Goal: Task Accomplishment & Management: Complete application form

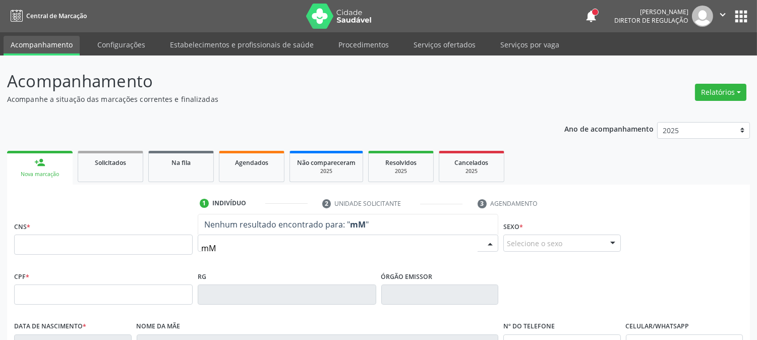
type input "m"
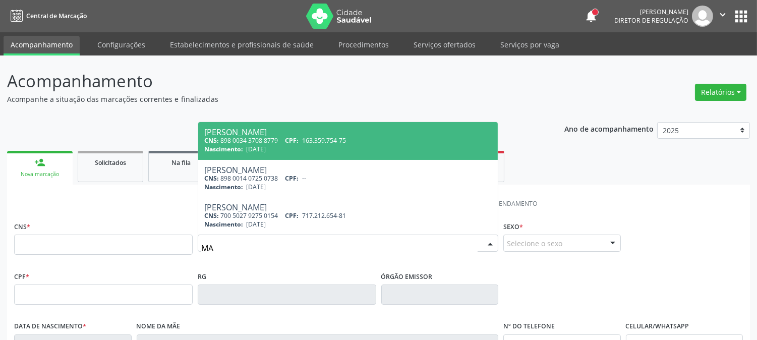
type input "M"
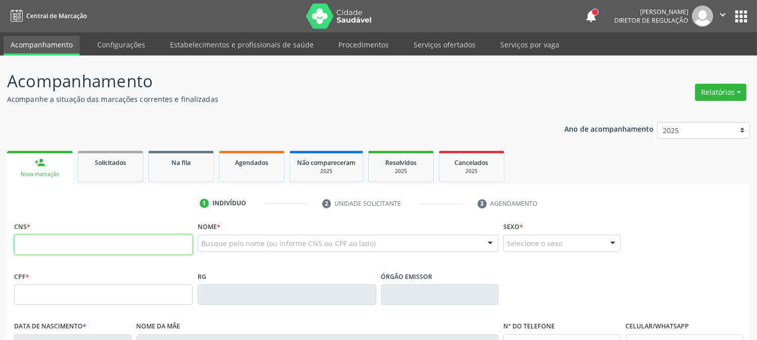
click at [107, 245] on input "text" at bounding box center [103, 245] width 179 height 20
type input "898 0061 6883 2744"
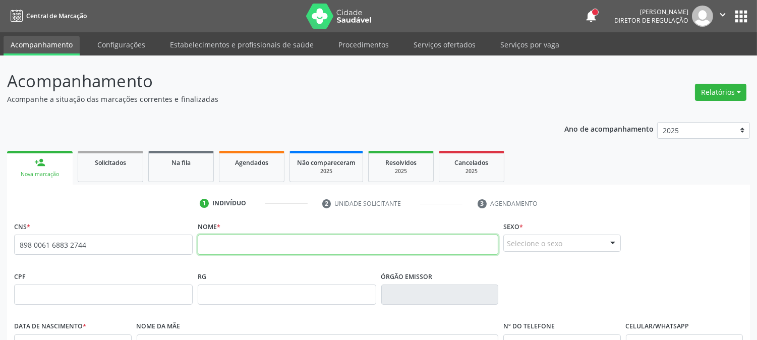
click at [320, 245] on input "text" at bounding box center [348, 245] width 301 height 20
type input "MARIA VITORIA DA SILVA LIMA"
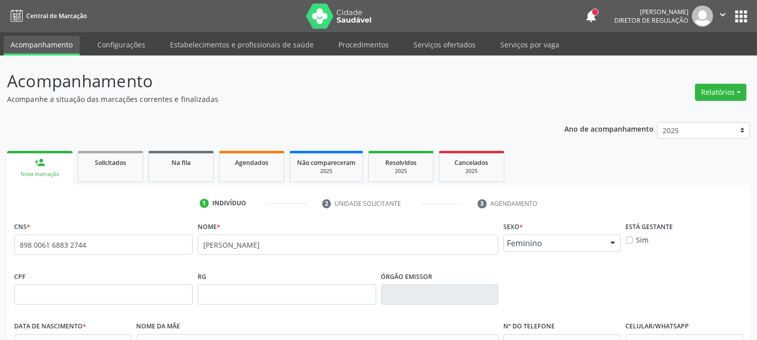
scroll to position [206, 0]
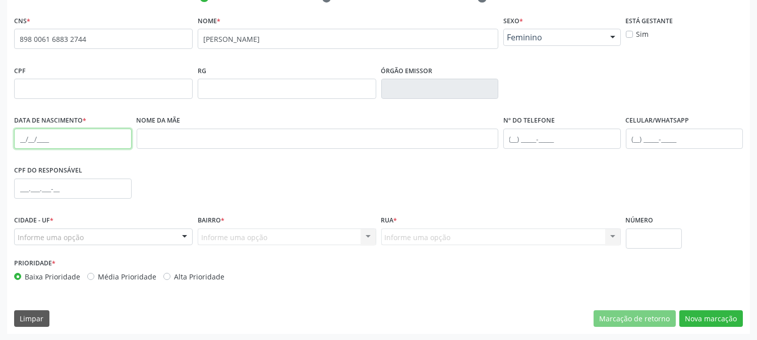
click at [17, 141] on input "text" at bounding box center [73, 139] width 118 height 20
type input "15/05/2006"
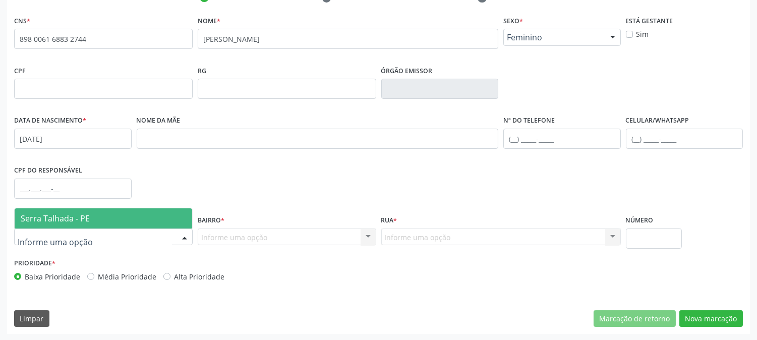
click at [51, 219] on span "Serra Talhada - PE" at bounding box center [55, 218] width 69 height 11
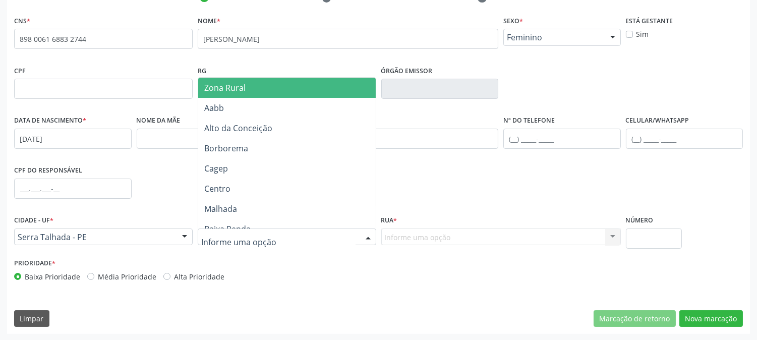
type input "Z"
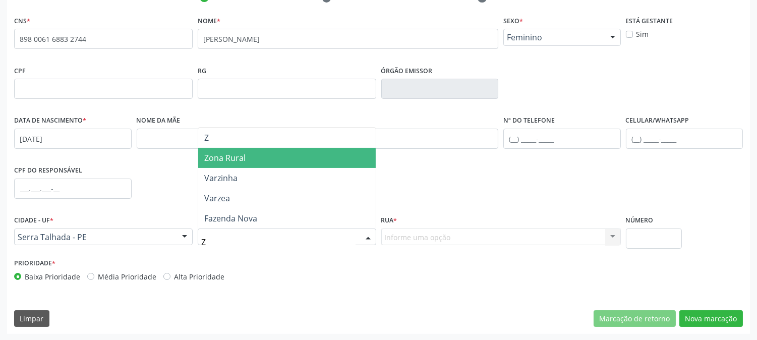
click at [255, 161] on span "Zona Rural" at bounding box center [287, 158] width 178 height 20
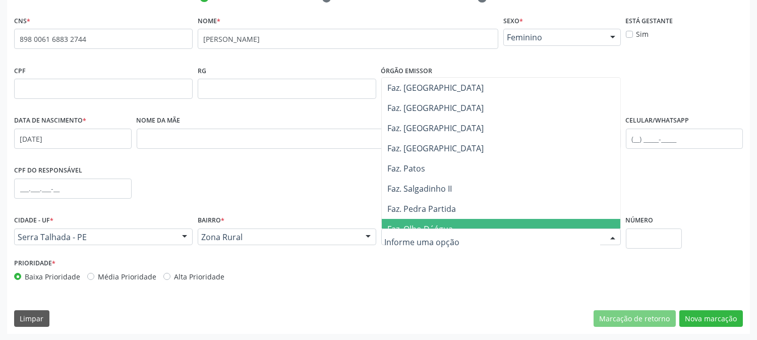
scroll to position [392, 0]
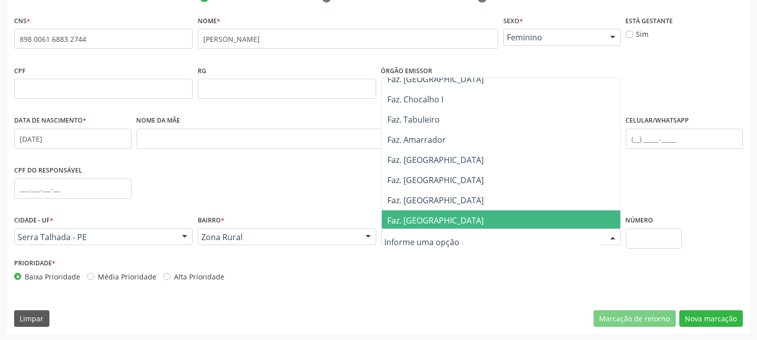
click at [439, 218] on span "Faz. Cachoeirinha" at bounding box center [436, 220] width 96 height 11
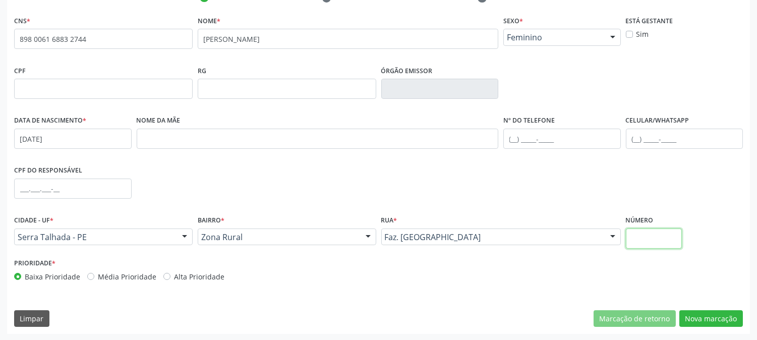
click at [643, 237] on input "text" at bounding box center [654, 239] width 56 height 20
type input "SN"
click at [707, 314] on button "Nova marcação" at bounding box center [712, 318] width 64 height 17
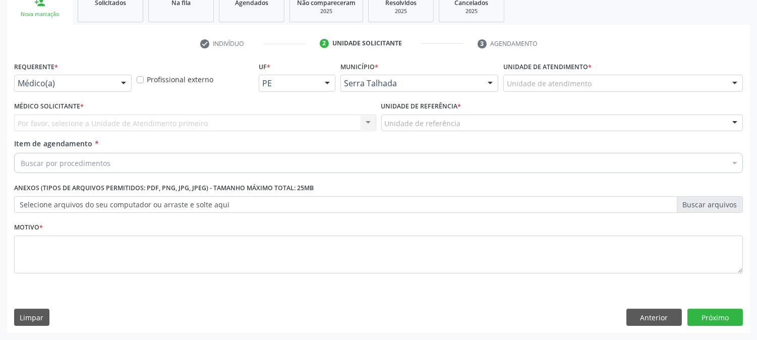
scroll to position [159, 0]
click at [115, 75] on div "Médico(a)" at bounding box center [73, 83] width 118 height 17
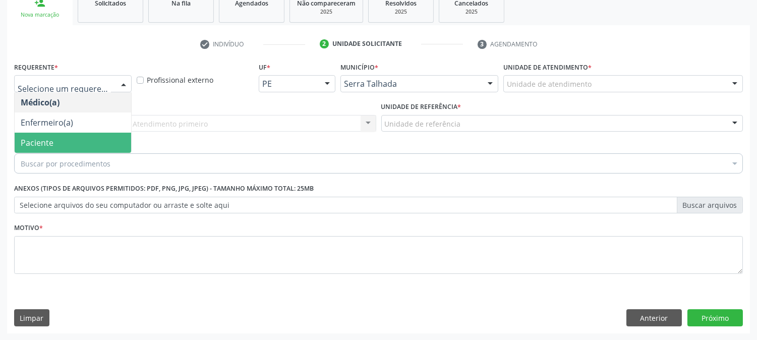
click at [104, 139] on span "Paciente" at bounding box center [73, 143] width 117 height 20
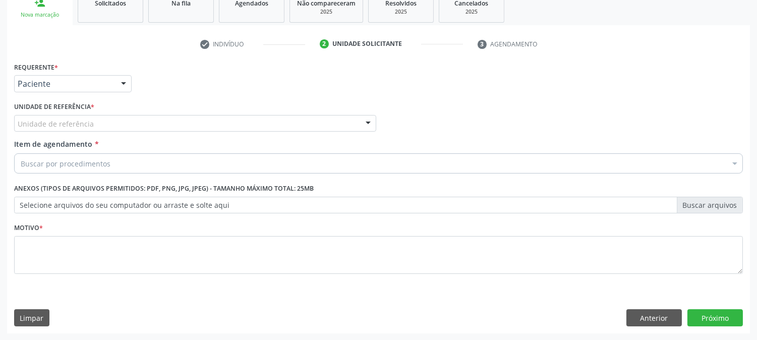
click at [105, 121] on div "Unidade de referência" at bounding box center [195, 123] width 362 height 17
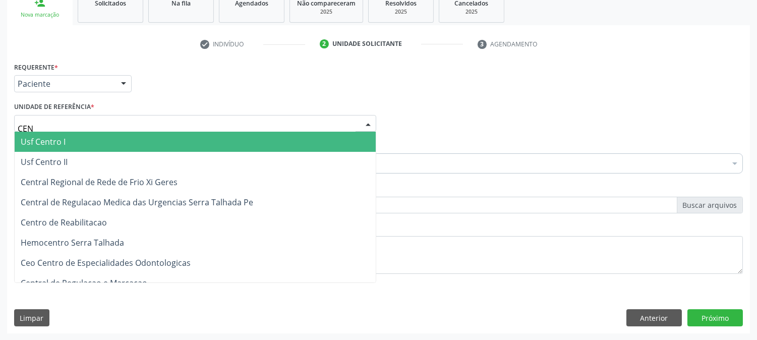
type input "CENT"
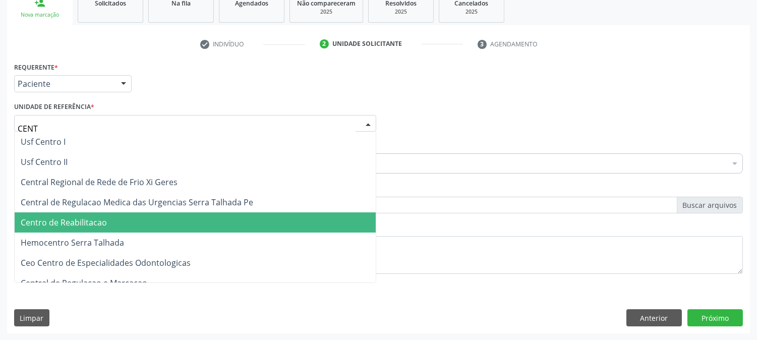
click at [102, 218] on span "Centro de Reabilitacao" at bounding box center [64, 222] width 86 height 11
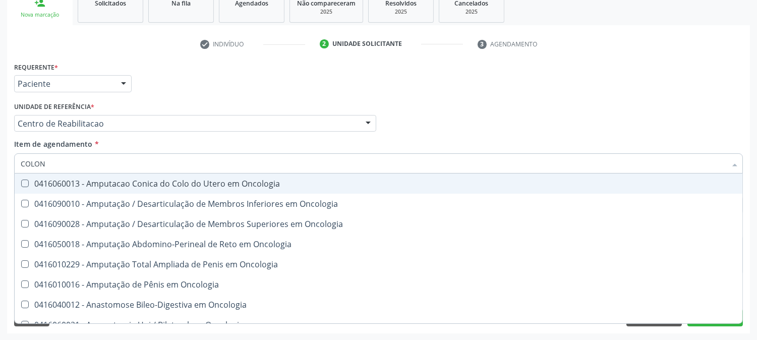
type input "COLONO"
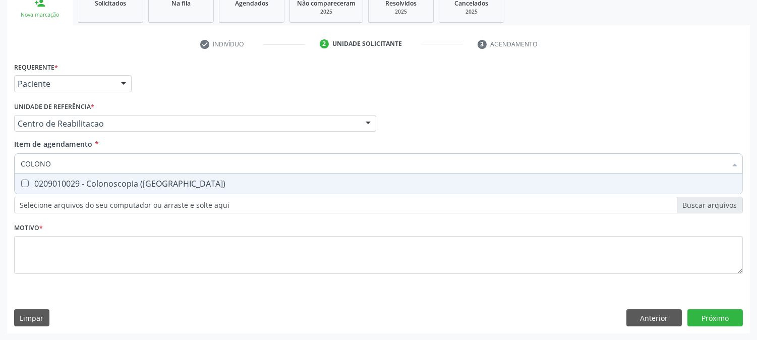
click at [101, 185] on div "0209010029 - Colonoscopia (Coloscopia)" at bounding box center [379, 184] width 716 height 8
checkbox \(Coloscopia\) "true"
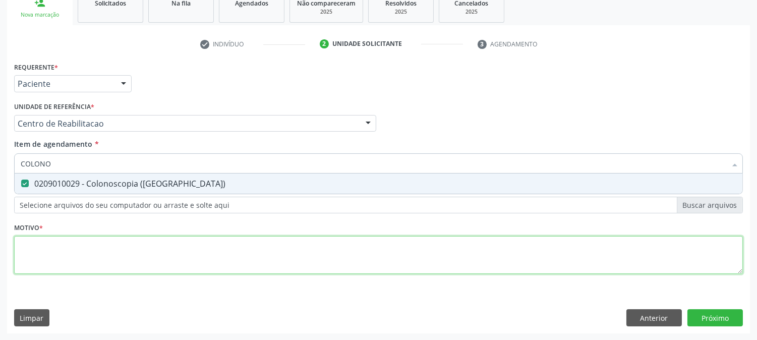
click at [114, 254] on div "Requerente * Paciente Médico(a) Enfermeiro(a) Paciente Nenhum resultado encontr…" at bounding box center [378, 174] width 729 height 229
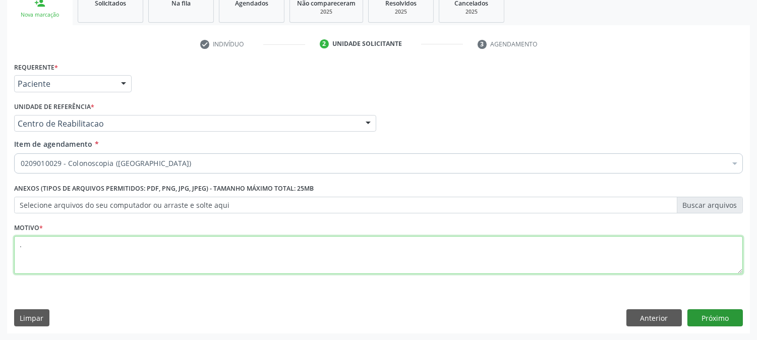
type textarea "."
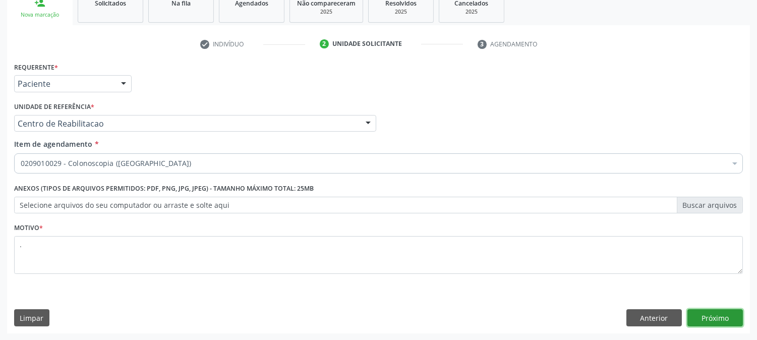
click at [710, 324] on button "Próximo" at bounding box center [716, 317] width 56 height 17
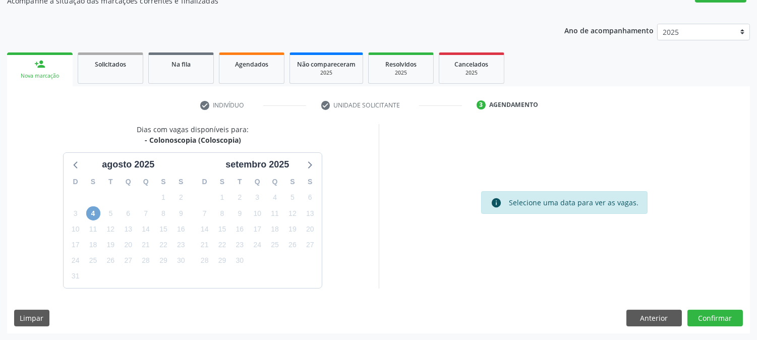
click at [89, 209] on span "4" at bounding box center [93, 213] width 14 height 14
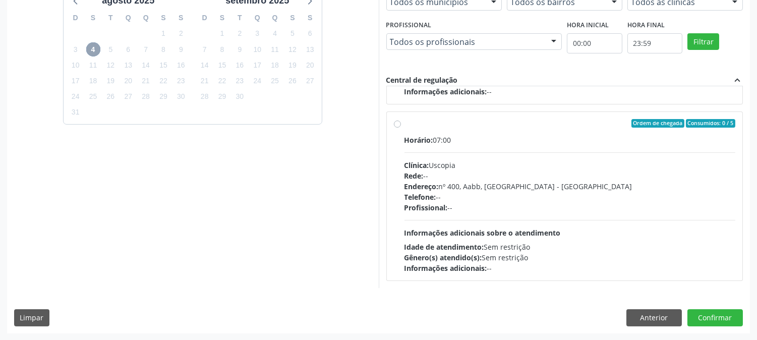
scroll to position [0, 0]
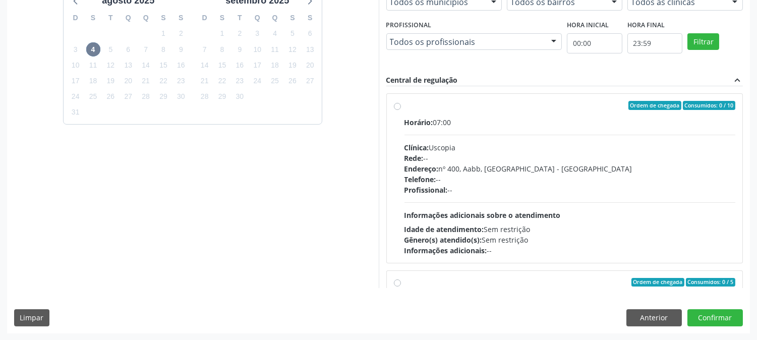
click at [446, 193] on span "Profissional:" at bounding box center [426, 190] width 43 height 10
click at [401, 110] on input "Ordem de chegada Consumidos: 0 / 10 Horário: 07:00 Clínica: Uscopia Rede: -- En…" at bounding box center [397, 105] width 7 height 9
radio input "true"
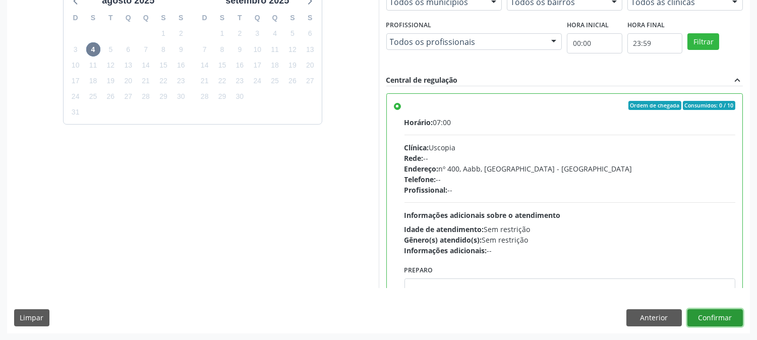
click at [727, 322] on button "Confirmar" at bounding box center [716, 317] width 56 height 17
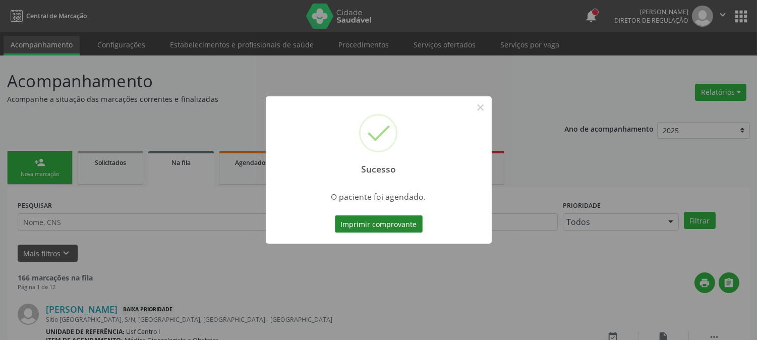
click at [345, 229] on button "Imprimir comprovante" at bounding box center [379, 223] width 88 height 17
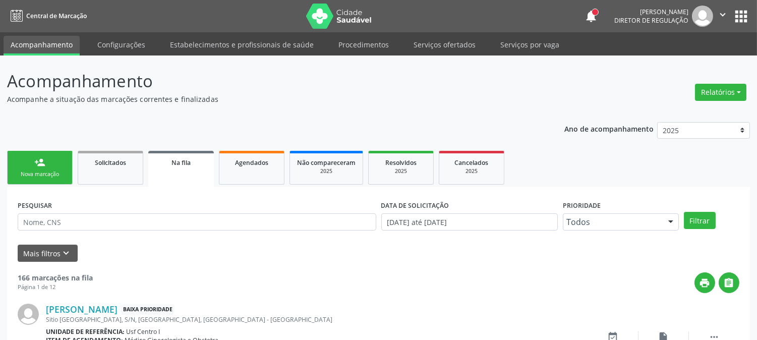
click at [60, 168] on link "person_add Nova marcação" at bounding box center [40, 168] width 66 height 34
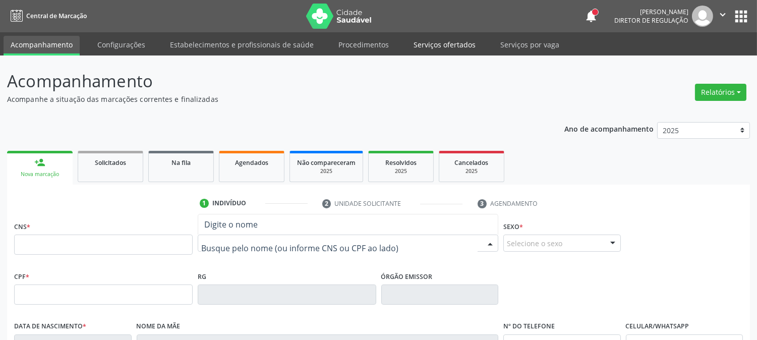
click at [456, 44] on link "Serviços ofertados" at bounding box center [445, 45] width 76 height 18
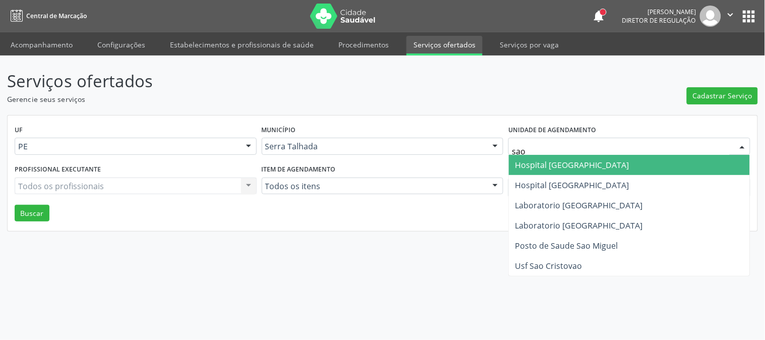
type input "sao f"
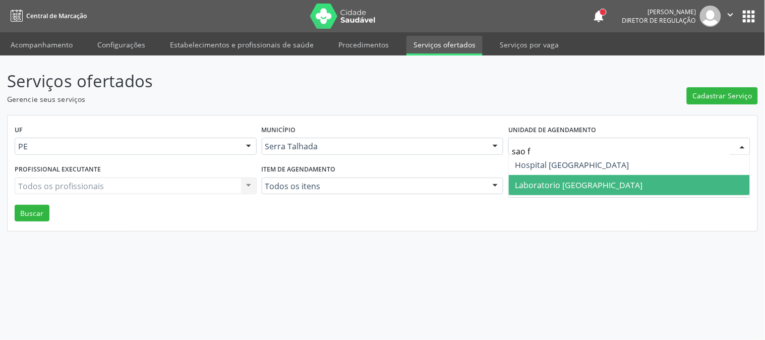
click at [533, 176] on span "Laboratorio Sao Francisco" at bounding box center [629, 185] width 241 height 20
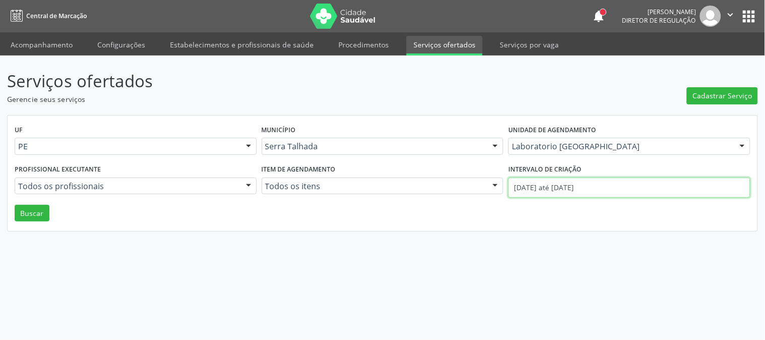
click at [539, 185] on input "01/08/2025 até 22/08/2025" at bounding box center [630, 188] width 242 height 20
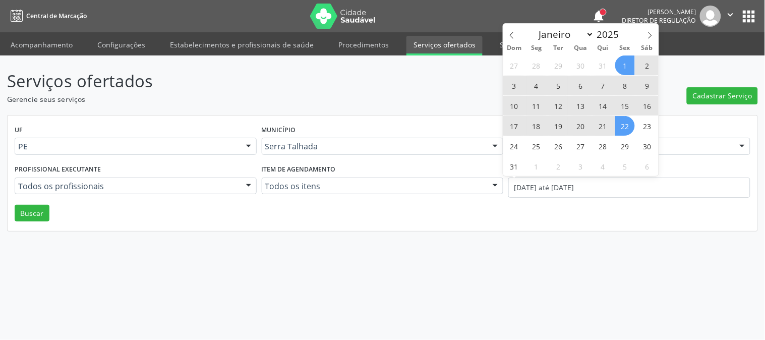
click at [508, 41] on div "Dom Seg Ter Qua Qui Sex Sáb" at bounding box center [581, 48] width 155 height 14
click at [514, 31] on span at bounding box center [512, 32] width 17 height 17
select select "6"
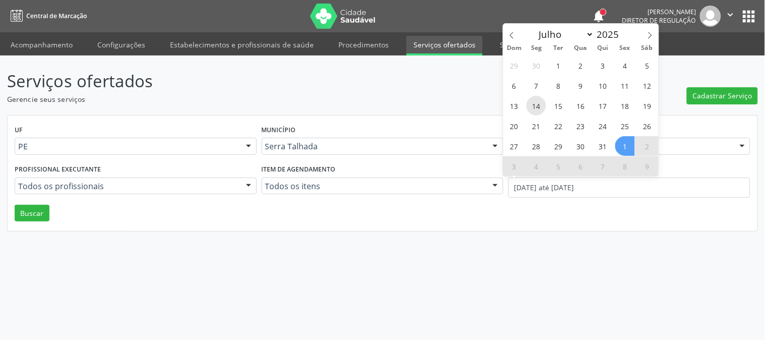
click at [541, 103] on span "14" at bounding box center [537, 106] width 20 height 20
type input "14/07/2025"
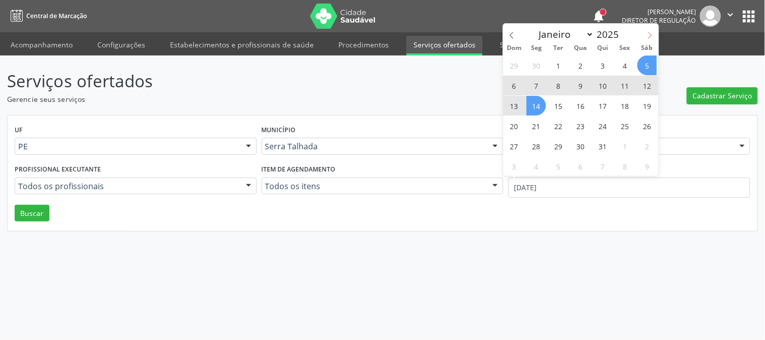
click at [651, 40] on span at bounding box center [650, 32] width 17 height 17
select select "7"
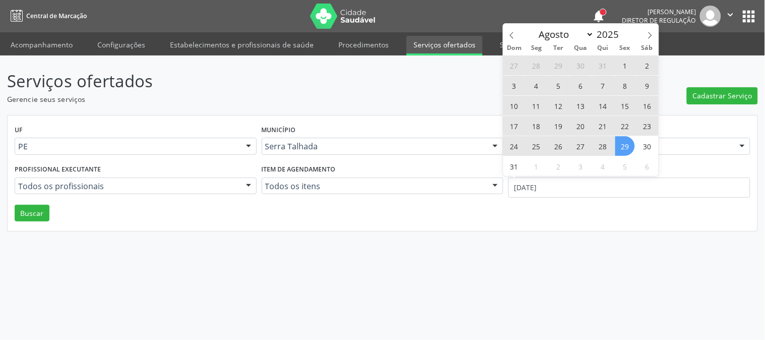
click at [631, 143] on span "29" at bounding box center [626, 146] width 20 height 20
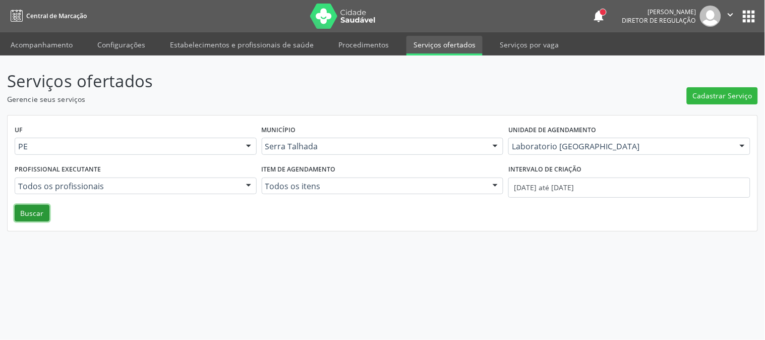
click at [48, 212] on button "Buscar" at bounding box center [32, 213] width 35 height 17
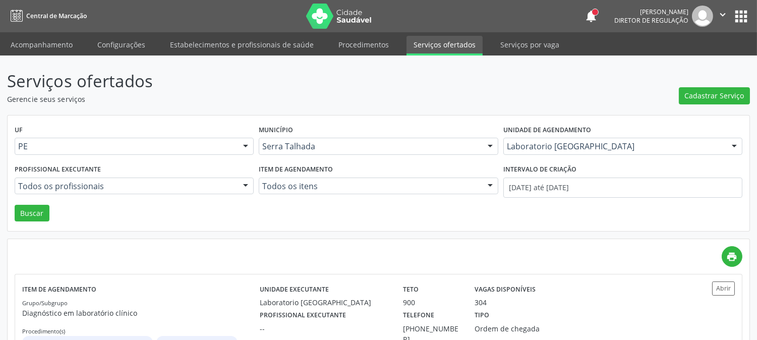
scroll to position [54, 0]
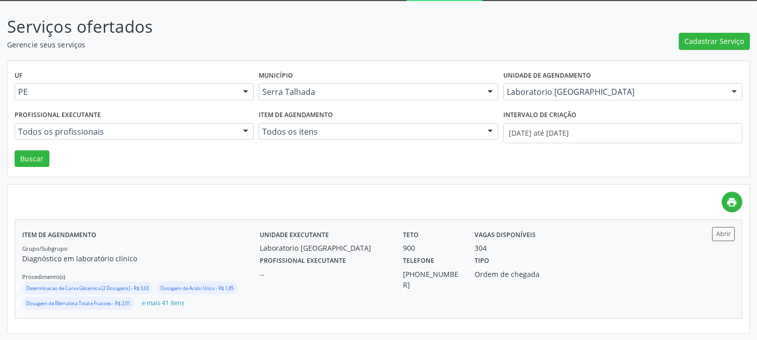
click at [401, 263] on div "Telefone (87) 2163-7071" at bounding box center [432, 271] width 72 height 37
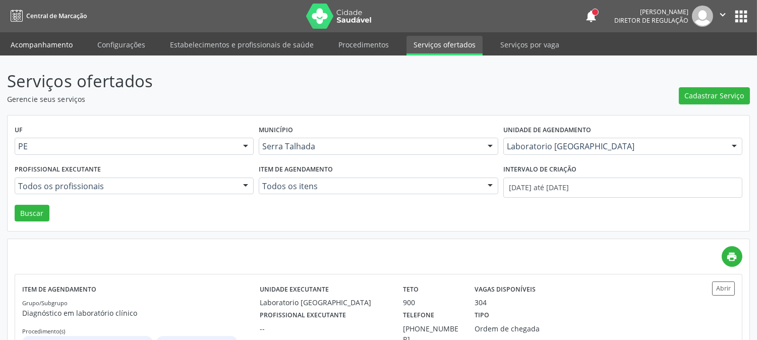
click at [71, 44] on link "Acompanhamento" at bounding box center [42, 45] width 76 height 18
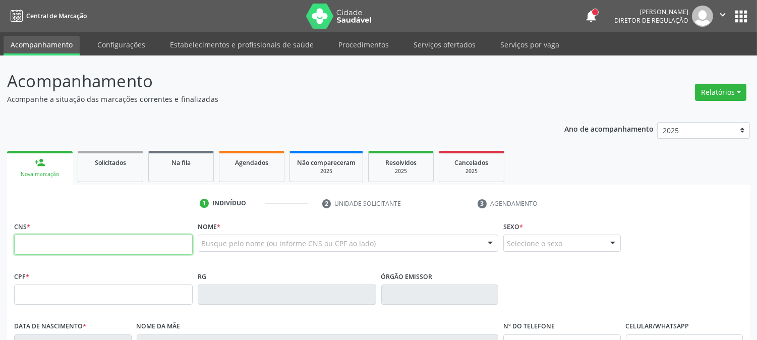
click at [137, 238] on input "text" at bounding box center [103, 245] width 179 height 20
type input "708 4002 4244 3563"
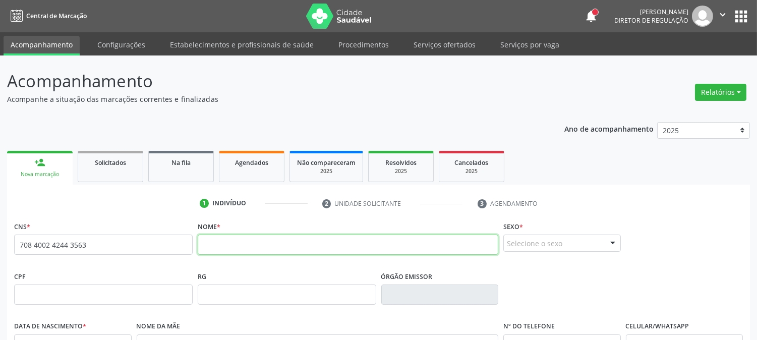
click at [263, 245] on input "text" at bounding box center [348, 245] width 301 height 20
type input "LEVI JOSE"
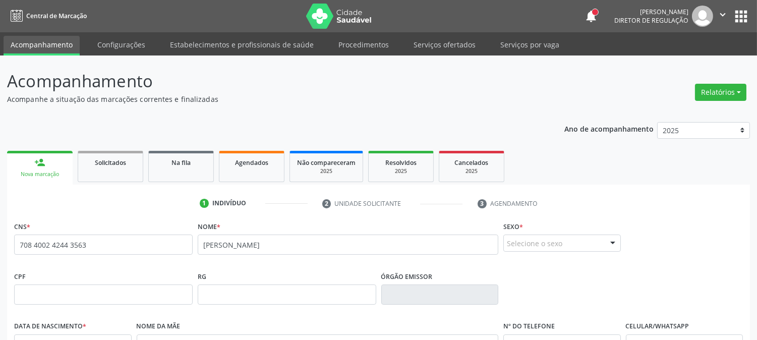
click at [589, 239] on div "Selecione o sexo" at bounding box center [563, 243] width 118 height 17
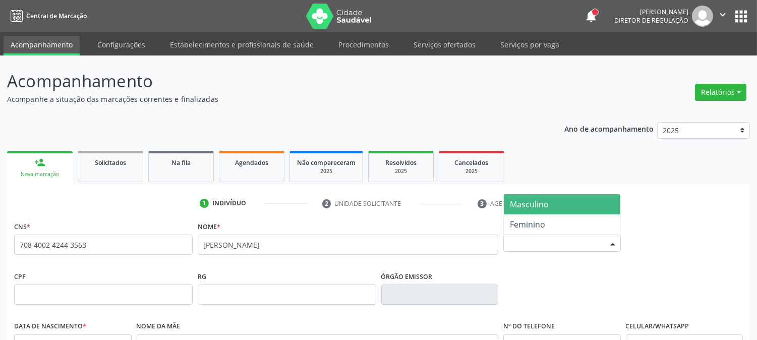
click at [574, 208] on span "Masculino" at bounding box center [562, 204] width 117 height 20
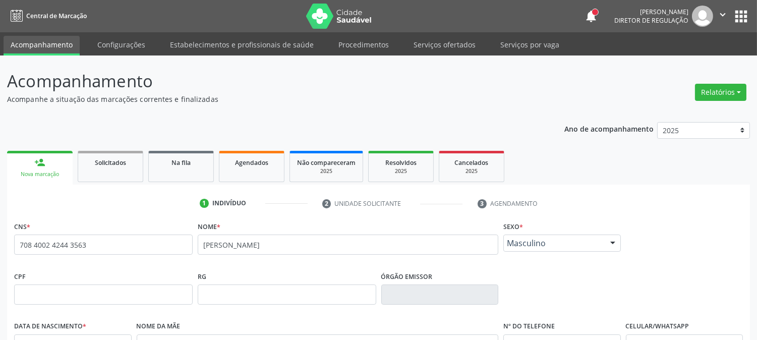
scroll to position [112, 0]
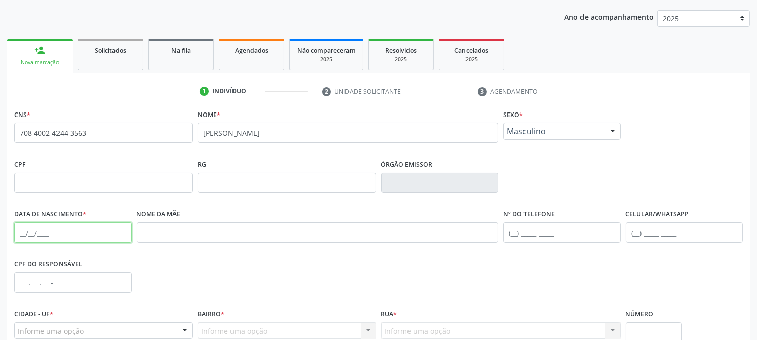
click at [19, 228] on input "text" at bounding box center [73, 233] width 118 height 20
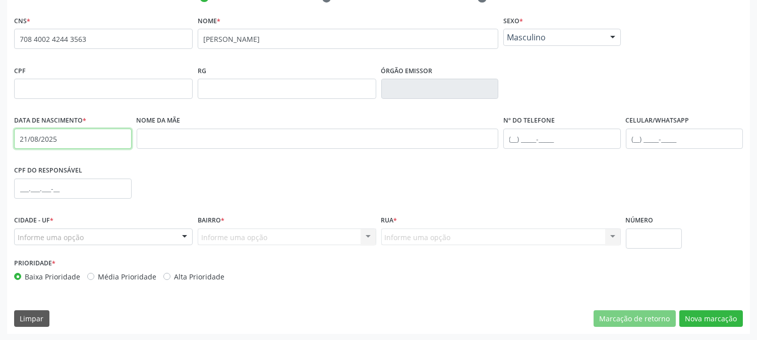
type input "21/08/2025"
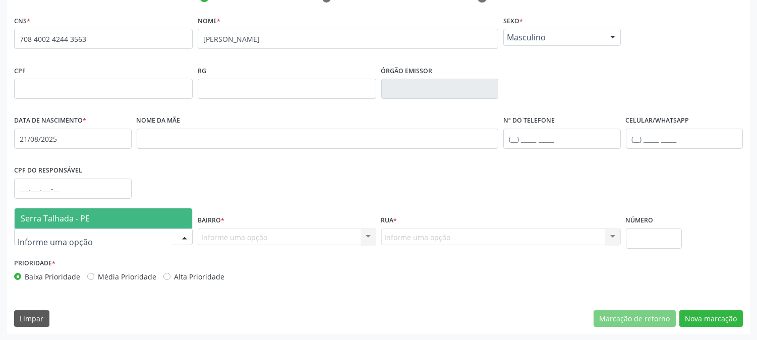
click at [123, 238] on div at bounding box center [103, 237] width 179 height 17
click at [114, 215] on span "Serra Talhada - PE" at bounding box center [104, 218] width 178 height 20
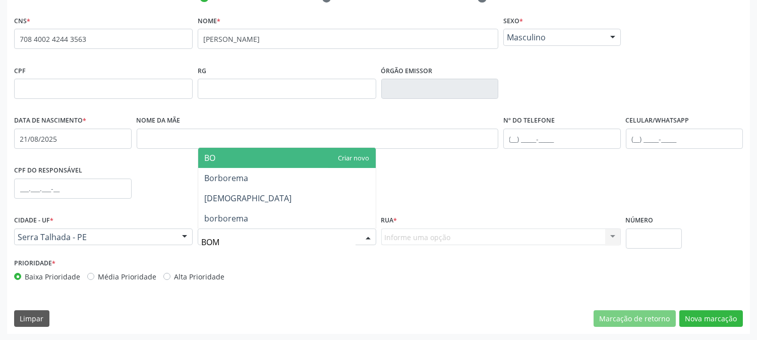
type input "BOM"
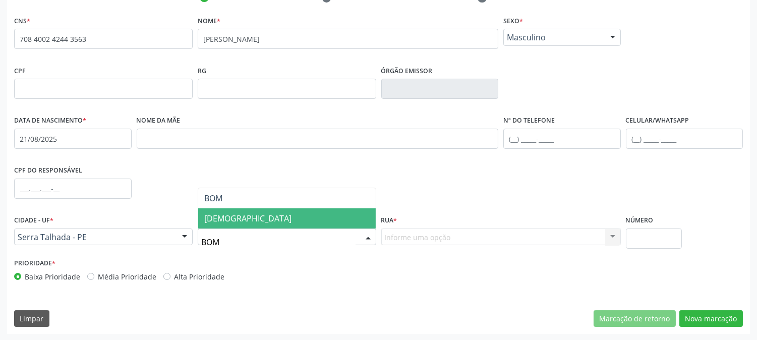
click at [250, 223] on span "Bom Jesus" at bounding box center [287, 218] width 178 height 20
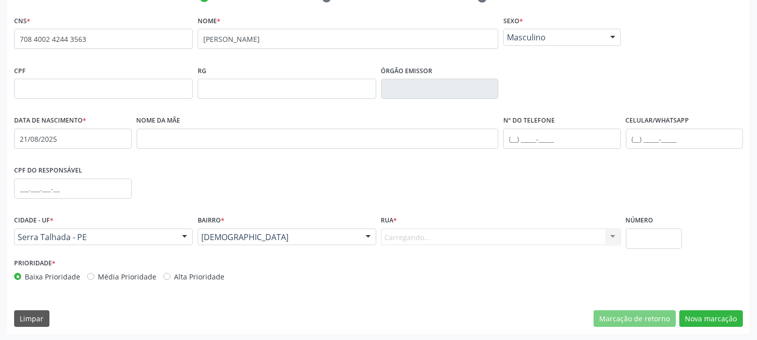
click at [408, 235] on div "Carregando... Nenhum resultado encontrado para: " " Nenhuma opção encontrada. D…" at bounding box center [501, 237] width 240 height 17
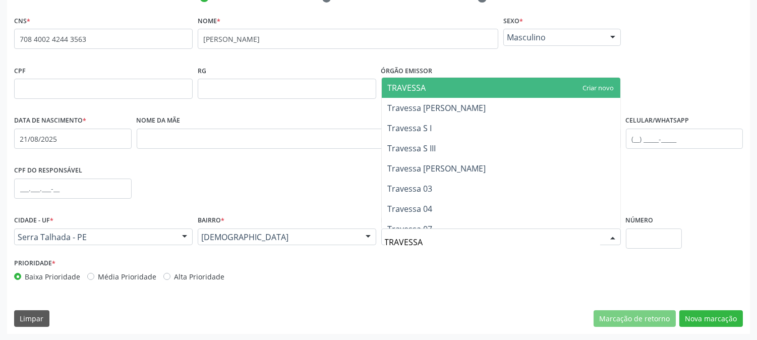
type input "TRAVESSA 0"
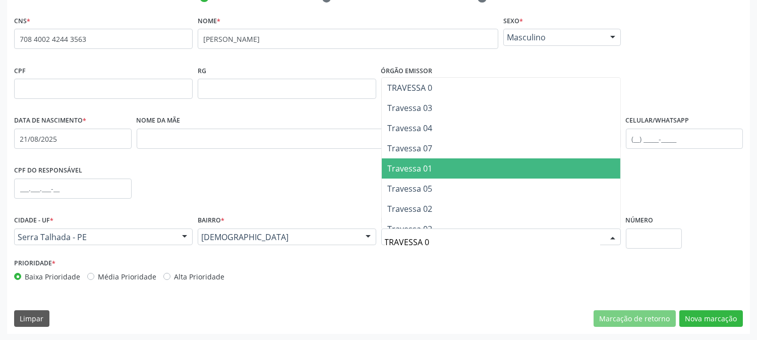
click at [414, 175] on span "Travessa 01" at bounding box center [501, 168] width 239 height 20
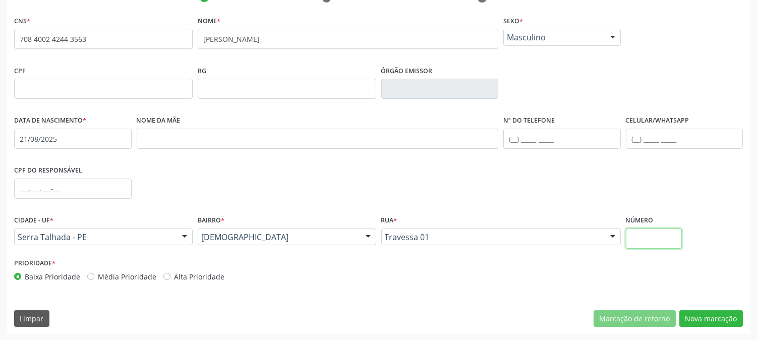
click at [646, 238] on input "text" at bounding box center [654, 239] width 56 height 20
type input "477"
click at [704, 316] on button "Nova marcação" at bounding box center [712, 318] width 64 height 17
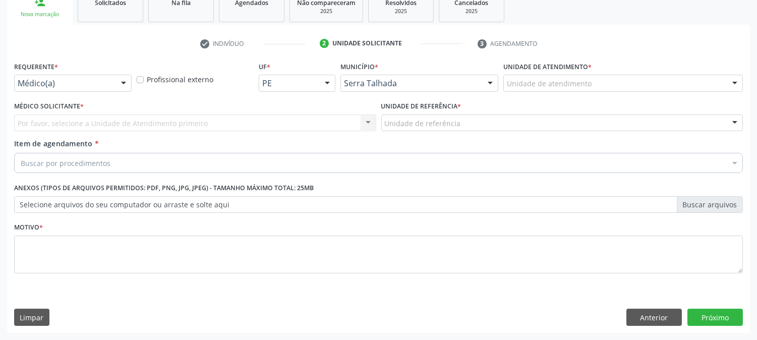
scroll to position [159, 0]
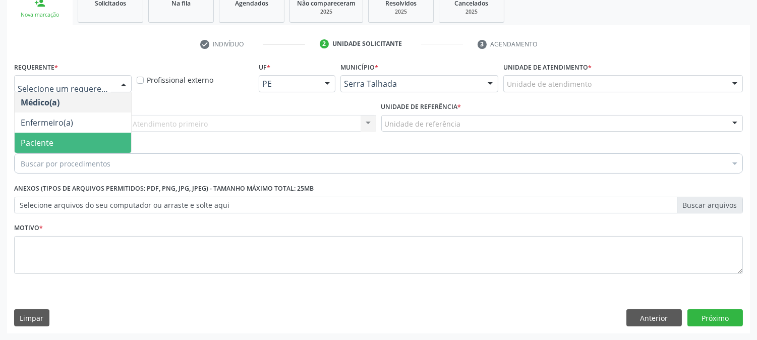
click at [97, 139] on span "Paciente" at bounding box center [73, 143] width 117 height 20
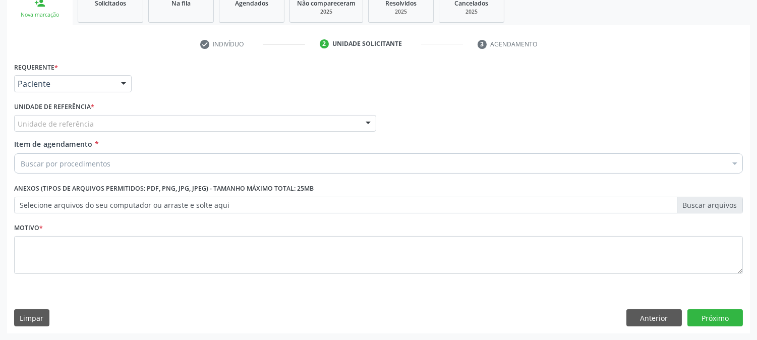
click at [99, 115] on div "Unidade de referência" at bounding box center [195, 123] width 362 height 17
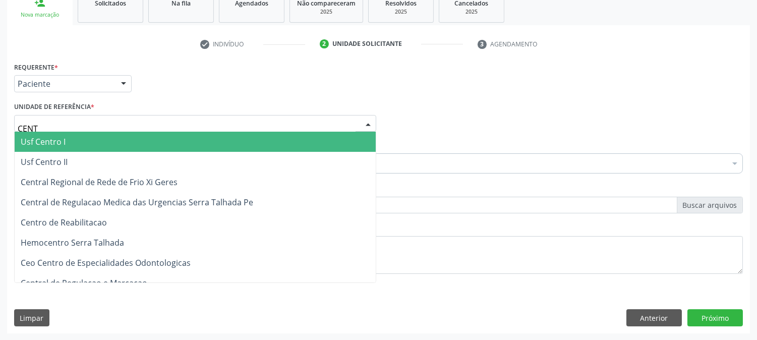
type input "CENTR"
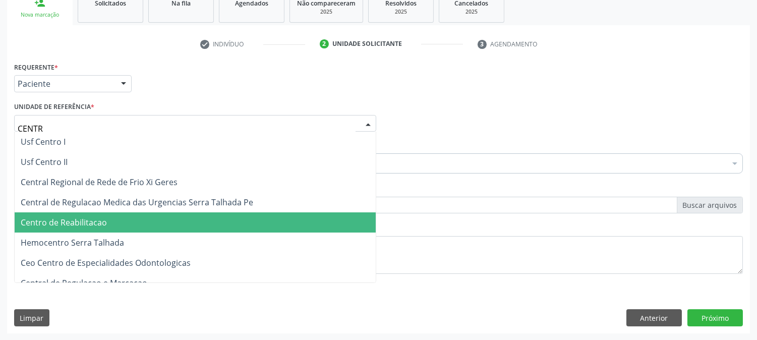
click at [91, 212] on span "Centro de Reabilitacao" at bounding box center [195, 222] width 361 height 20
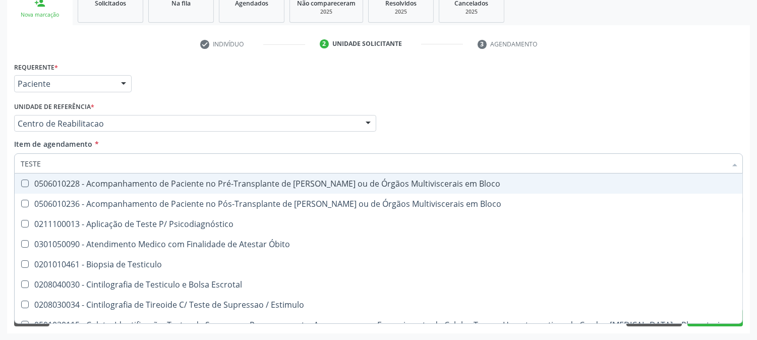
type input "TESTES"
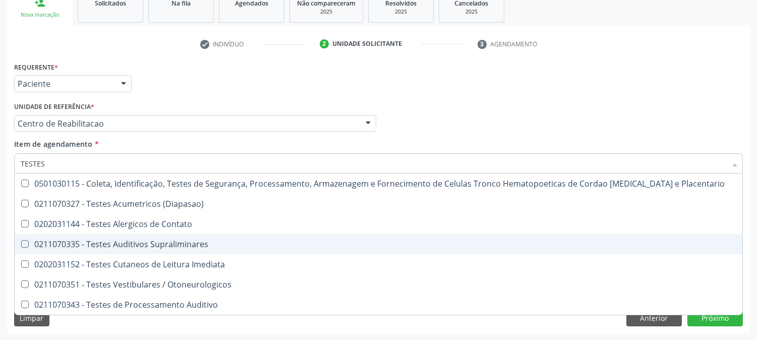
click at [125, 241] on div "0211070335 - Testes Auditivos Supraliminares" at bounding box center [379, 244] width 716 height 8
checkbox Supraliminares "true"
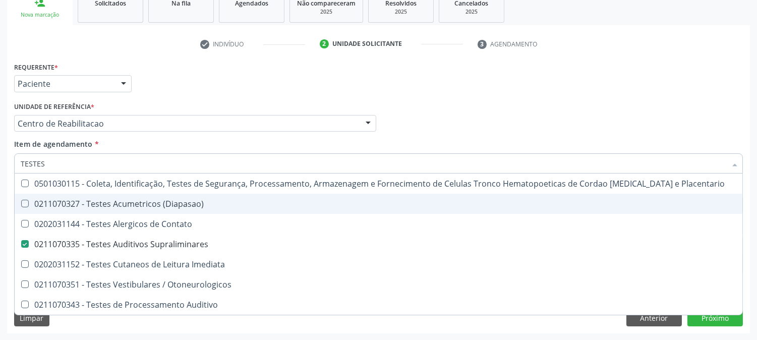
click at [0, 192] on div "Acompanhamento Acompanhe a situação das marcações correntes e finalizadas Relat…" at bounding box center [378, 118] width 757 height 445
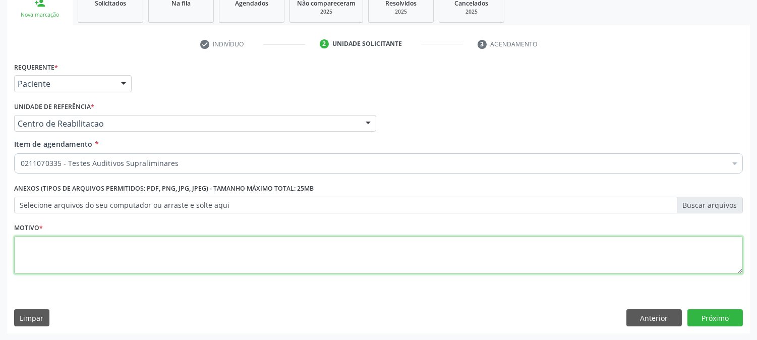
click at [73, 255] on textarea at bounding box center [378, 255] width 729 height 38
type textarea "."
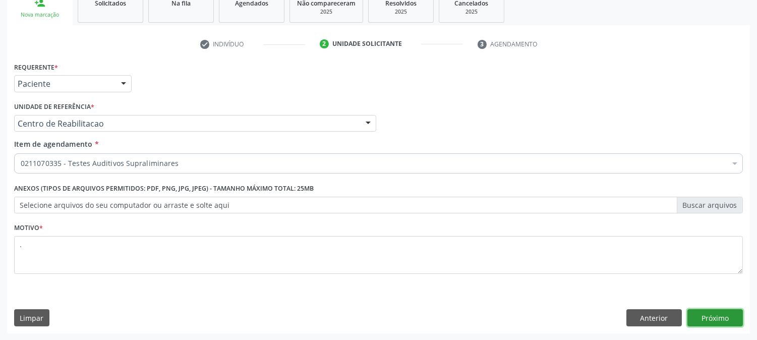
click at [708, 320] on button "Próximo" at bounding box center [716, 317] width 56 height 17
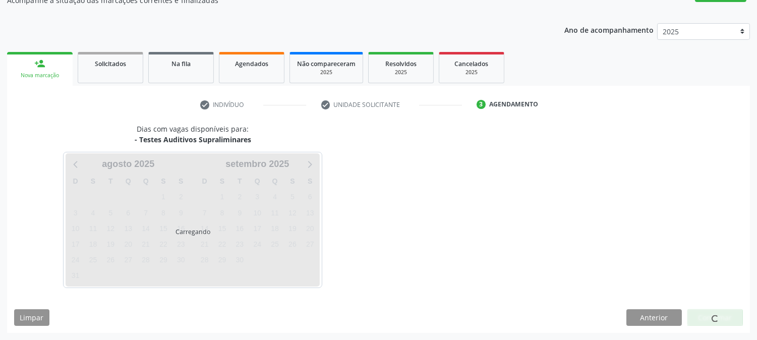
scroll to position [98, 0]
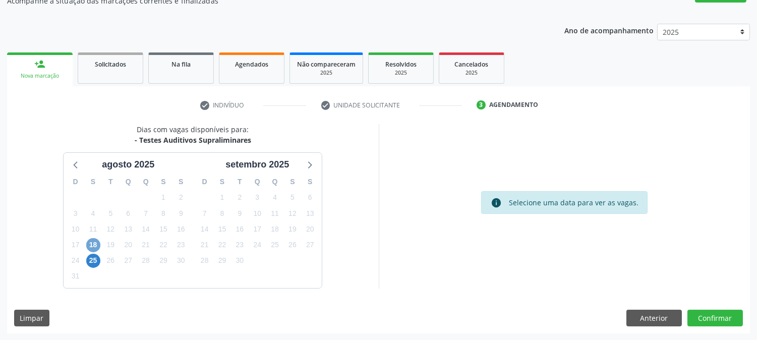
click at [90, 246] on span "18" at bounding box center [93, 245] width 14 height 14
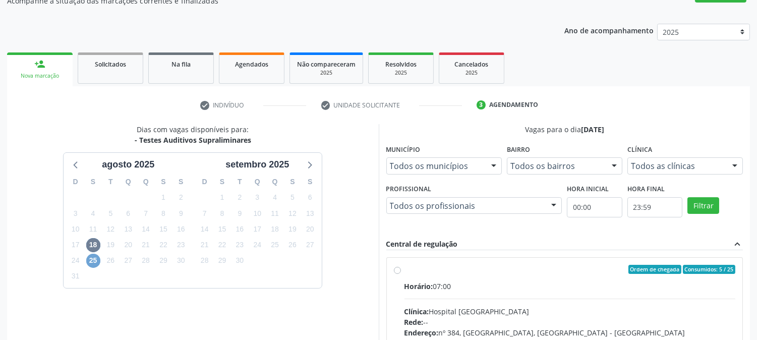
click at [96, 263] on span "25" at bounding box center [93, 261] width 14 height 14
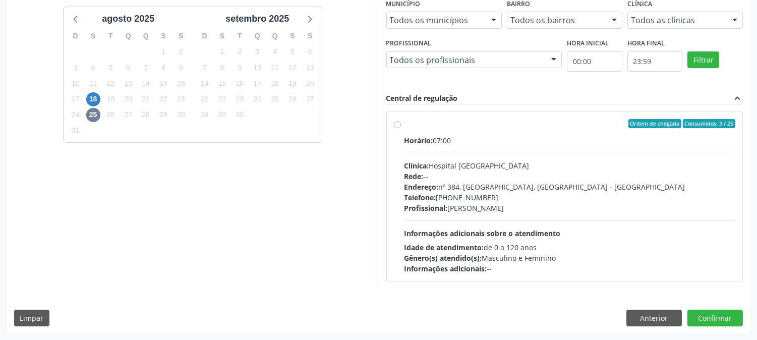
click at [545, 243] on div "Idade de atendimento: de 0 a 120 anos" at bounding box center [570, 247] width 331 height 11
click at [401, 128] on input "Ordem de chegada Consumidos: 3 / 25 Horário: 07:00 Clínica: Hospital Sao Franci…" at bounding box center [397, 123] width 7 height 9
radio input "true"
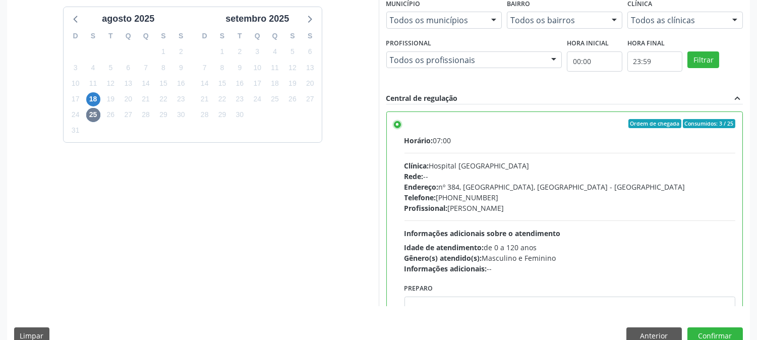
scroll to position [262, 0]
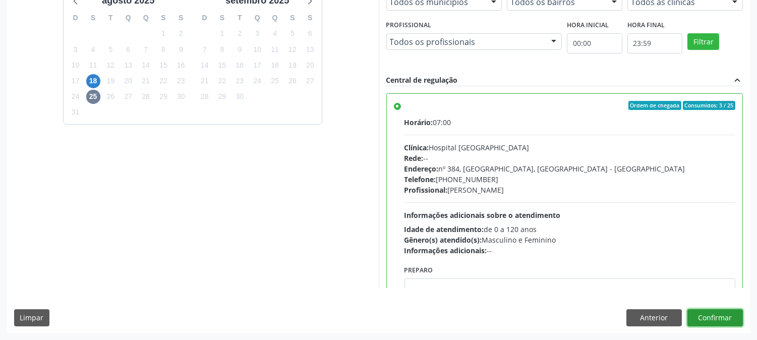
click at [693, 313] on button "Confirmar" at bounding box center [716, 317] width 56 height 17
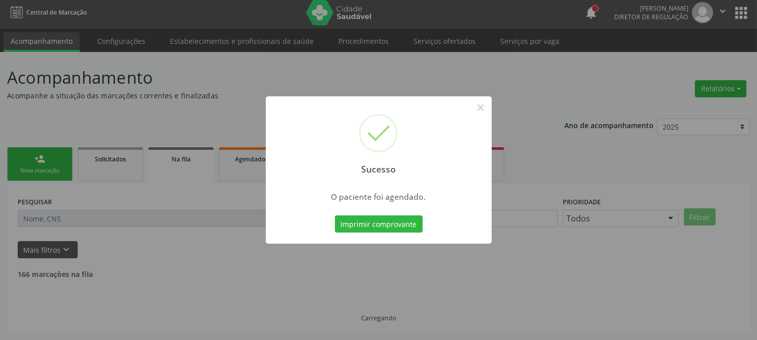
scroll to position [0, 0]
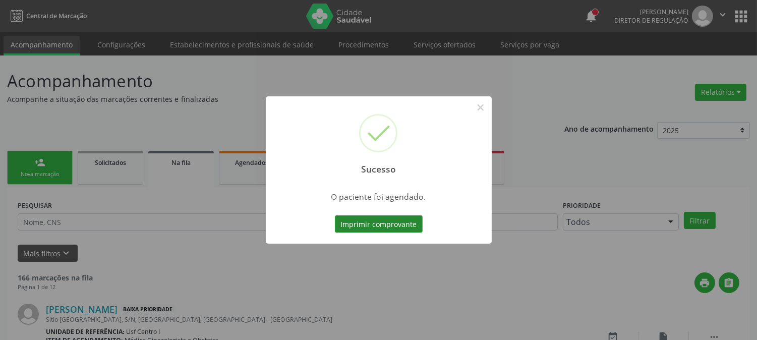
click at [384, 224] on button "Imprimir comprovante" at bounding box center [379, 223] width 88 height 17
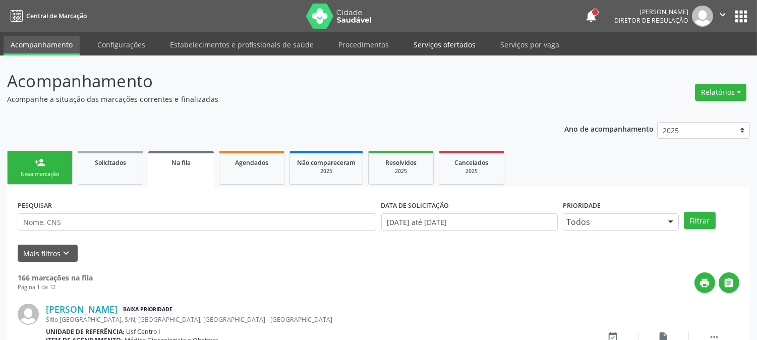
click at [432, 50] on link "Serviços ofertados" at bounding box center [445, 45] width 76 height 18
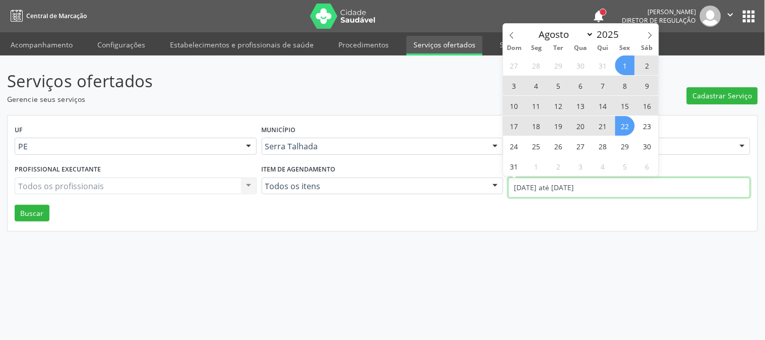
click at [556, 178] on input "01/08/2025 até 22/08/2025" at bounding box center [630, 188] width 242 height 20
click at [558, 128] on span "19" at bounding box center [559, 126] width 20 height 20
type input "19/08/2025"
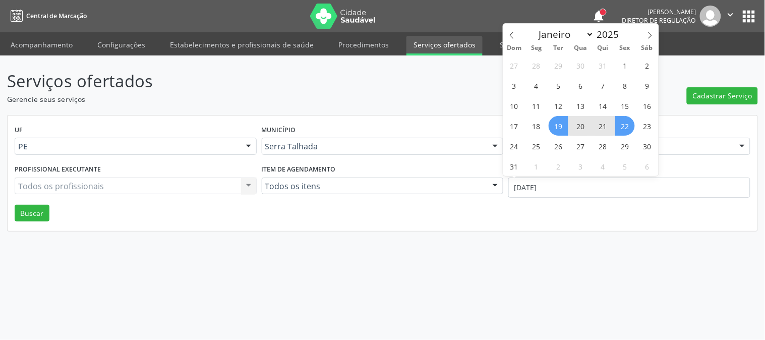
click at [629, 132] on span "22" at bounding box center [626, 126] width 20 height 20
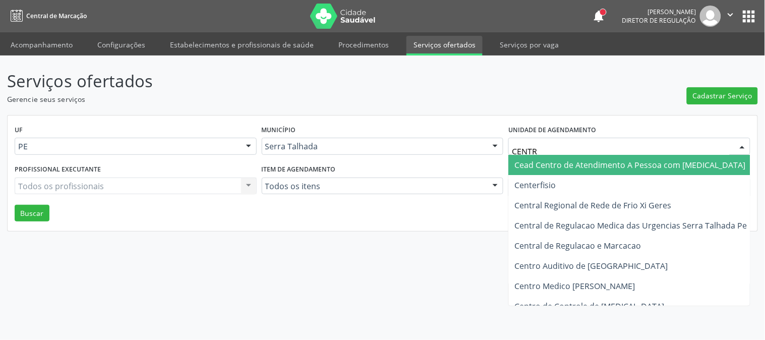
type input "CENTRO"
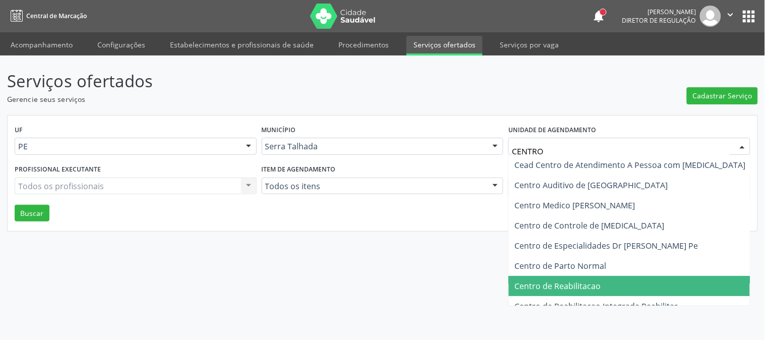
click at [586, 289] on span "Centro de Reabilitacao" at bounding box center [558, 286] width 86 height 11
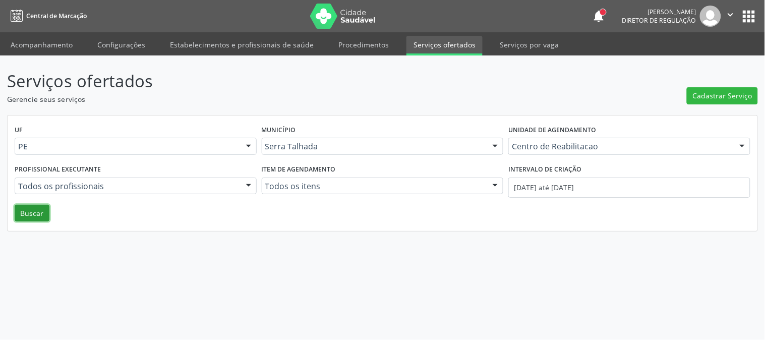
click at [29, 205] on button "Buscar" at bounding box center [32, 213] width 35 height 17
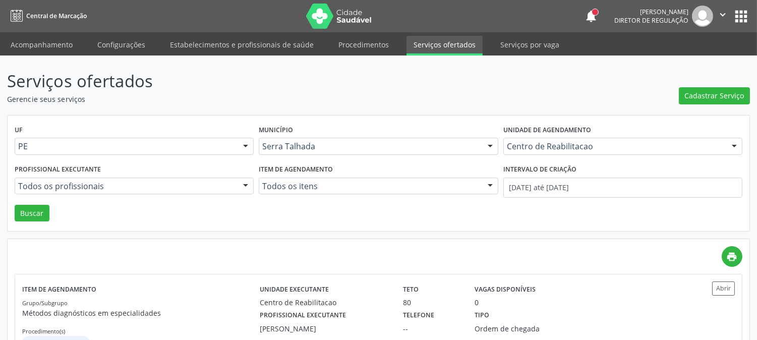
scroll to position [112, 0]
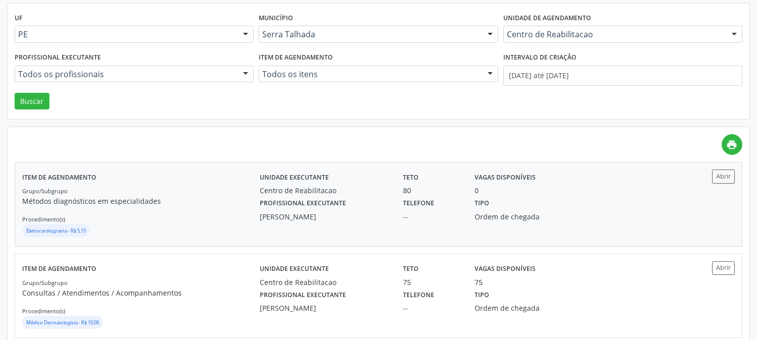
click at [289, 224] on div "Unidade executante Centro de Reabilitacao Teto 80 Vagas disponíveis 0 Profissio…" at bounding box center [468, 204] width 416 height 69
click at [46, 100] on button "Buscar" at bounding box center [32, 101] width 35 height 17
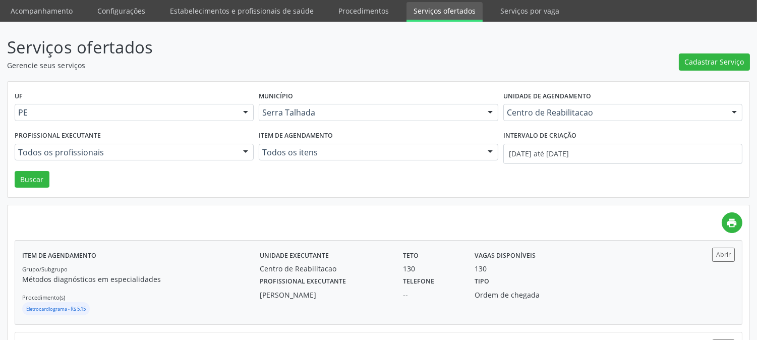
scroll to position [0, 0]
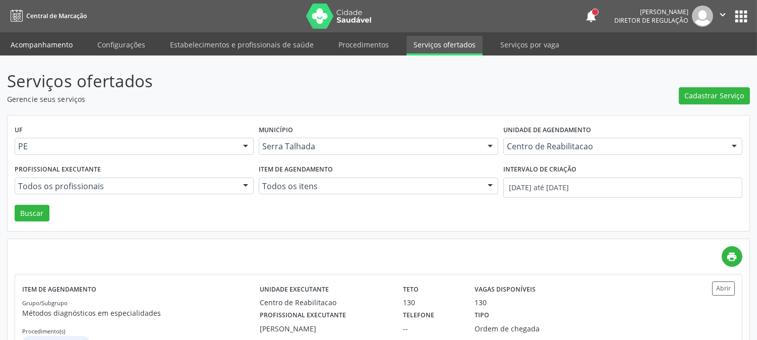
click at [57, 41] on link "Acompanhamento" at bounding box center [42, 45] width 76 height 18
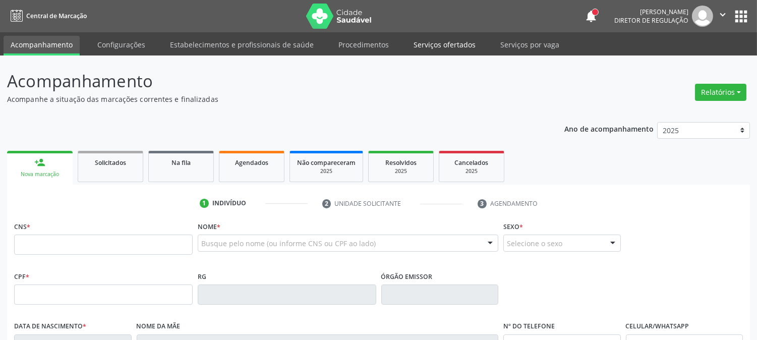
click at [450, 37] on link "Serviços ofertados" at bounding box center [445, 45] width 76 height 18
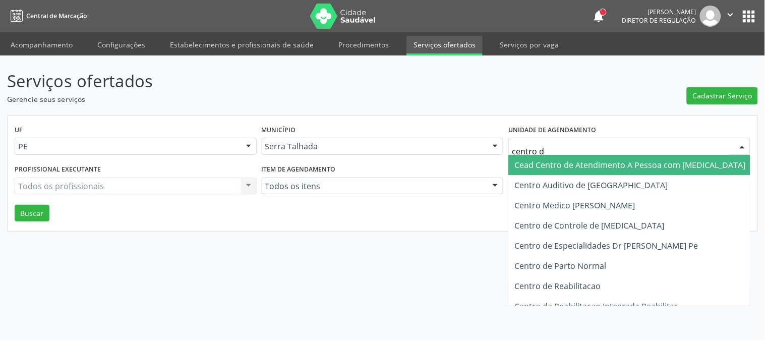
type input "centro de"
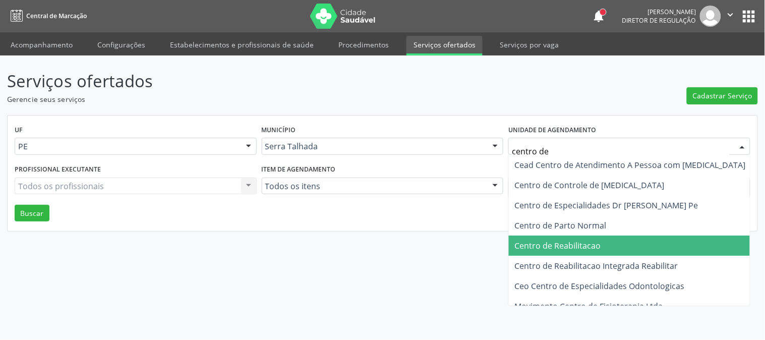
click at [637, 241] on span "Centro de Reabilitacao" at bounding box center [630, 246] width 243 height 20
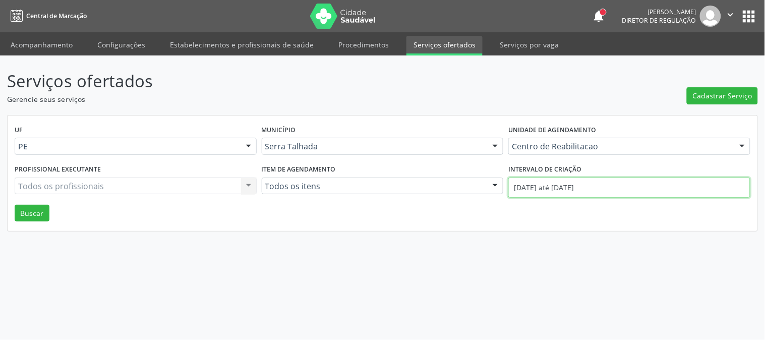
click at [603, 184] on input "01/08/2025 até 22/08/2025" at bounding box center [630, 188] width 242 height 20
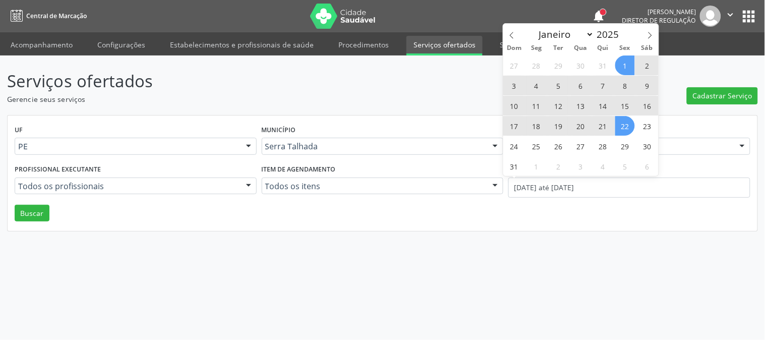
click at [557, 128] on span "19" at bounding box center [559, 126] width 20 height 20
type input "19/08/2025"
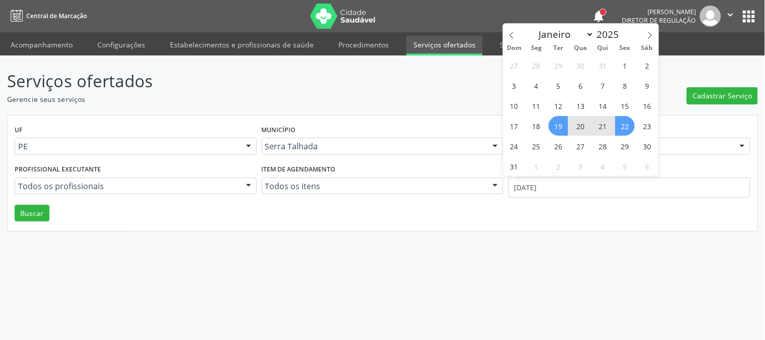
click at [624, 133] on span "22" at bounding box center [626, 126] width 20 height 20
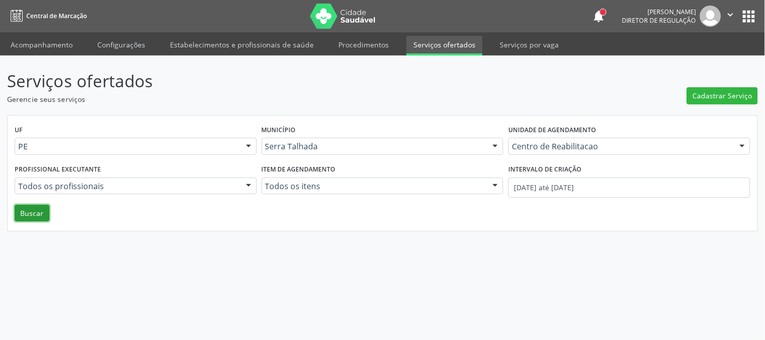
click at [34, 212] on button "Buscar" at bounding box center [32, 213] width 35 height 17
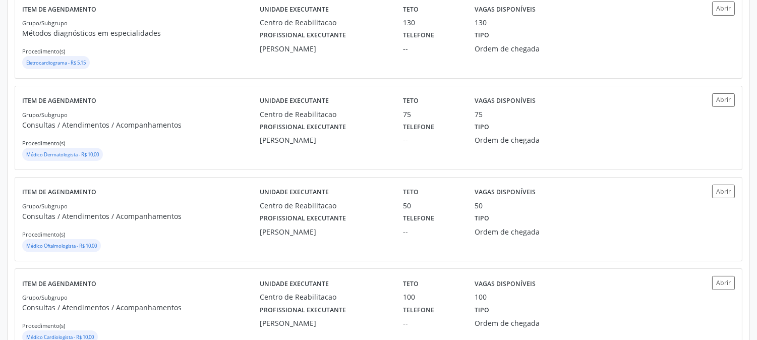
scroll to position [314, 0]
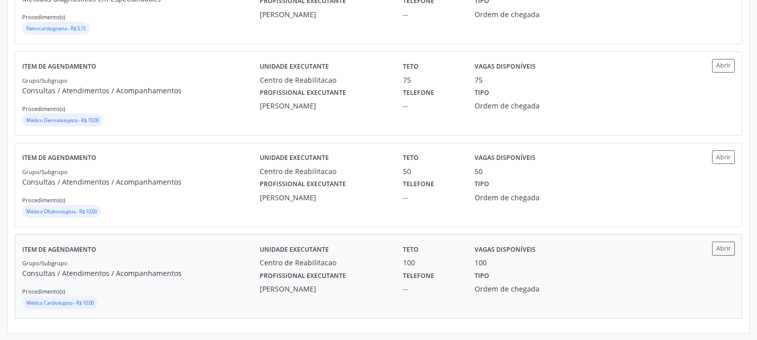
click at [245, 261] on div "Grupo/Subgrupo Consultas / Atendimentos / Acompanhamentos Procedimento(s) Médic…" at bounding box center [141, 284] width 238 height 54
click at [204, 207] on div "Médico Oftalmologista - R$ 10,00" at bounding box center [141, 212] width 238 height 15
click at [111, 108] on div "Grupo/Subgrupo Consultas / Atendimentos / Acompanhamentos Procedimento(s) Médic…" at bounding box center [141, 102] width 238 height 54
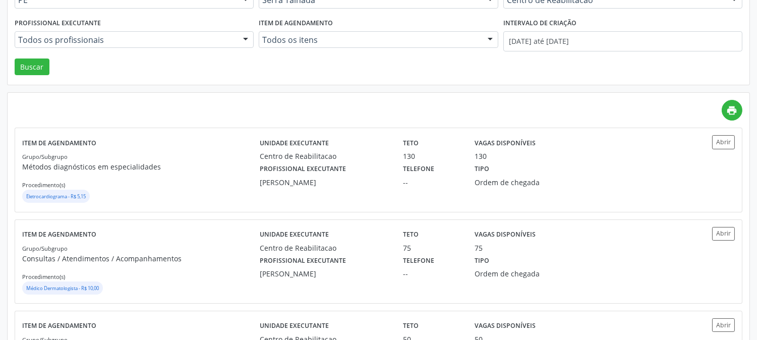
scroll to position [90, 0]
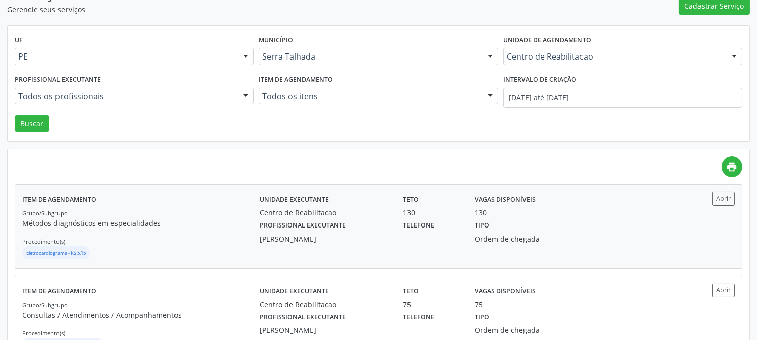
click at [316, 216] on div "Centro de Reabilitacao" at bounding box center [324, 212] width 129 height 11
click at [637, 66] on div "Unidade de agendamento Centro de Reabilitacao Todos os estabelecimentos 3 Grupa…" at bounding box center [623, 52] width 244 height 39
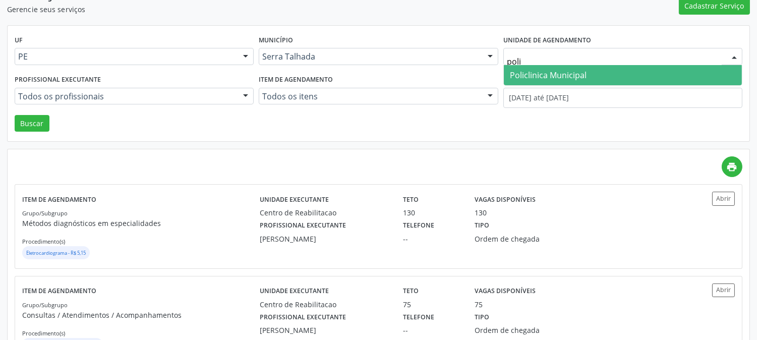
click at [613, 74] on span "Policlinica Municipal" at bounding box center [623, 75] width 238 height 20
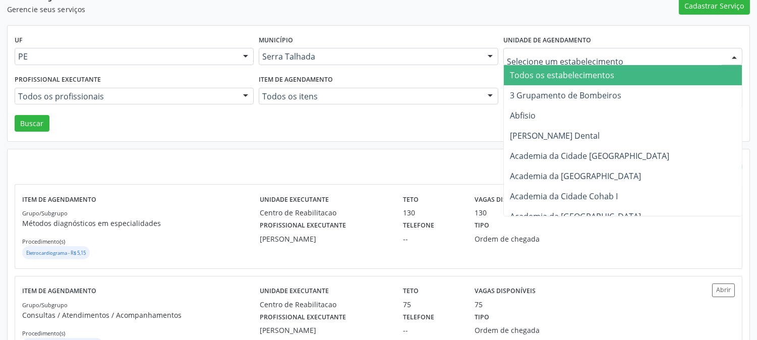
click at [609, 49] on div at bounding box center [623, 56] width 239 height 17
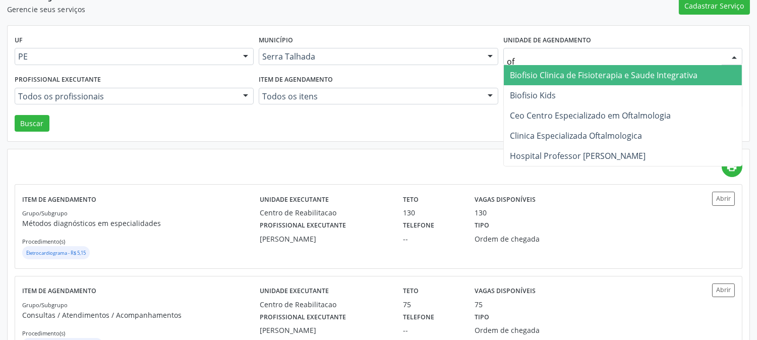
type input "o"
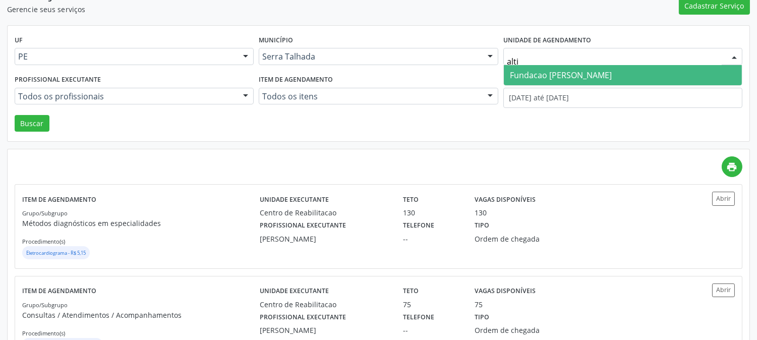
click at [601, 70] on span "Fundacao Altino Ventura" at bounding box center [561, 75] width 102 height 11
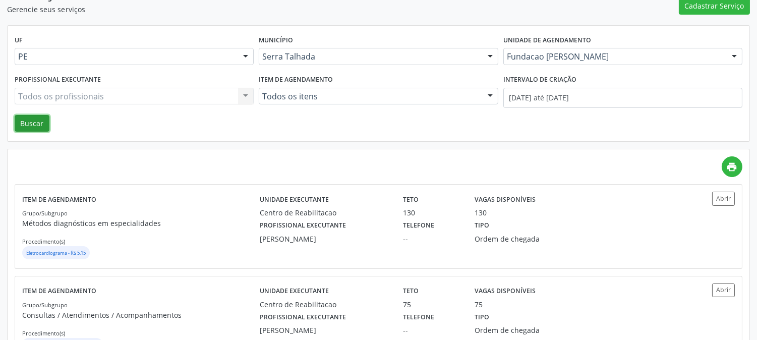
click at [39, 115] on button "Buscar" at bounding box center [32, 123] width 35 height 17
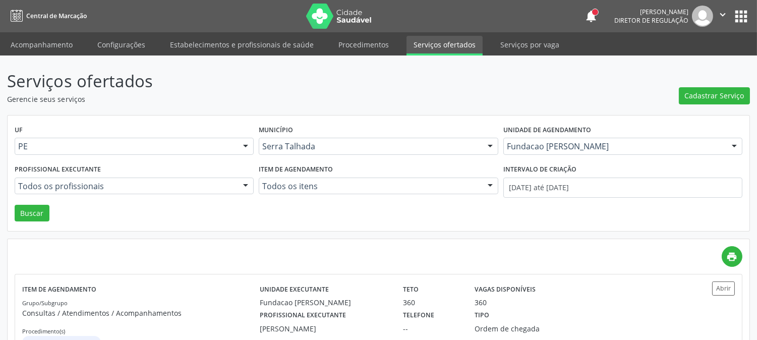
scroll to position [39, 0]
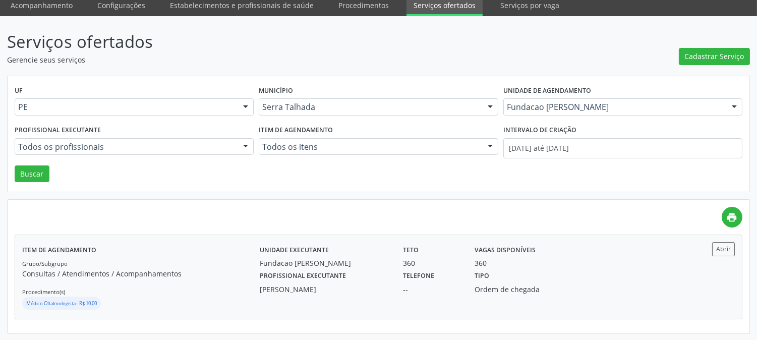
click at [358, 253] on div "Unidade executante Fundacao Altino Ventura" at bounding box center [324, 255] width 143 height 26
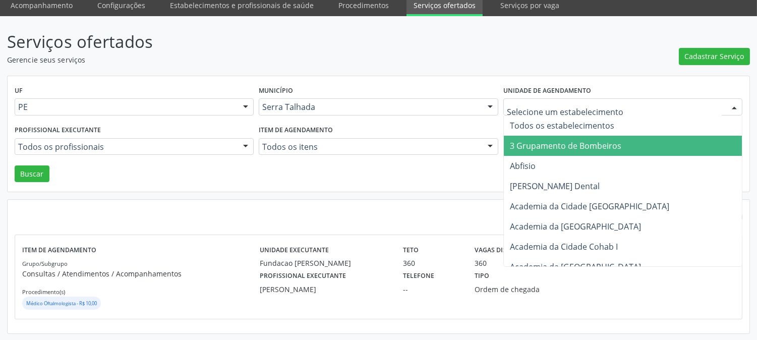
click at [583, 100] on div at bounding box center [623, 106] width 239 height 17
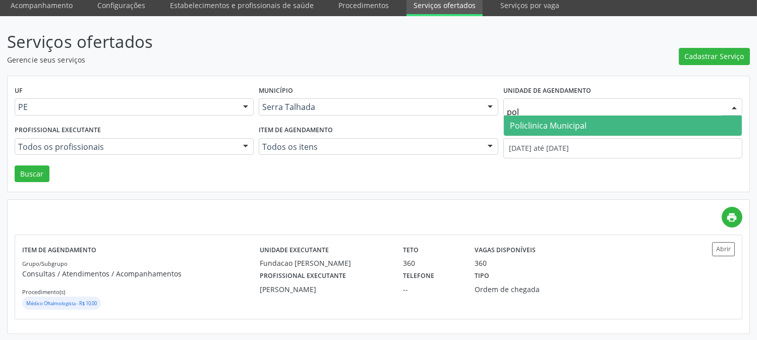
type input "poli"
click at [554, 125] on span "Policlinica Municipal" at bounding box center [548, 125] width 77 height 11
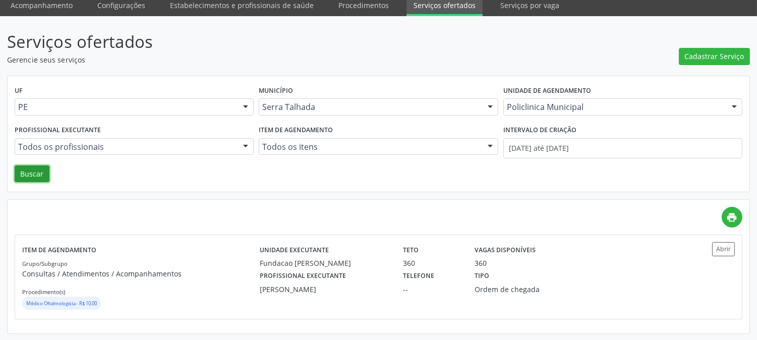
click at [40, 174] on button "Buscar" at bounding box center [32, 173] width 35 height 17
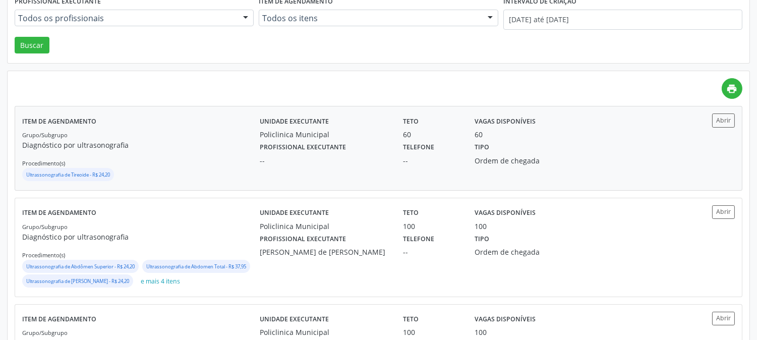
scroll to position [224, 0]
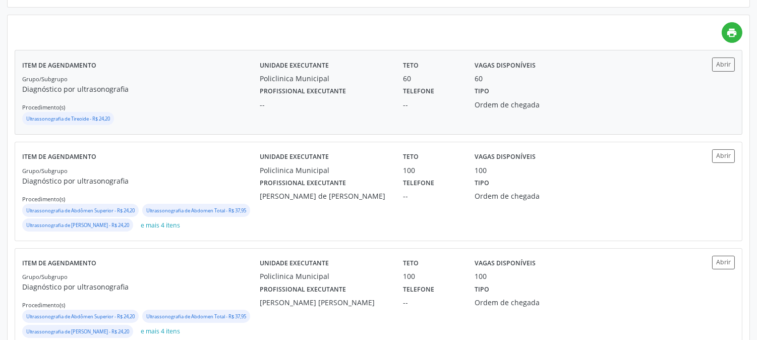
click at [329, 73] on div "Policlinica Municipal" at bounding box center [324, 78] width 129 height 11
click at [294, 200] on div "Ana Carolina Barboza de Andrada Melo Lyra" at bounding box center [324, 196] width 129 height 11
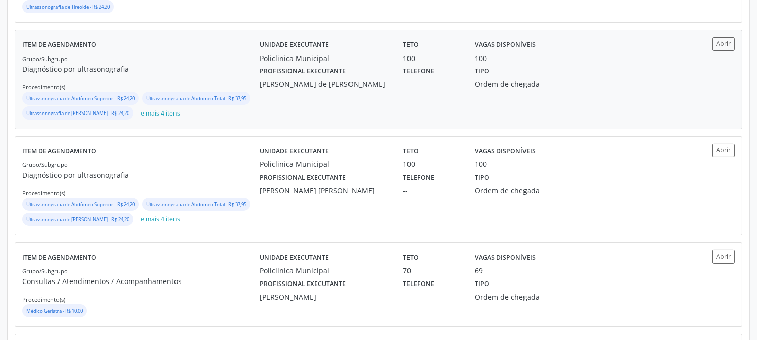
scroll to position [392, 0]
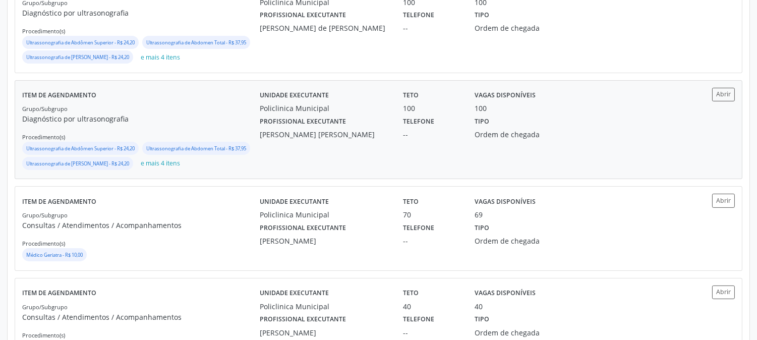
click at [346, 160] on div "Unidade executante Policlinica Municipal Teto 100 Vagas disponíveis 100 Profiss…" at bounding box center [468, 130] width 416 height 84
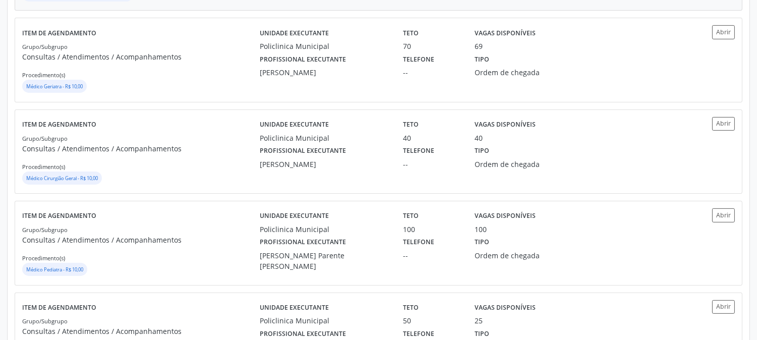
scroll to position [617, 0]
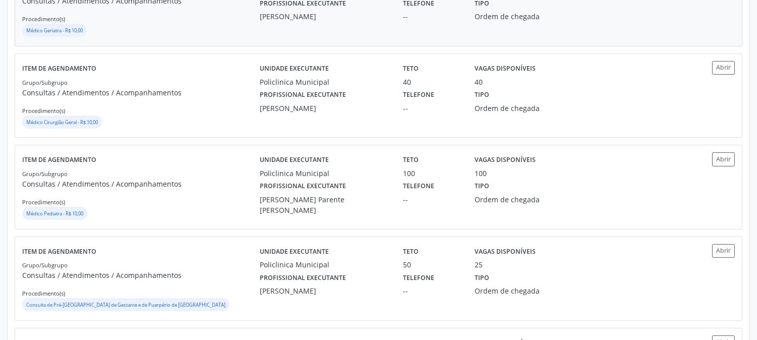
click at [364, 22] on div "Stella Miriam do Nascimento Rodrigues" at bounding box center [324, 16] width 129 height 11
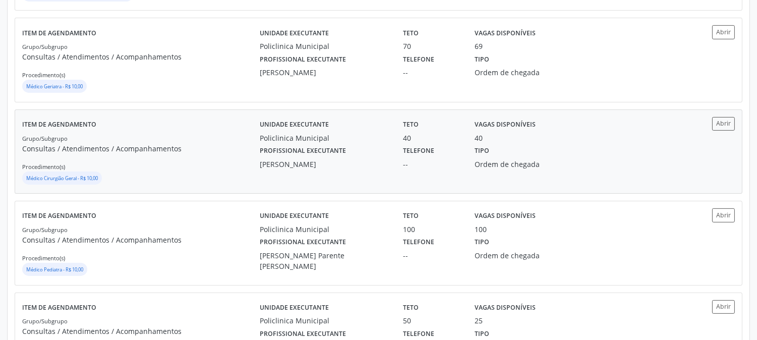
click at [317, 159] on label "Profissional executante" at bounding box center [303, 151] width 86 height 16
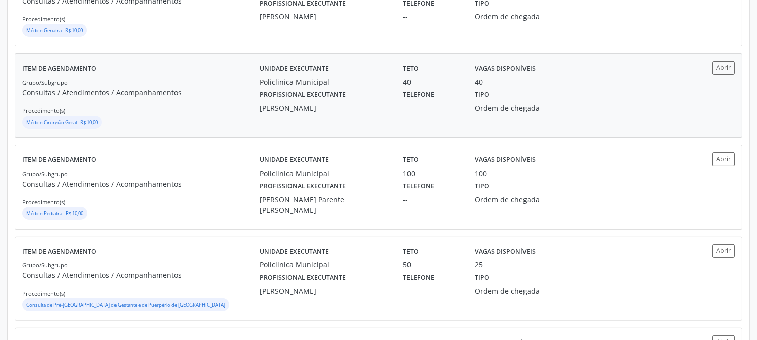
scroll to position [729, 0]
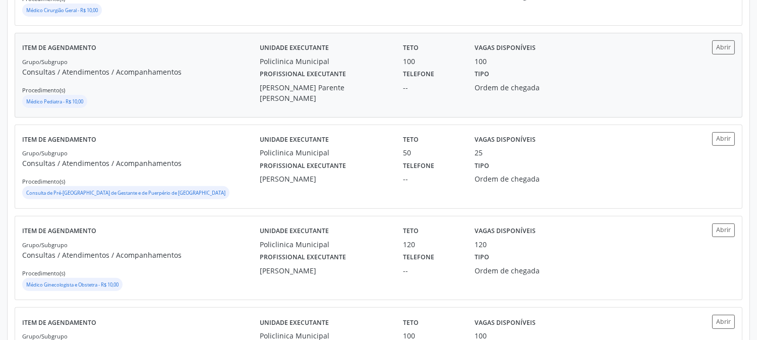
click at [380, 101] on div "Profissional executante Bianca de Oliveira Parente Bezerra" at bounding box center [324, 85] width 143 height 37
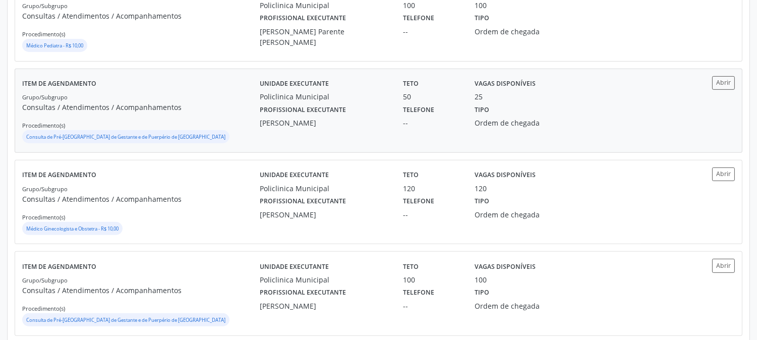
scroll to position [897, 0]
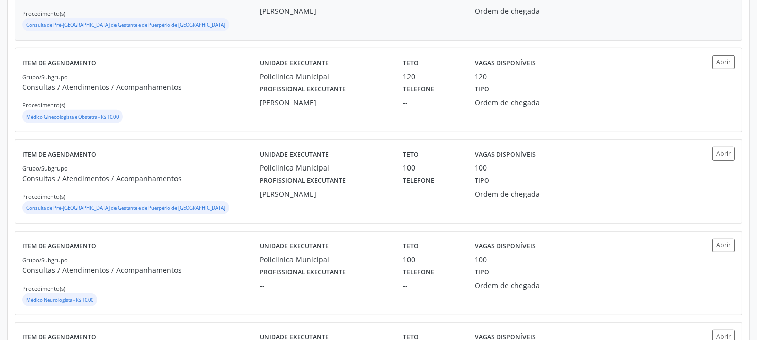
click at [168, 96] on div "Item de agendamento Grupo/Subgrupo Consultas / Atendimentos / Acompanhamentos P…" at bounding box center [141, 90] width 238 height 69
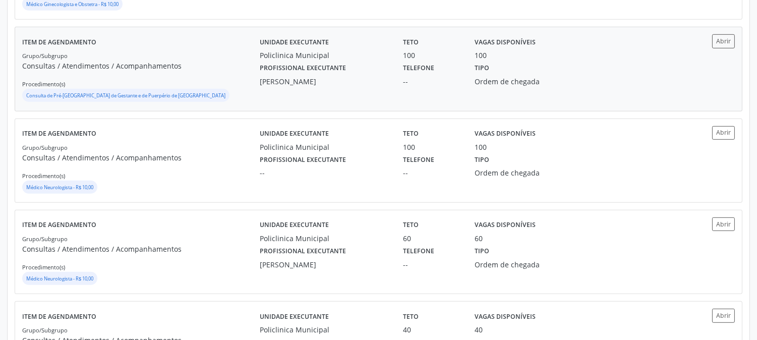
click at [266, 76] on label "Profissional executante" at bounding box center [303, 69] width 86 height 16
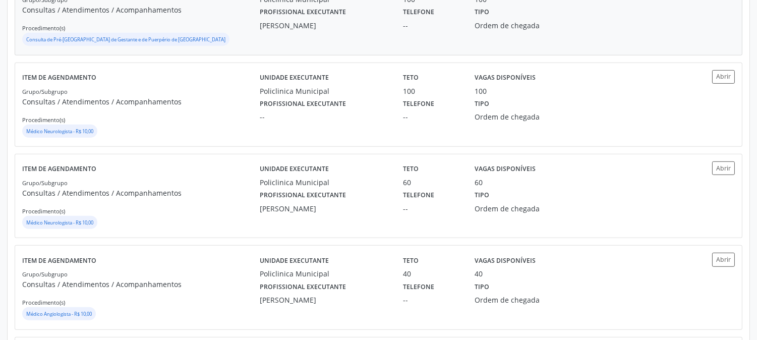
click at [217, 107] on p "Consultas / Atendimentos / Acompanhamentos" at bounding box center [141, 101] width 238 height 11
click at [391, 188] on div "Unidade executante Policlinica Municipal" at bounding box center [324, 174] width 143 height 26
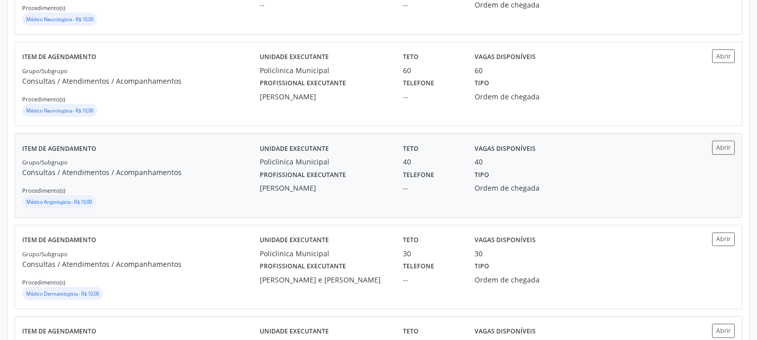
click at [303, 167] on div "Policlinica Municipal" at bounding box center [324, 161] width 129 height 11
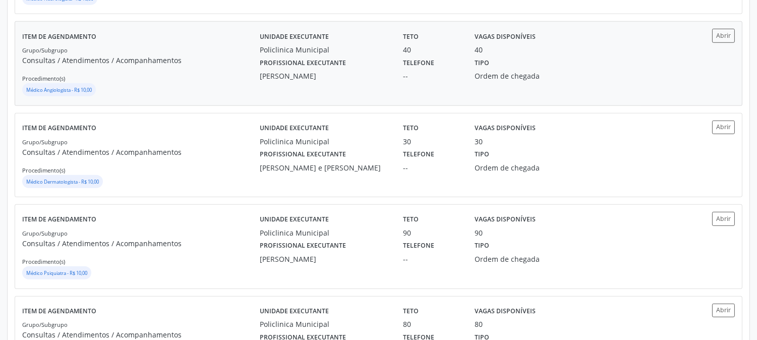
scroll to position [1345, 0]
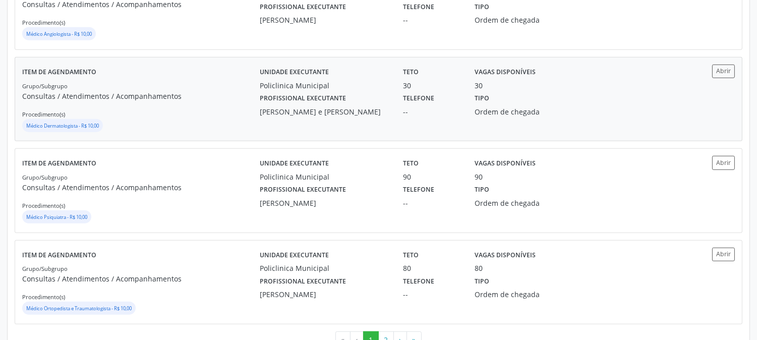
click at [254, 91] on div "Unidade executante Policlinica Municipal" at bounding box center [324, 78] width 143 height 26
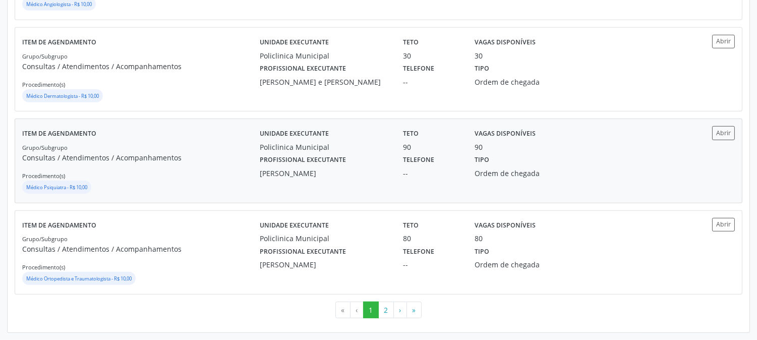
click at [360, 152] on div "Policlinica Municipal" at bounding box center [324, 147] width 129 height 11
click at [326, 238] on div "Policlinica Municipal" at bounding box center [324, 238] width 129 height 11
click at [384, 313] on button "2" at bounding box center [386, 310] width 16 height 17
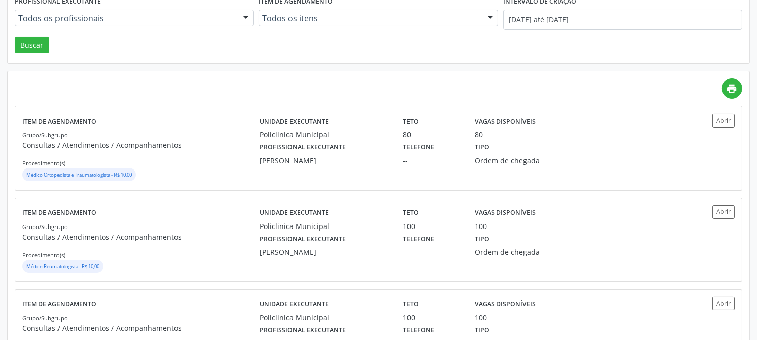
scroll to position [224, 0]
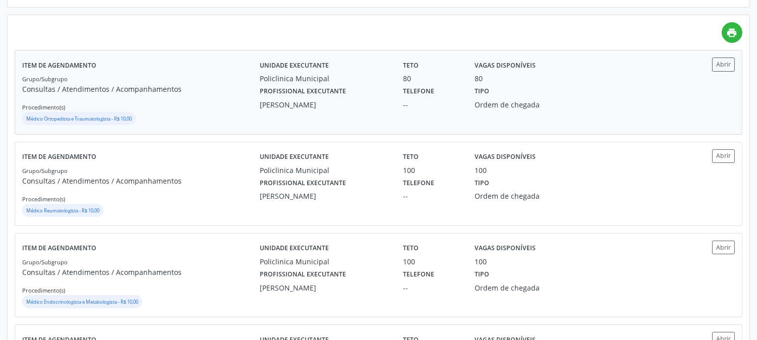
click at [270, 82] on div "Policlinica Municipal" at bounding box center [324, 78] width 129 height 11
click at [376, 185] on div "Profissional executante Felipe Pereira Guimaraes" at bounding box center [324, 189] width 143 height 26
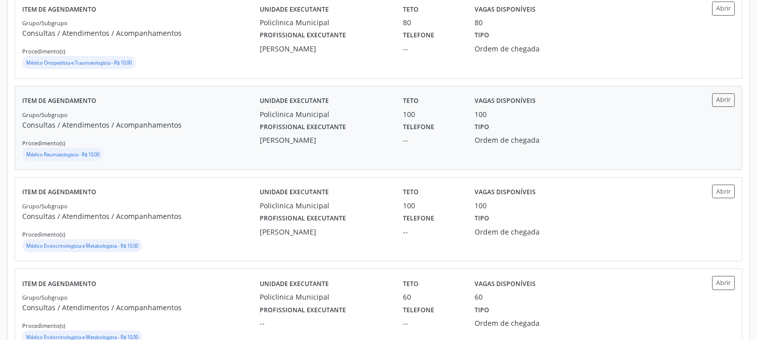
scroll to position [336, 0]
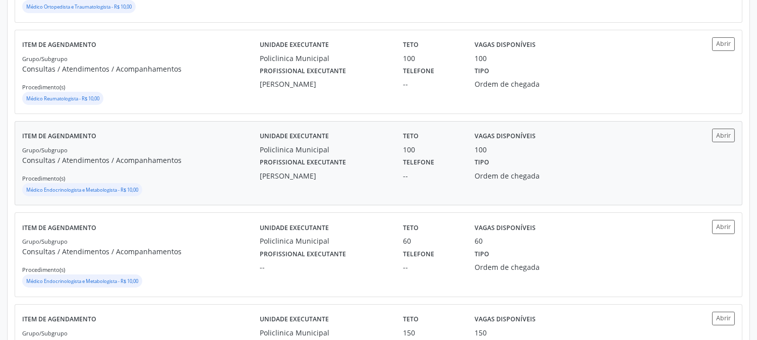
click at [418, 152] on div "100" at bounding box center [432, 149] width 58 height 11
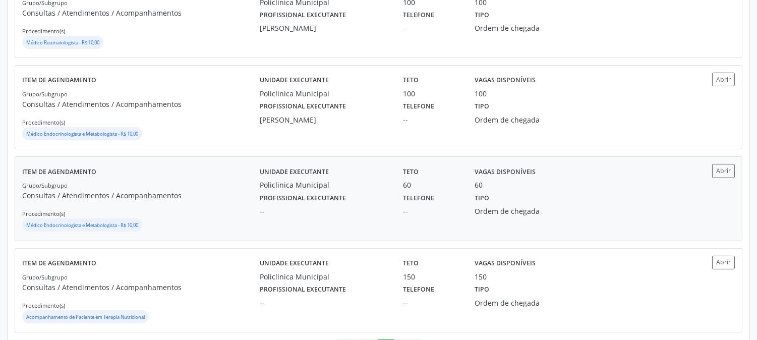
scroll to position [430, 0]
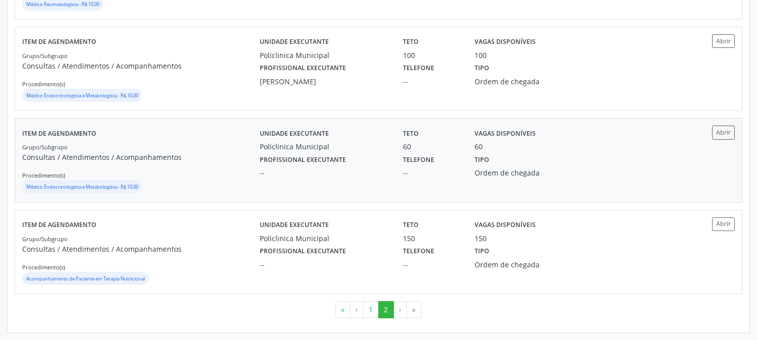
click at [297, 170] on div "--" at bounding box center [324, 173] width 129 height 11
click at [182, 224] on div "Item de agendamento Grupo/Subgrupo Consultas / Atendimentos / Acompanhamentos P…" at bounding box center [141, 251] width 238 height 69
click at [397, 306] on li "›" at bounding box center [400, 309] width 13 height 17
click at [412, 310] on li "»" at bounding box center [414, 309] width 15 height 17
click at [373, 305] on button "1" at bounding box center [371, 309] width 16 height 17
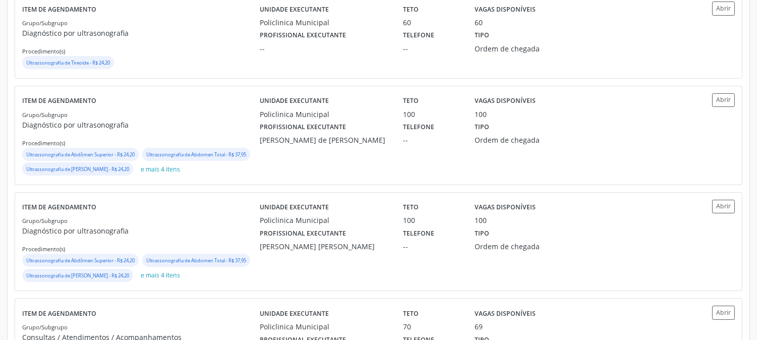
scroll to position [0, 0]
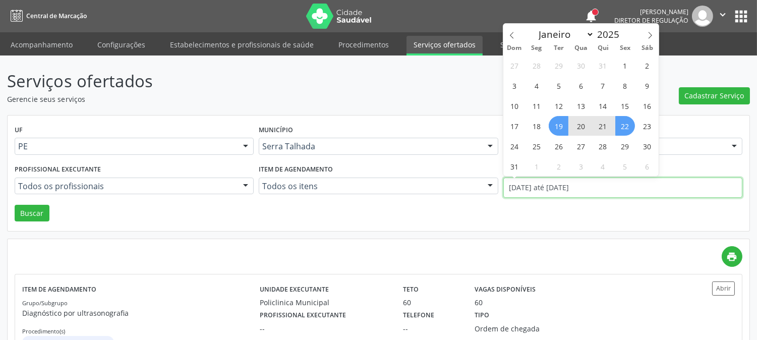
click at [575, 189] on input "19/08/2025 até 22/08/2025" at bounding box center [623, 188] width 239 height 20
click at [513, 35] on icon at bounding box center [512, 35] width 7 height 7
select select "6"
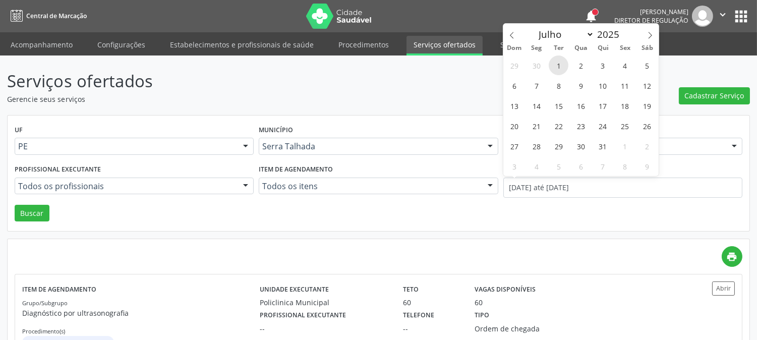
click at [558, 70] on span "1" at bounding box center [559, 66] width 20 height 20
type input "01/07/2025"
click at [649, 39] on span at bounding box center [650, 32] width 17 height 17
click at [516, 35] on span at bounding box center [512, 32] width 17 height 17
select select "6"
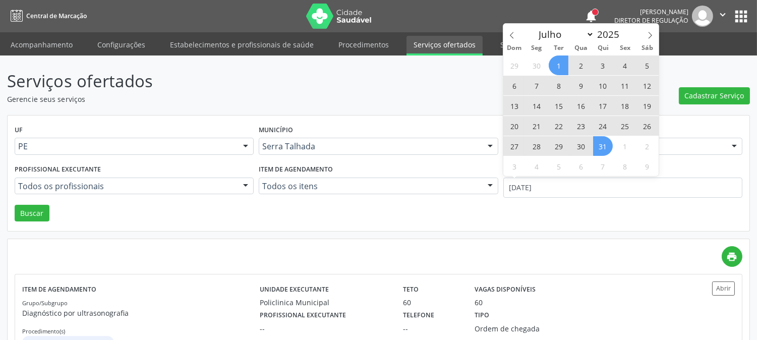
click at [599, 150] on span "31" at bounding box center [603, 146] width 20 height 20
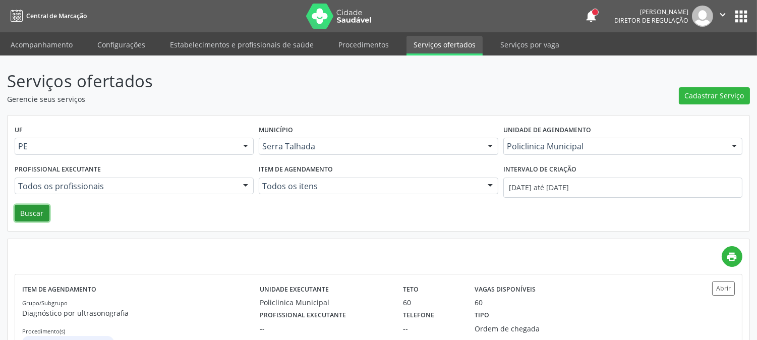
click at [43, 207] on button "Buscar" at bounding box center [32, 213] width 35 height 17
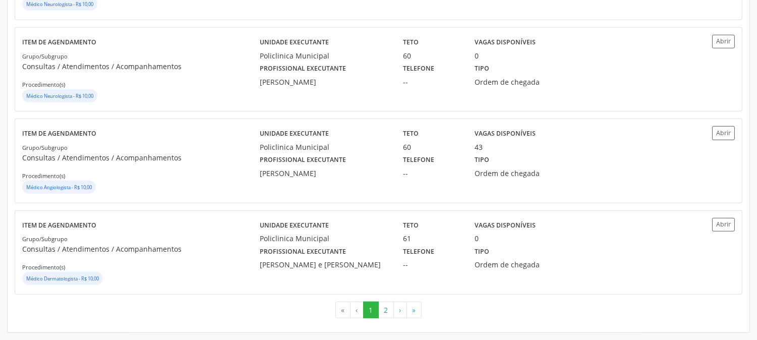
scroll to position [1404, 0]
click at [383, 308] on button "2" at bounding box center [386, 310] width 16 height 17
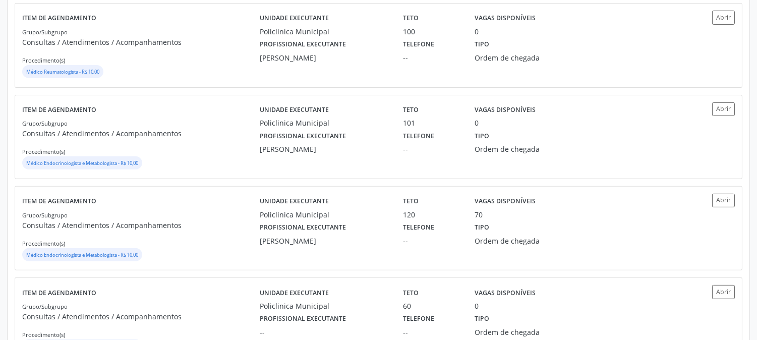
scroll to position [785, 0]
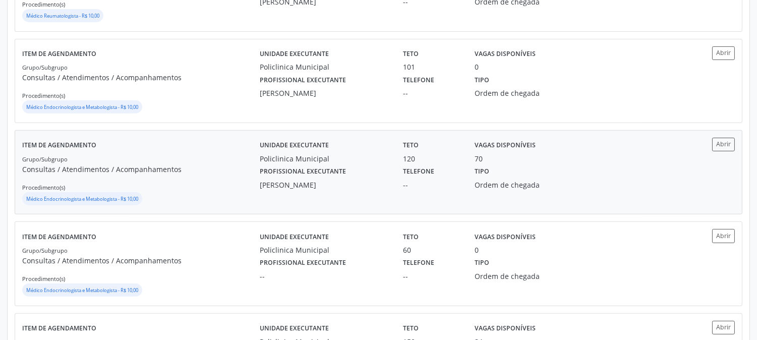
click at [322, 175] on label "Profissional executante" at bounding box center [303, 172] width 86 height 16
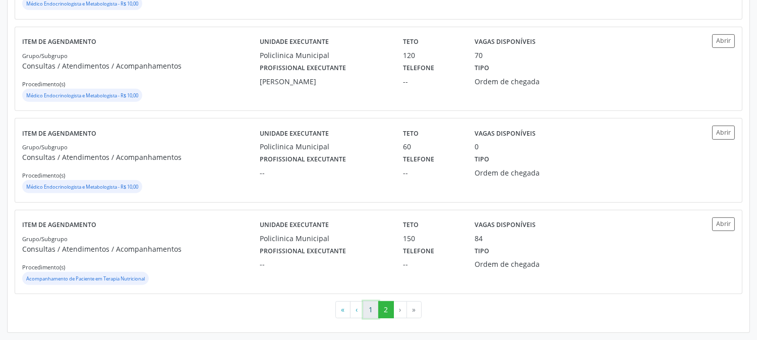
click at [370, 310] on button "1" at bounding box center [371, 309] width 16 height 17
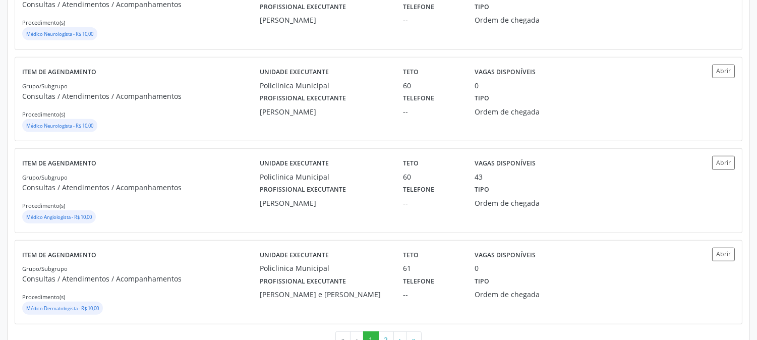
scroll to position [1404, 0]
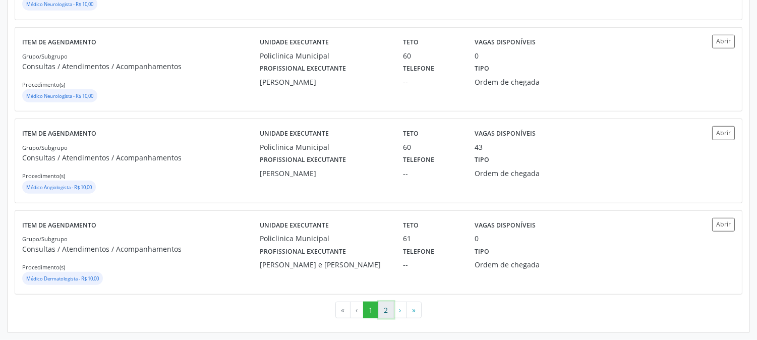
click at [386, 310] on button "2" at bounding box center [386, 310] width 16 height 17
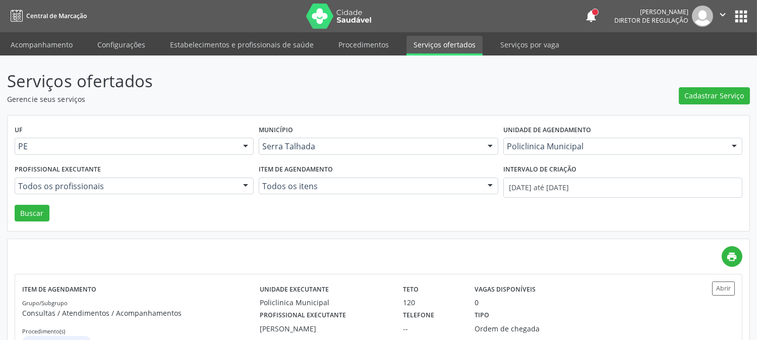
scroll to position [56, 0]
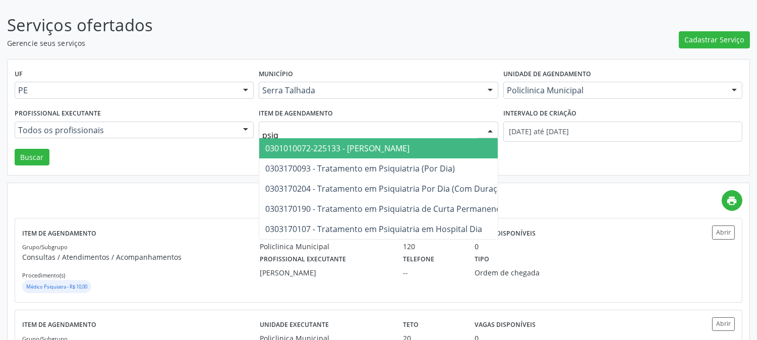
click at [339, 146] on span "0301010072-225133 - Médico Psiquiatra" at bounding box center [337, 148] width 144 height 11
type input "psiq"
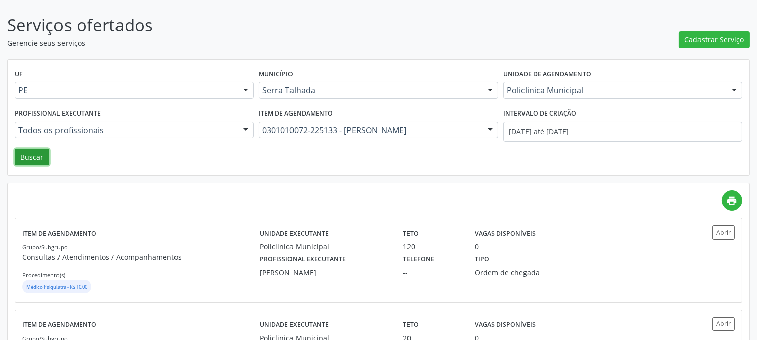
click at [46, 151] on button "Buscar" at bounding box center [32, 157] width 35 height 17
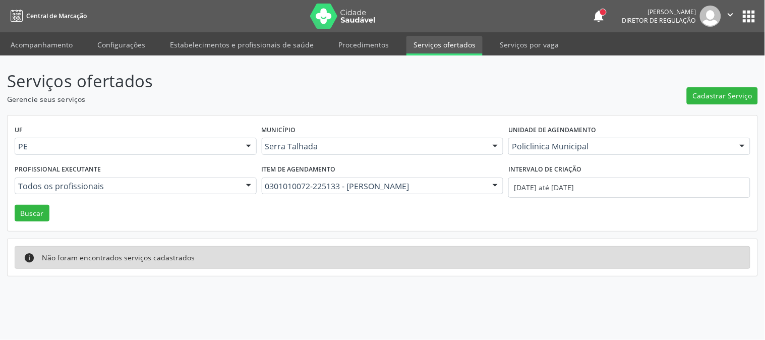
click at [497, 191] on div at bounding box center [495, 186] width 15 height 17
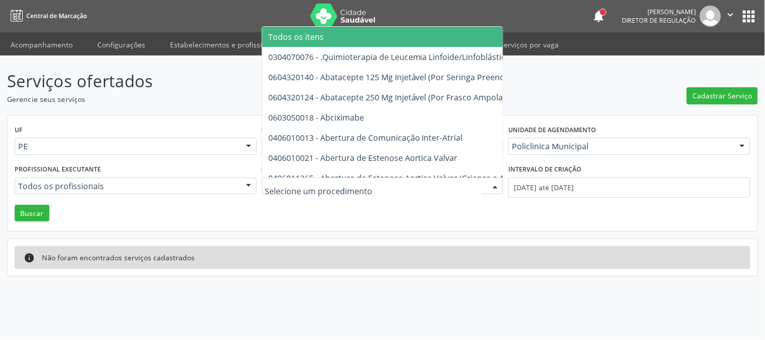
click at [386, 36] on span "Todos os itens" at bounding box center [654, 37] width 784 height 20
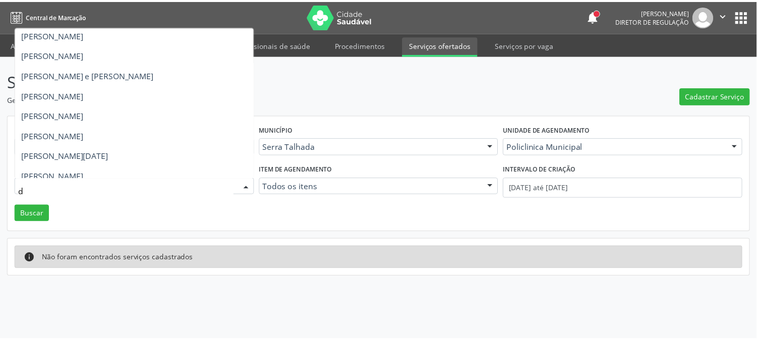
scroll to position [233, 0]
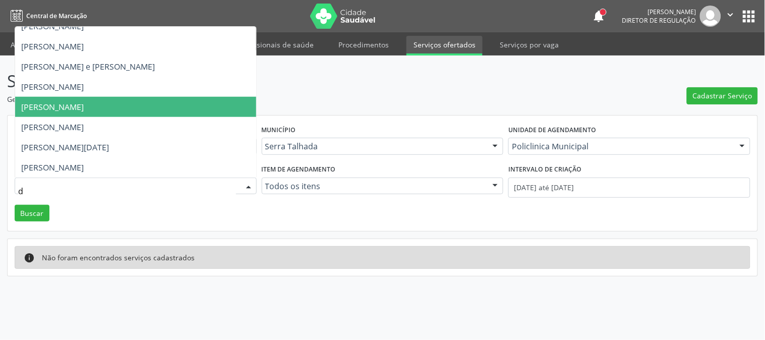
click at [149, 110] on span "Thaisa Barbosa de Siqueira" at bounding box center [135, 107] width 241 height 20
type input "d"
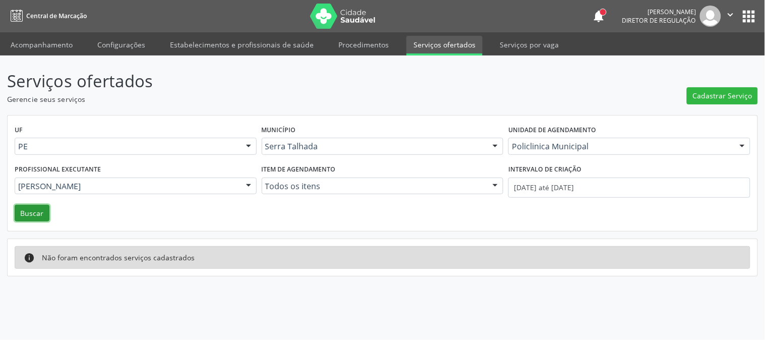
click at [36, 215] on button "Buscar" at bounding box center [32, 213] width 35 height 17
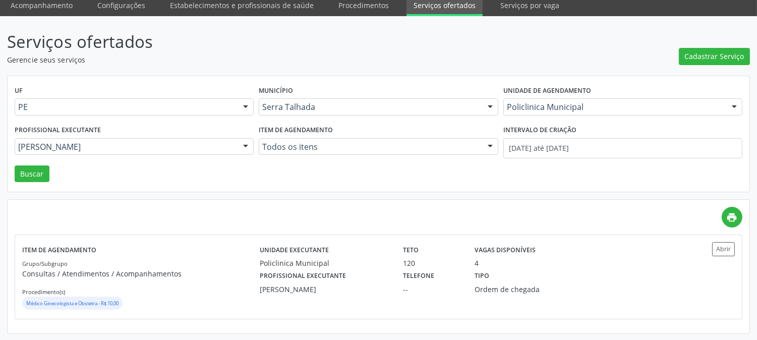
scroll to position [0, 0]
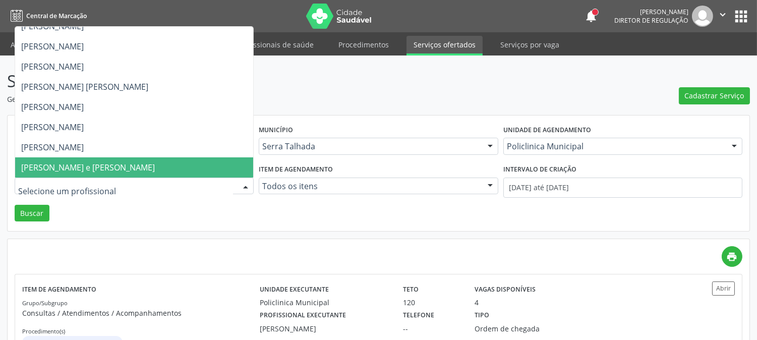
click at [234, 184] on div at bounding box center [134, 186] width 239 height 17
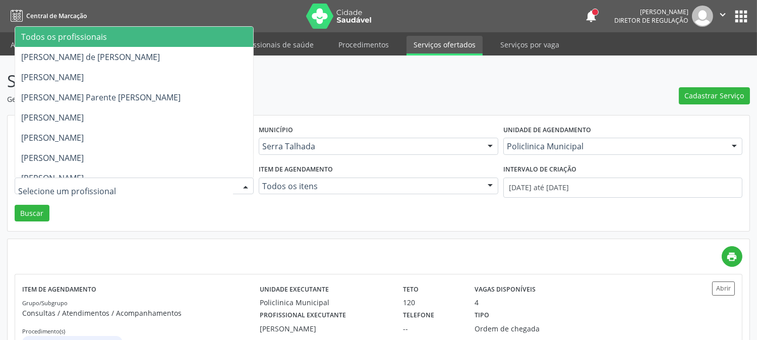
click at [145, 43] on span "Todos os profissionais" at bounding box center [134, 37] width 238 height 20
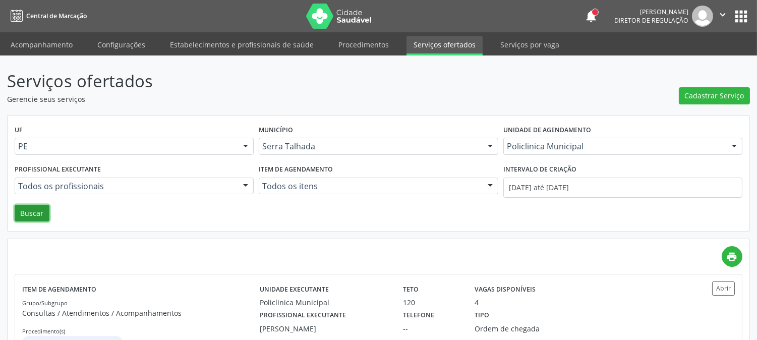
click at [36, 214] on button "Buscar" at bounding box center [32, 213] width 35 height 17
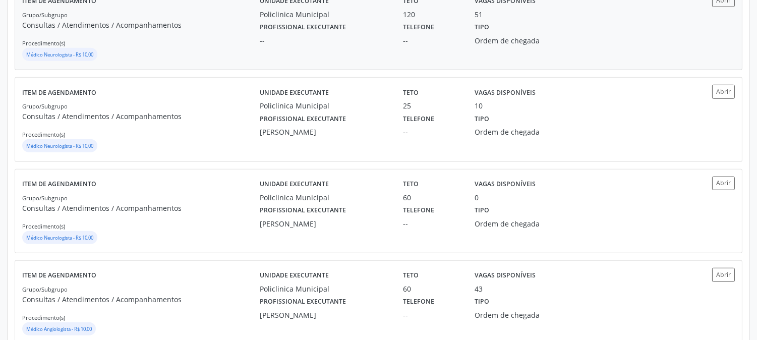
scroll to position [1289, 0]
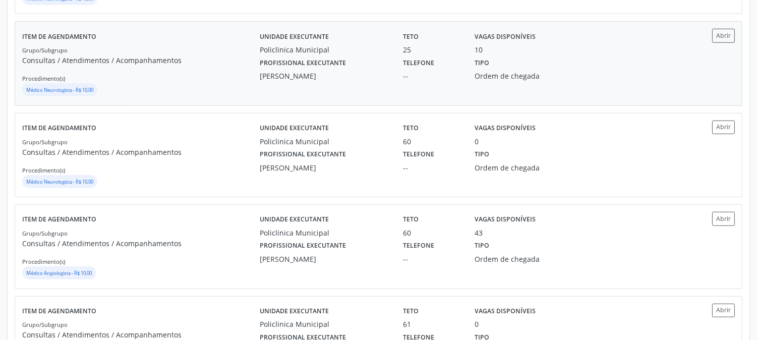
click at [288, 81] on div "[PERSON_NAME]" at bounding box center [324, 76] width 129 height 11
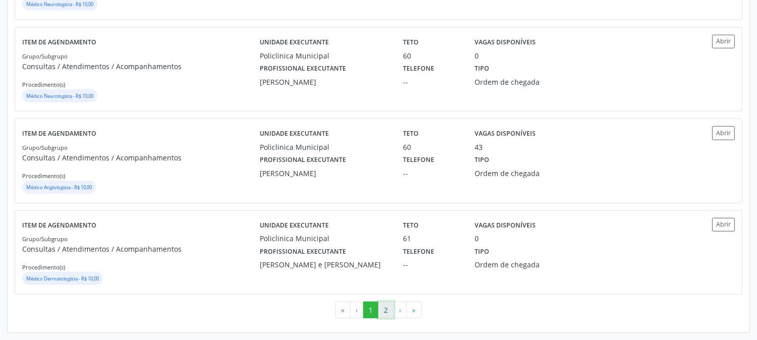
click at [389, 311] on button "2" at bounding box center [386, 310] width 16 height 17
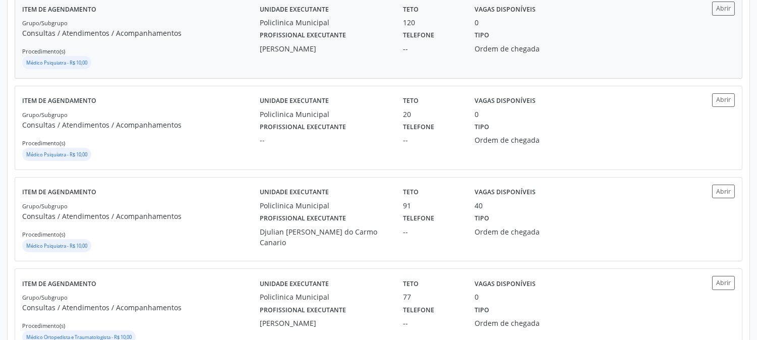
scroll to position [336, 0]
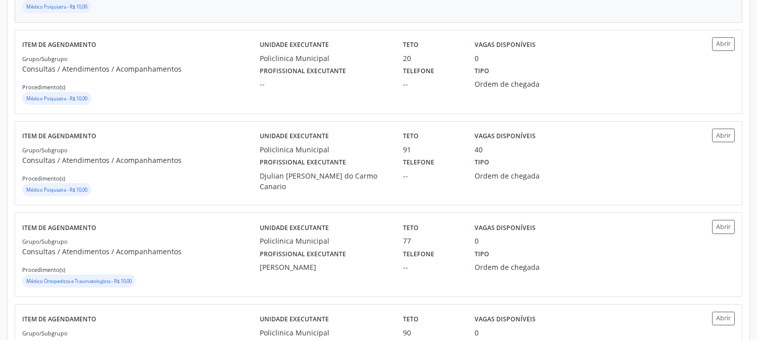
click at [326, 173] on div "Djulian Diego Ribeiro do Carmo Canario" at bounding box center [324, 181] width 129 height 21
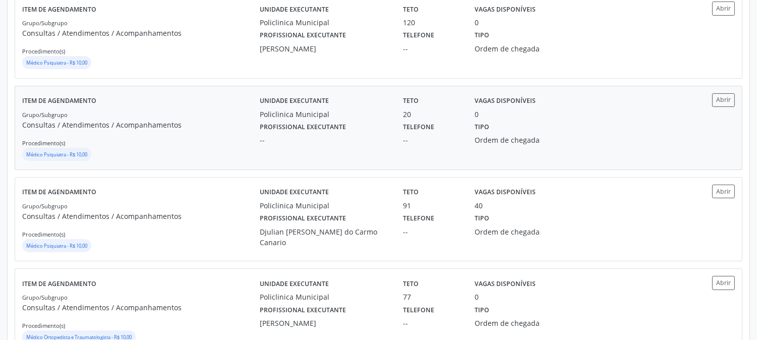
scroll to position [0, 0]
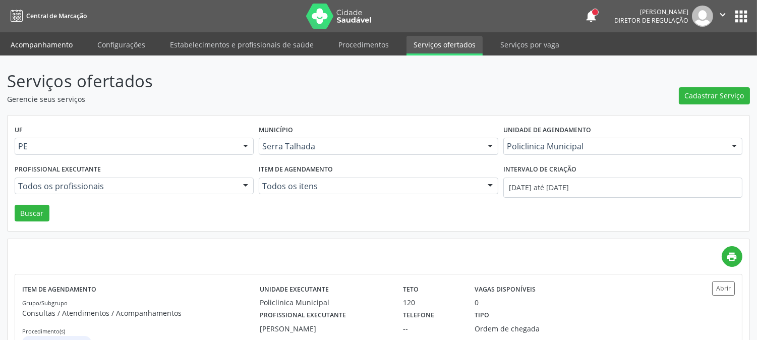
click at [73, 44] on link "Acompanhamento" at bounding box center [42, 45] width 76 height 18
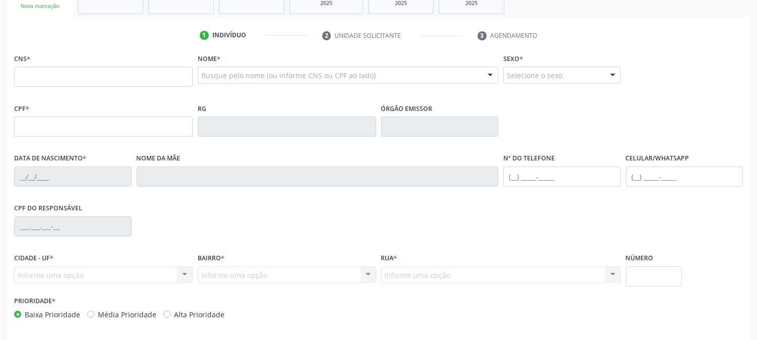
scroll to position [112, 0]
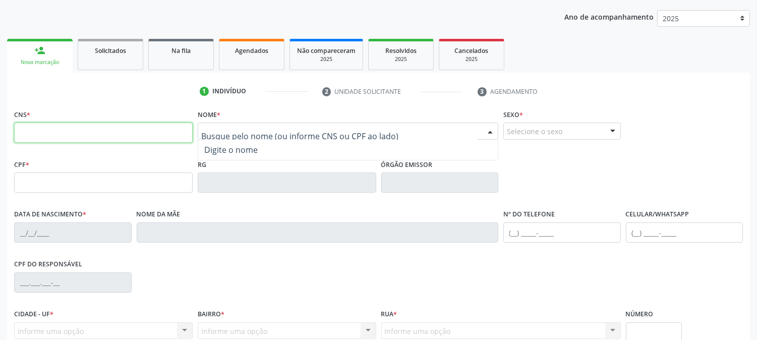
click at [170, 123] on input "text" at bounding box center [103, 133] width 179 height 20
type input "709 2002 6489 0031"
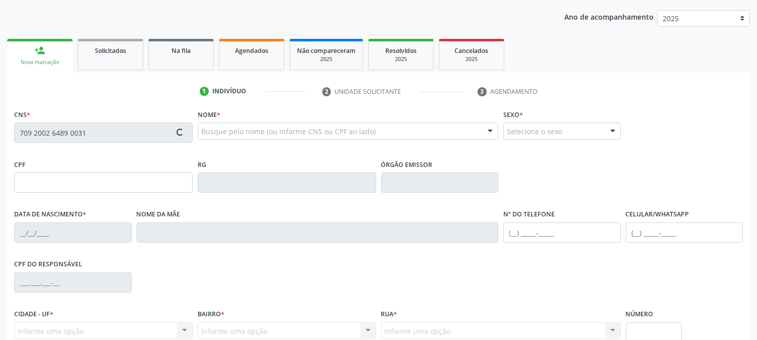
type input "26/10/1970"
type input "Cosma Batista dos Santos"
type input "(87) 99999-9999"
type input "864.472.624-20"
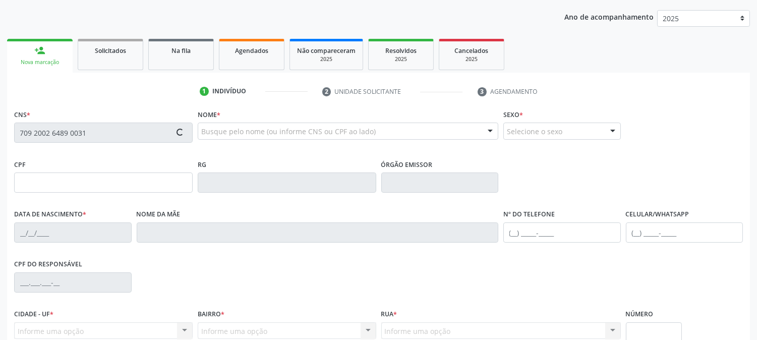
type input "109"
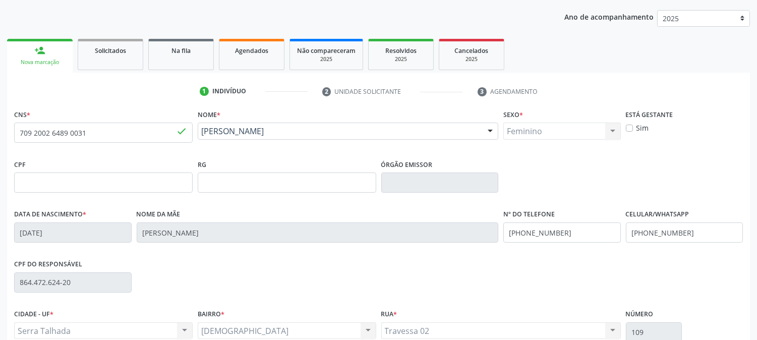
scroll to position [206, 0]
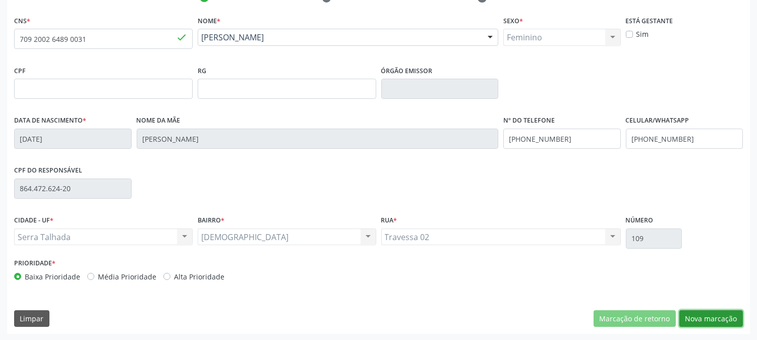
click at [697, 312] on button "Nova marcação" at bounding box center [712, 318] width 64 height 17
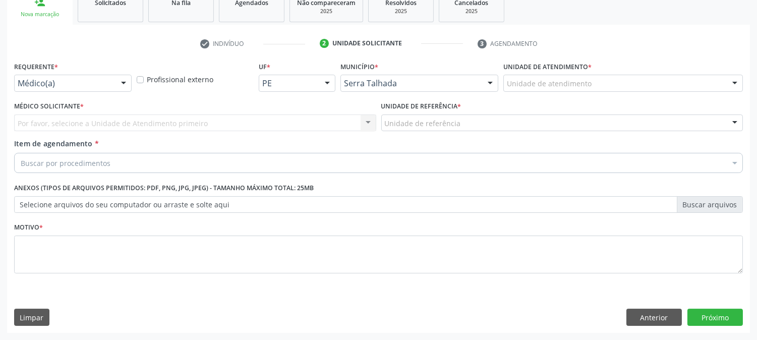
scroll to position [159, 0]
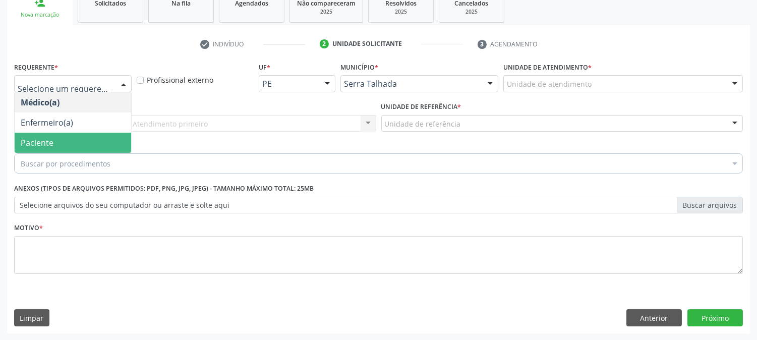
click at [90, 140] on span "Paciente" at bounding box center [73, 143] width 117 height 20
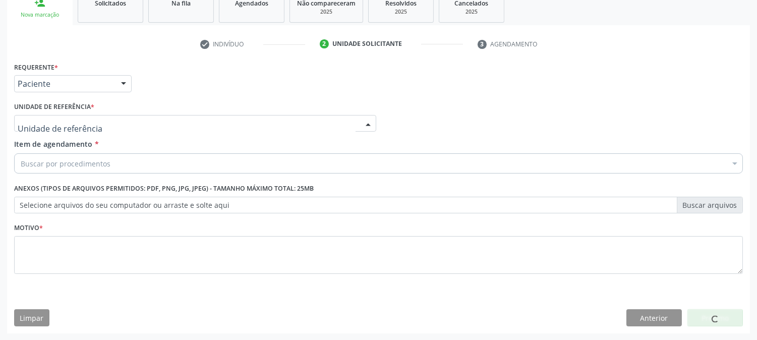
click at [93, 124] on div at bounding box center [195, 123] width 362 height 17
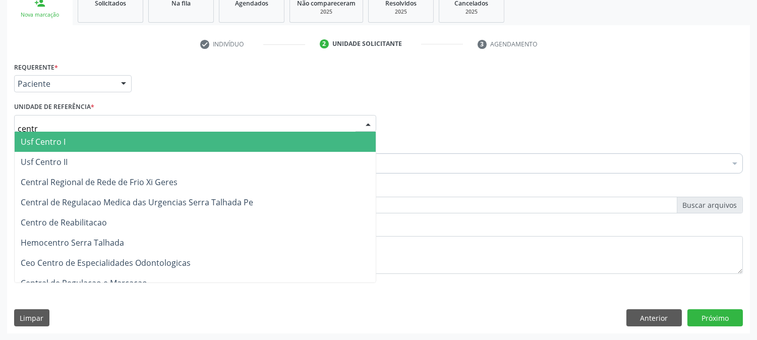
type input "centro"
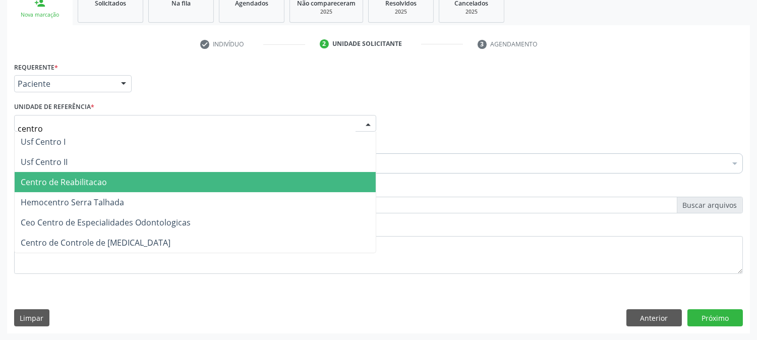
click at [90, 177] on span "Centro de Reabilitacao" at bounding box center [64, 182] width 86 height 11
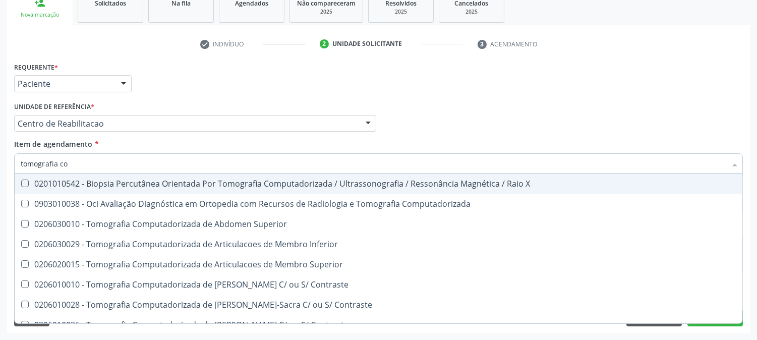
type input "tomografia com"
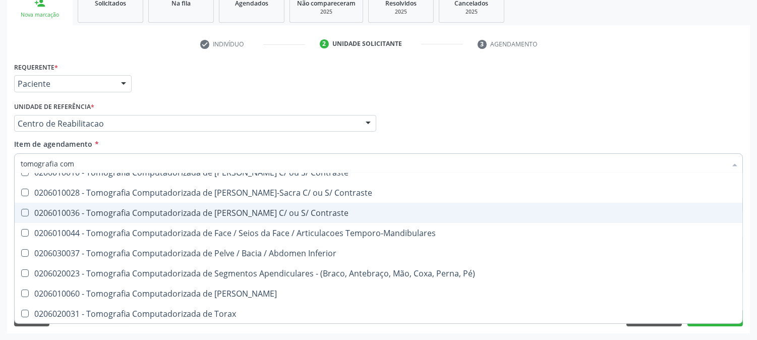
scroll to position [153, 0]
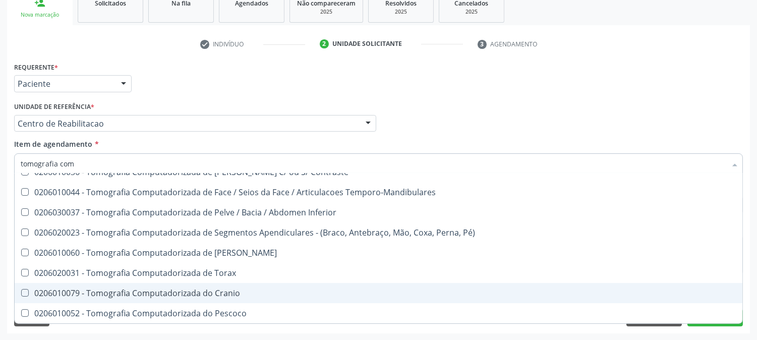
click at [276, 286] on span "0206010079 - Tomografia Computadorizada do Cranio" at bounding box center [379, 293] width 728 height 20
checkbox Cranio "true"
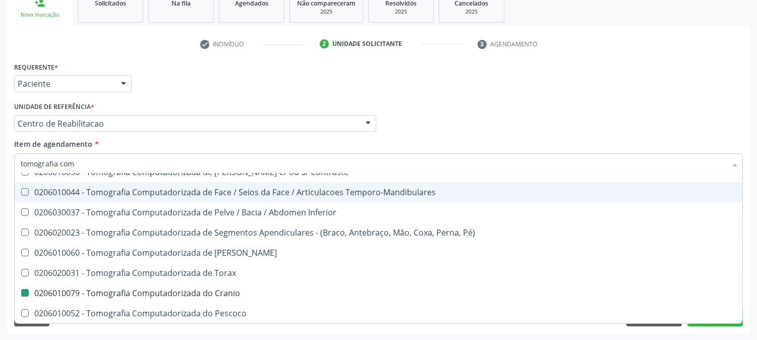
click at [500, 119] on div "Médico Solicitante Por favor, selecione a Unidade de Atendimento primeiro Nenhu…" at bounding box center [379, 118] width 734 height 39
checkbox Computadorizada "true"
checkbox Cranio "false"
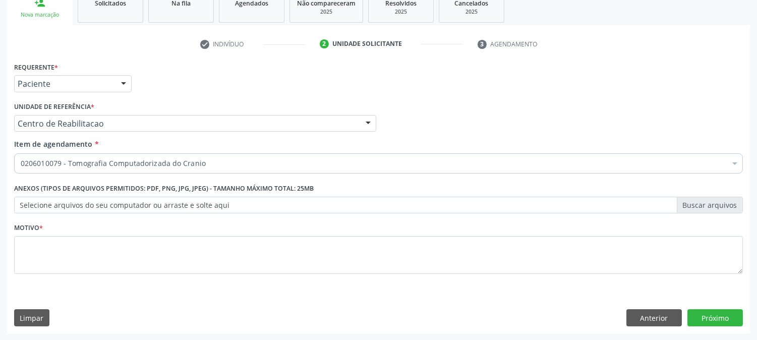
scroll to position [0, 0]
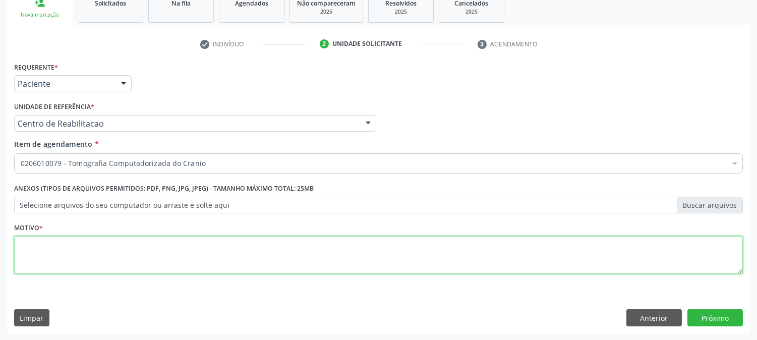
click at [210, 253] on textarea at bounding box center [378, 255] width 729 height 38
type textarea "."
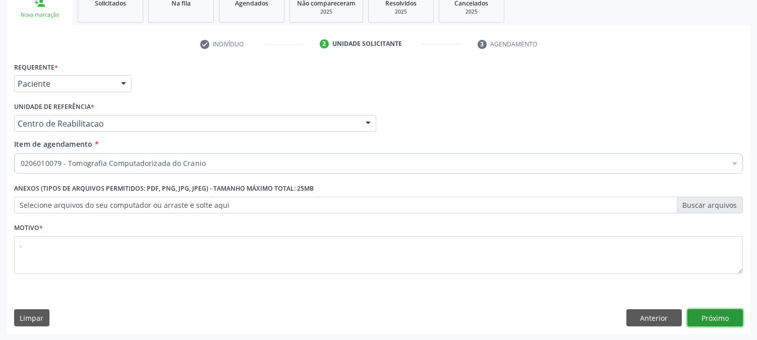
click at [722, 320] on button "Próximo" at bounding box center [716, 317] width 56 height 17
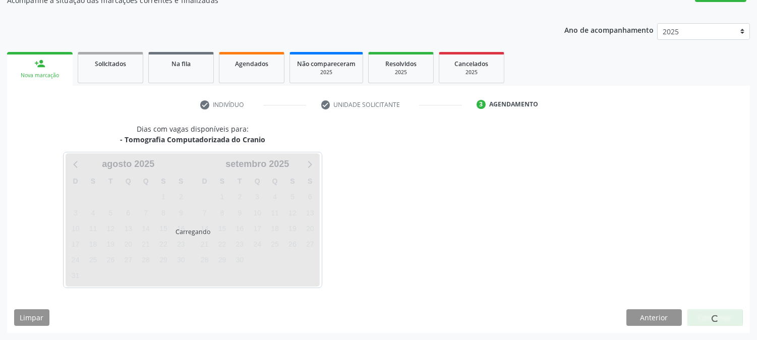
scroll to position [98, 0]
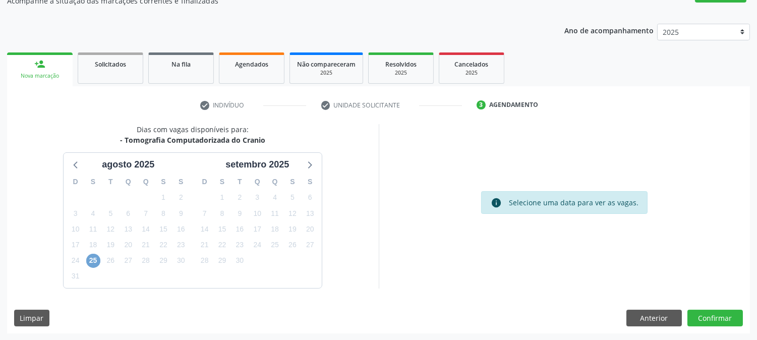
click at [97, 260] on span "25" at bounding box center [93, 261] width 14 height 14
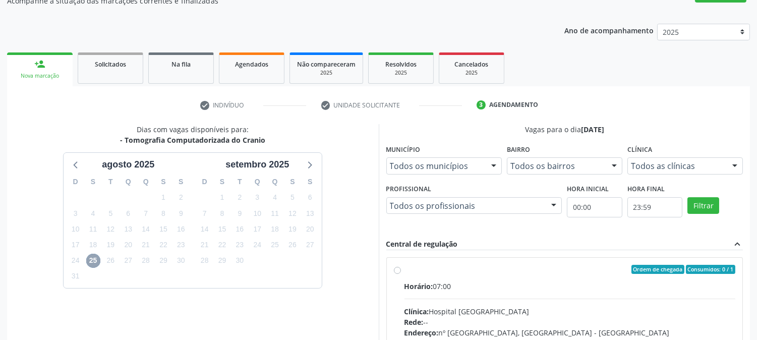
scroll to position [244, 0]
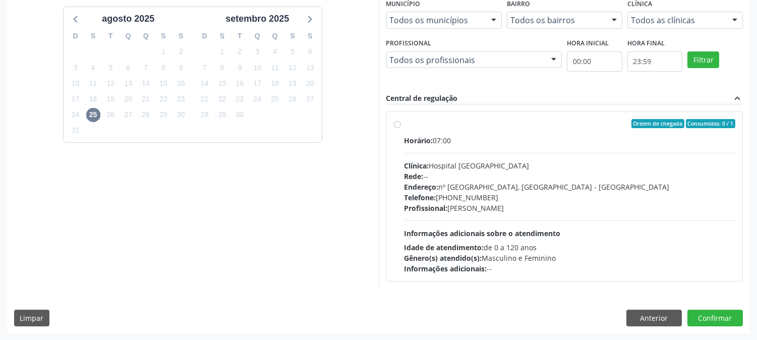
click at [500, 177] on div "Rede: --" at bounding box center [570, 176] width 331 height 11
click at [401, 128] on input "Ordem de chegada Consumidos: 0 / 1 Horário: 07:00 Clínica: Hospital Santa Marta…" at bounding box center [397, 123] width 7 height 9
radio input "true"
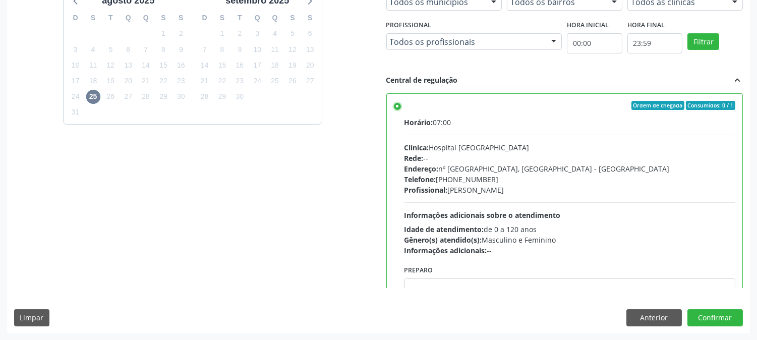
scroll to position [49, 0]
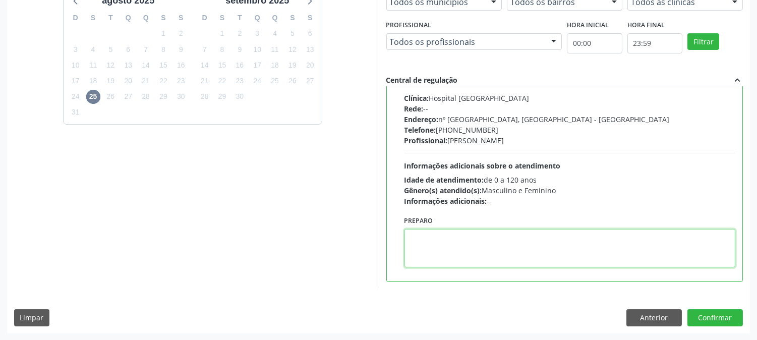
click at [453, 248] on textarea at bounding box center [570, 248] width 331 height 38
type textarea "com contraste"
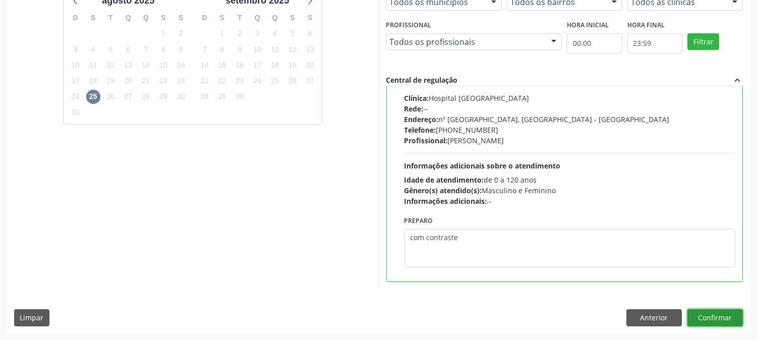
click at [735, 318] on button "Confirmar" at bounding box center [716, 317] width 56 height 17
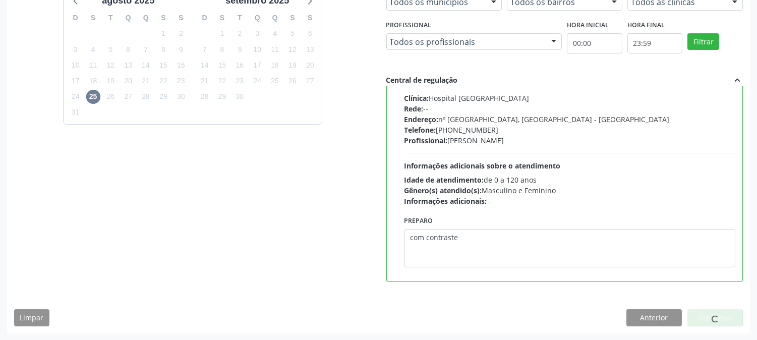
scroll to position [0, 0]
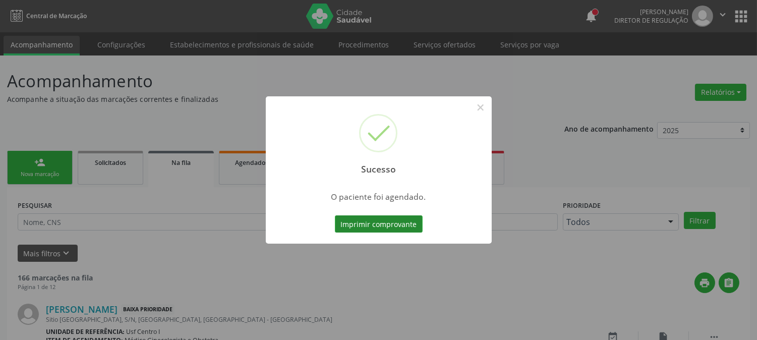
click at [379, 227] on button "Imprimir comprovante" at bounding box center [379, 223] width 88 height 17
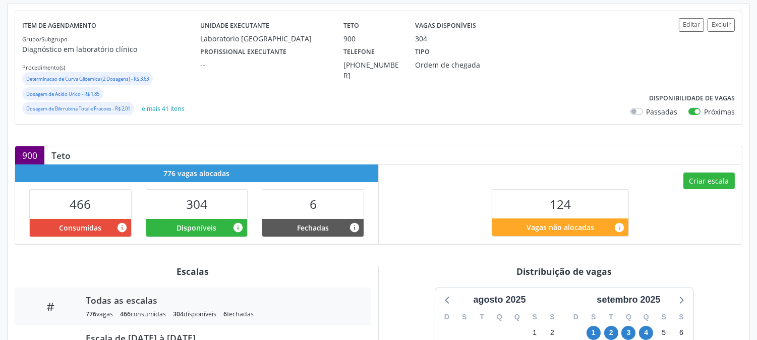
scroll to position [224, 0]
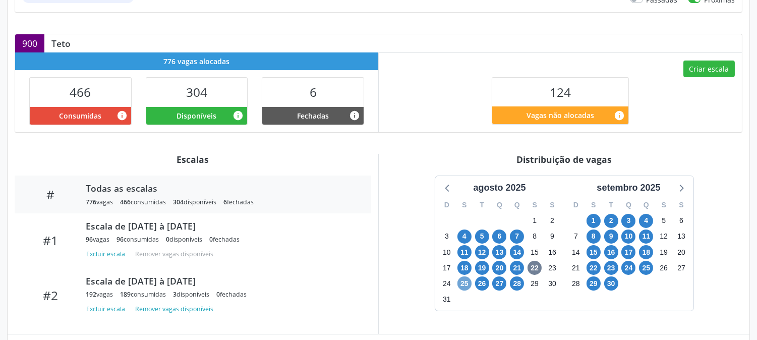
click at [467, 280] on span "25" at bounding box center [465, 283] width 14 height 14
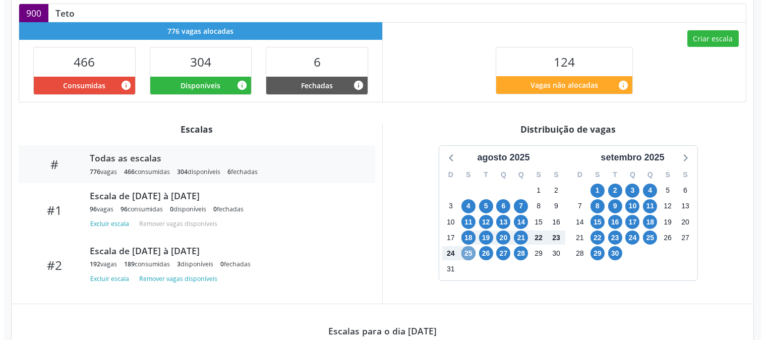
scroll to position [142, 0]
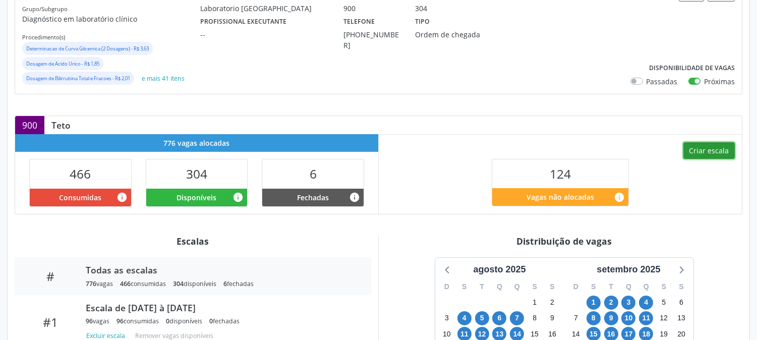
click at [707, 155] on button "Criar escala" at bounding box center [709, 150] width 51 height 17
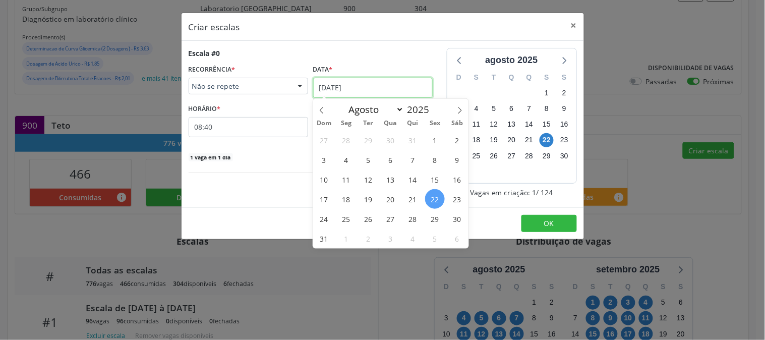
click at [368, 90] on input "22/08/2025" at bounding box center [373, 88] width 120 height 20
click at [350, 225] on span "25" at bounding box center [347, 219] width 20 height 20
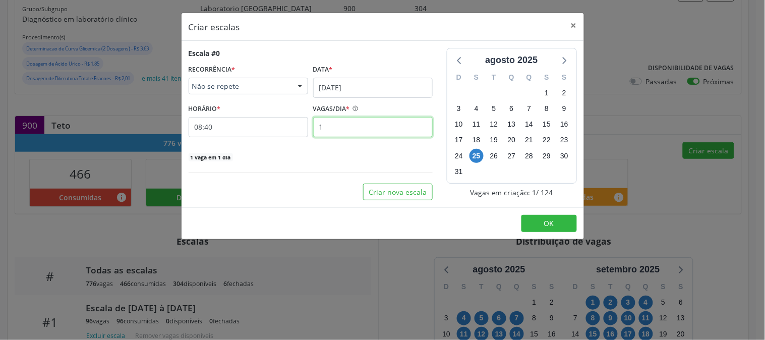
click at [335, 130] on input "1" at bounding box center [373, 127] width 120 height 20
type input "12"
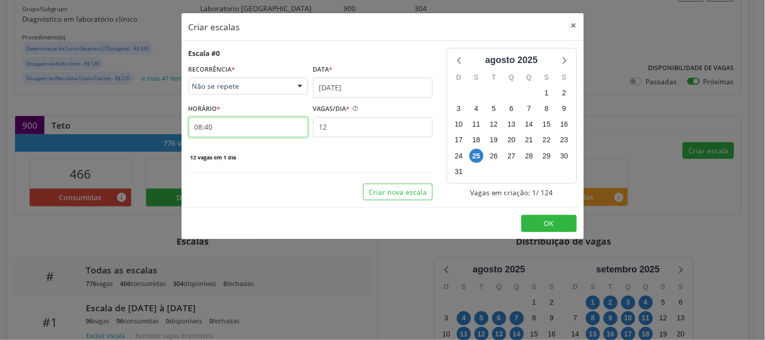
click at [274, 131] on input "08:40" at bounding box center [249, 127] width 120 height 20
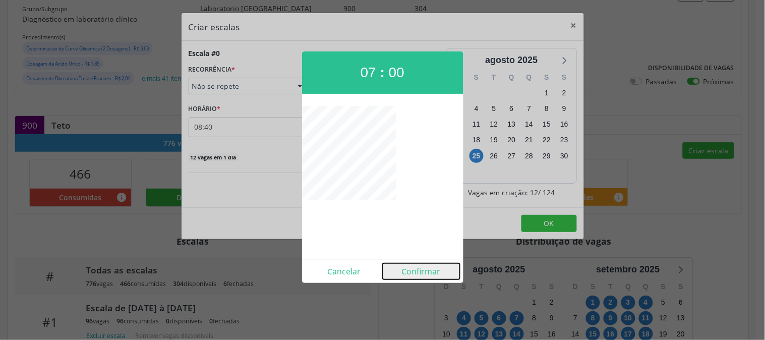
click at [417, 270] on button "Confirmar" at bounding box center [421, 271] width 77 height 16
type input "07:00"
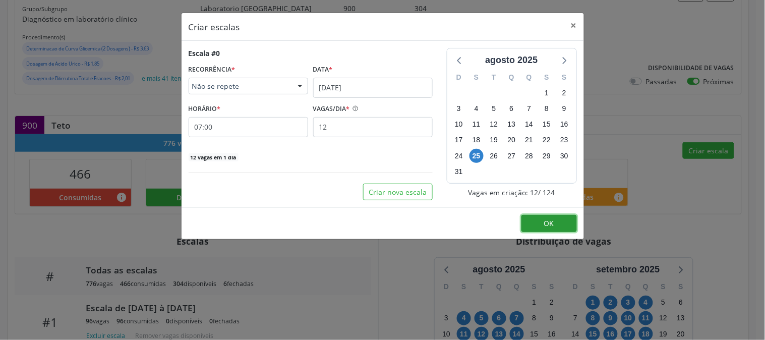
click at [541, 225] on button "OK" at bounding box center [550, 223] width 56 height 17
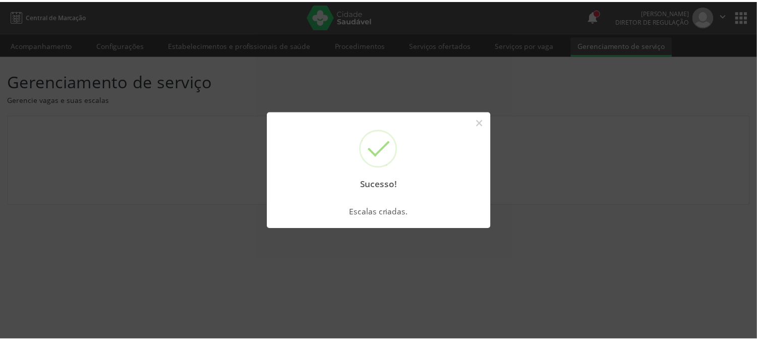
scroll to position [0, 0]
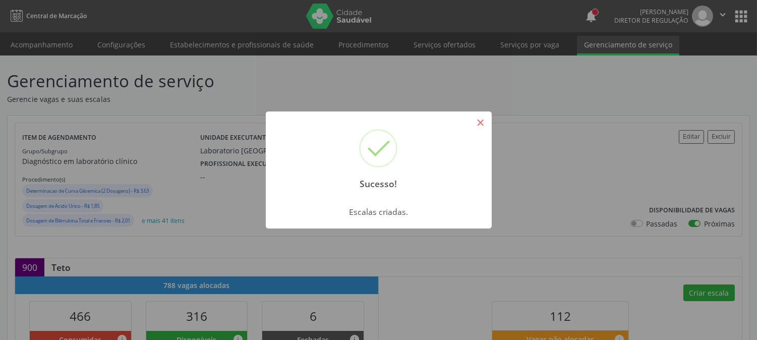
click at [478, 127] on button "×" at bounding box center [480, 122] width 17 height 17
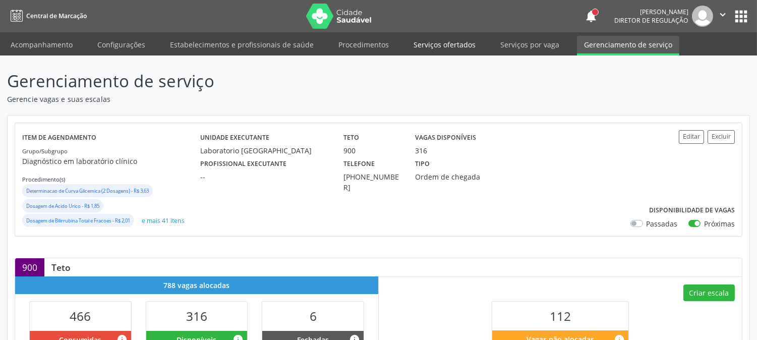
click at [456, 47] on link "Serviços ofertados" at bounding box center [445, 45] width 76 height 18
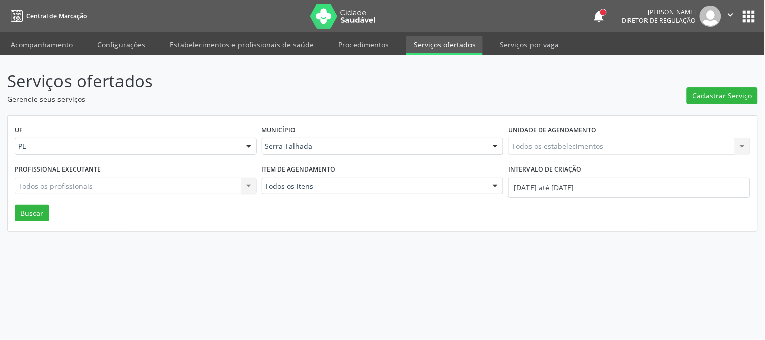
click at [569, 148] on div "Todos os estabelecimentos Todos os estabelecimentos Nenhum resultado encontrado…" at bounding box center [630, 146] width 242 height 17
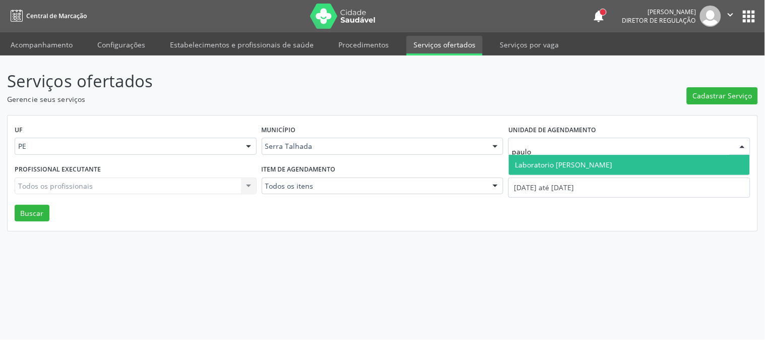
type input "paulo t"
click at [556, 167] on span "Laboratorio Jose Paulo Terto" at bounding box center [563, 165] width 97 height 10
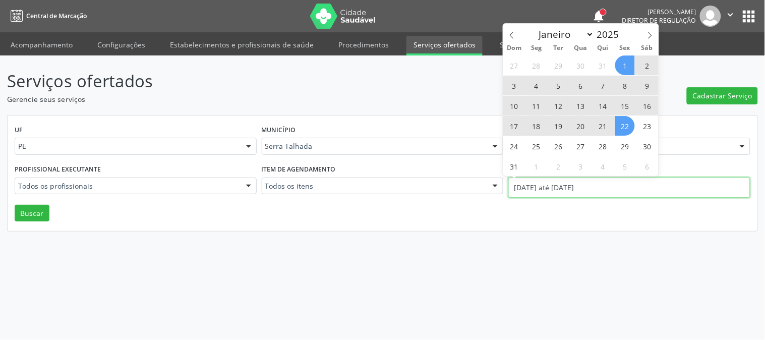
click at [549, 190] on input "01/08/2025 até 22/08/2025" at bounding box center [630, 188] width 242 height 20
click at [509, 34] on icon at bounding box center [512, 35] width 7 height 7
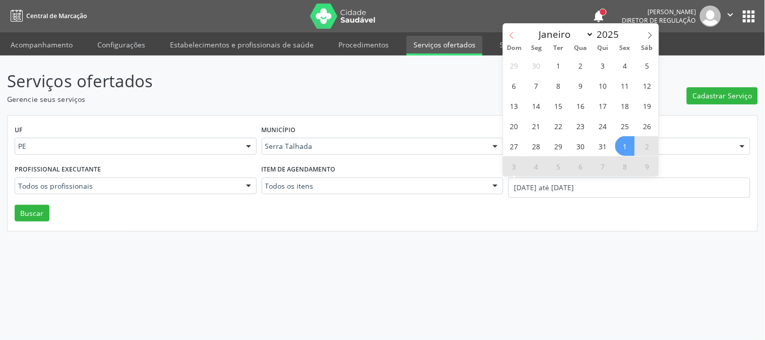
select select "6"
click at [537, 109] on span "14" at bounding box center [537, 106] width 20 height 20
type input "14/07/2025"
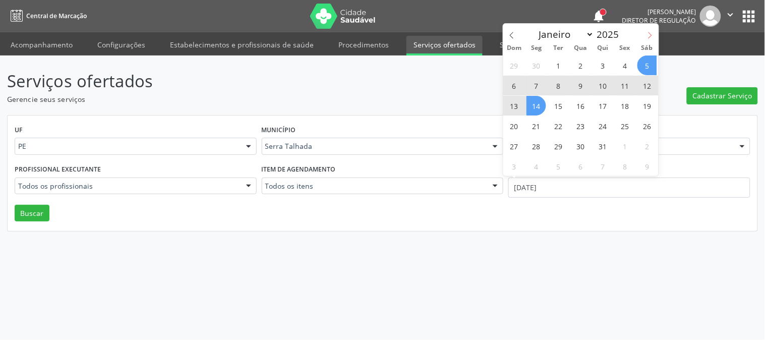
click at [653, 38] on icon at bounding box center [650, 35] width 7 height 7
select select "7"
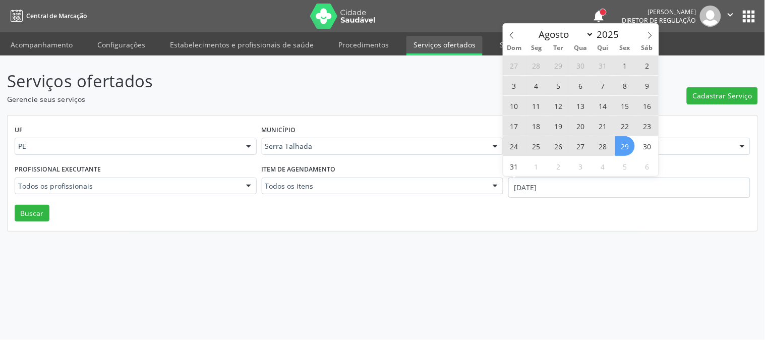
click at [622, 142] on span "29" at bounding box center [626, 146] width 20 height 20
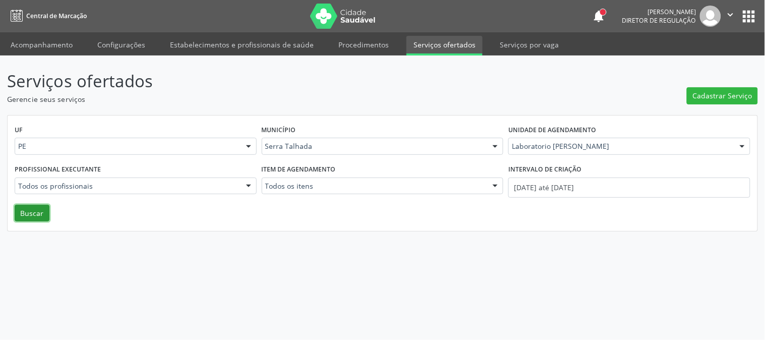
click at [33, 211] on button "Buscar" at bounding box center [32, 213] width 35 height 17
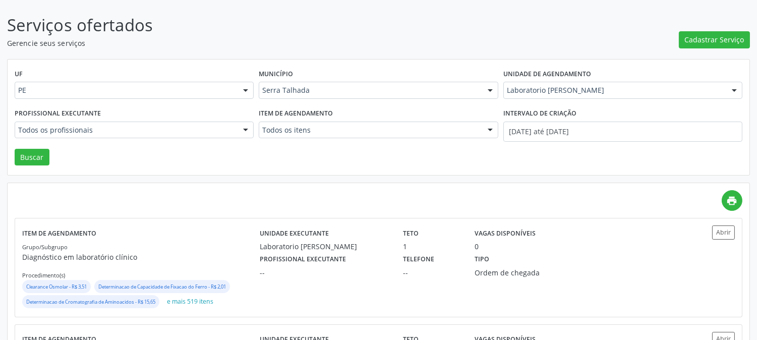
scroll to position [161, 0]
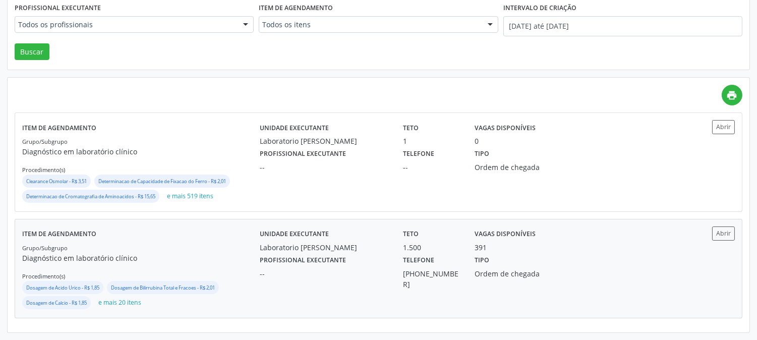
click at [260, 255] on label "Profissional executante" at bounding box center [303, 261] width 86 height 16
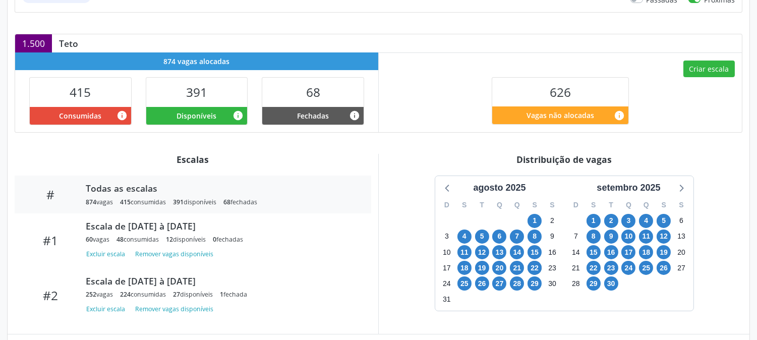
scroll to position [280, 0]
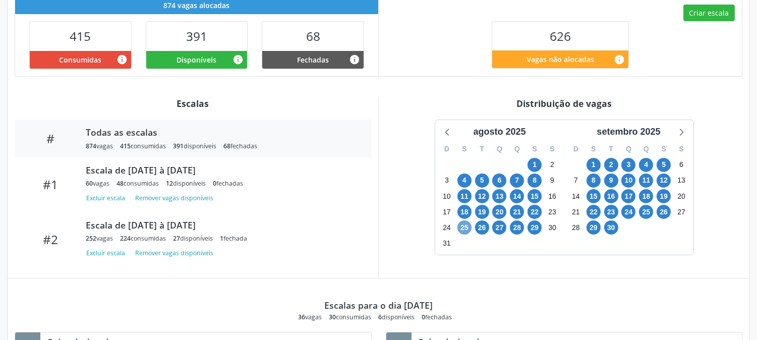
click at [466, 229] on span "25" at bounding box center [465, 227] width 14 height 14
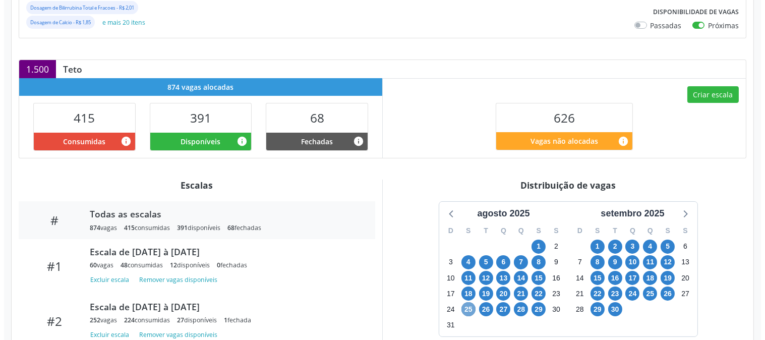
scroll to position [86, 0]
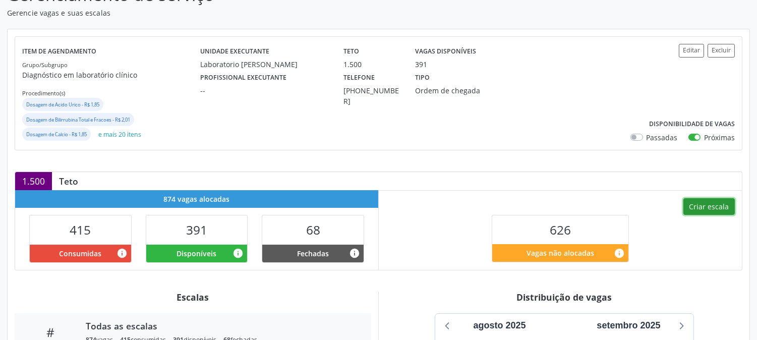
click at [718, 202] on button "Criar escala" at bounding box center [709, 206] width 51 height 17
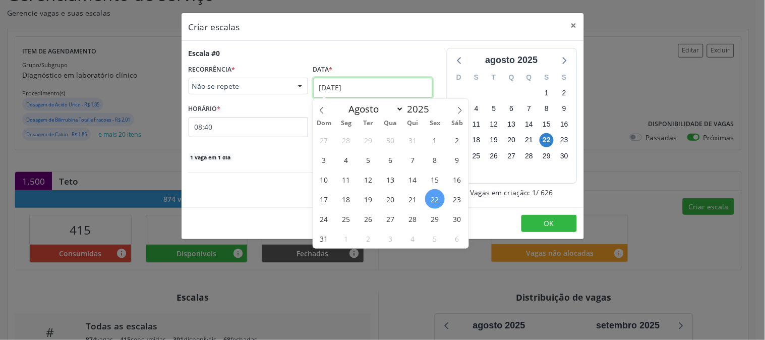
click at [361, 96] on input "[DATE]" at bounding box center [373, 88] width 120 height 20
click at [344, 213] on span "25" at bounding box center [347, 219] width 20 height 20
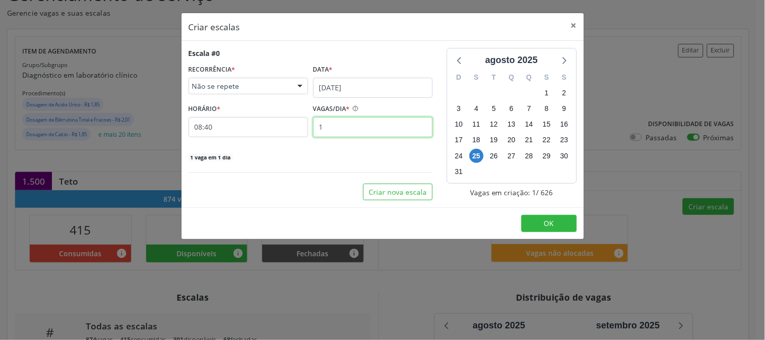
click at [346, 128] on input "1" at bounding box center [373, 127] width 120 height 20
type input "12"
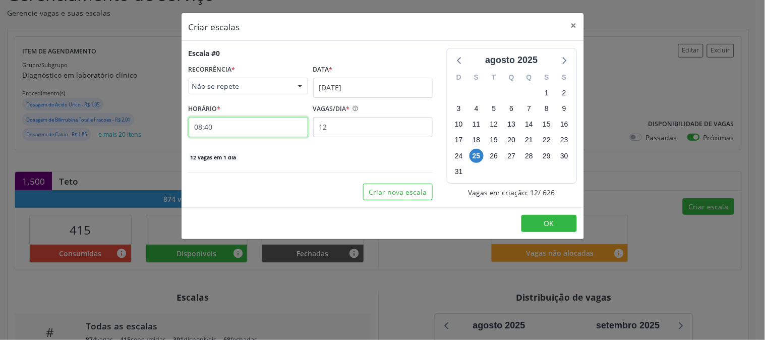
click at [265, 125] on input "08:40" at bounding box center [249, 127] width 120 height 20
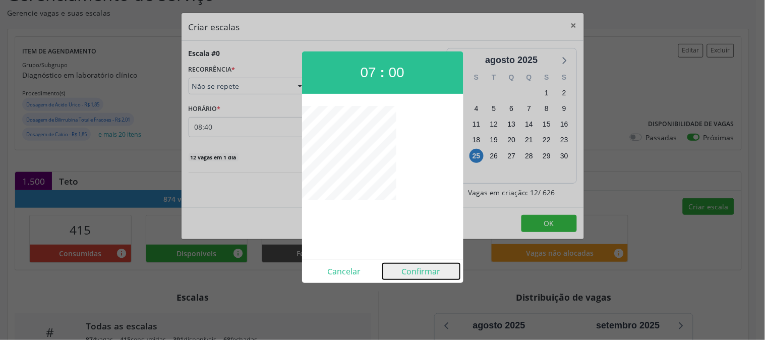
click at [411, 265] on button "Confirmar" at bounding box center [421, 271] width 77 height 16
type input "07:00"
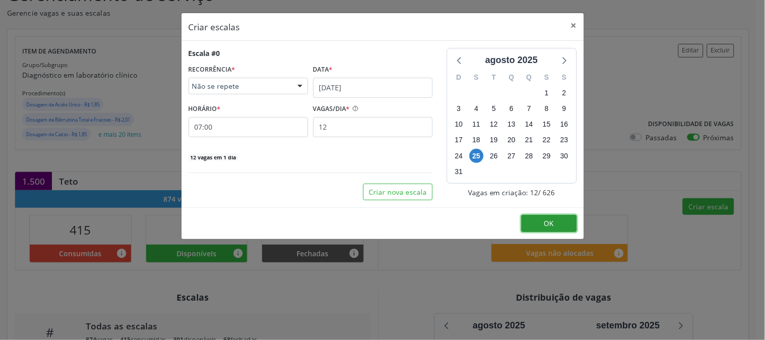
click at [569, 230] on button "OK" at bounding box center [550, 223] width 56 height 17
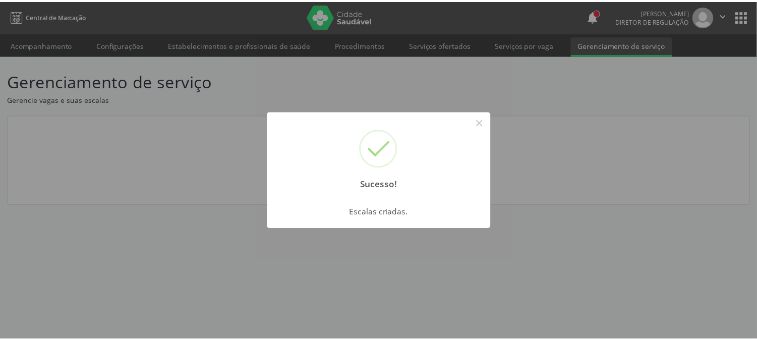
scroll to position [0, 0]
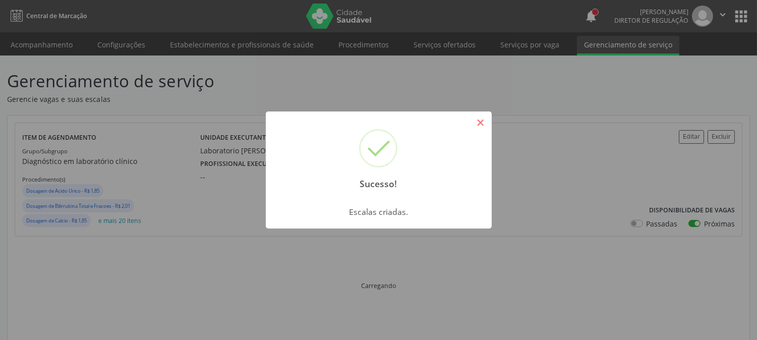
click at [481, 123] on button "×" at bounding box center [480, 122] width 17 height 17
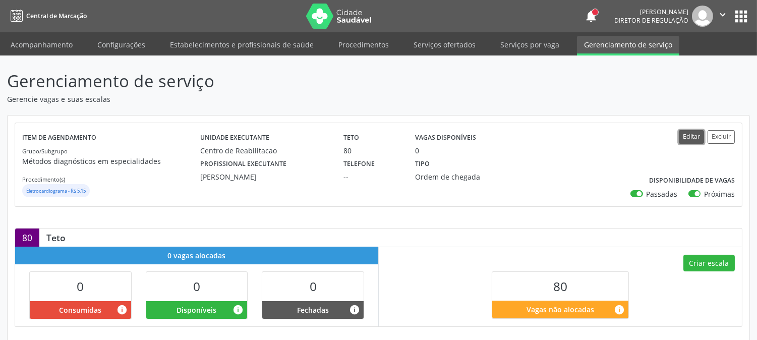
click at [690, 137] on button "Editar" at bounding box center [691, 137] width 25 height 14
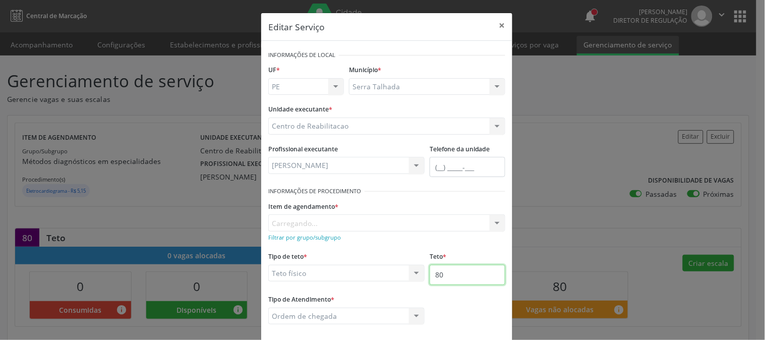
click at [453, 275] on input "80" at bounding box center [468, 275] width 76 height 20
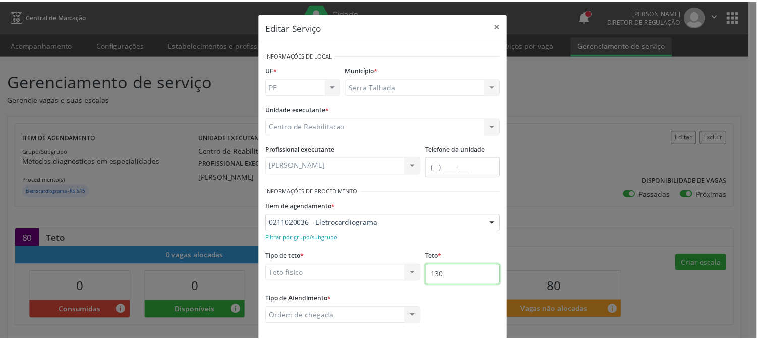
scroll to position [49, 0]
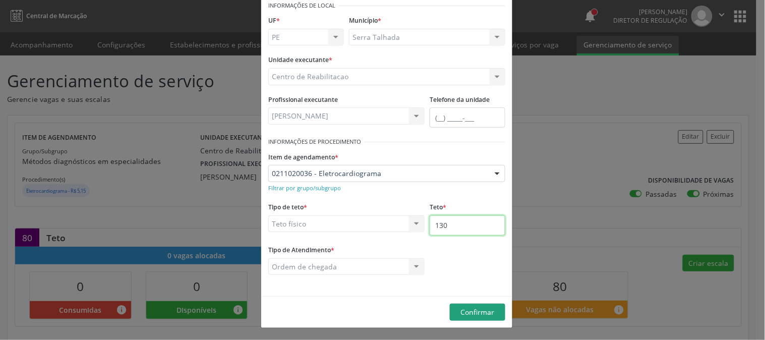
type input "130"
click at [491, 314] on button "Confirmar" at bounding box center [478, 312] width 56 height 17
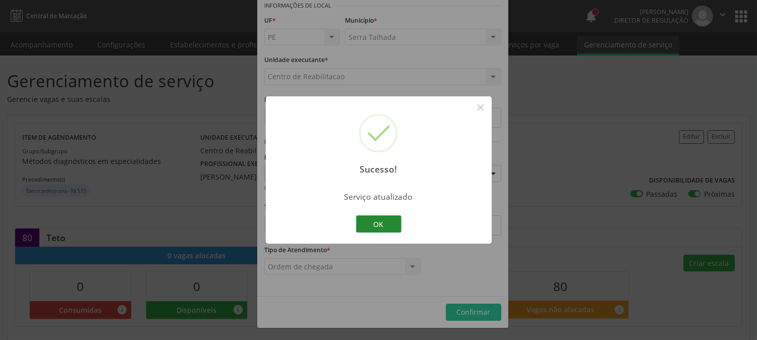
click at [392, 220] on button "OK" at bounding box center [378, 223] width 45 height 17
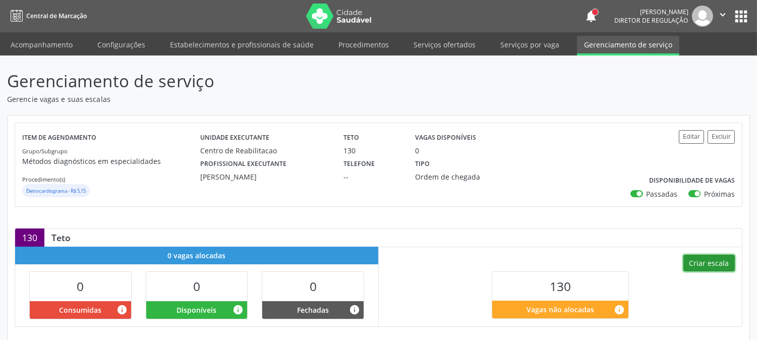
click at [699, 266] on button "Criar escala" at bounding box center [709, 263] width 51 height 17
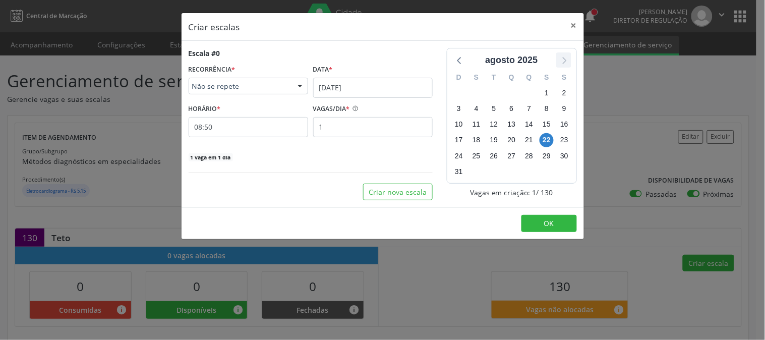
click at [568, 66] on icon at bounding box center [564, 59] width 13 height 13
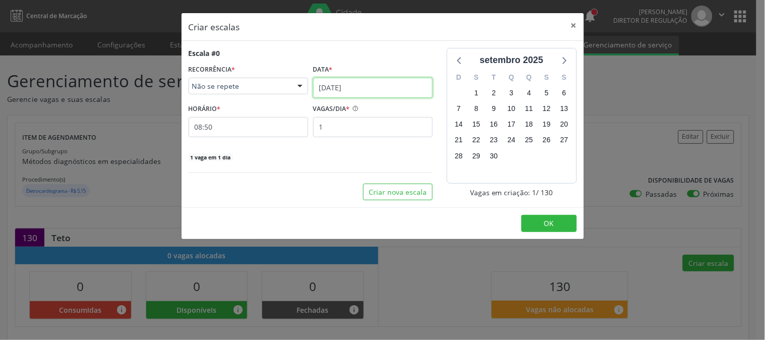
click at [337, 86] on input "22/08/2025" at bounding box center [373, 88] width 120 height 20
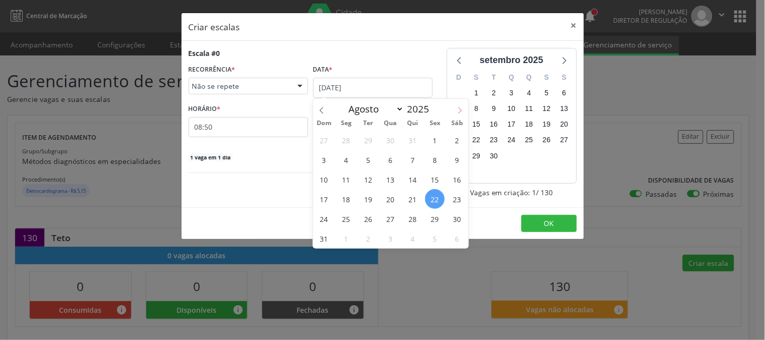
click at [461, 115] on span at bounding box center [460, 107] width 17 height 17
select select "8"
click at [344, 140] on span "1" at bounding box center [347, 140] width 20 height 20
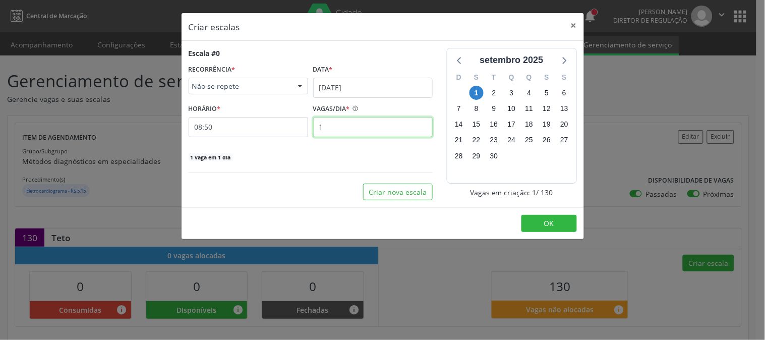
click at [339, 133] on input "1" at bounding box center [373, 127] width 120 height 20
type input "10"
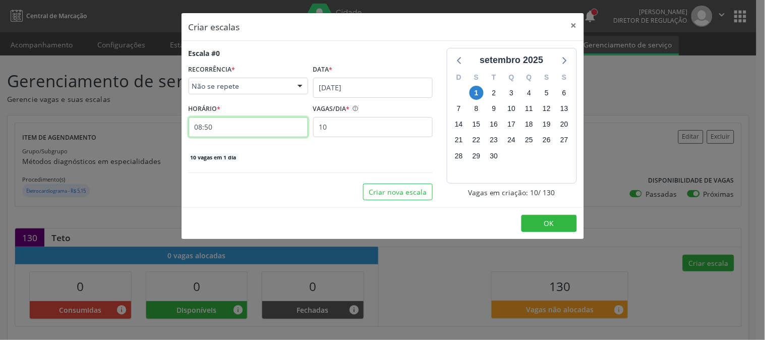
click at [230, 135] on input "08:50" at bounding box center [249, 127] width 120 height 20
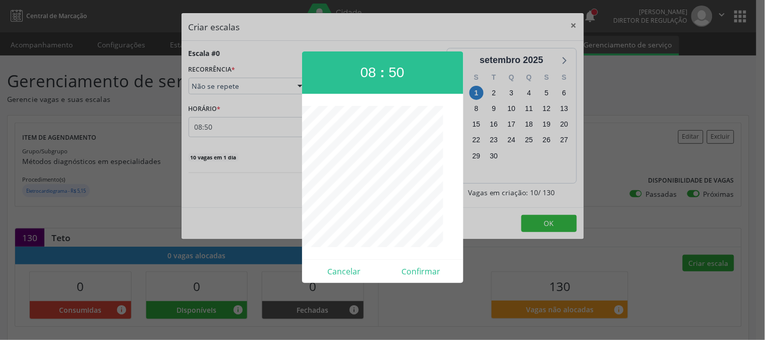
click at [230, 135] on div at bounding box center [382, 170] width 765 height 340
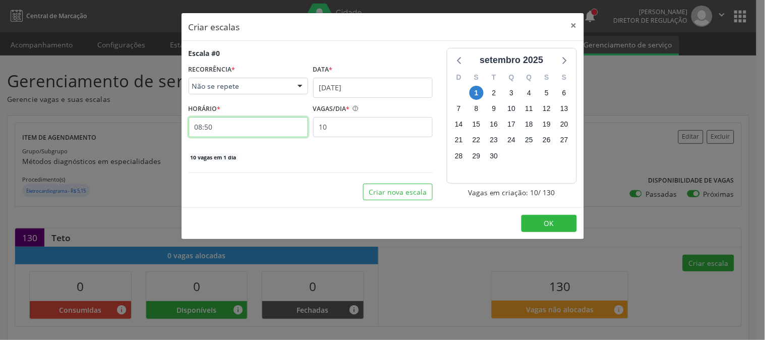
click at [232, 135] on input "08:50" at bounding box center [249, 127] width 120 height 20
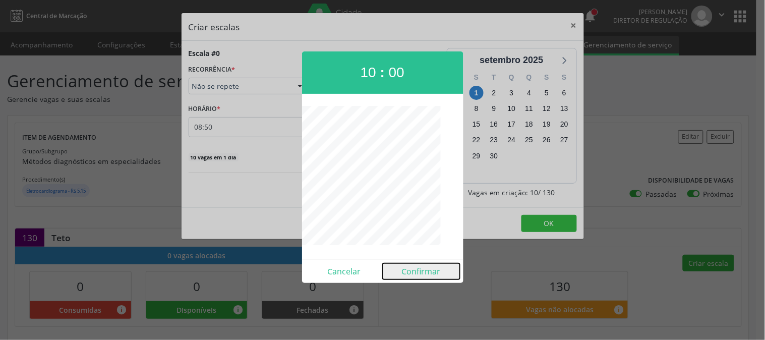
click at [415, 265] on button "Confirmar" at bounding box center [421, 271] width 77 height 16
type input "10:00"
click at [415, 265] on div "Criar escalas × Escala #0 RECORRÊNCIA * Não se repete Não se repete Diário/Sema…" at bounding box center [382, 170] width 765 height 340
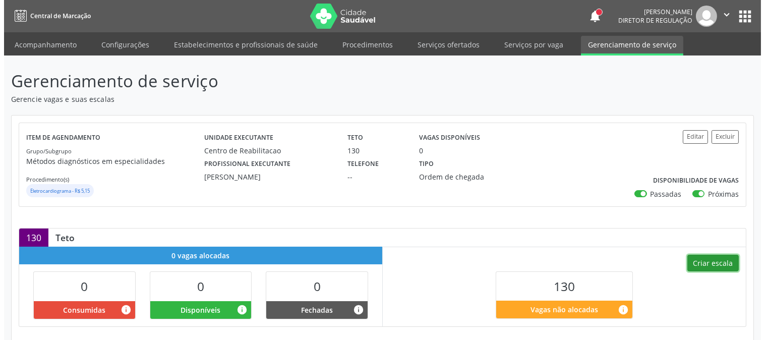
scroll to position [100, 0]
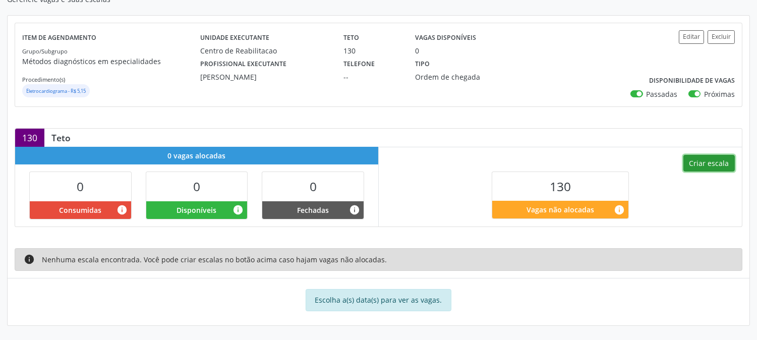
click at [688, 157] on button "Criar escala" at bounding box center [709, 163] width 51 height 17
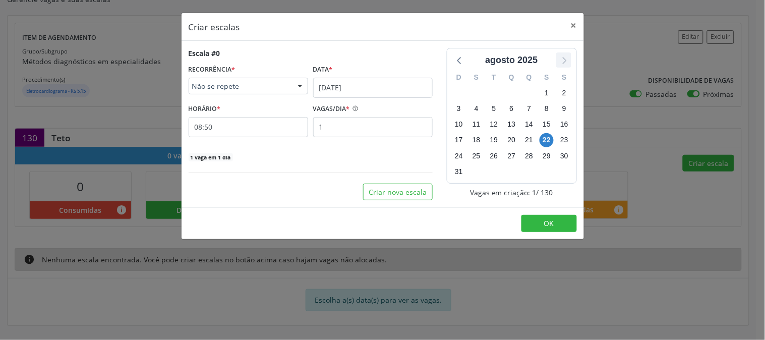
click at [566, 57] on icon at bounding box center [564, 59] width 13 height 13
click at [569, 30] on button "×" at bounding box center [574, 25] width 20 height 25
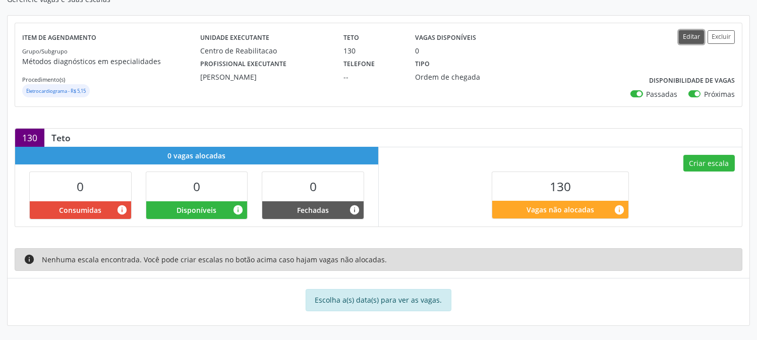
click at [690, 33] on button "Editar" at bounding box center [691, 37] width 25 height 14
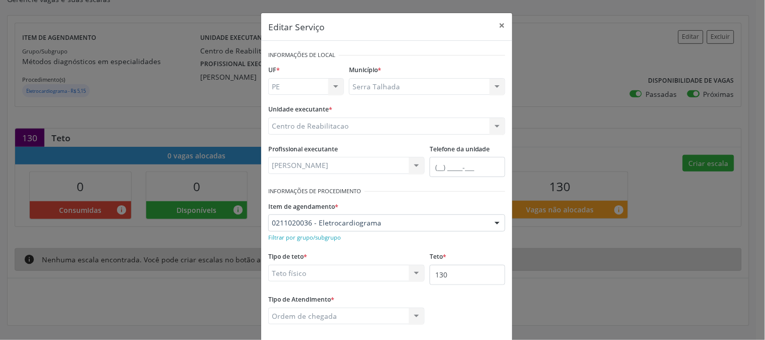
scroll to position [0, 0]
click at [501, 20] on button "×" at bounding box center [502, 25] width 20 height 25
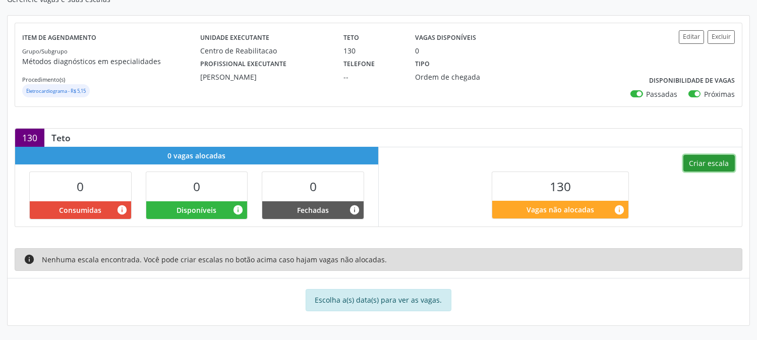
click at [700, 156] on button "Criar escala" at bounding box center [709, 163] width 51 height 17
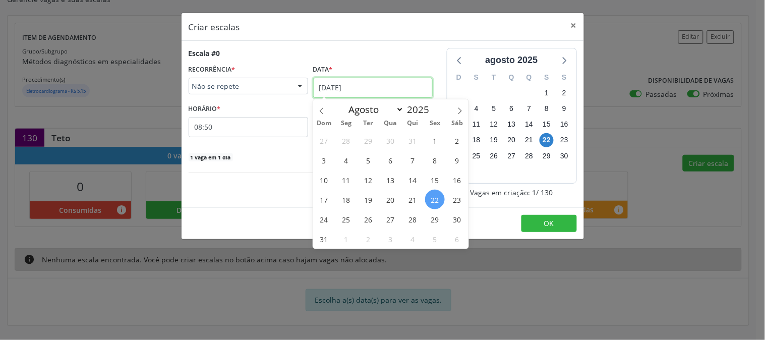
click at [414, 81] on input "22/08/2025" at bounding box center [373, 88] width 120 height 20
click at [460, 112] on icon at bounding box center [460, 110] width 7 height 7
select select "8"
click at [350, 140] on span "1" at bounding box center [347, 141] width 20 height 20
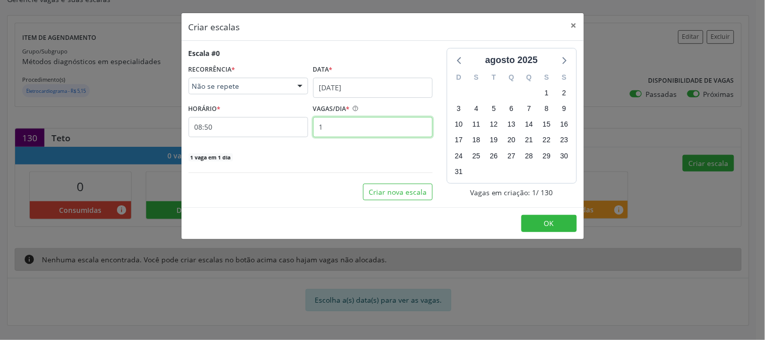
click at [344, 122] on input "1" at bounding box center [373, 127] width 120 height 20
type input "10"
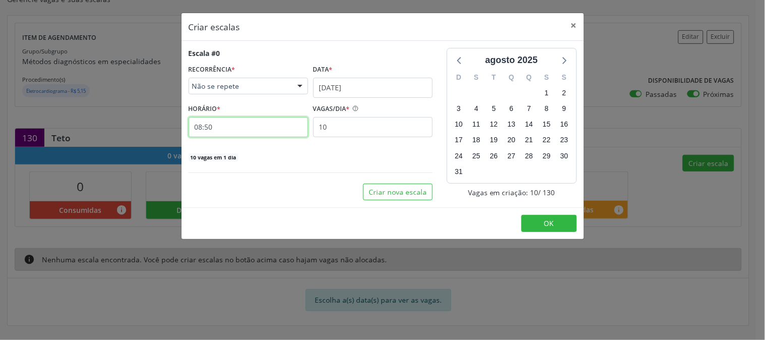
click at [301, 130] on input "08:50" at bounding box center [249, 127] width 120 height 20
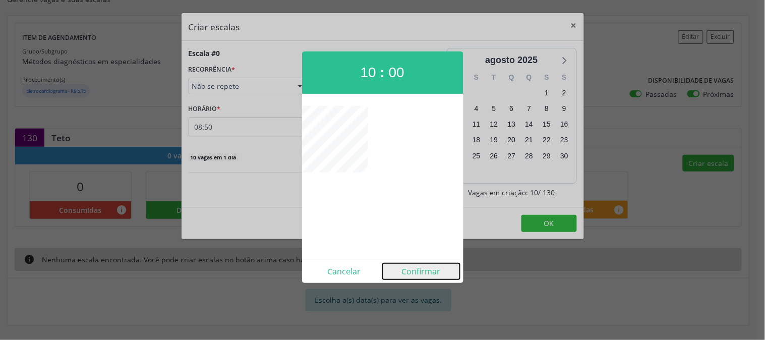
click at [435, 275] on button "Confirmar" at bounding box center [421, 271] width 77 height 16
type input "10:00"
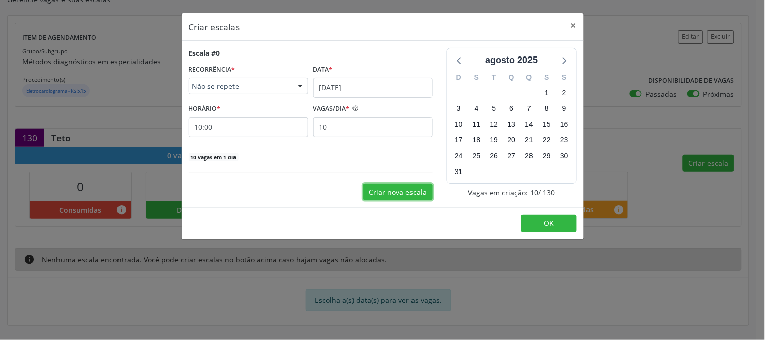
click at [395, 193] on button "Criar nova escala" at bounding box center [398, 192] width 70 height 17
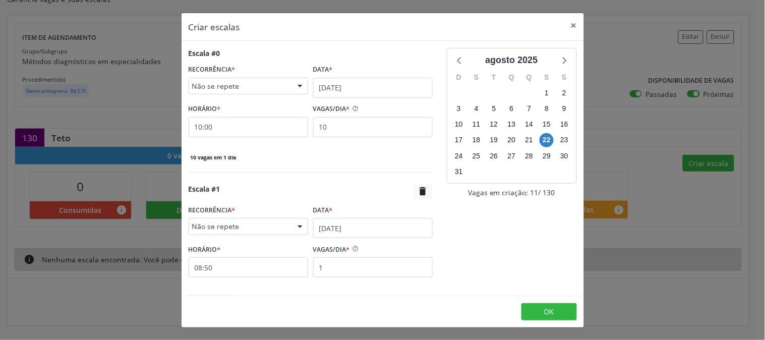
scroll to position [52, 0]
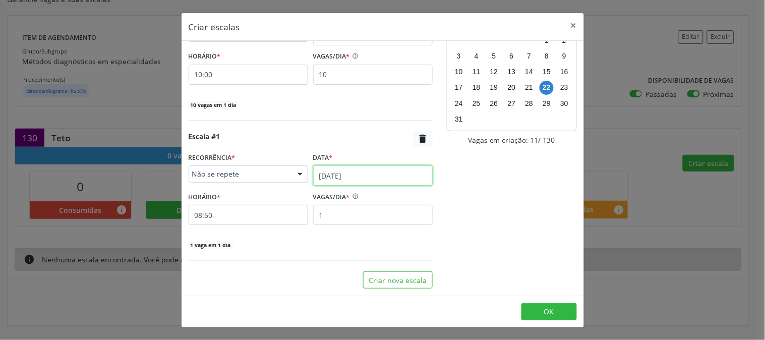
click at [359, 174] on input "22/08/2025" at bounding box center [373, 175] width 120 height 20
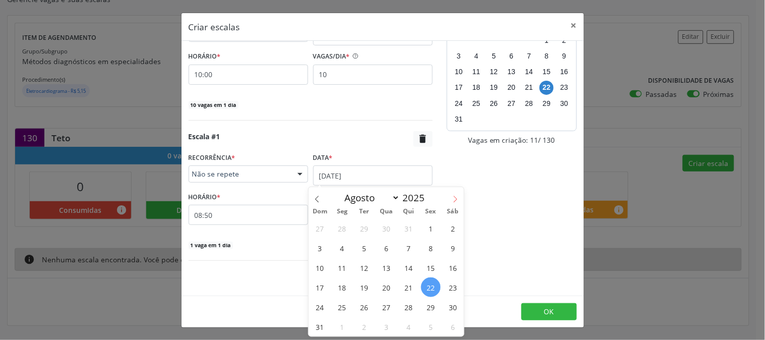
click at [456, 202] on span at bounding box center [455, 195] width 17 height 17
select select "8"
click at [358, 228] on span "2" at bounding box center [365, 228] width 20 height 20
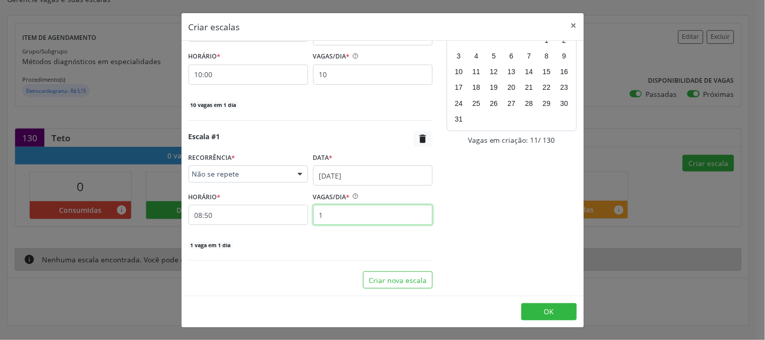
click at [344, 215] on input "1" at bounding box center [373, 215] width 120 height 20
type input "10"
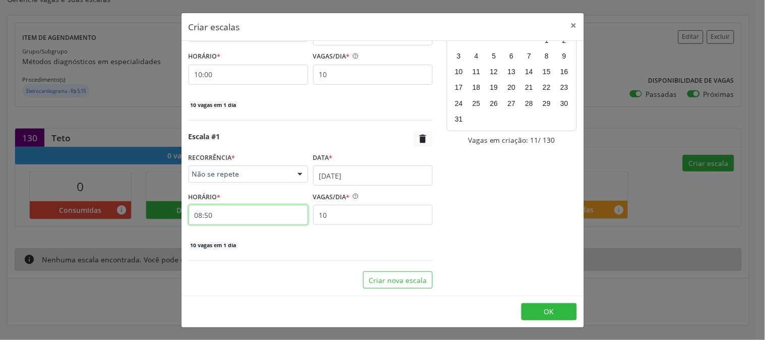
click at [279, 218] on input "08:50" at bounding box center [249, 215] width 120 height 20
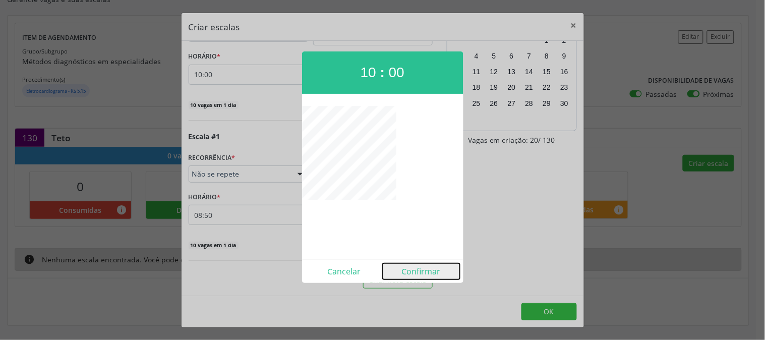
click at [419, 275] on button "Confirmar" at bounding box center [421, 271] width 77 height 16
type input "10:00"
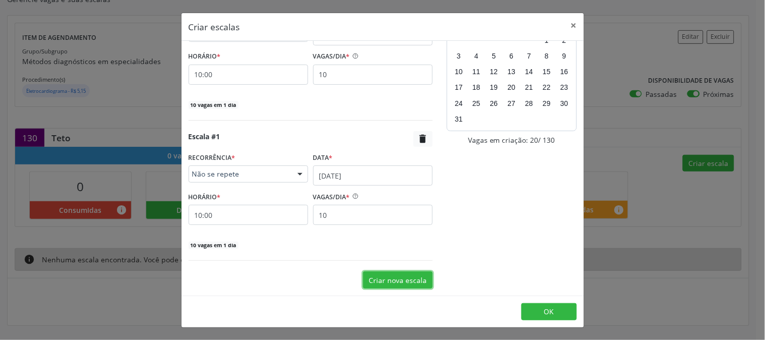
click at [410, 275] on button "Criar nova escala" at bounding box center [398, 279] width 70 height 17
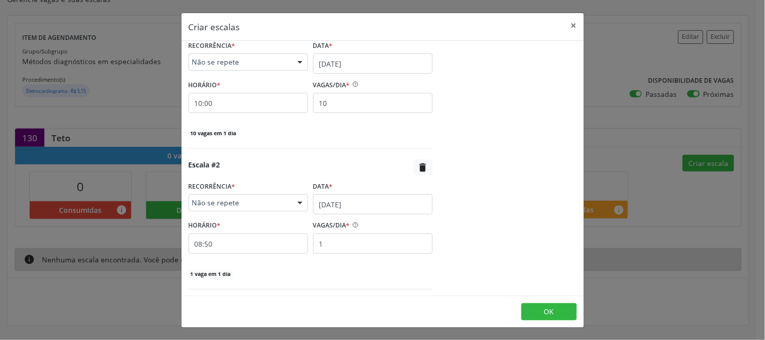
scroll to position [193, 0]
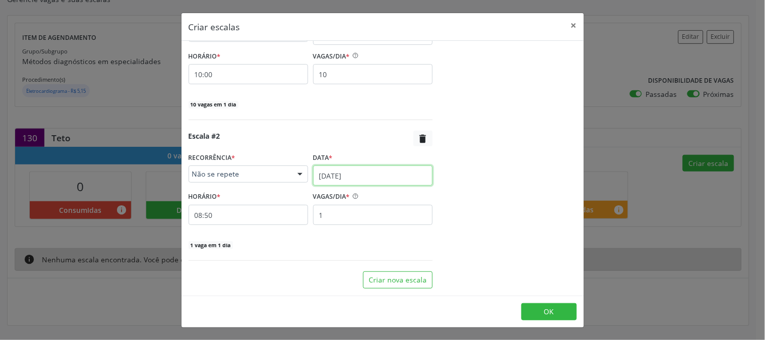
click at [341, 168] on input "22/08/2025" at bounding box center [373, 175] width 120 height 20
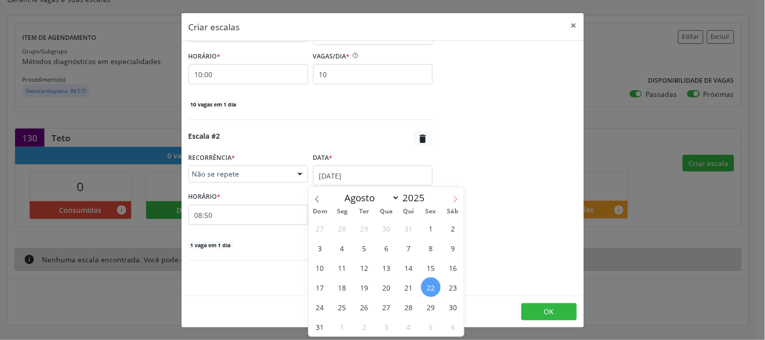
click at [454, 198] on icon at bounding box center [455, 199] width 7 height 7
select select "8"
click at [407, 230] on span "4" at bounding box center [409, 228] width 20 height 20
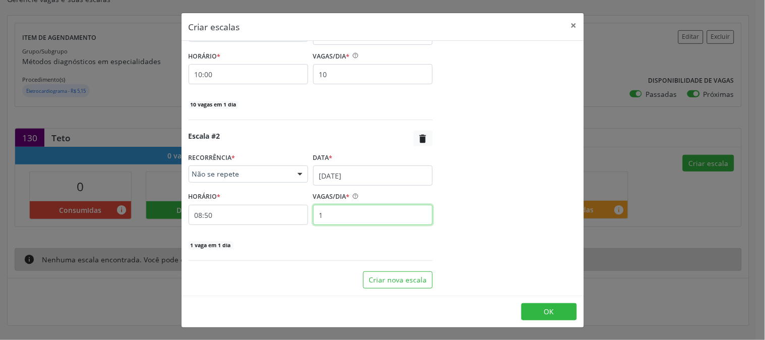
click at [371, 217] on input "1" at bounding box center [373, 215] width 120 height 20
type input "10"
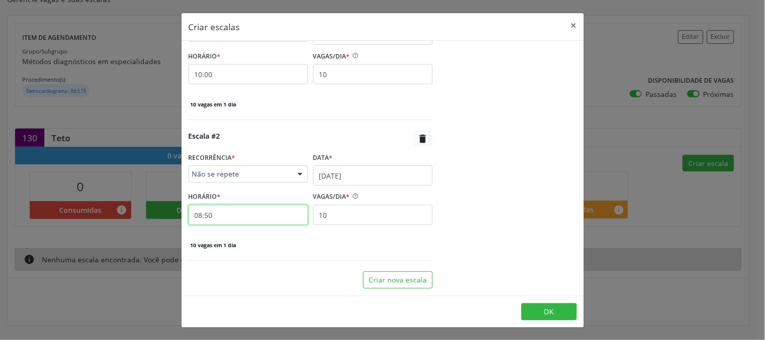
click at [273, 215] on input "08:50" at bounding box center [249, 215] width 120 height 20
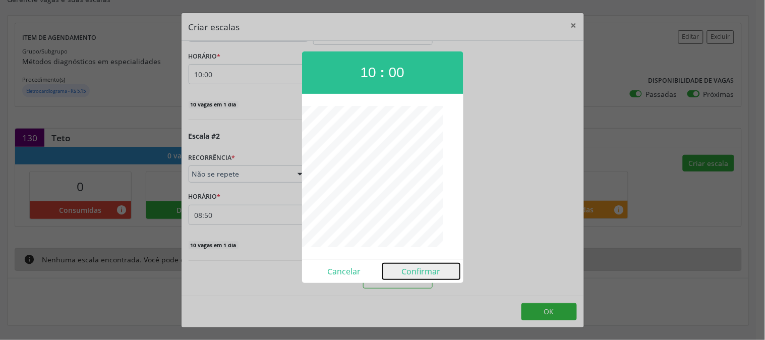
click at [423, 271] on button "Confirmar" at bounding box center [421, 271] width 77 height 16
type input "10:00"
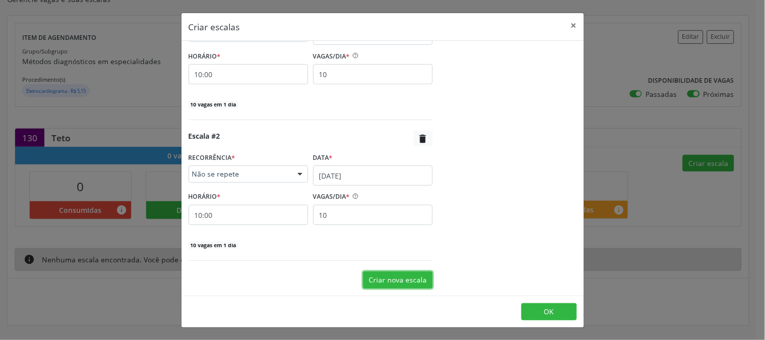
click at [399, 274] on button "Criar nova escala" at bounding box center [398, 279] width 70 height 17
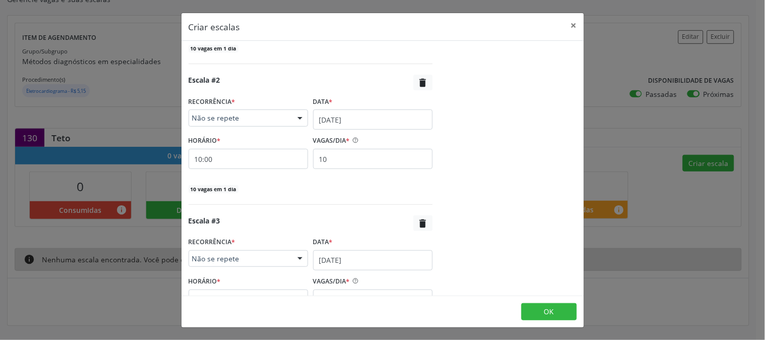
scroll to position [334, 0]
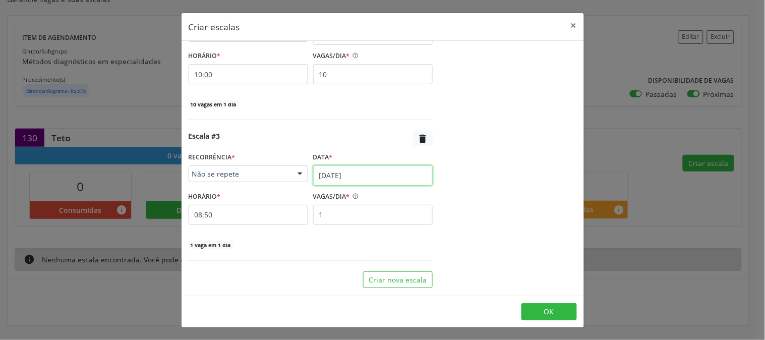
click at [368, 180] on input "22/08/2025" at bounding box center [373, 175] width 120 height 20
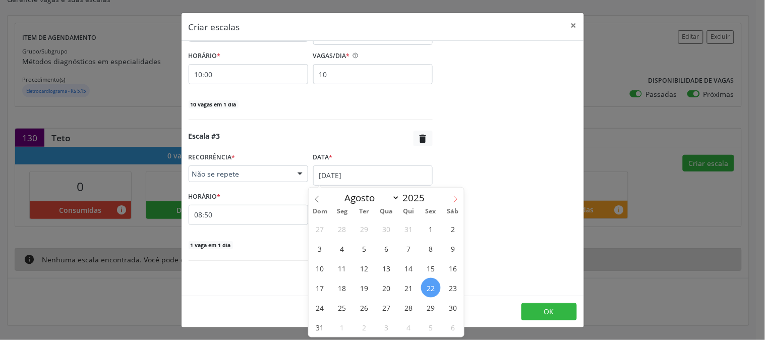
click at [453, 202] on icon at bounding box center [455, 199] width 7 height 7
select select "8"
click at [362, 243] on span "9" at bounding box center [365, 249] width 20 height 20
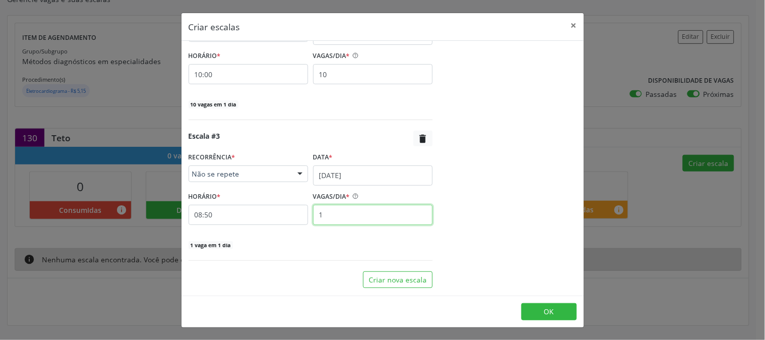
click at [335, 214] on input "1" at bounding box center [373, 215] width 120 height 20
type input "10"
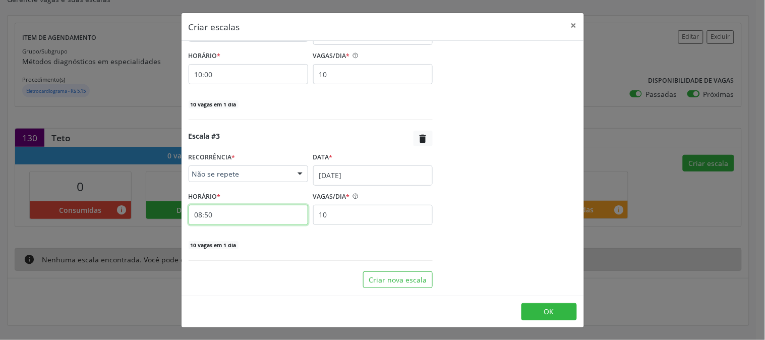
click at [288, 215] on input "08:50" at bounding box center [249, 215] width 120 height 20
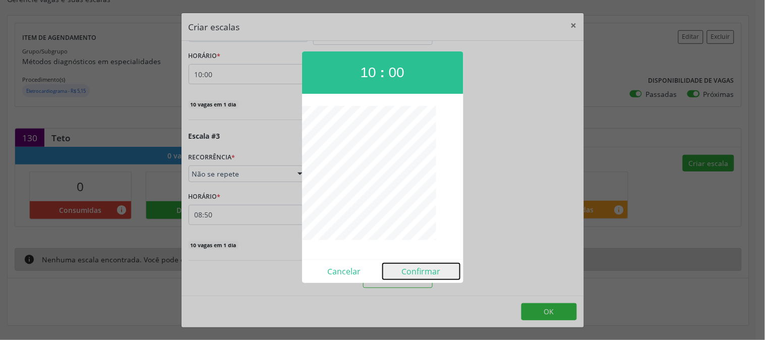
click at [435, 269] on button "Confirmar" at bounding box center [421, 271] width 77 height 16
type input "10:00"
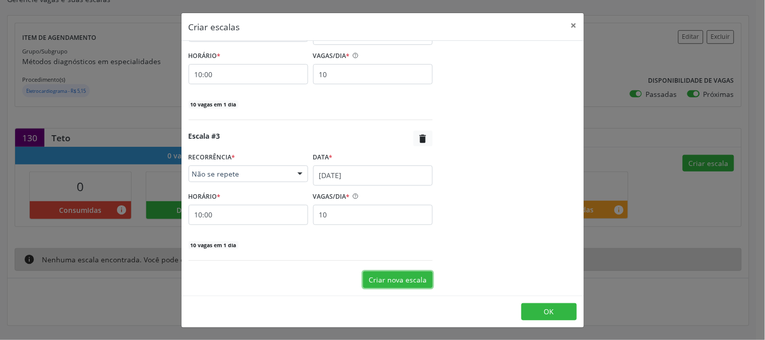
click at [419, 275] on button "Criar nova escala" at bounding box center [398, 279] width 70 height 17
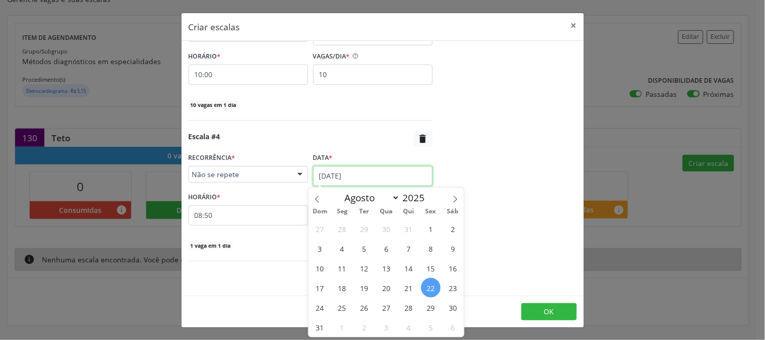
click at [377, 180] on input "22/08/2025" at bounding box center [373, 176] width 120 height 20
click at [459, 202] on span at bounding box center [455, 196] width 17 height 17
select select "8"
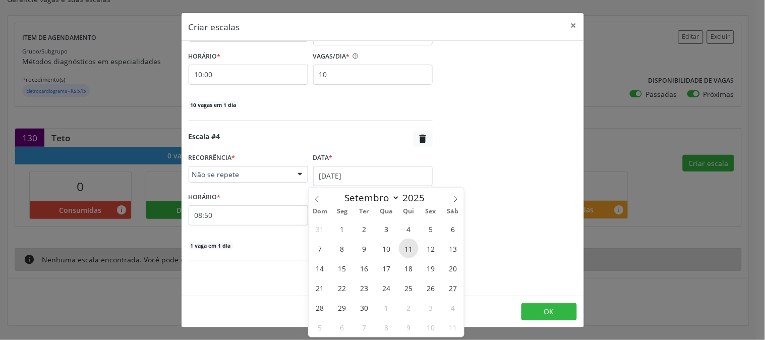
click at [412, 248] on span "11" at bounding box center [409, 249] width 20 height 20
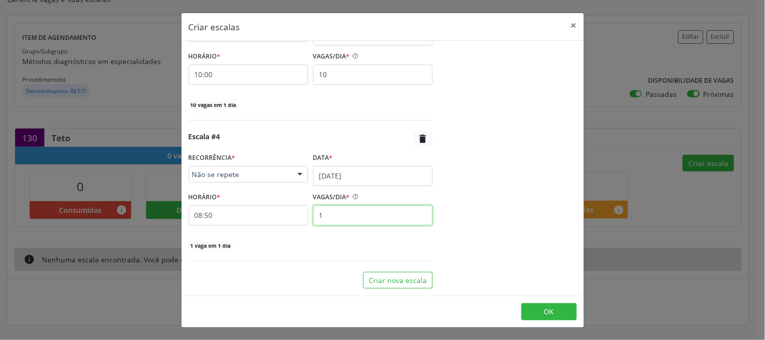
click at [371, 219] on input "1" at bounding box center [373, 215] width 120 height 20
type input "10"
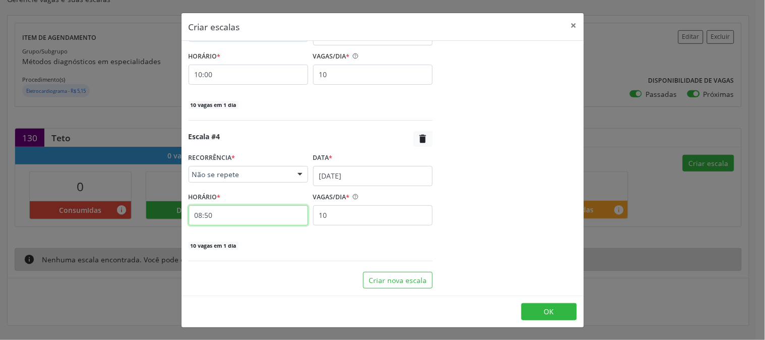
click at [291, 212] on input "08:50" at bounding box center [249, 215] width 120 height 20
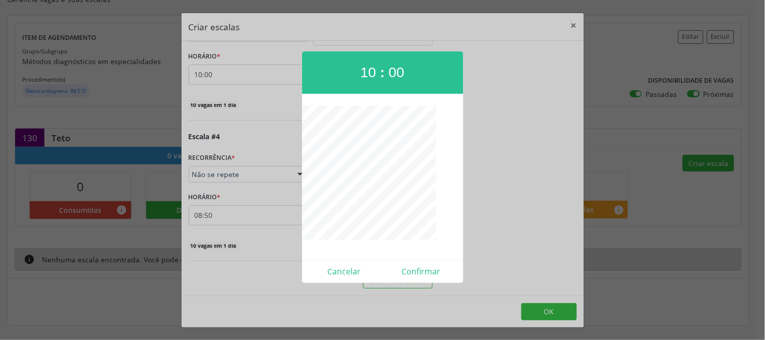
click at [414, 263] on div "Cancelar Confirmar" at bounding box center [382, 271] width 161 height 24
click at [414, 271] on button "Confirmar" at bounding box center [421, 271] width 77 height 16
type input "10:00"
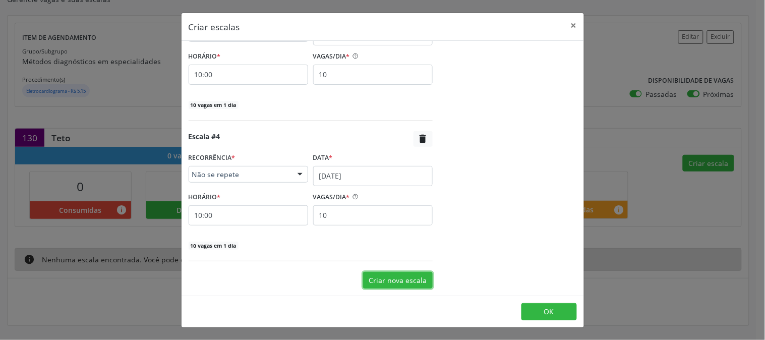
click at [390, 276] on button "Criar nova escala" at bounding box center [398, 280] width 70 height 17
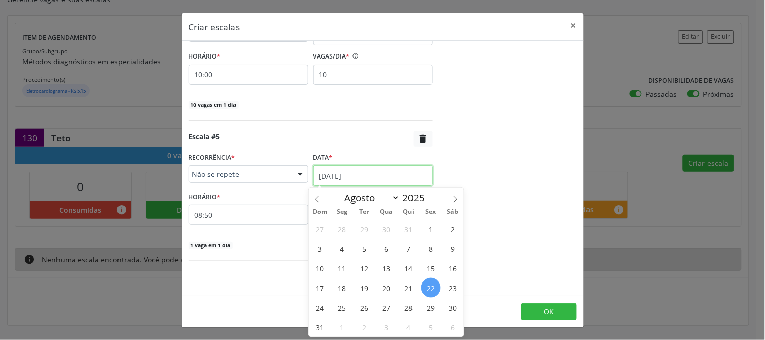
click at [355, 171] on input "22/08/2025" at bounding box center [373, 175] width 120 height 20
click at [453, 199] on icon at bounding box center [455, 199] width 7 height 7
select select "8"
click at [340, 266] on span "15" at bounding box center [342, 268] width 20 height 20
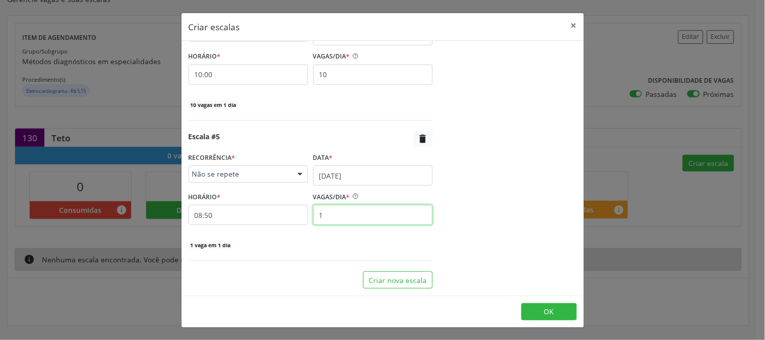
click at [337, 220] on input "1" at bounding box center [373, 215] width 120 height 20
type input "10"
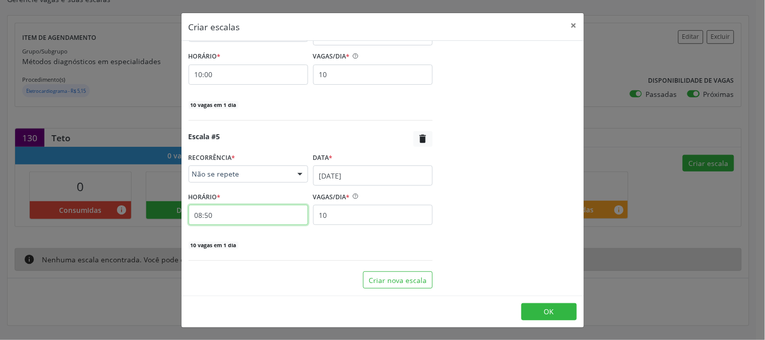
click at [262, 216] on input "08:50" at bounding box center [249, 215] width 120 height 20
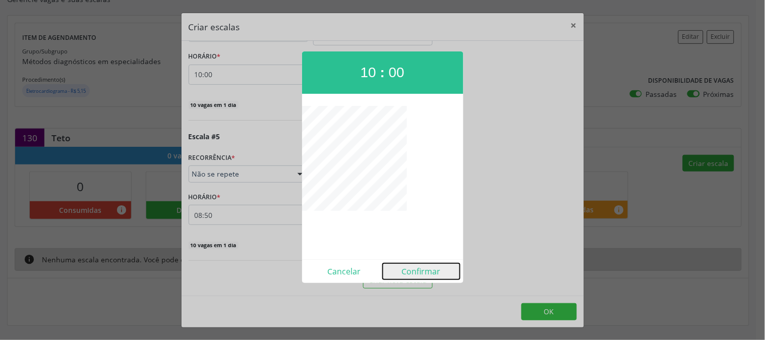
click at [421, 267] on button "Confirmar" at bounding box center [421, 271] width 77 height 16
type input "10:00"
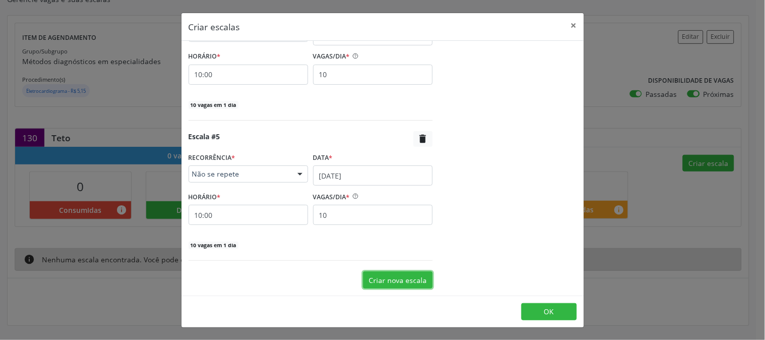
click at [416, 280] on button "Criar nova escala" at bounding box center [398, 279] width 70 height 17
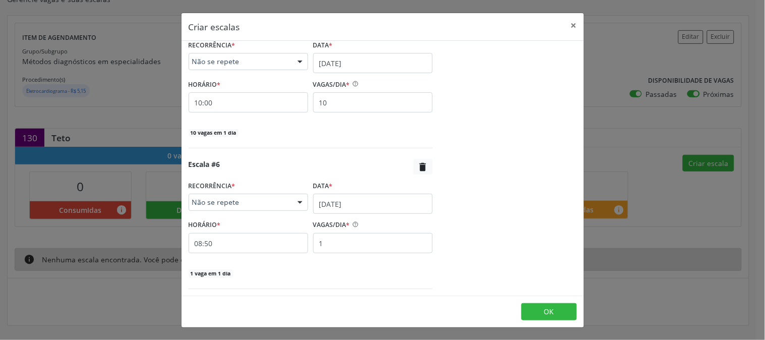
scroll to position [756, 0]
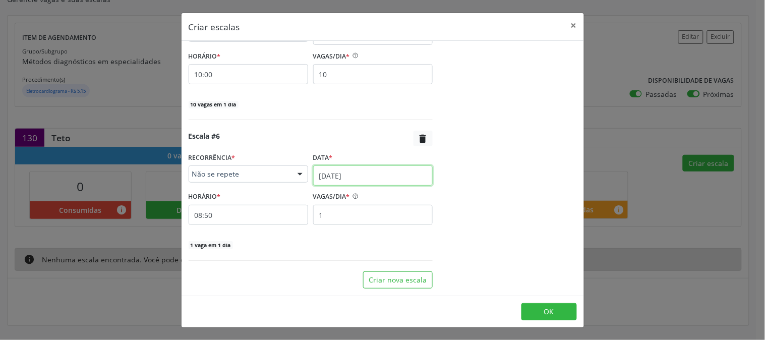
click at [350, 175] on input "22/08/2025" at bounding box center [373, 175] width 120 height 20
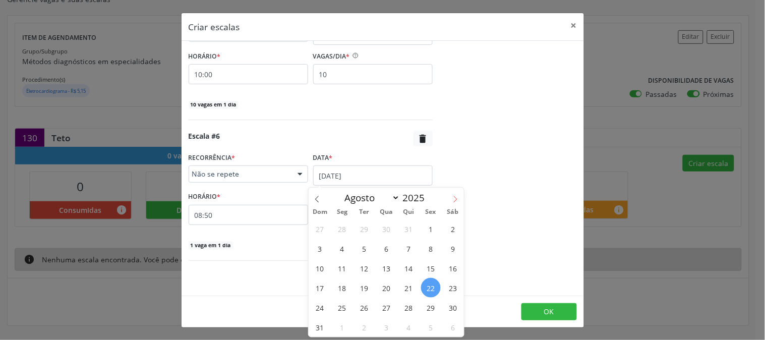
click at [461, 200] on span at bounding box center [455, 196] width 17 height 17
select select "8"
click at [367, 263] on span "16" at bounding box center [365, 268] width 20 height 20
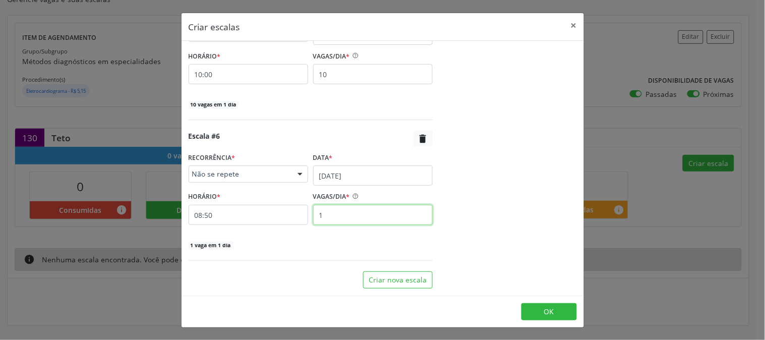
click at [360, 207] on input "1" at bounding box center [373, 215] width 120 height 20
type input "10"
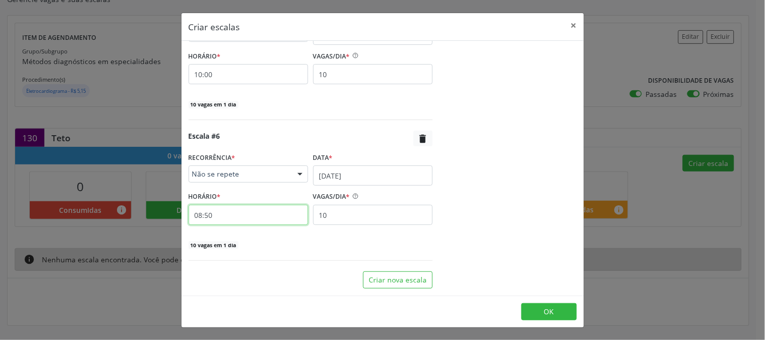
click at [263, 210] on input "08:50" at bounding box center [249, 215] width 120 height 20
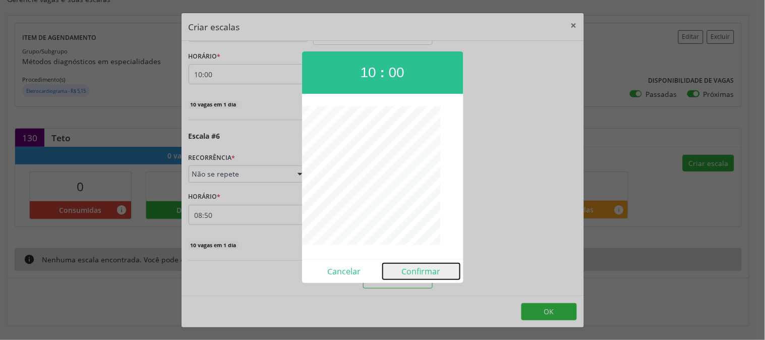
click at [410, 270] on button "Confirmar" at bounding box center [421, 271] width 77 height 16
type input "10:00"
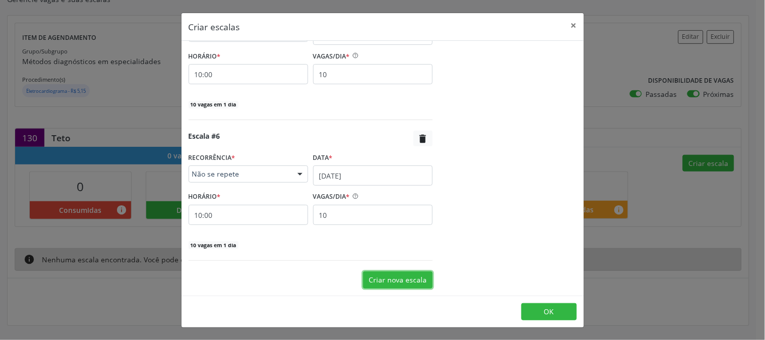
click at [409, 275] on button "Criar nova escala" at bounding box center [398, 279] width 70 height 17
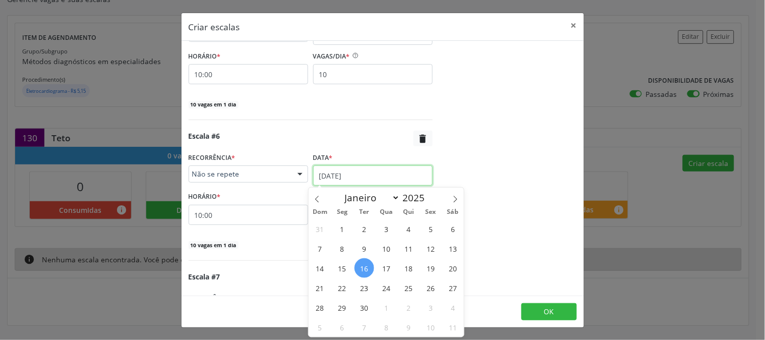
click at [361, 175] on input "16/09/2025" at bounding box center [373, 175] width 120 height 20
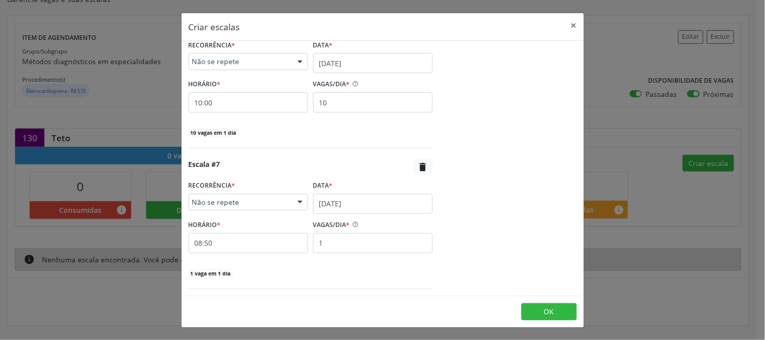
scroll to position [897, 0]
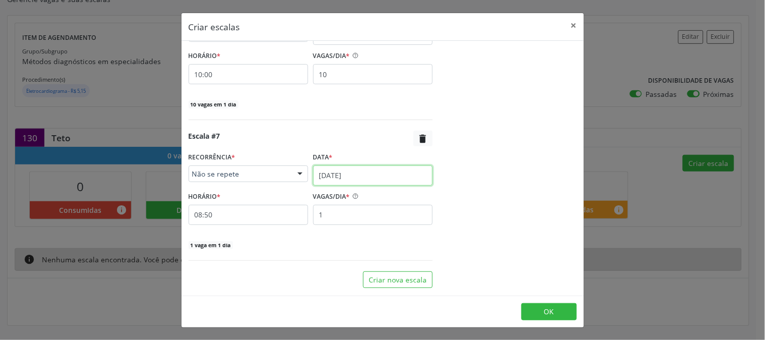
click at [377, 177] on input "22/08/2025" at bounding box center [373, 175] width 120 height 20
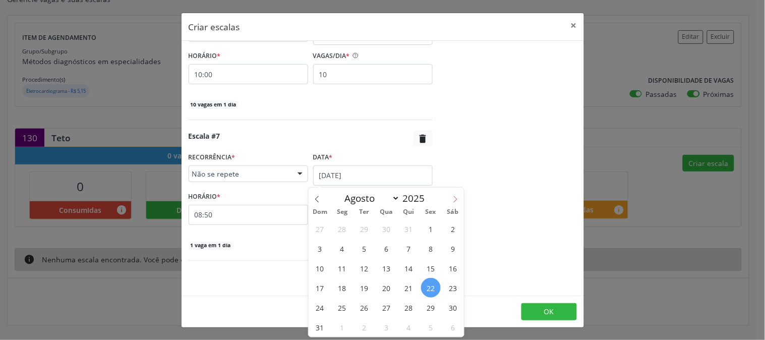
click at [454, 202] on icon at bounding box center [455, 199] width 7 height 7
select select "8"
click at [417, 270] on span "18" at bounding box center [409, 268] width 20 height 20
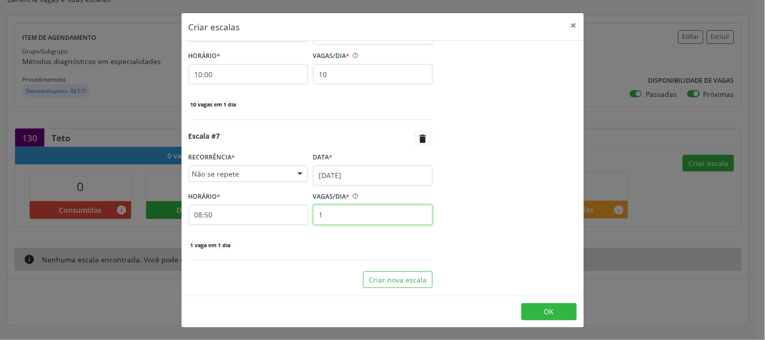
click at [354, 214] on input "1" at bounding box center [373, 215] width 120 height 20
type input "10"
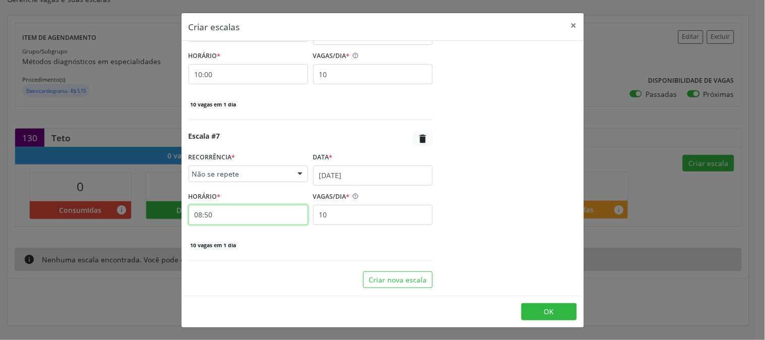
click at [283, 212] on input "08:50" at bounding box center [249, 215] width 120 height 20
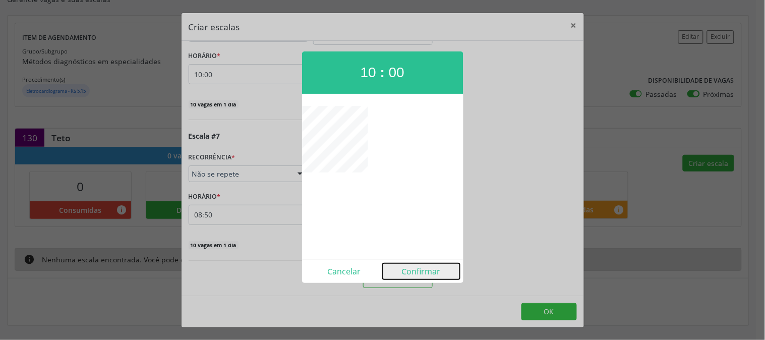
click at [414, 266] on button "Confirmar" at bounding box center [421, 271] width 77 height 16
type input "10:00"
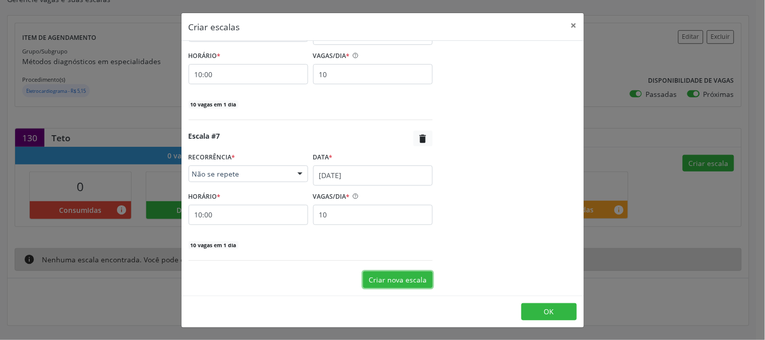
click at [402, 278] on button "Criar nova escala" at bounding box center [398, 279] width 70 height 17
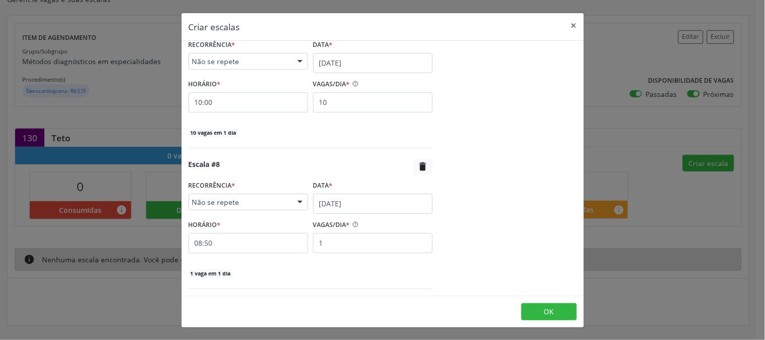
scroll to position [1037, 0]
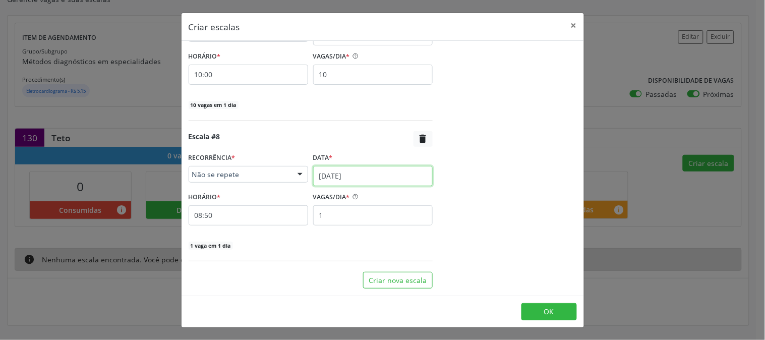
click at [359, 177] on input "22/08/2025" at bounding box center [373, 176] width 120 height 20
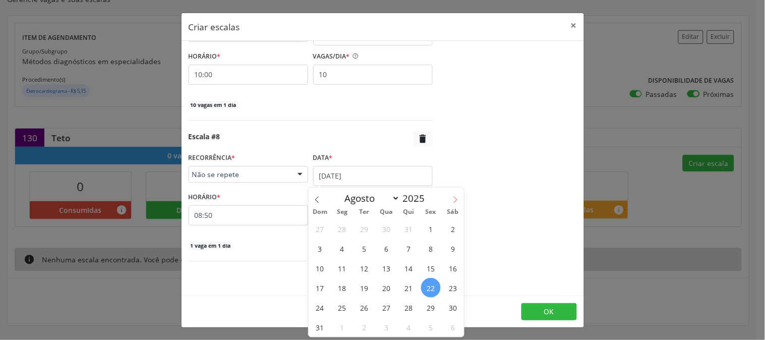
click at [456, 196] on icon at bounding box center [455, 199] width 7 height 7
select select "8"
click at [347, 282] on span "22" at bounding box center [342, 288] width 20 height 20
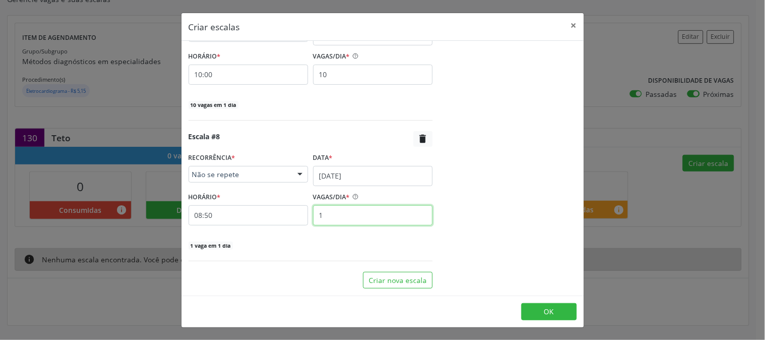
click at [340, 217] on input "1" at bounding box center [373, 215] width 120 height 20
type input "10"
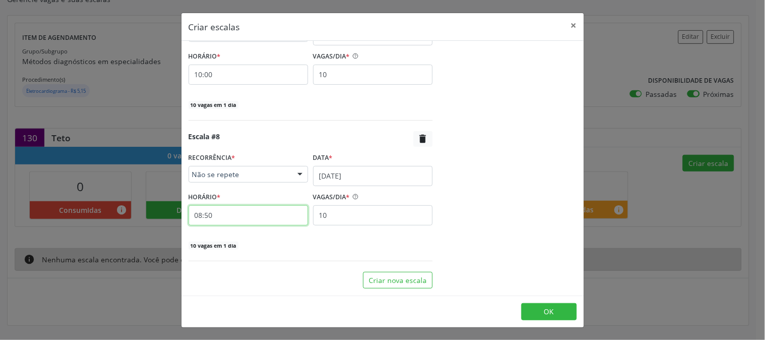
click at [268, 213] on input "08:50" at bounding box center [249, 215] width 120 height 20
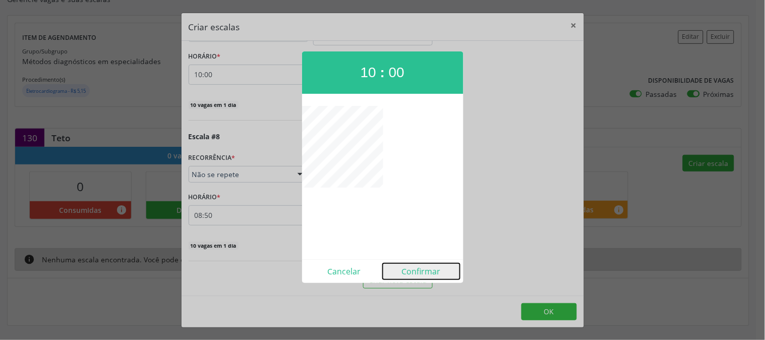
click at [420, 272] on button "Confirmar" at bounding box center [421, 271] width 77 height 16
type input "10:00"
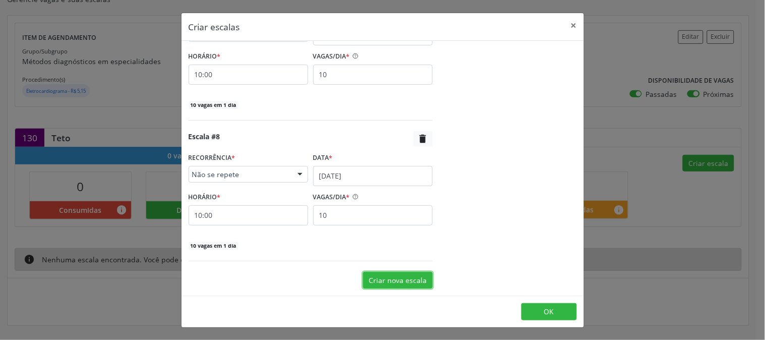
click at [404, 283] on button "Criar nova escala" at bounding box center [398, 280] width 70 height 17
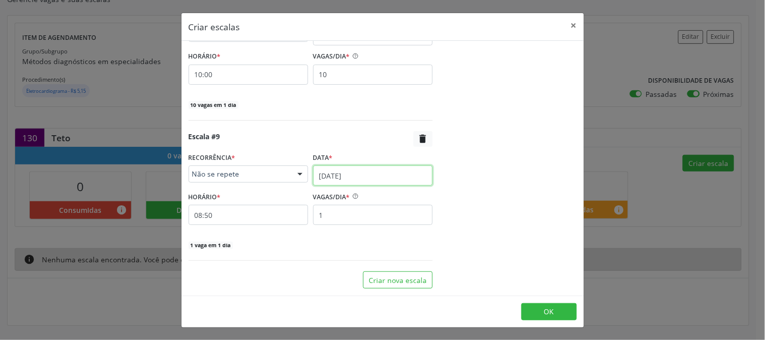
click at [386, 182] on input "22/08/2025" at bounding box center [373, 175] width 120 height 20
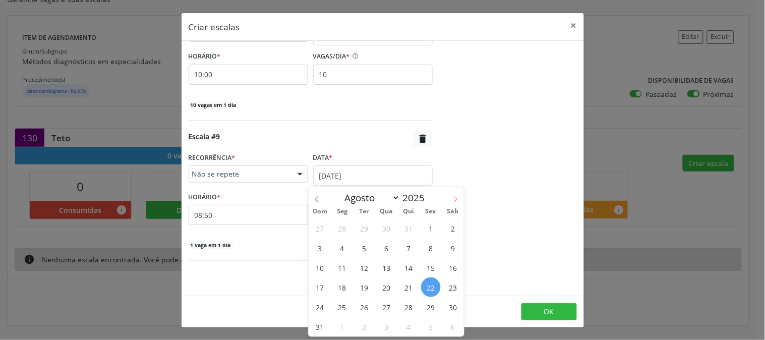
click at [458, 199] on icon at bounding box center [455, 199] width 7 height 7
select select "8"
click at [366, 281] on span "23" at bounding box center [365, 288] width 20 height 20
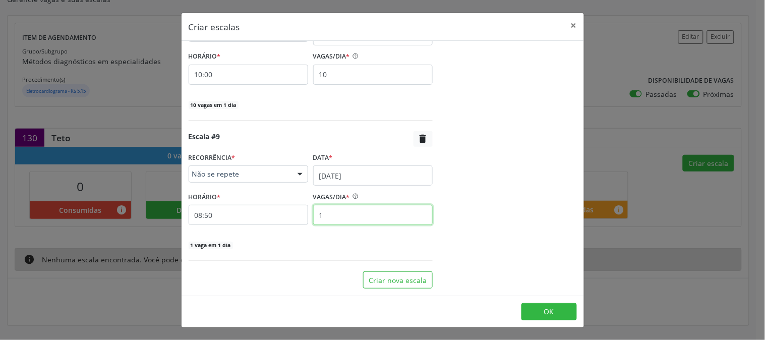
click at [362, 212] on input "1" at bounding box center [373, 215] width 120 height 20
type input "10"
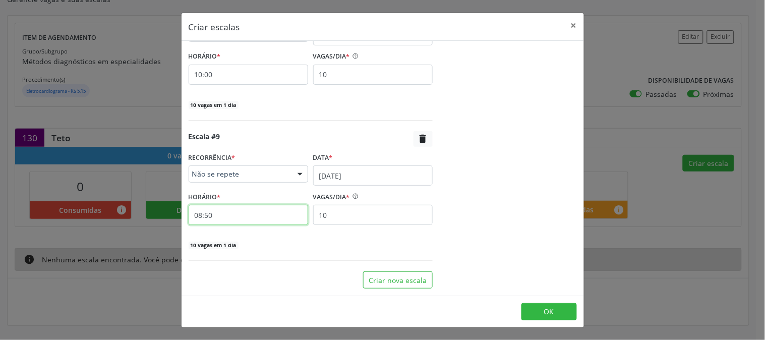
click at [297, 215] on input "08:50" at bounding box center [249, 215] width 120 height 20
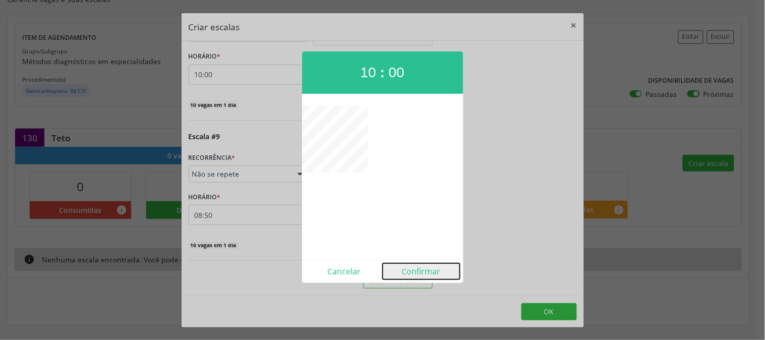
click at [434, 270] on button "Confirmar" at bounding box center [421, 271] width 77 height 16
type input "10:00"
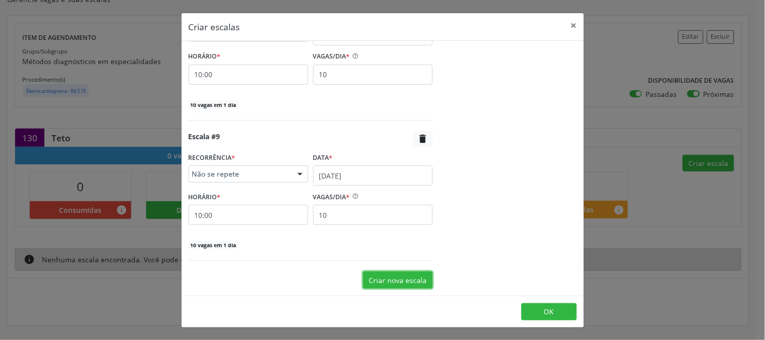
click at [399, 273] on button "Criar nova escala" at bounding box center [398, 279] width 70 height 17
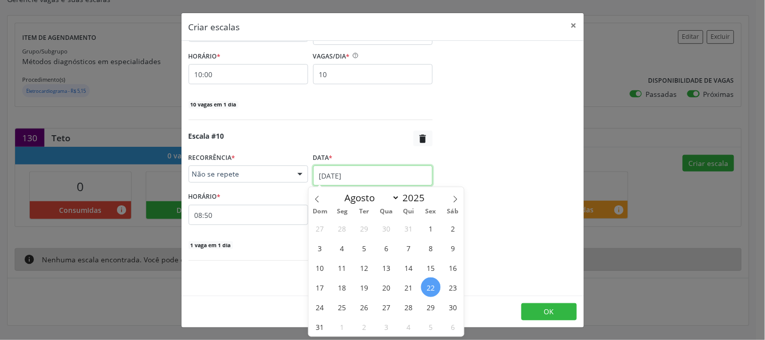
click at [371, 174] on input "22/08/2025" at bounding box center [373, 175] width 120 height 20
click at [450, 201] on span at bounding box center [455, 195] width 17 height 17
select select "8"
click at [413, 291] on span "25" at bounding box center [409, 288] width 20 height 20
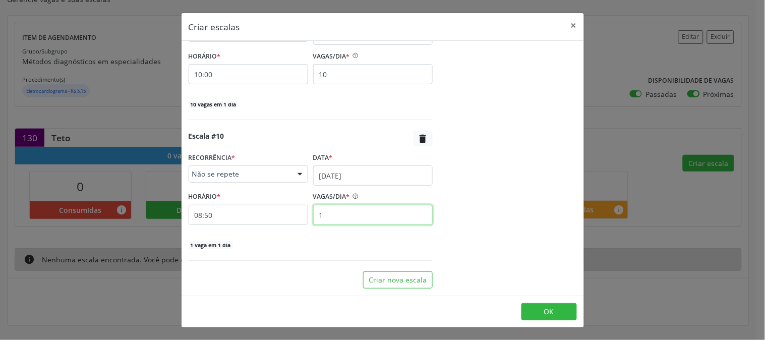
click at [363, 215] on input "1" at bounding box center [373, 215] width 120 height 20
type input "10"
click at [268, 202] on div "HORÁRIO * 08:50" at bounding box center [249, 207] width 120 height 36
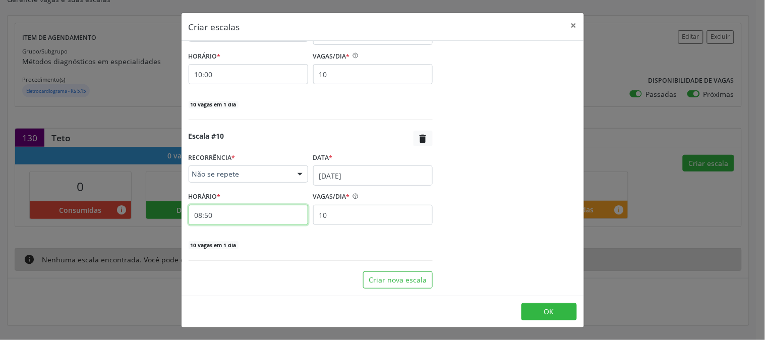
click at [273, 209] on input "08:50" at bounding box center [249, 215] width 120 height 20
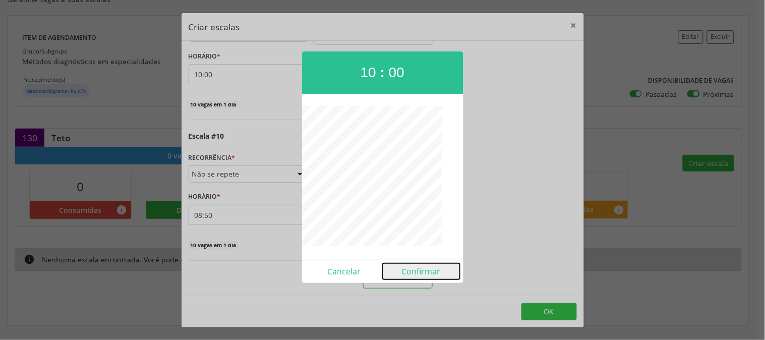
click at [410, 279] on button "Confirmar" at bounding box center [421, 271] width 77 height 16
type input "10:00"
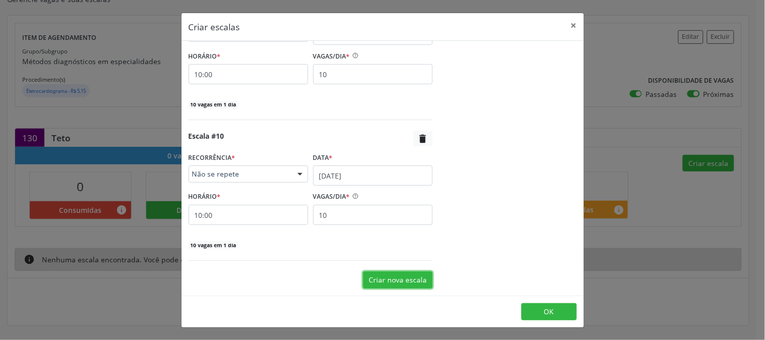
click at [404, 283] on button "Criar nova escala" at bounding box center [398, 279] width 70 height 17
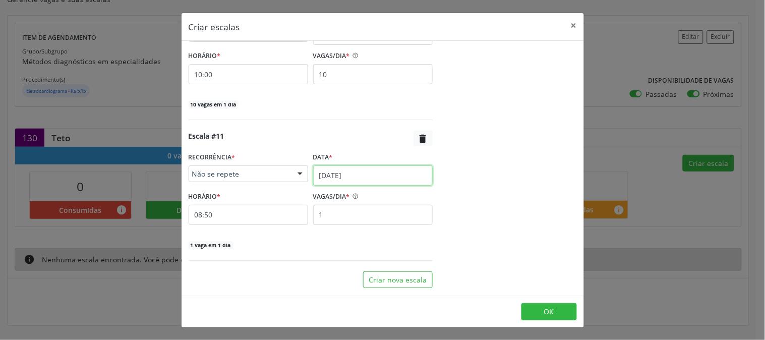
click at [383, 179] on input "22/08/2025" at bounding box center [373, 175] width 120 height 20
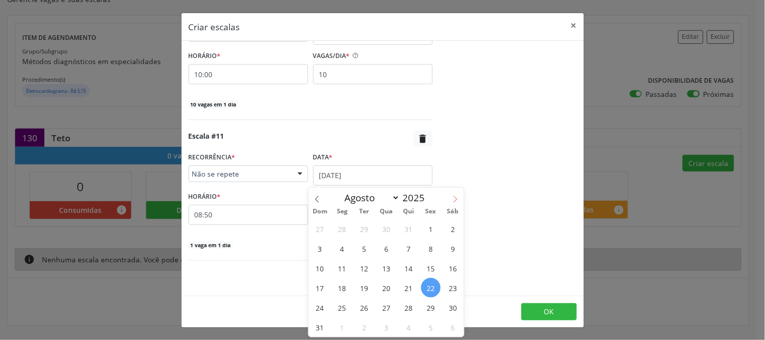
click at [460, 195] on span at bounding box center [455, 196] width 17 height 17
select select "8"
click at [340, 304] on span "29" at bounding box center [342, 308] width 20 height 20
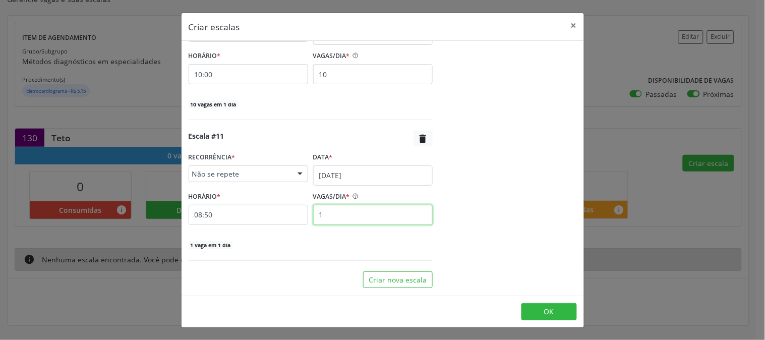
click at [331, 212] on input "1" at bounding box center [373, 215] width 120 height 20
type input "10"
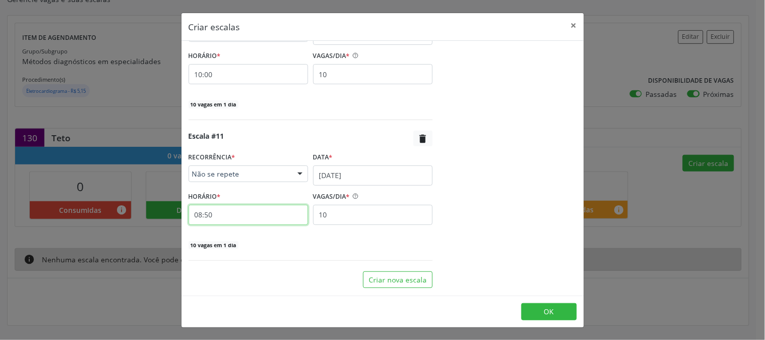
click at [270, 213] on input "08:50" at bounding box center [249, 215] width 120 height 20
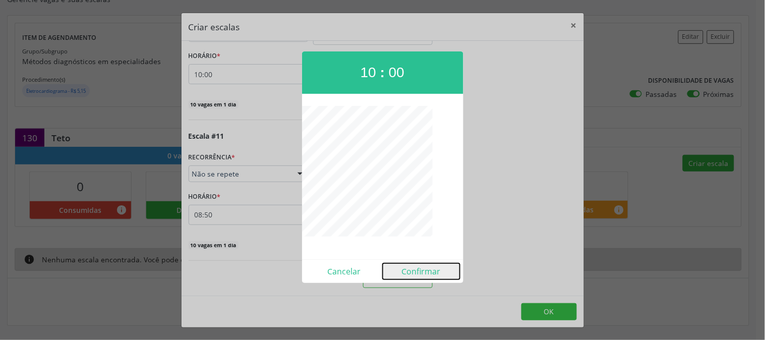
click at [416, 270] on button "Confirmar" at bounding box center [421, 271] width 77 height 16
type input "10:00"
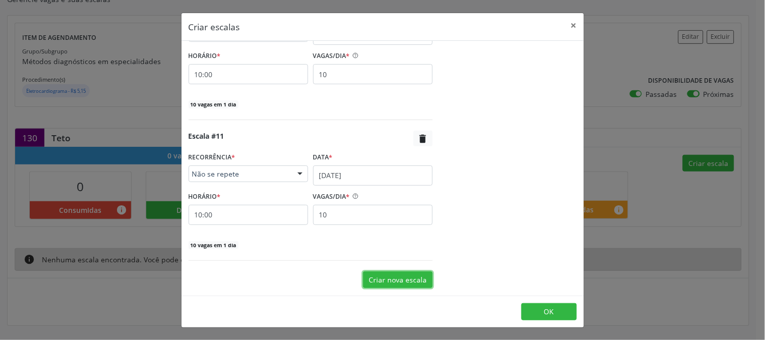
click at [410, 281] on button "Criar nova escala" at bounding box center [398, 279] width 70 height 17
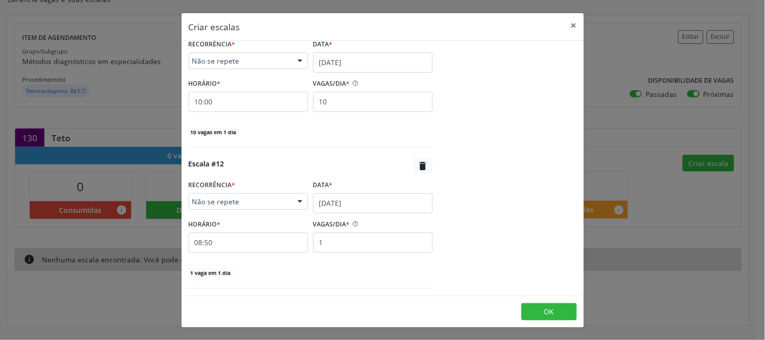
scroll to position [1601, 0]
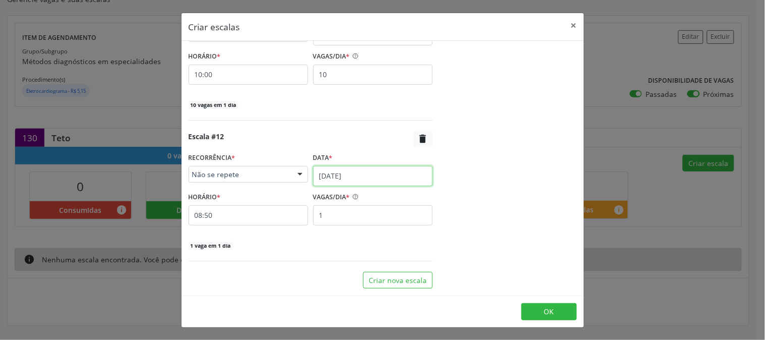
click at [353, 182] on input "22/08/2025" at bounding box center [373, 176] width 120 height 20
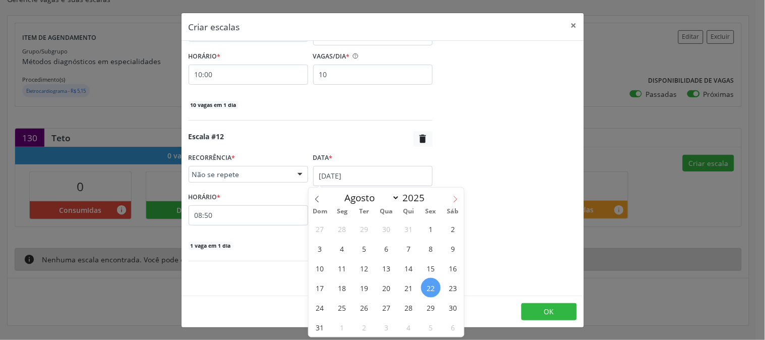
click at [456, 204] on span at bounding box center [455, 196] width 17 height 17
select select "8"
click at [367, 305] on span "30" at bounding box center [365, 308] width 20 height 20
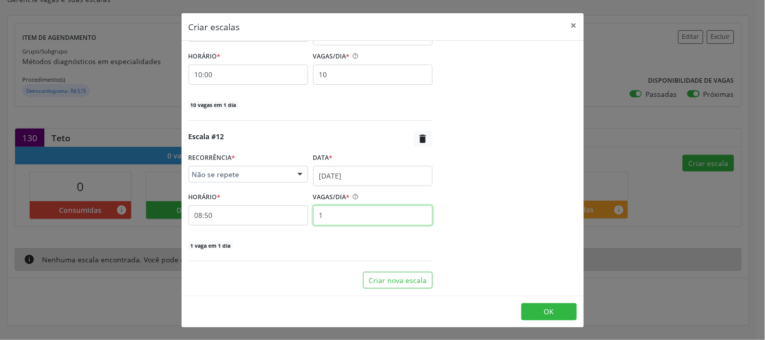
click at [337, 213] on input "1" at bounding box center [373, 215] width 120 height 20
type input "10"
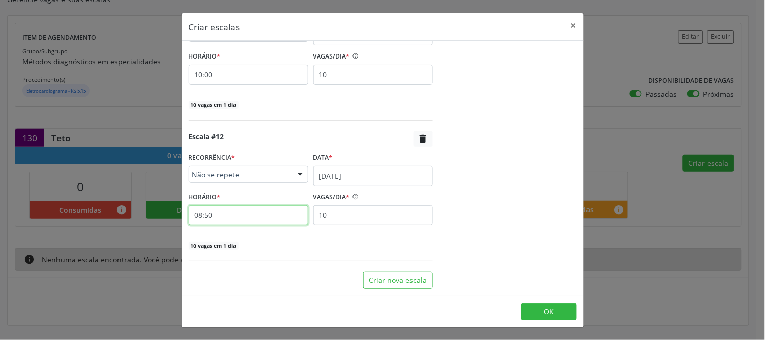
click at [256, 210] on input "08:50" at bounding box center [249, 215] width 120 height 20
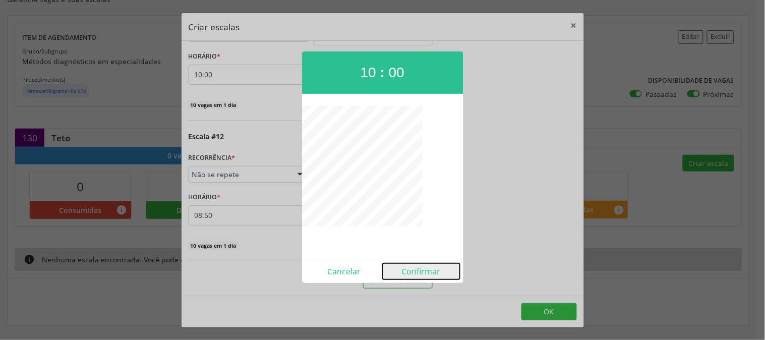
click at [406, 268] on button "Confirmar" at bounding box center [421, 271] width 77 height 16
type input "10:00"
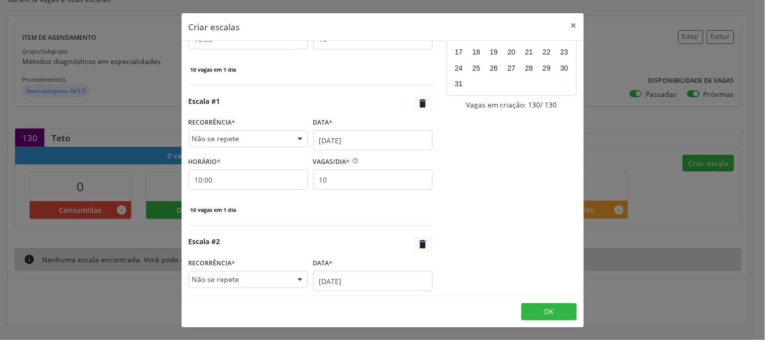
scroll to position [0, 0]
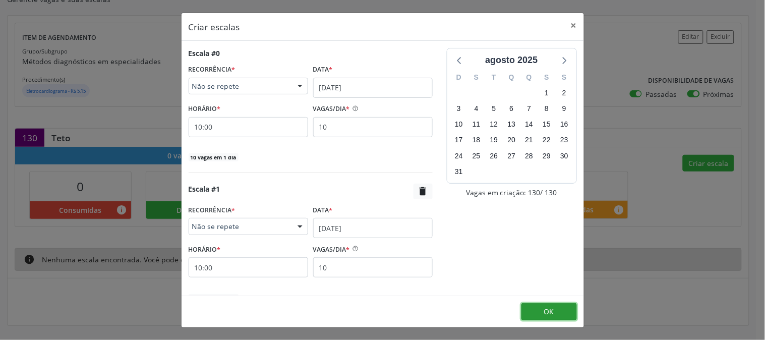
click at [547, 307] on span "OK" at bounding box center [549, 312] width 10 height 10
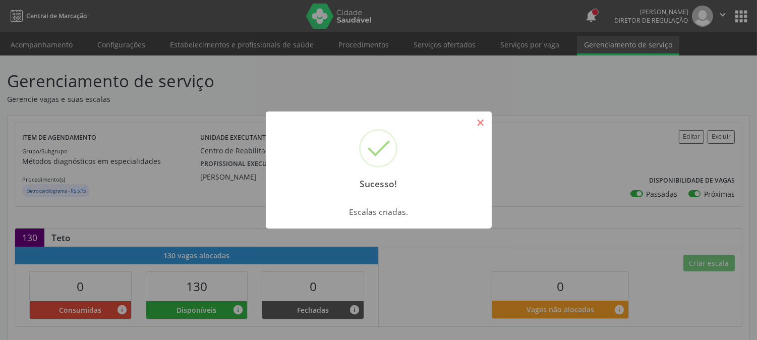
click at [478, 118] on button "×" at bounding box center [480, 122] width 17 height 17
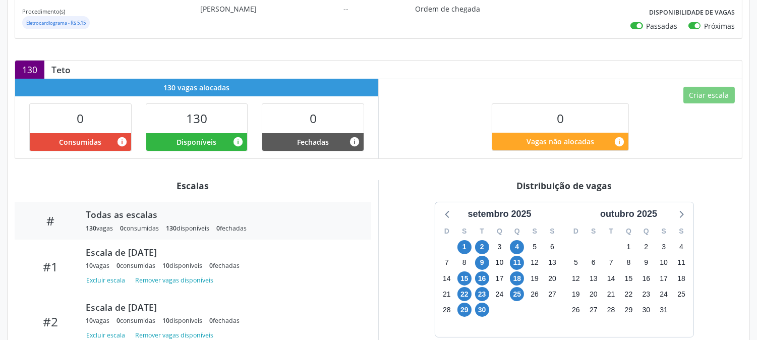
scroll to position [247, 0]
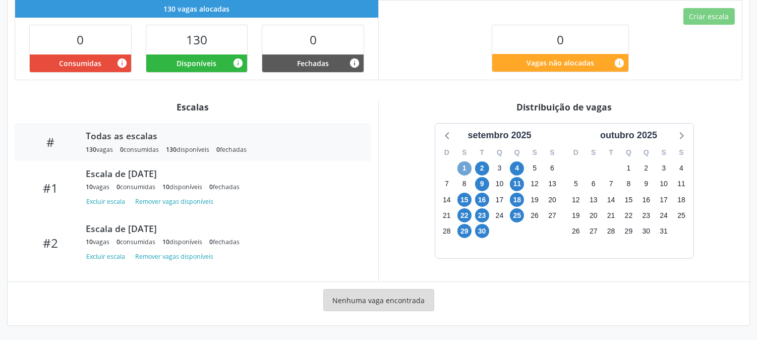
click at [462, 167] on span "1" at bounding box center [465, 168] width 14 height 14
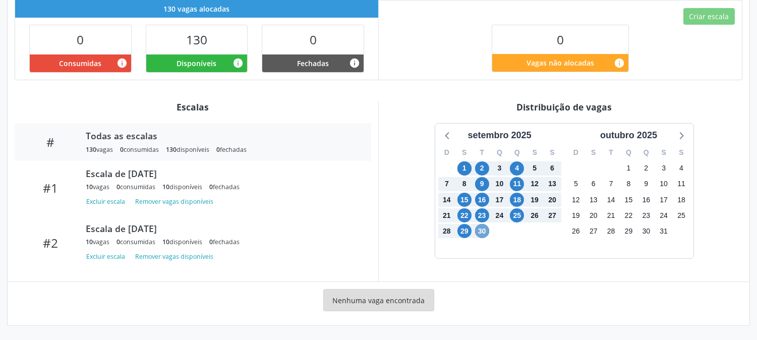
click at [483, 234] on span "30" at bounding box center [482, 231] width 14 height 14
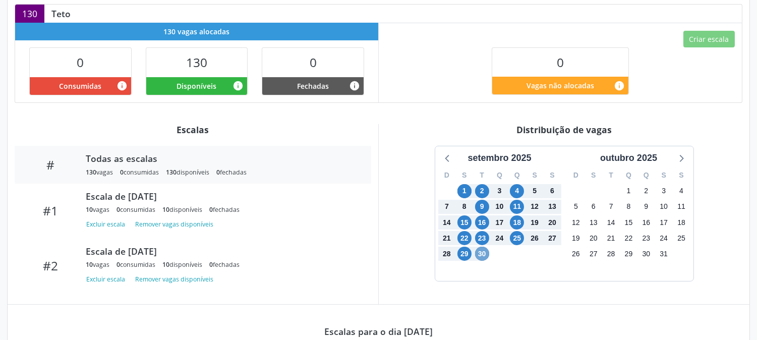
scroll to position [0, 0]
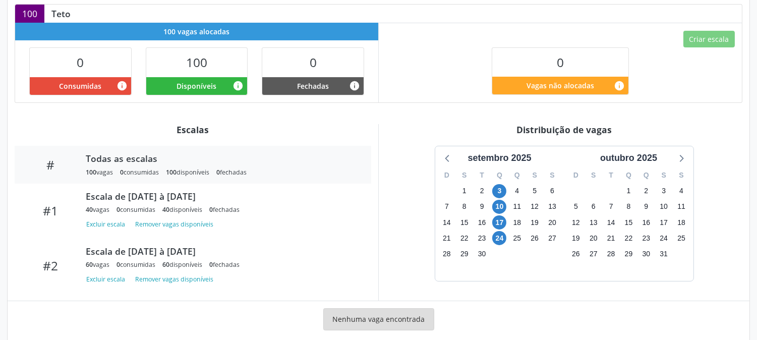
scroll to position [244, 0]
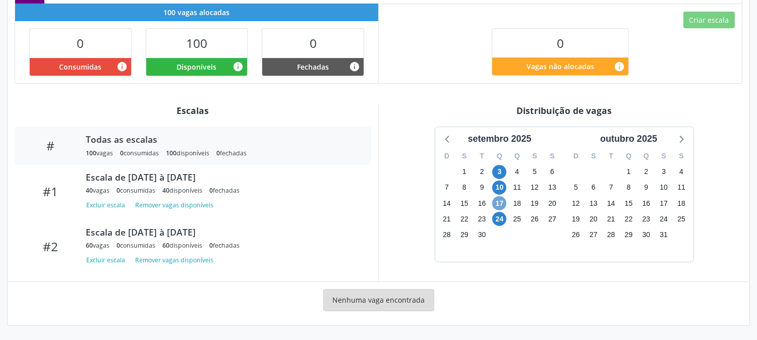
click at [504, 200] on span "17" at bounding box center [499, 203] width 14 height 14
click at [498, 218] on span "24" at bounding box center [499, 219] width 14 height 14
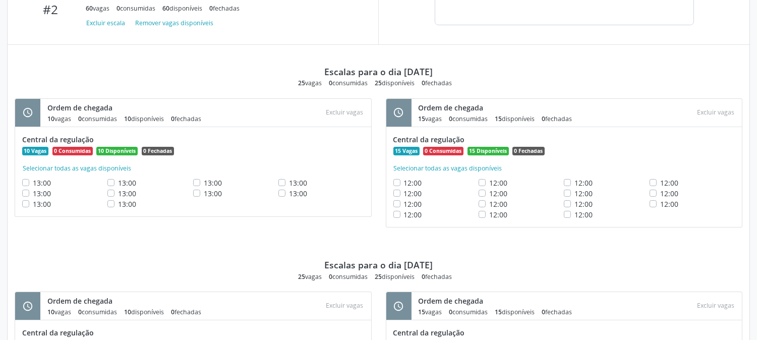
scroll to position [592, 0]
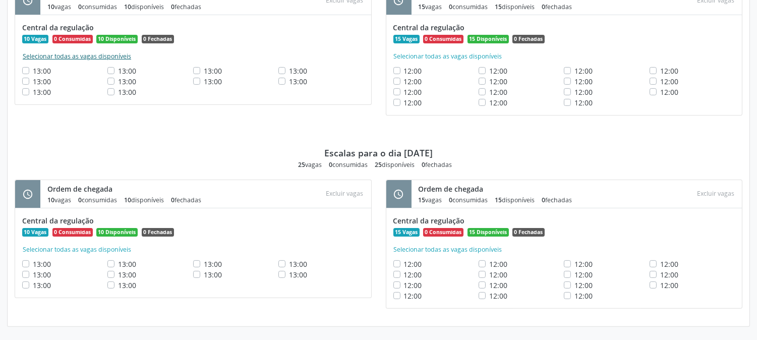
click at [113, 58] on button "Selecionar todas as vagas disponíveis" at bounding box center [76, 56] width 109 height 10
checkbox input "true"
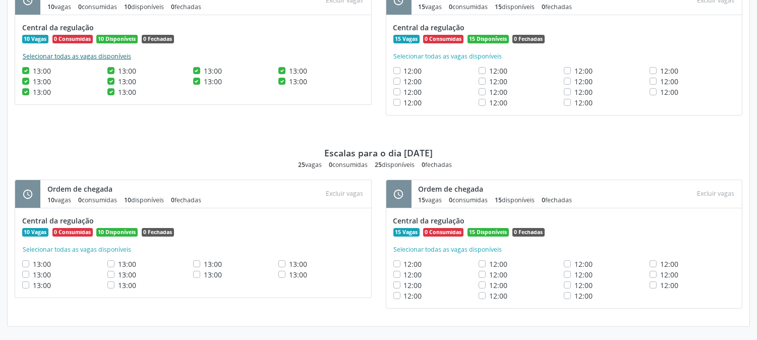
checkbox input "true"
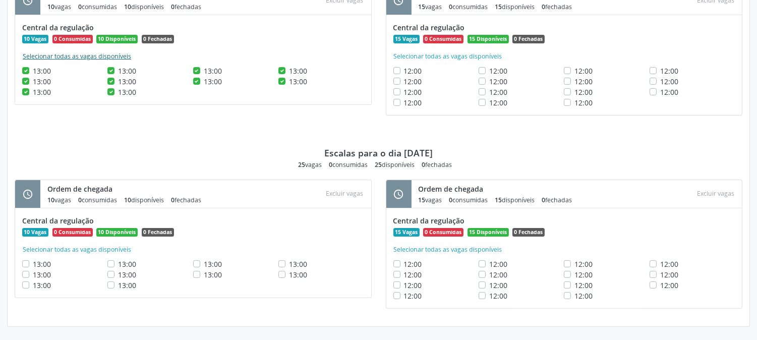
checkbox input "true"
click at [165, 144] on div "Escalas para o dia [DATE] 25 vagas 0 consumidas 25 disponíveis 0 fechadas" at bounding box center [379, 147] width 728 height 43
click at [91, 250] on button "Selecionar todas as vagas disponíveis" at bounding box center [76, 250] width 109 height 10
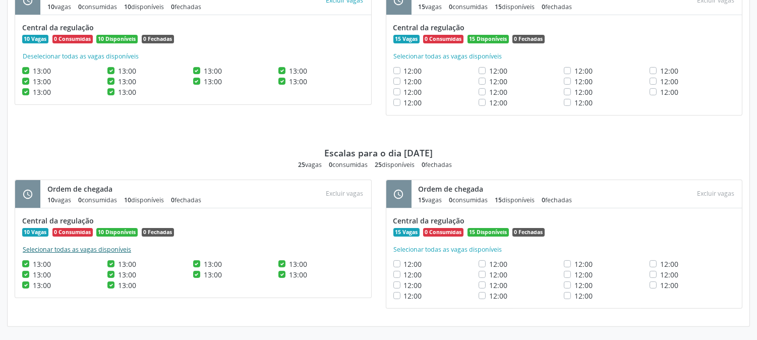
checkbox input "true"
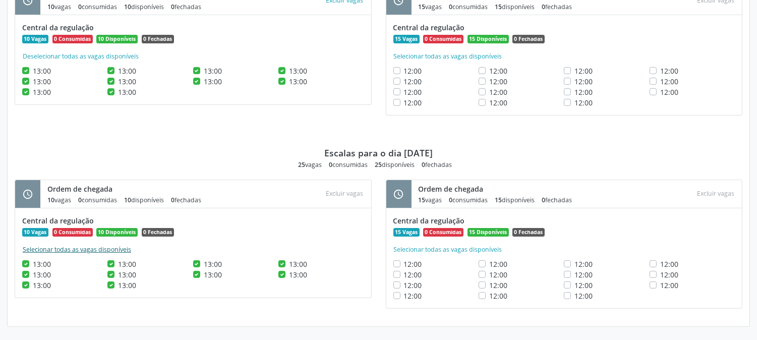
checkbox input "true"
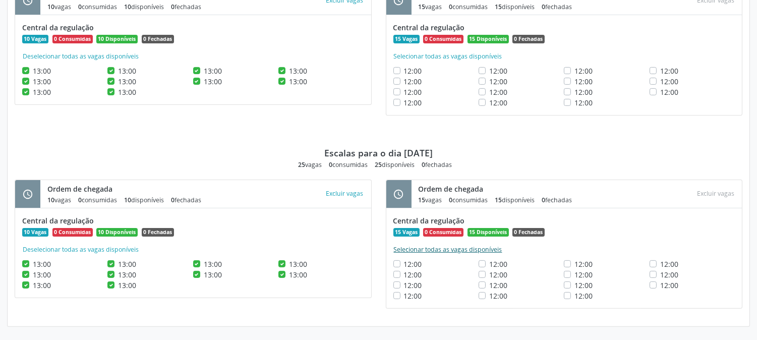
click at [455, 249] on button "Selecionar todas as vagas disponíveis" at bounding box center [448, 250] width 109 height 10
checkbox input "true"
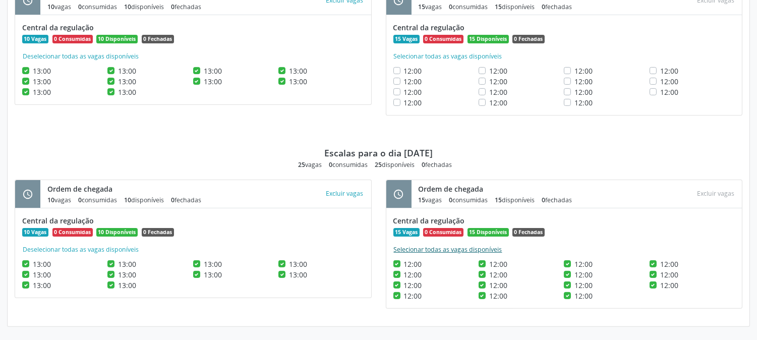
checkbox input "true"
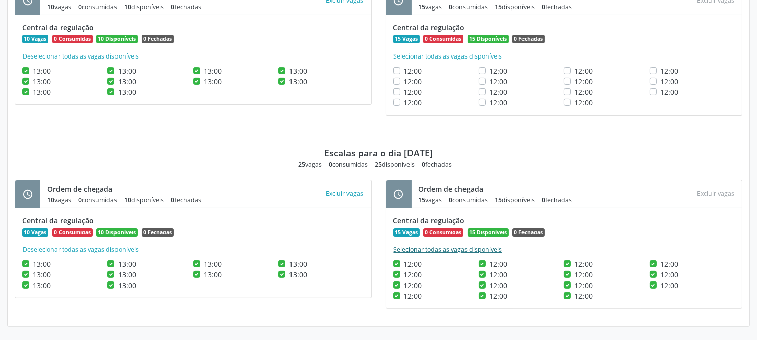
checkbox input "true"
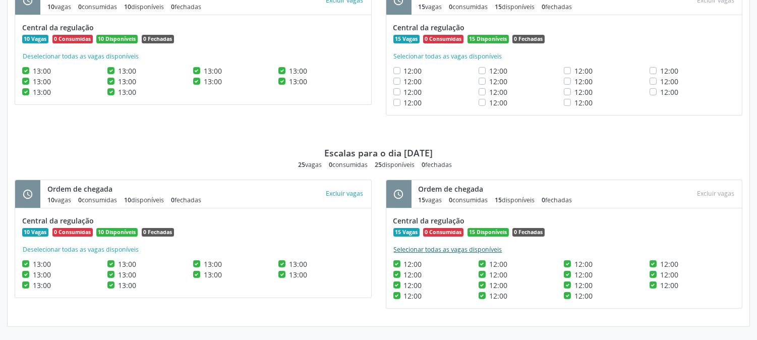
checkbox input "true"
click at [432, 58] on button "Selecionar todas as vagas disponíveis" at bounding box center [448, 56] width 109 height 10
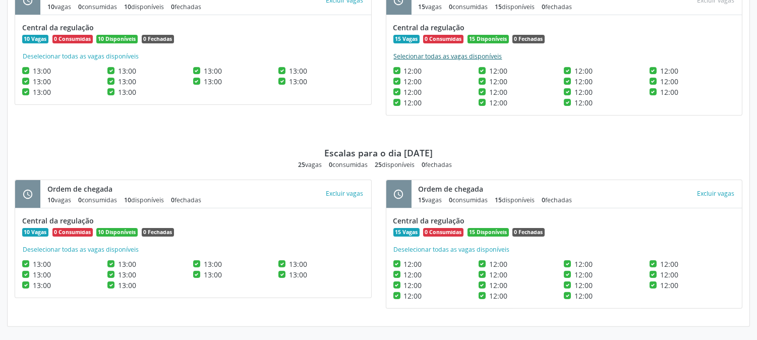
checkbox input "true"
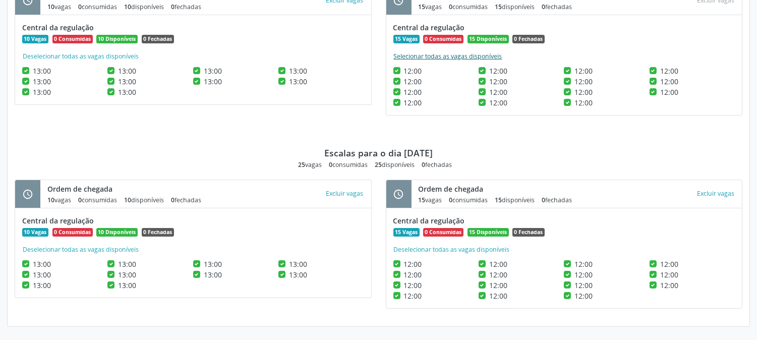
checkbox input "true"
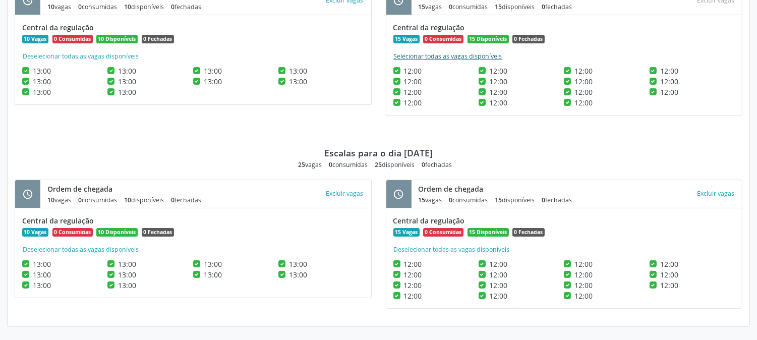
checkbox input "true"
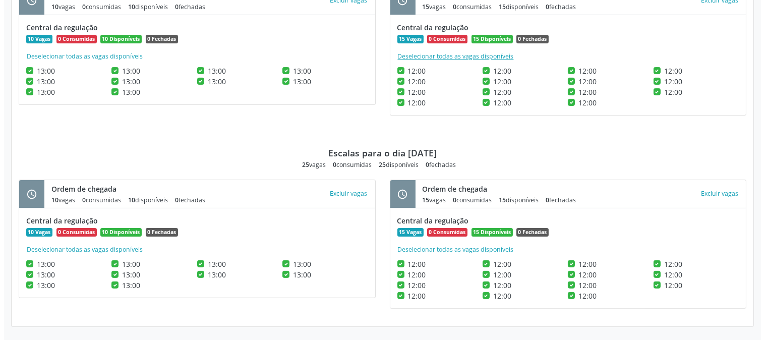
scroll to position [424, 0]
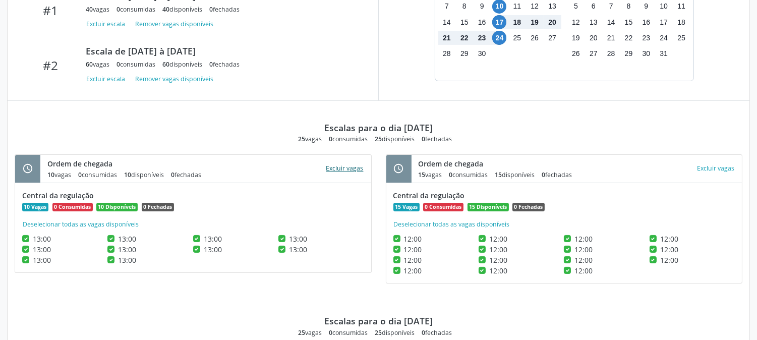
click at [341, 167] on button "Excluir vagas" at bounding box center [344, 169] width 45 height 14
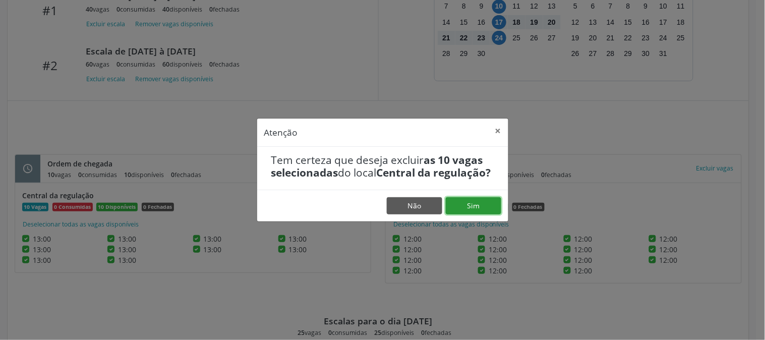
click at [466, 211] on button "Sim" at bounding box center [474, 205] width 56 height 17
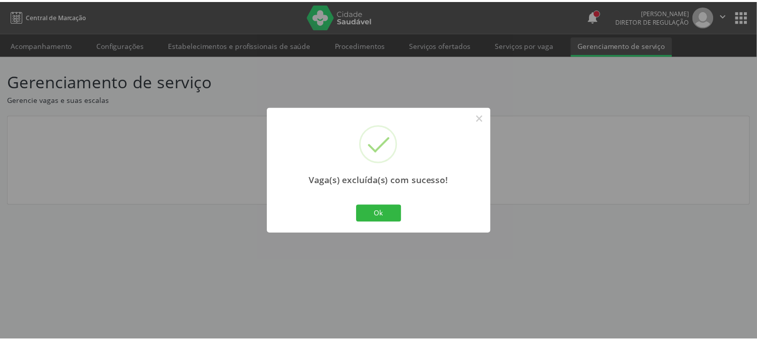
scroll to position [0, 0]
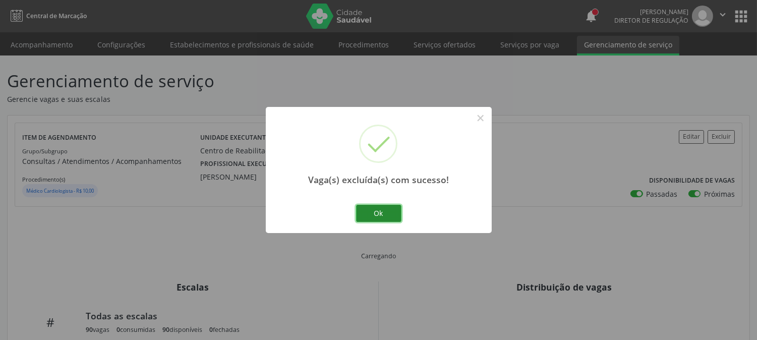
click at [390, 211] on button "Ok" at bounding box center [378, 213] width 45 height 17
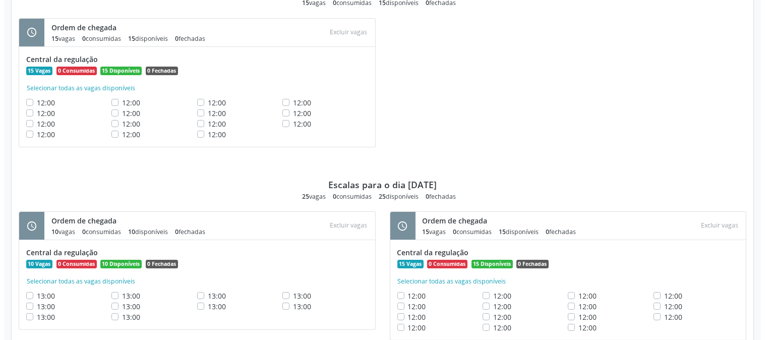
scroll to position [592, 0]
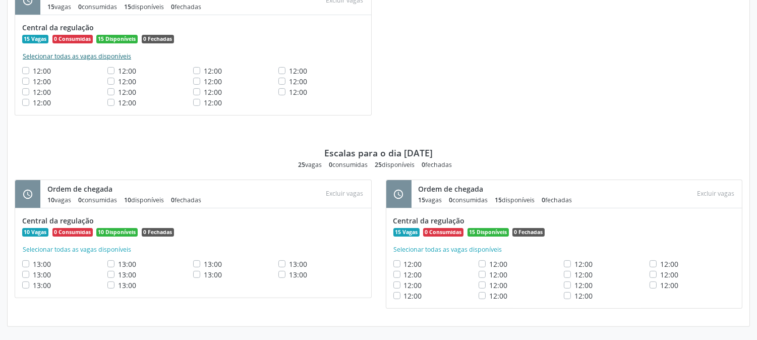
click at [79, 61] on button "Selecionar todas as vagas disponíveis" at bounding box center [76, 56] width 109 height 10
checkbox input "true"
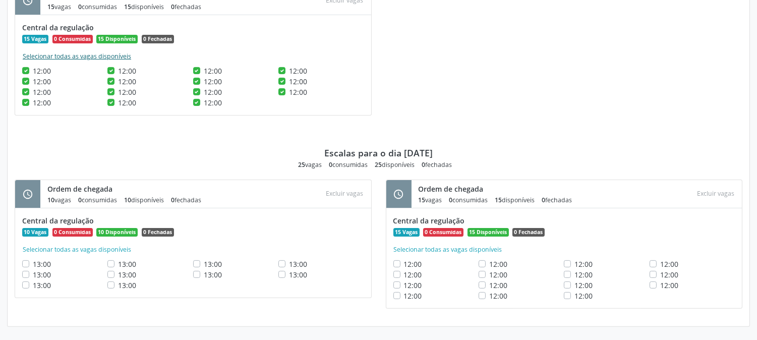
checkbox input "true"
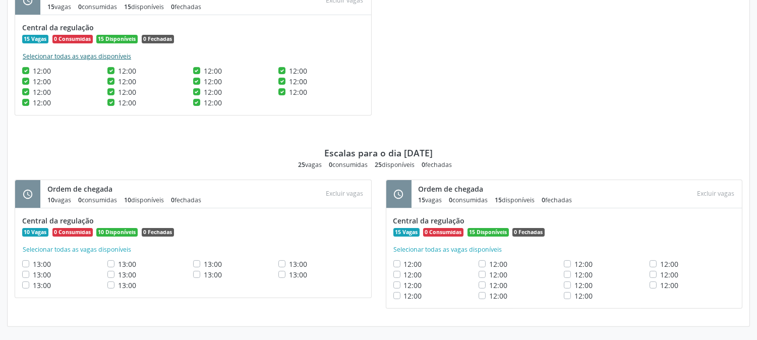
checkbox input "true"
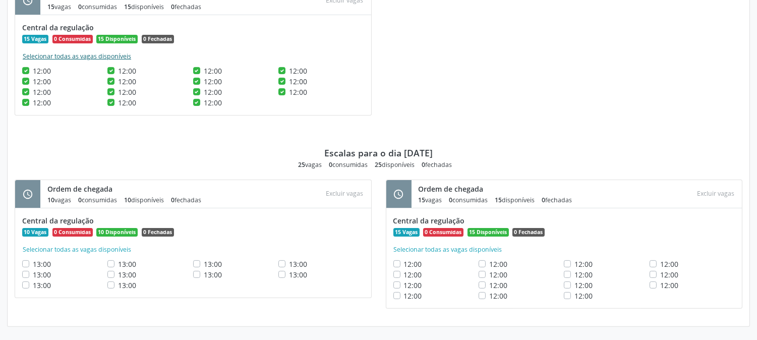
checkbox input "true"
click at [336, 2] on button "Excluir vagas" at bounding box center [344, 1] width 45 height 14
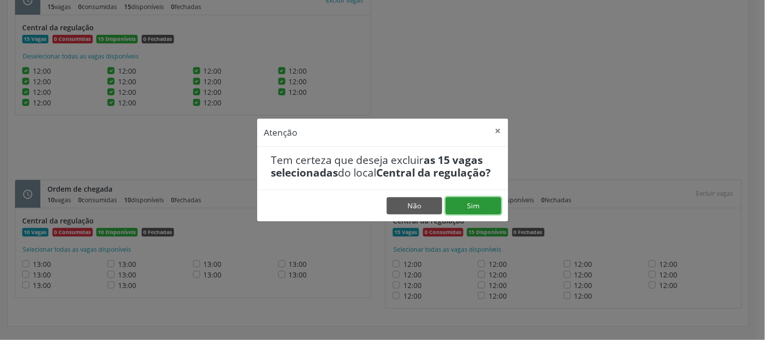
click at [476, 211] on button "Sim" at bounding box center [474, 205] width 56 height 17
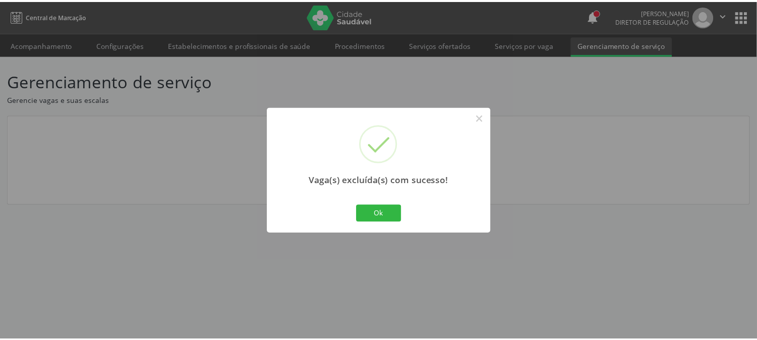
scroll to position [0, 0]
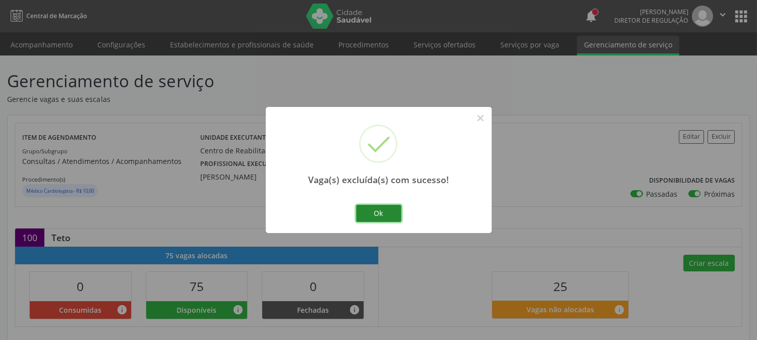
click at [379, 215] on button "Ok" at bounding box center [378, 213] width 45 height 17
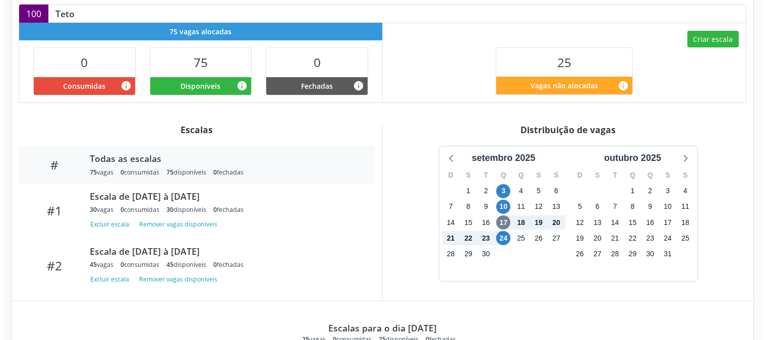
scroll to position [400, 0]
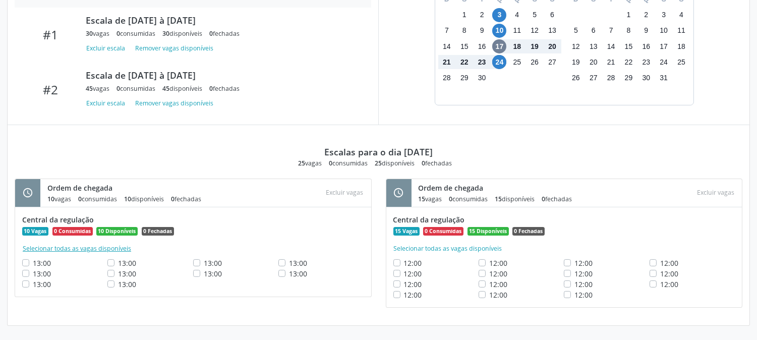
click at [91, 255] on div "Central da regulação 10 Vagas 0 Consumidas 10 Disponíveis 0 Fechadas Selecionar…" at bounding box center [193, 251] width 342 height 75
click at [93, 251] on button "Selecionar todas as vagas disponíveis" at bounding box center [76, 249] width 109 height 10
checkbox input "true"
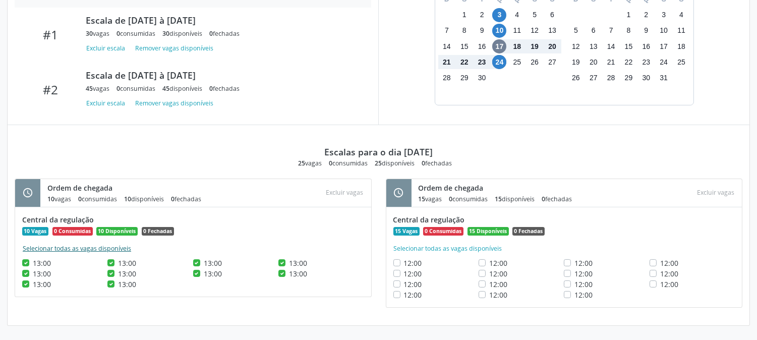
checkbox input "true"
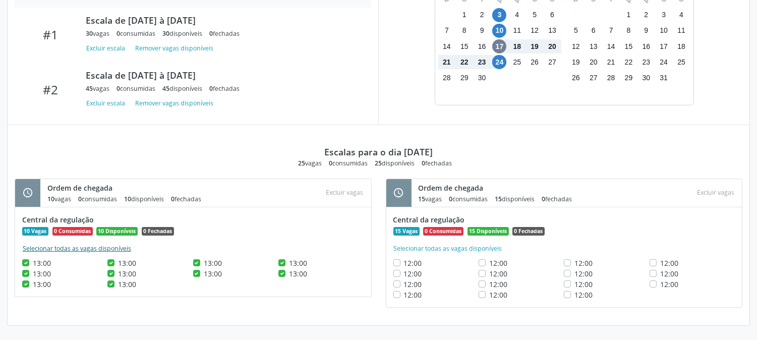
checkbox input "true"
click at [351, 189] on button "Excluir vagas" at bounding box center [344, 193] width 45 height 14
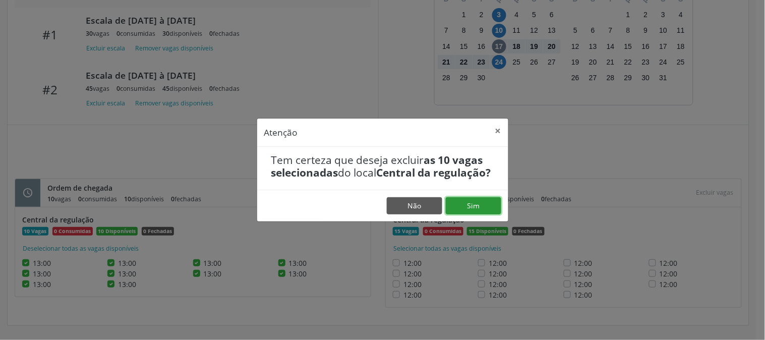
click at [448, 207] on button "Sim" at bounding box center [474, 205] width 56 height 17
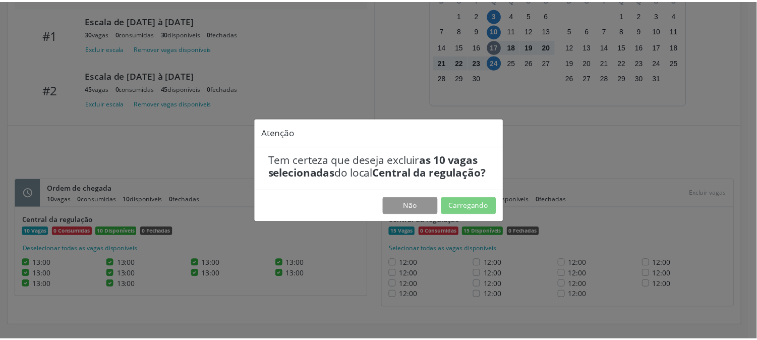
scroll to position [0, 0]
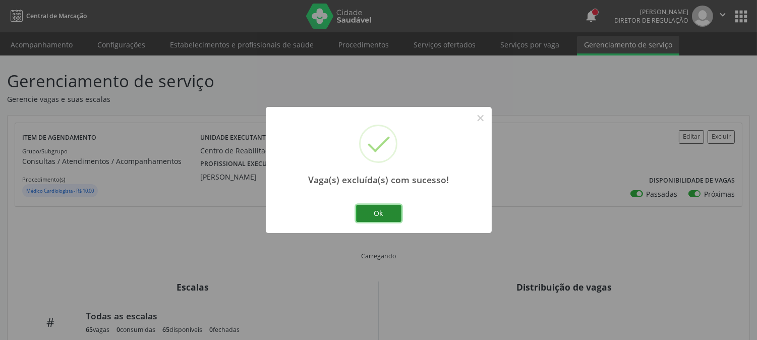
click at [357, 210] on button "Ok" at bounding box center [378, 213] width 45 height 17
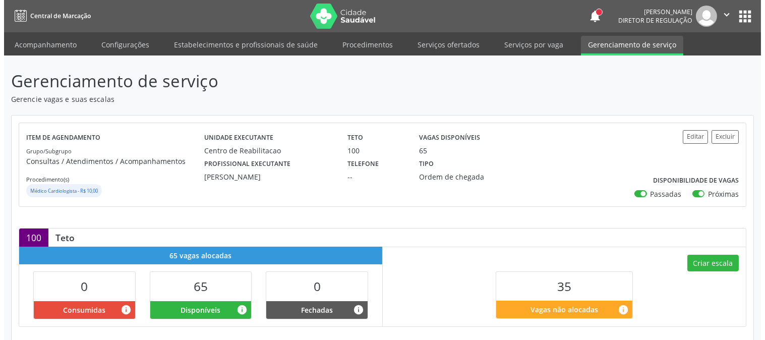
scroll to position [400, 0]
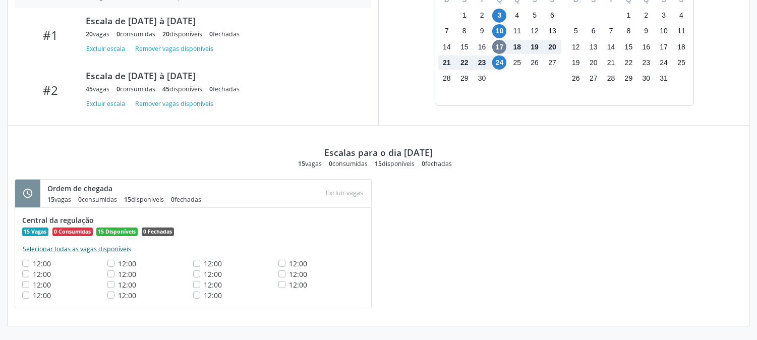
click at [98, 250] on button "Selecionar todas as vagas disponíveis" at bounding box center [76, 249] width 109 height 10
checkbox input "true"
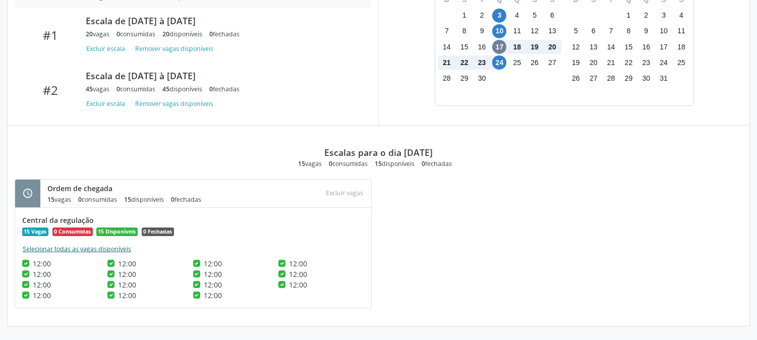
checkbox input "true"
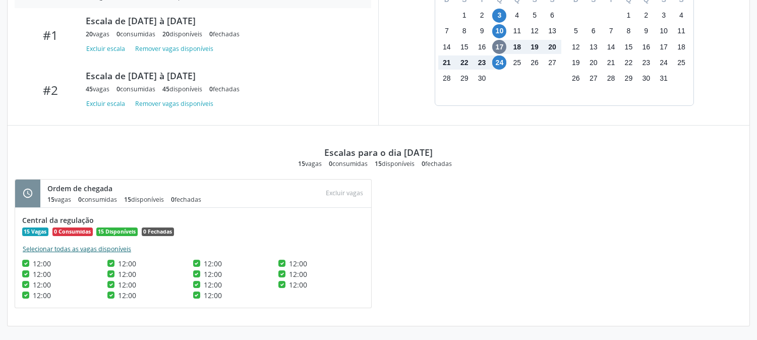
checkbox input "true"
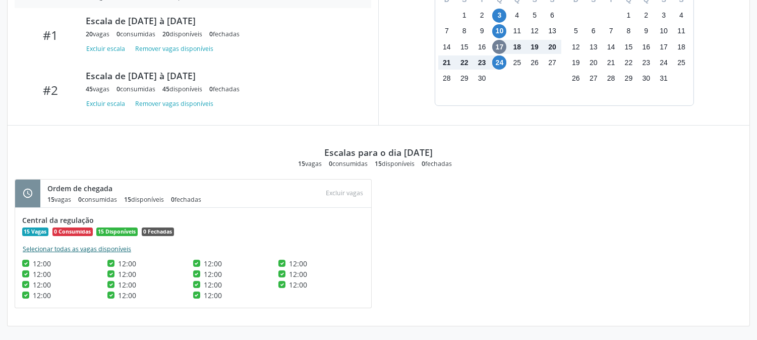
checkbox input "true"
click at [341, 195] on button "Excluir vagas" at bounding box center [344, 194] width 45 height 14
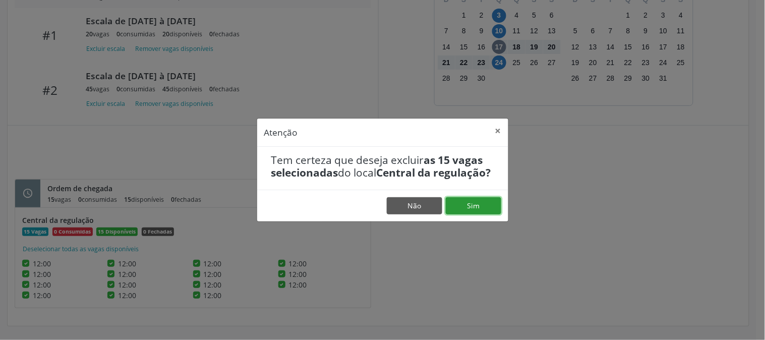
click at [463, 213] on button "Sim" at bounding box center [474, 205] width 56 height 17
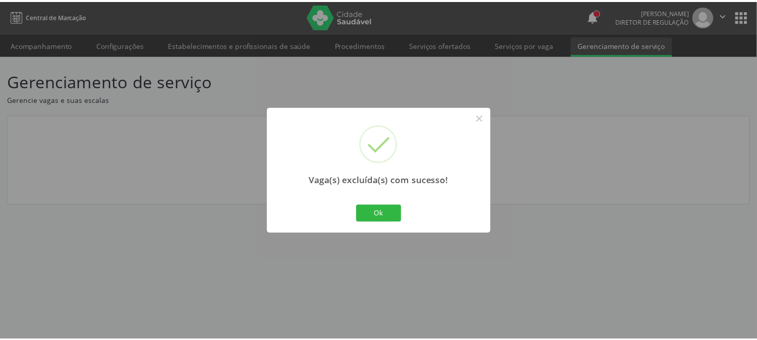
scroll to position [0, 0]
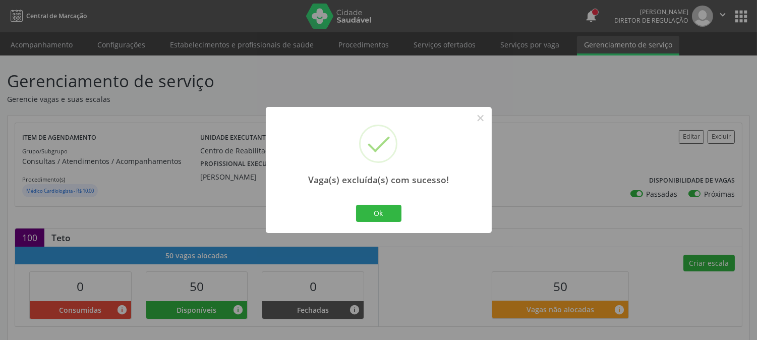
click at [394, 203] on div "Ok Cancel" at bounding box center [379, 213] width 50 height 21
click at [386, 207] on button "Ok" at bounding box center [378, 213] width 45 height 17
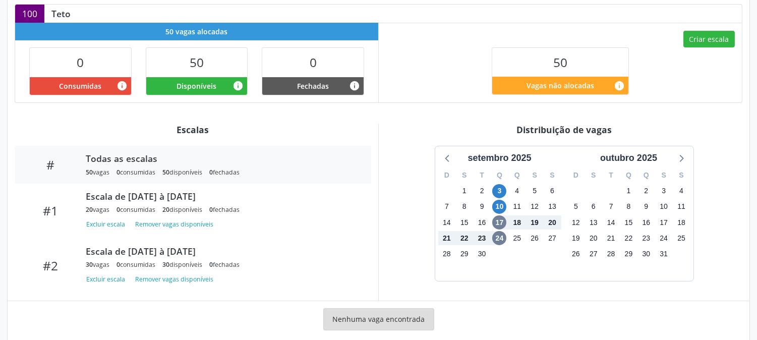
scroll to position [244, 0]
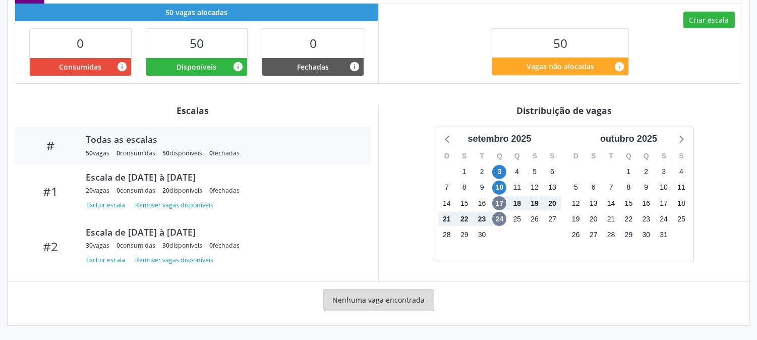
click at [415, 192] on div "setembro 2025 D S T Q Q S S 31 1 2 3 4 5 6 7 8 9 10 11 12 13 14 15 16 17 18 19 …" at bounding box center [564, 195] width 357 height 136
click at [500, 178] on span "3" at bounding box center [499, 172] width 14 height 14
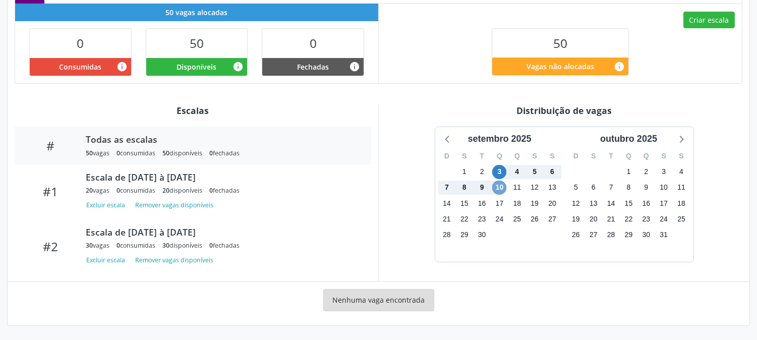
click at [500, 188] on span "10" at bounding box center [499, 188] width 14 height 14
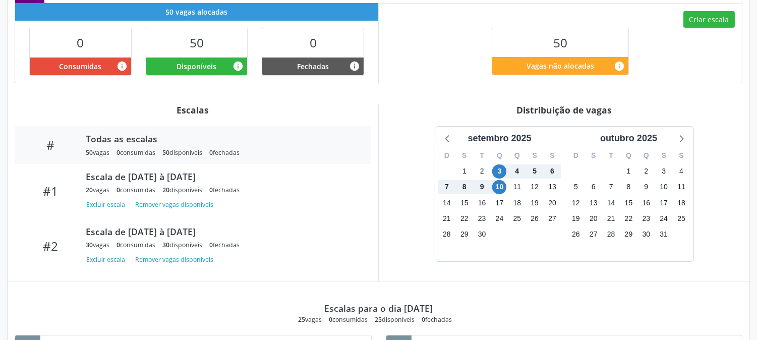
click at [402, 215] on div "setembro 2025 D S T Q Q S S 31 1 2 3 4 5 6 7 8 9 10 11 12 13 14 15 16 17 18 19 …" at bounding box center [564, 194] width 357 height 136
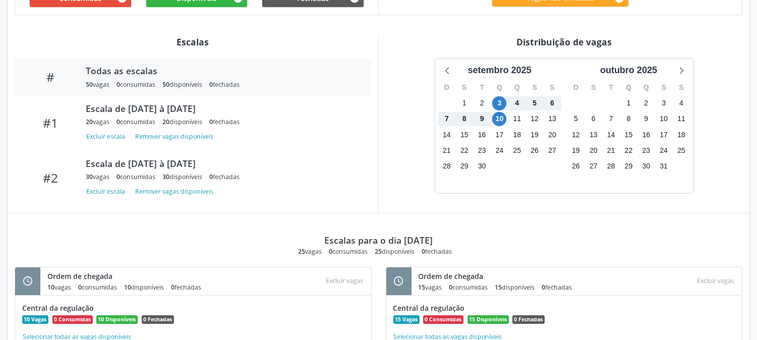
scroll to position [0, 0]
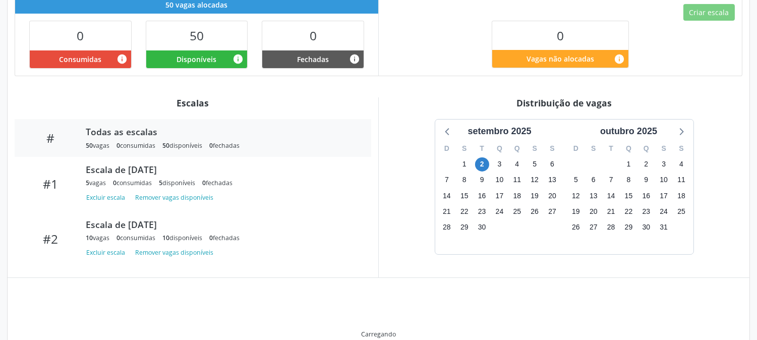
scroll to position [247, 0]
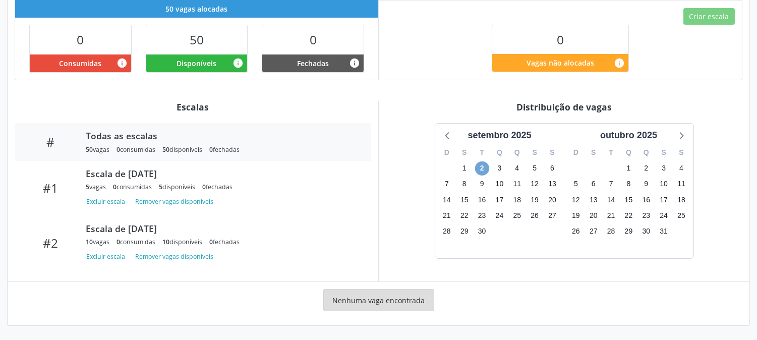
click at [481, 170] on span "2" at bounding box center [482, 168] width 14 height 14
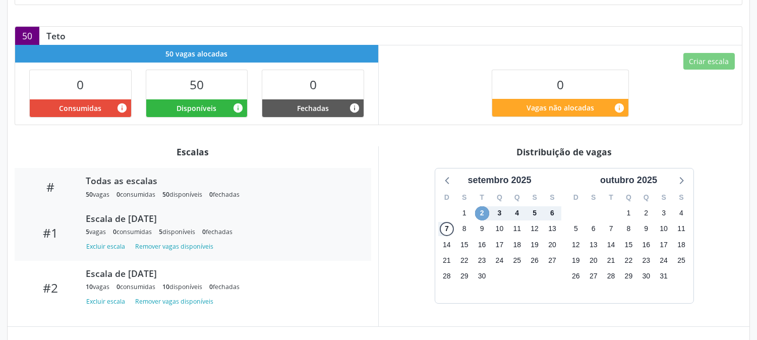
scroll to position [0, 0]
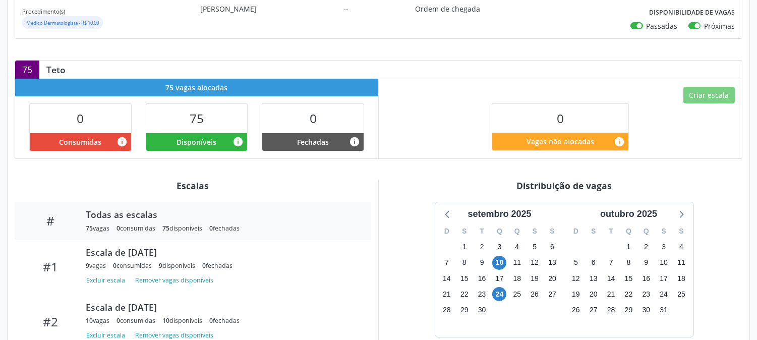
scroll to position [247, 0]
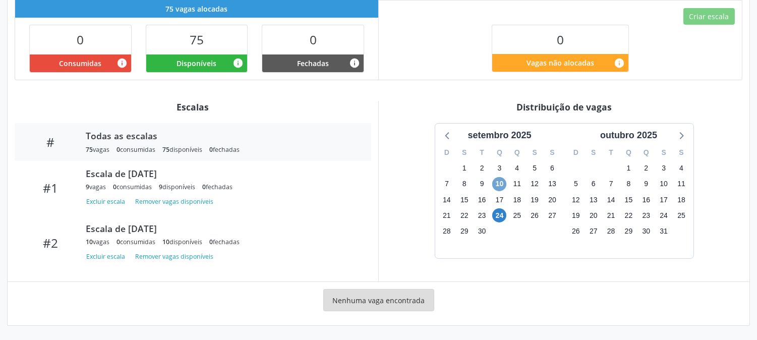
click at [496, 180] on span "10" at bounding box center [499, 184] width 14 height 14
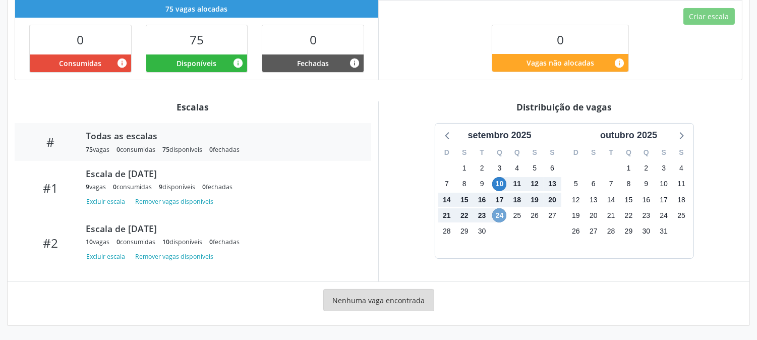
click at [500, 218] on span "24" at bounding box center [499, 215] width 14 height 14
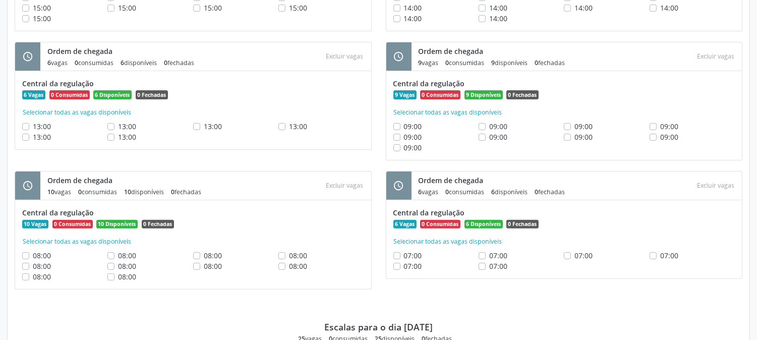
scroll to position [334, 0]
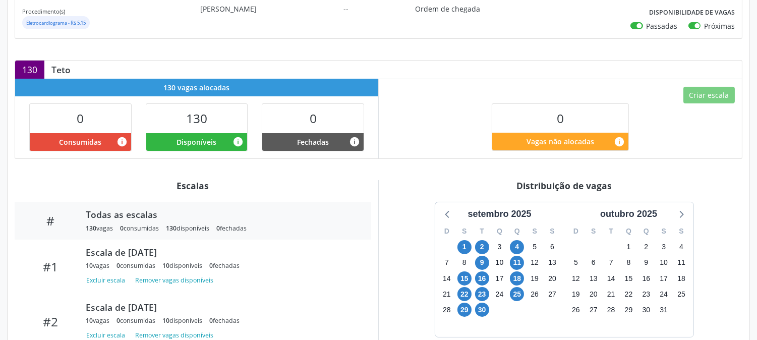
scroll to position [247, 0]
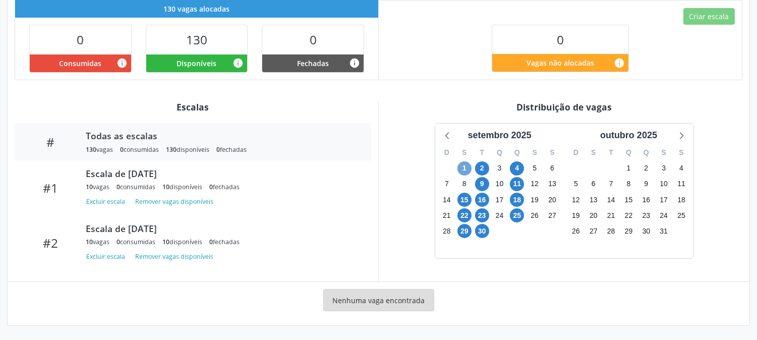
click at [463, 168] on span "1" at bounding box center [465, 168] width 14 height 14
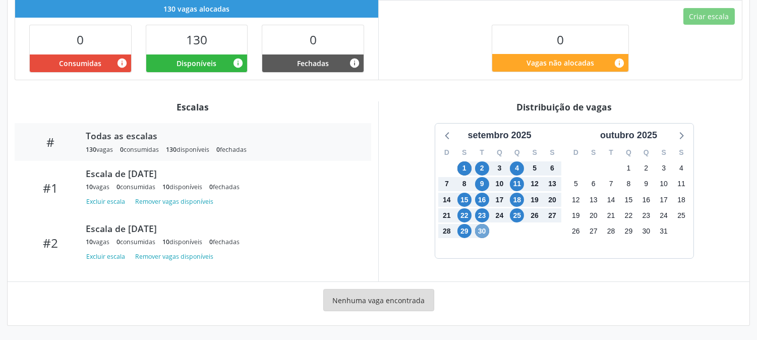
click at [481, 233] on span "30" at bounding box center [482, 231] width 14 height 14
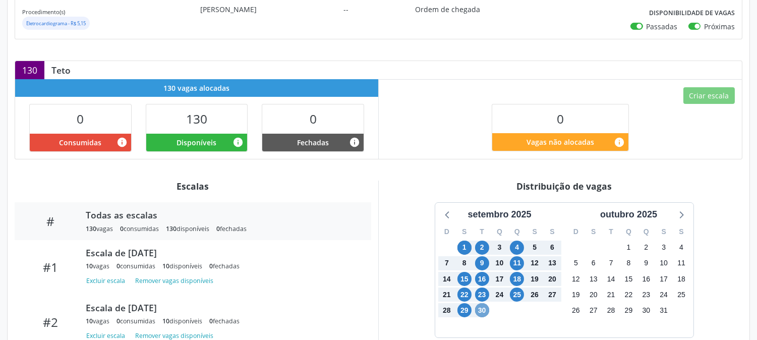
scroll to position [0, 0]
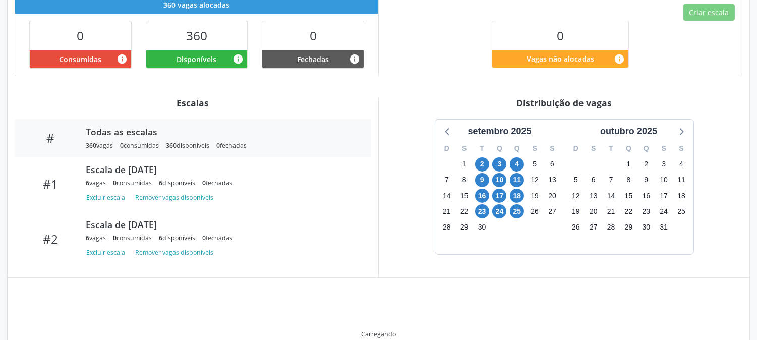
scroll to position [247, 0]
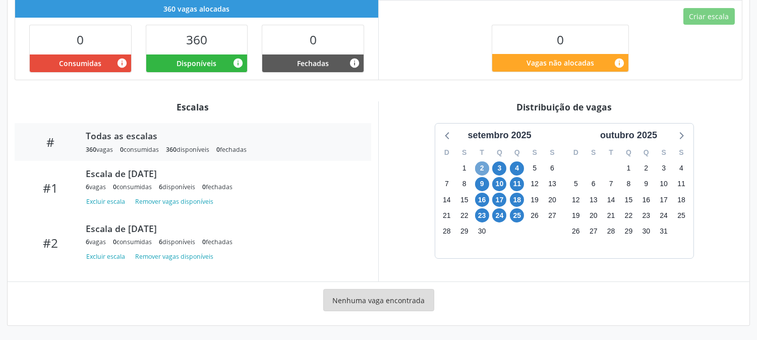
click at [483, 165] on span "2" at bounding box center [482, 168] width 14 height 14
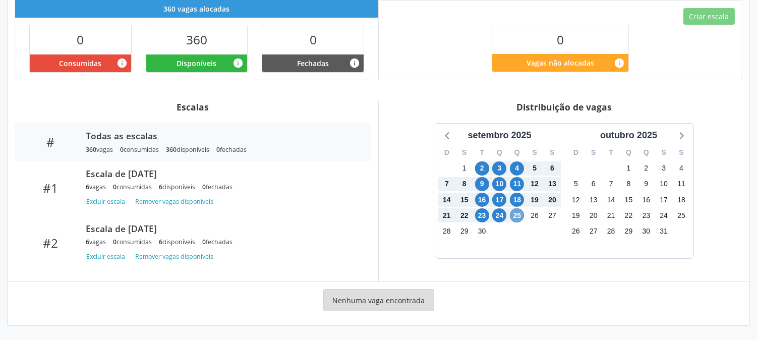
click at [521, 214] on span "25" at bounding box center [517, 215] width 14 height 14
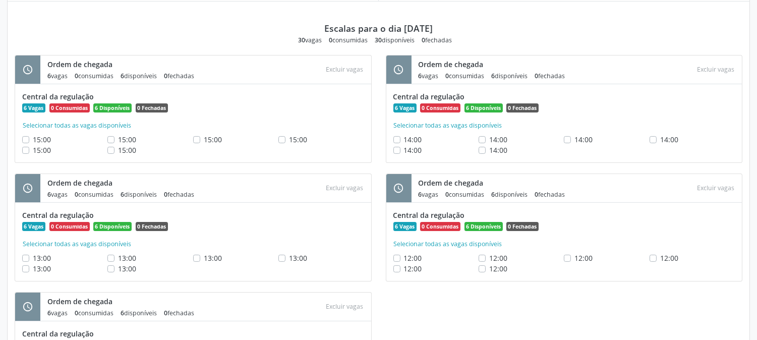
scroll to position [303, 0]
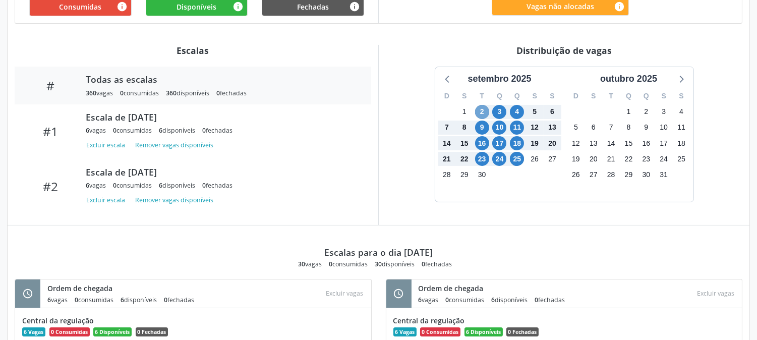
click at [480, 112] on span "2" at bounding box center [482, 112] width 14 height 14
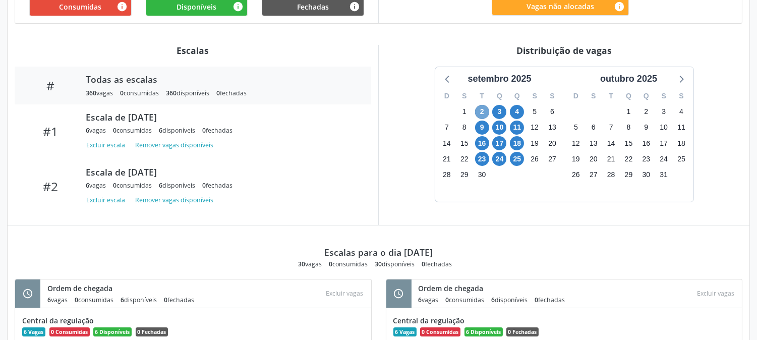
click at [480, 112] on span "2" at bounding box center [482, 112] width 14 height 14
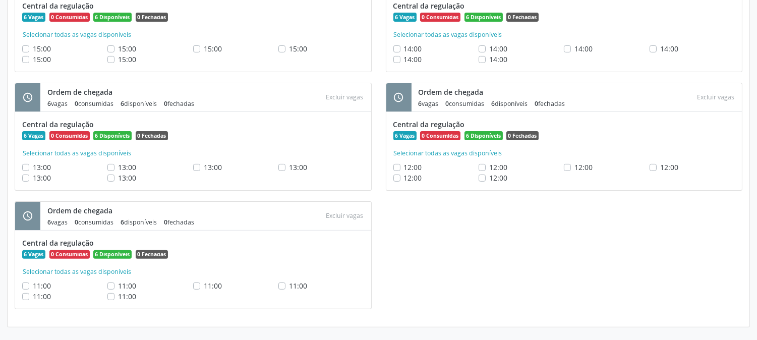
scroll to position [394, 0]
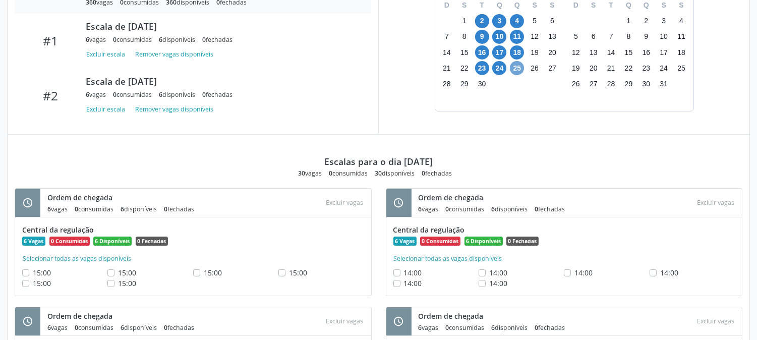
click at [518, 69] on span "25" at bounding box center [517, 68] width 14 height 14
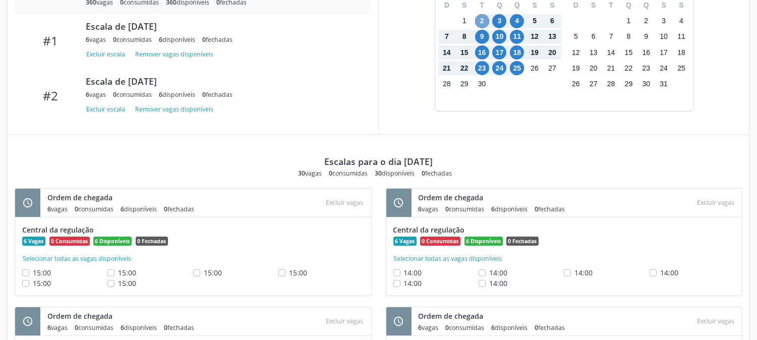
click at [478, 19] on span "2" at bounding box center [482, 21] width 14 height 14
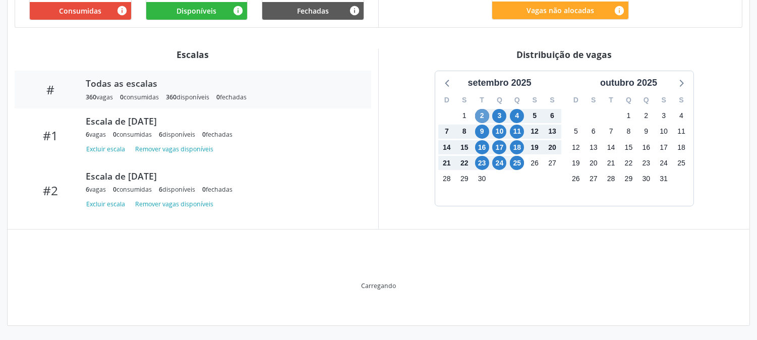
scroll to position [300, 0]
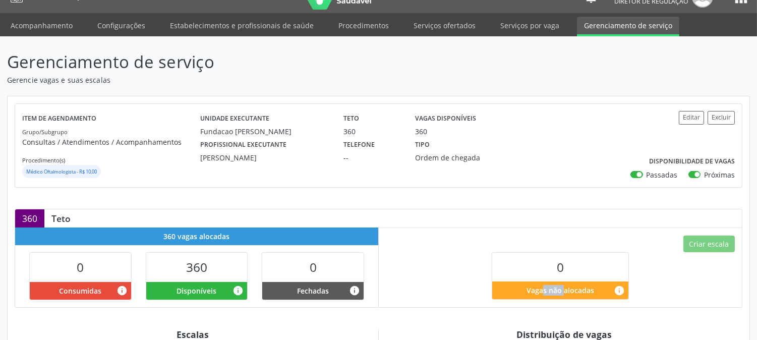
scroll to position [188, 0]
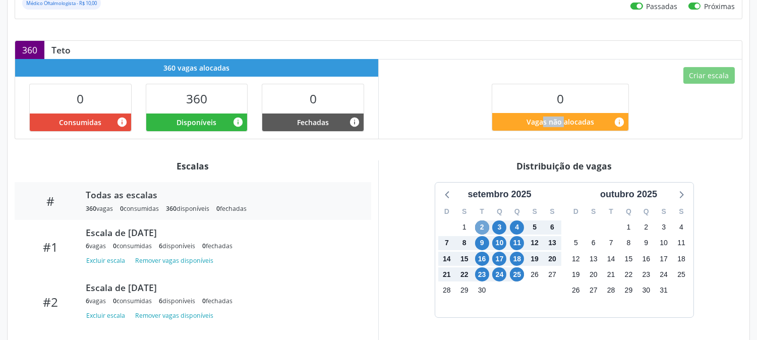
click at [482, 224] on span "2" at bounding box center [482, 227] width 14 height 14
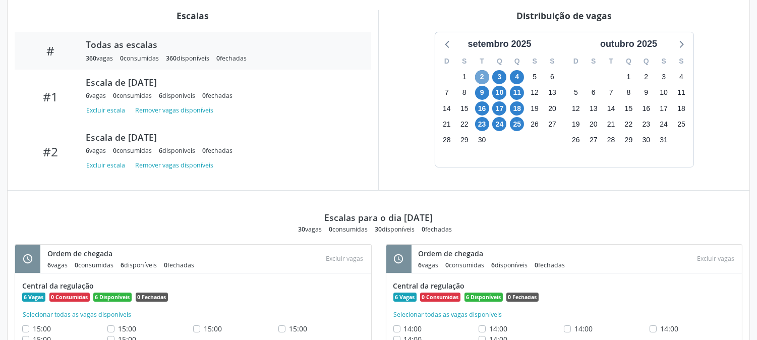
scroll to position [282, 0]
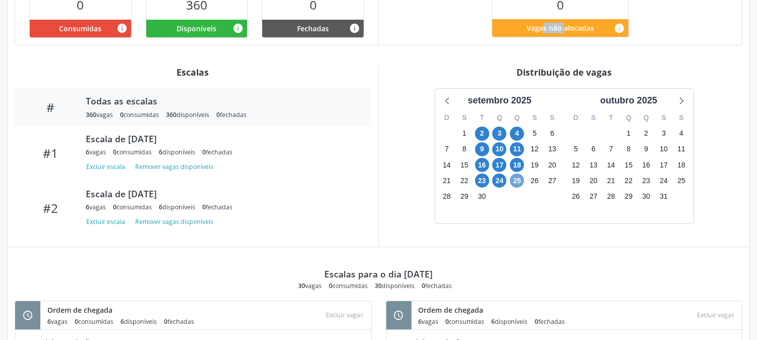
click at [518, 188] on span "25" at bounding box center [517, 181] width 14 height 14
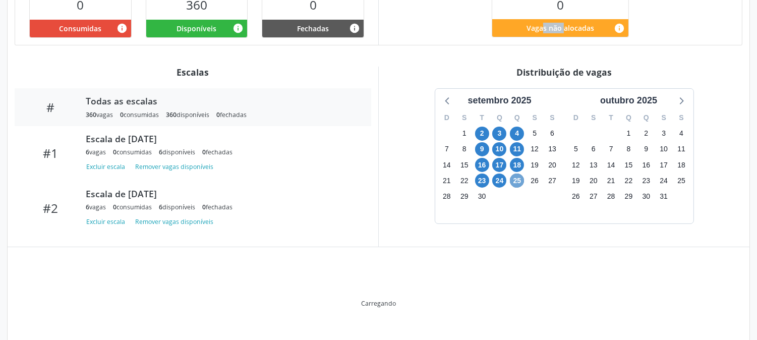
click at [518, 188] on span "25" at bounding box center [517, 181] width 14 height 14
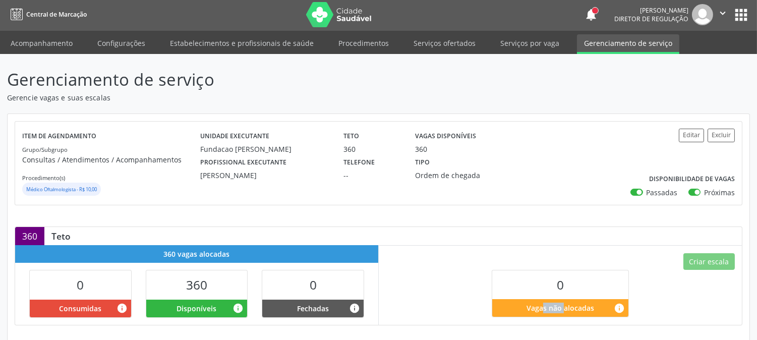
scroll to position [0, 0]
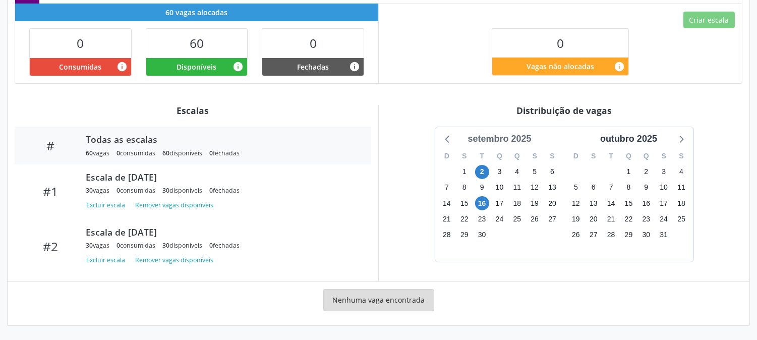
scroll to position [244, 0]
click at [482, 172] on span "2" at bounding box center [482, 172] width 14 height 14
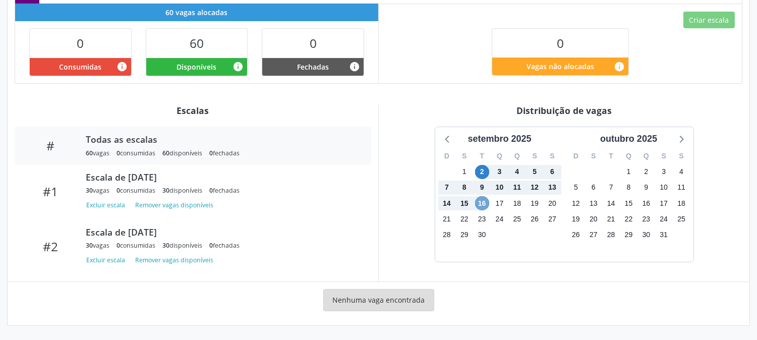
click at [484, 203] on span "16" at bounding box center [482, 203] width 14 height 14
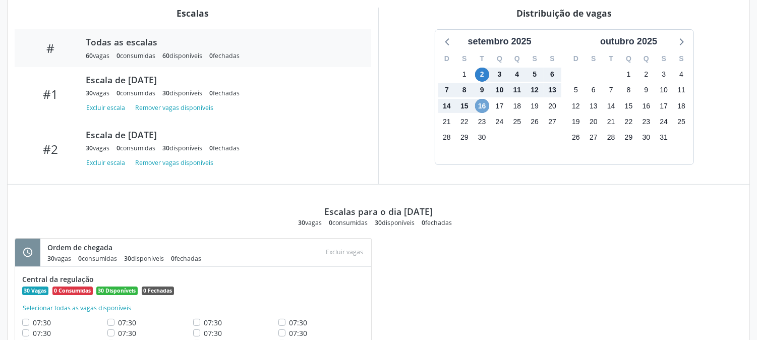
scroll to position [0, 0]
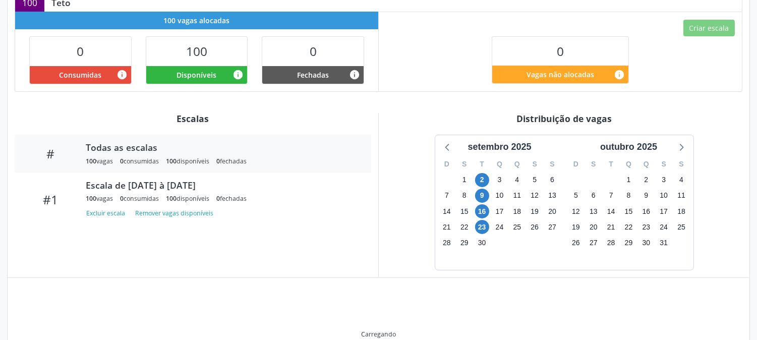
scroll to position [261, 0]
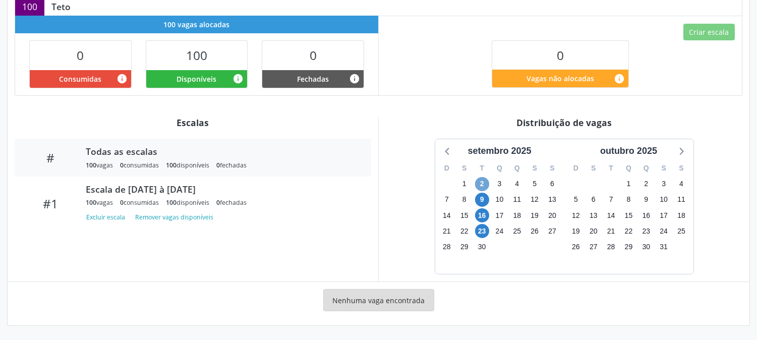
click at [482, 187] on span "2" at bounding box center [482, 184] width 14 height 14
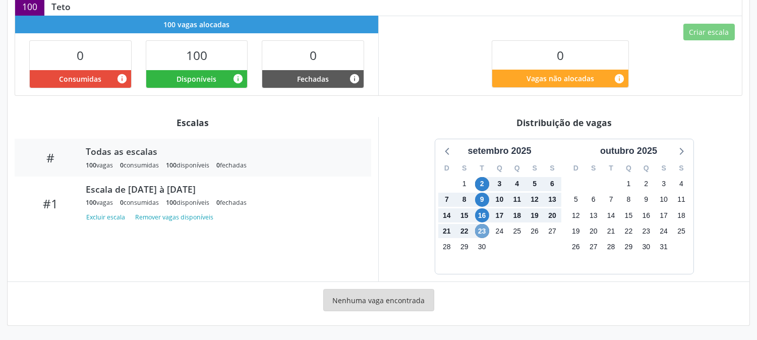
click at [481, 232] on span "23" at bounding box center [482, 231] width 14 height 14
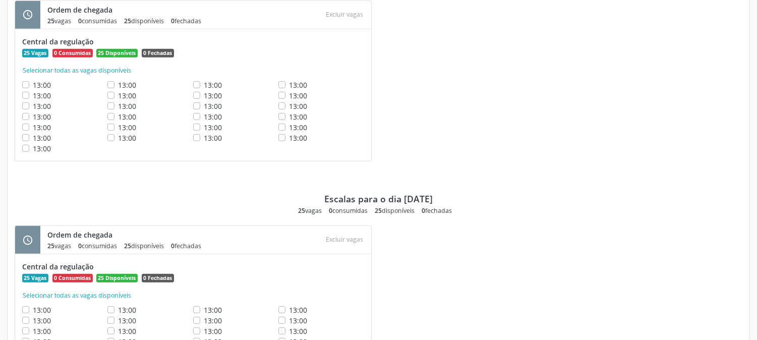
scroll to position [1123, 0]
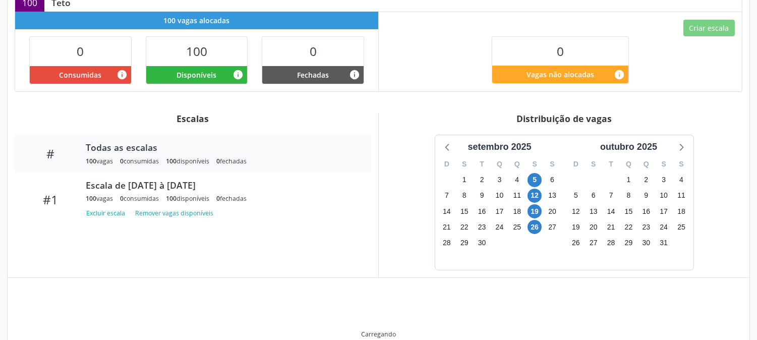
scroll to position [261, 0]
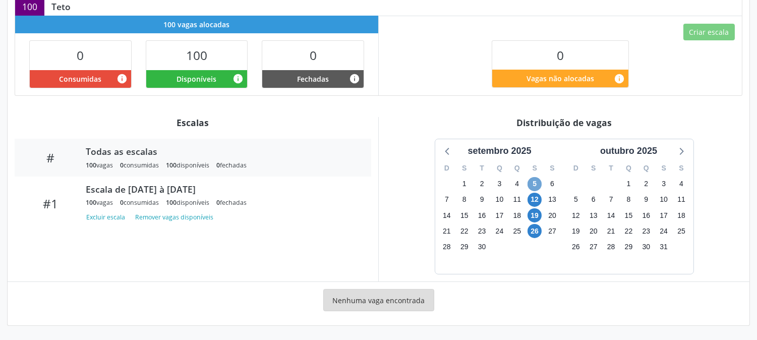
click at [538, 178] on span "5" at bounding box center [535, 184] width 14 height 14
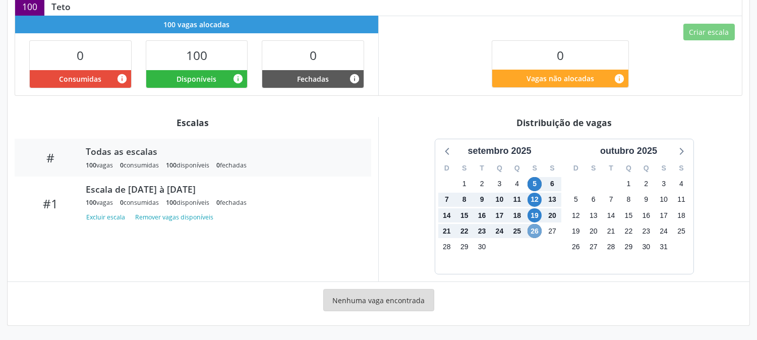
click at [533, 230] on span "26" at bounding box center [535, 231] width 14 height 14
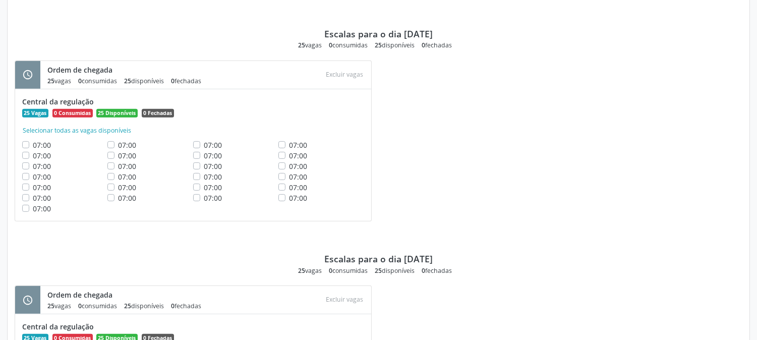
scroll to position [1123, 0]
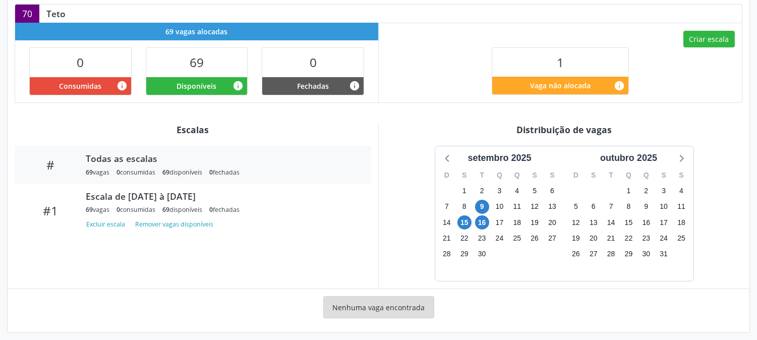
scroll to position [232, 0]
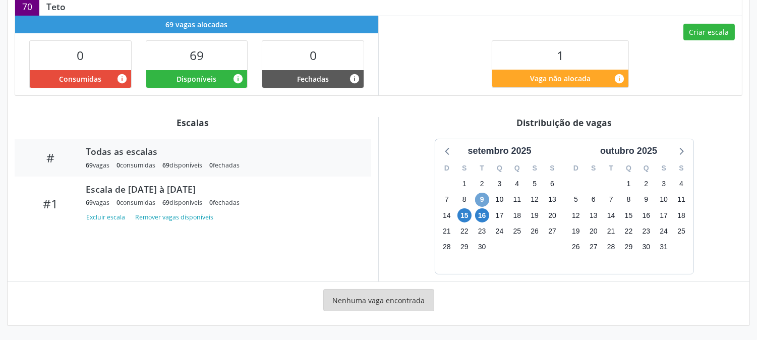
click at [477, 199] on span "9" at bounding box center [482, 200] width 14 height 14
click at [480, 214] on span "16" at bounding box center [482, 215] width 14 height 14
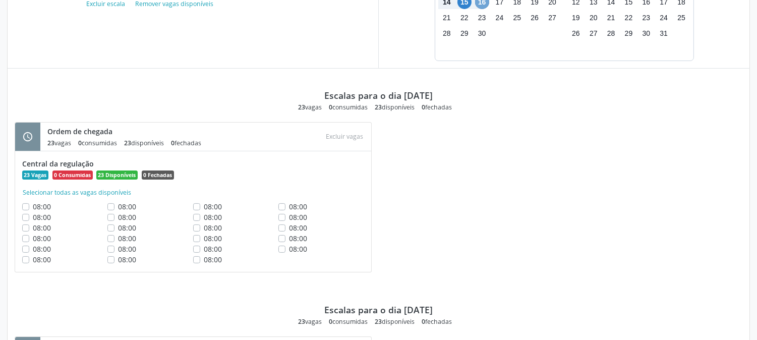
scroll to position [108, 0]
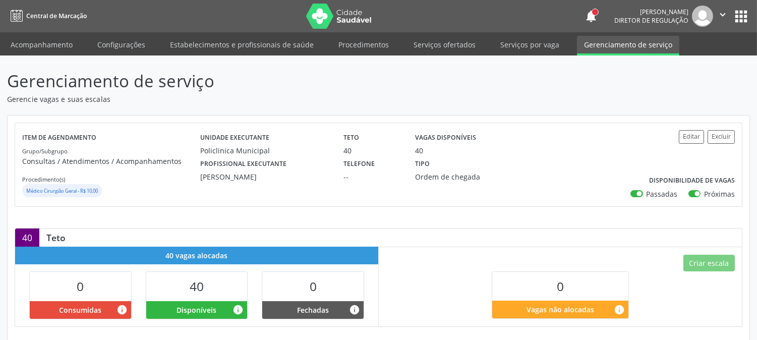
scroll to position [224, 0]
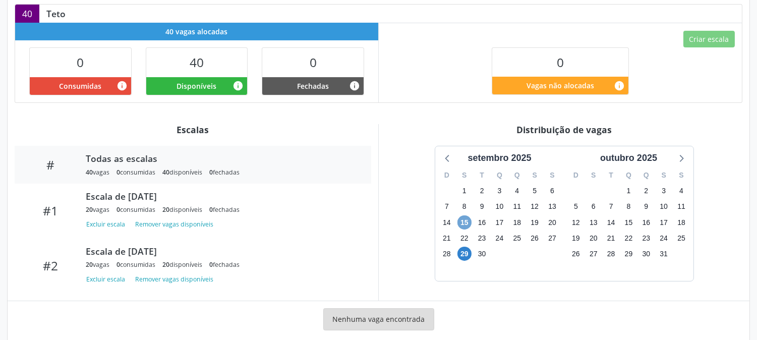
click at [470, 225] on span "15" at bounding box center [465, 222] width 14 height 14
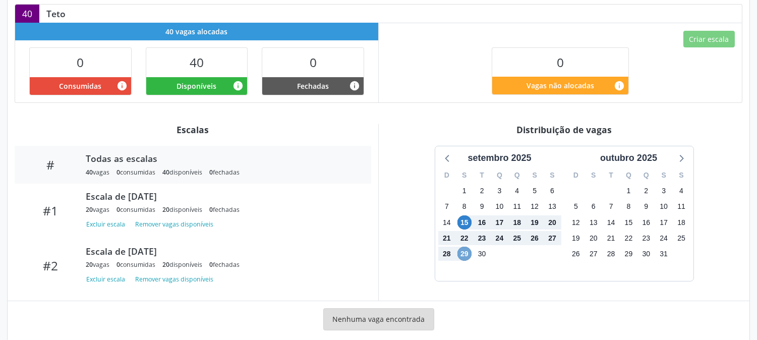
click at [465, 255] on span "29" at bounding box center [465, 254] width 14 height 14
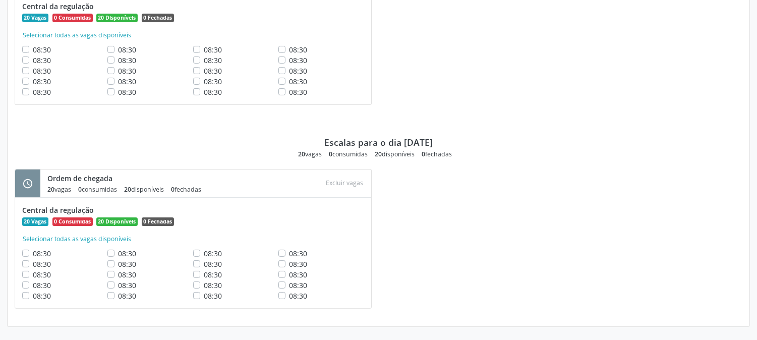
scroll to position [334, 0]
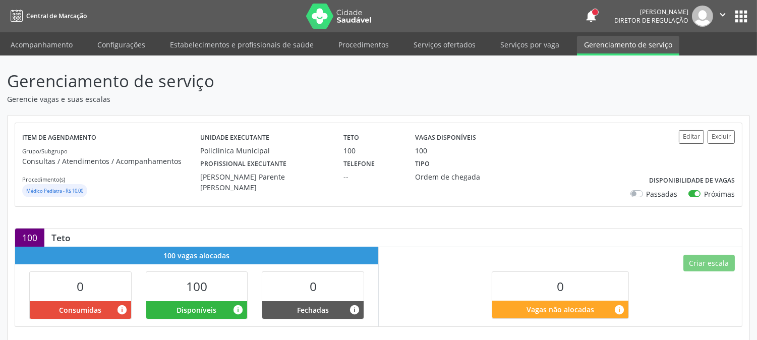
scroll to position [224, 0]
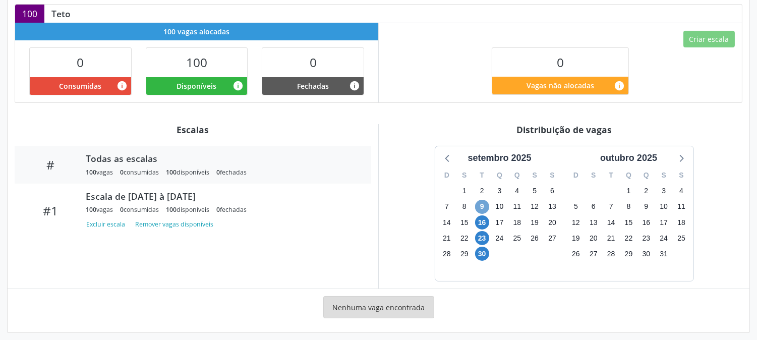
click at [480, 204] on span "9" at bounding box center [482, 207] width 14 height 14
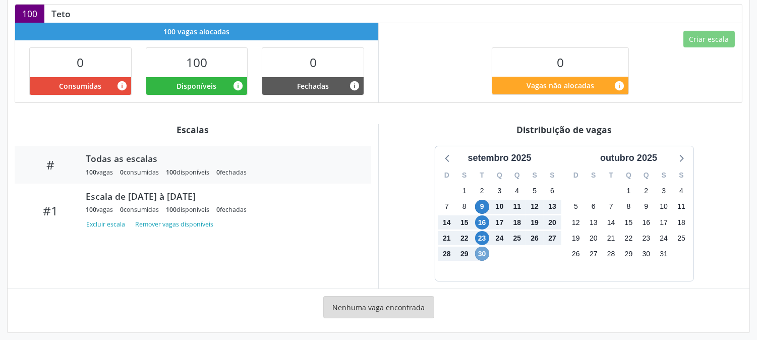
click at [480, 253] on span "30" at bounding box center [482, 254] width 14 height 14
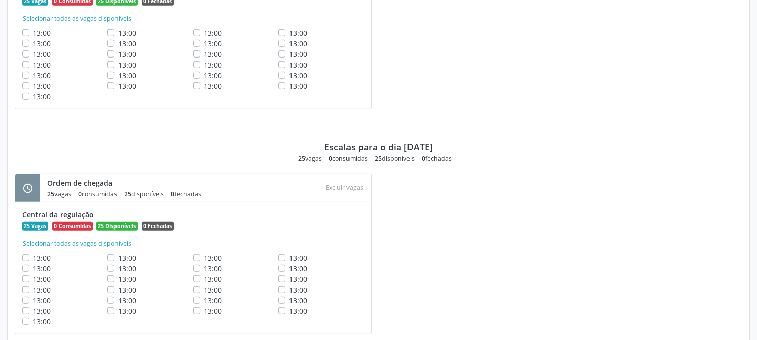
scroll to position [1093, 0]
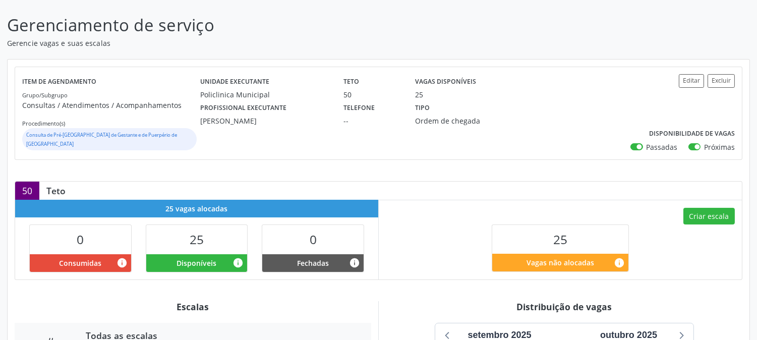
scroll to position [224, 0]
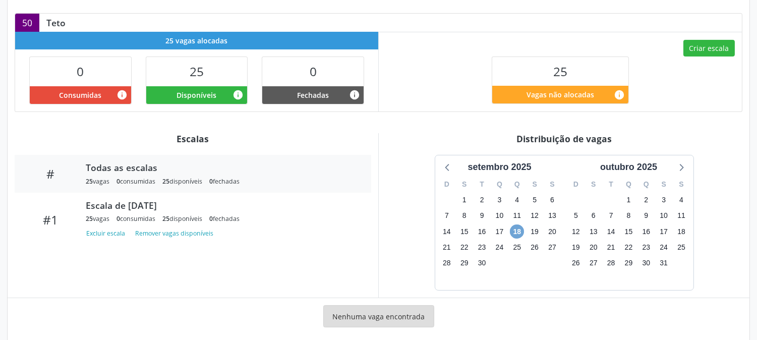
click at [518, 225] on span "18" at bounding box center [517, 232] width 14 height 14
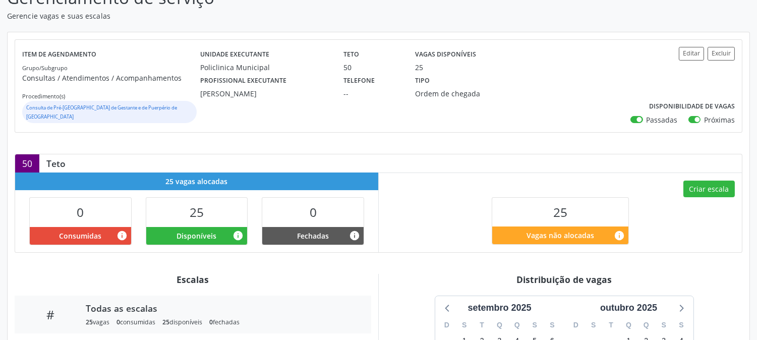
scroll to position [27, 0]
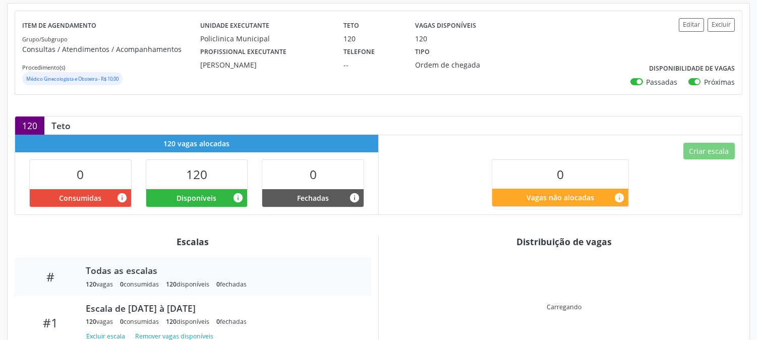
scroll to position [168, 0]
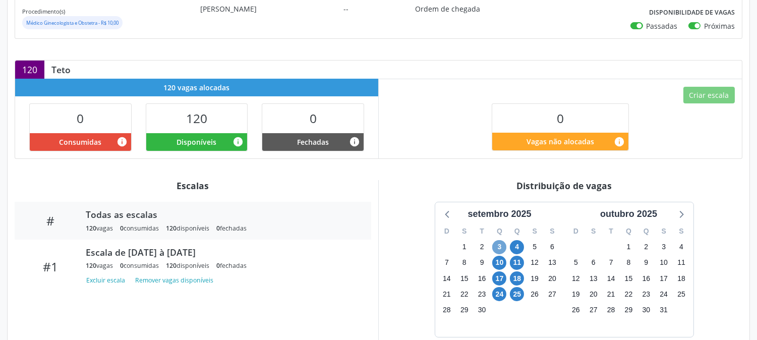
click at [503, 244] on span "3" at bounding box center [499, 247] width 14 height 14
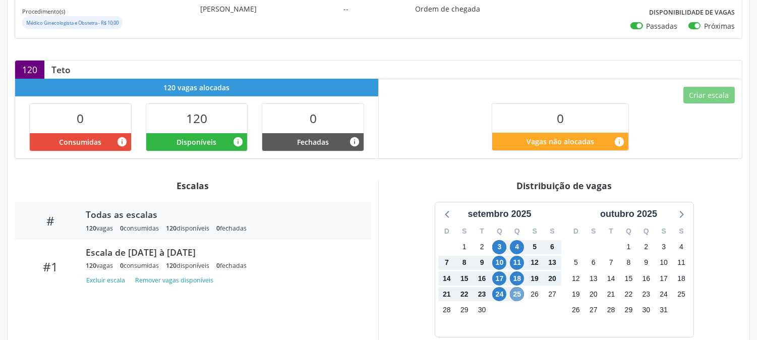
click at [522, 295] on span "25" at bounding box center [517, 294] width 14 height 14
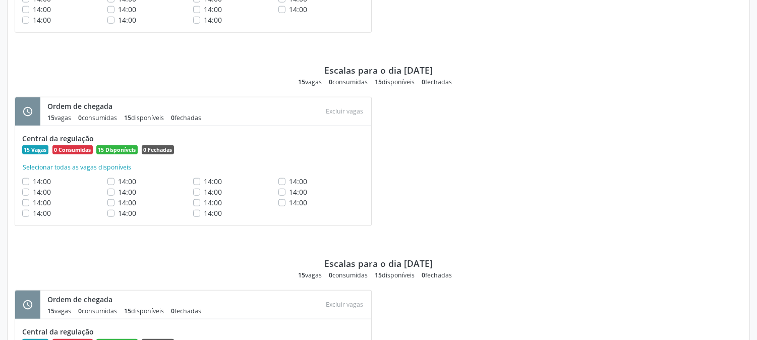
scroll to position [1737, 0]
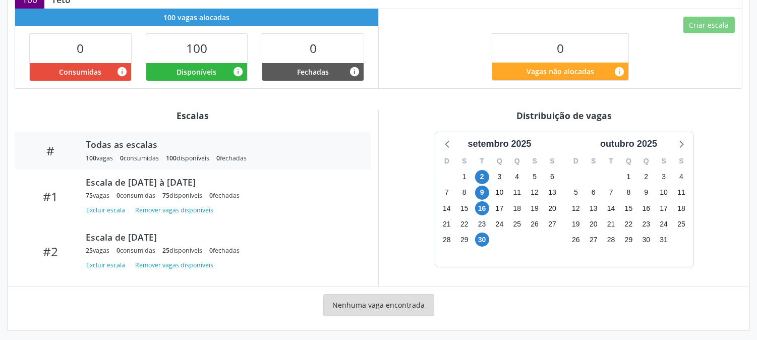
scroll to position [244, 0]
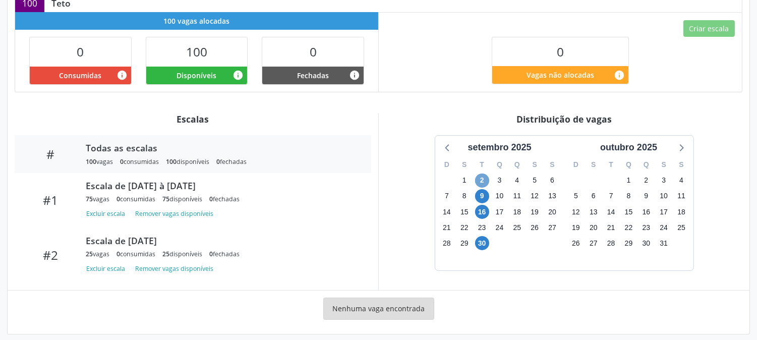
click at [479, 174] on span "2" at bounding box center [482, 181] width 14 height 14
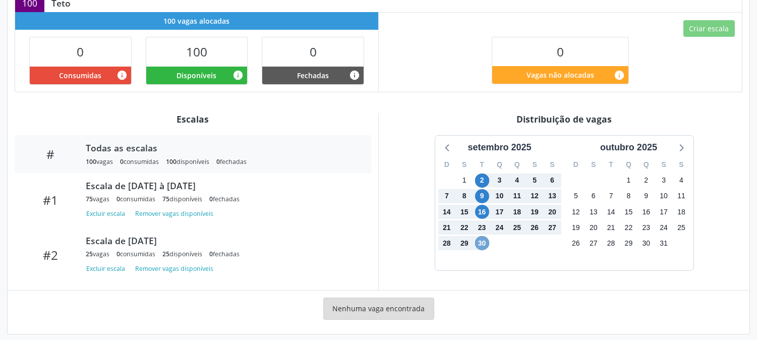
click at [480, 236] on span "30" at bounding box center [482, 243] width 14 height 14
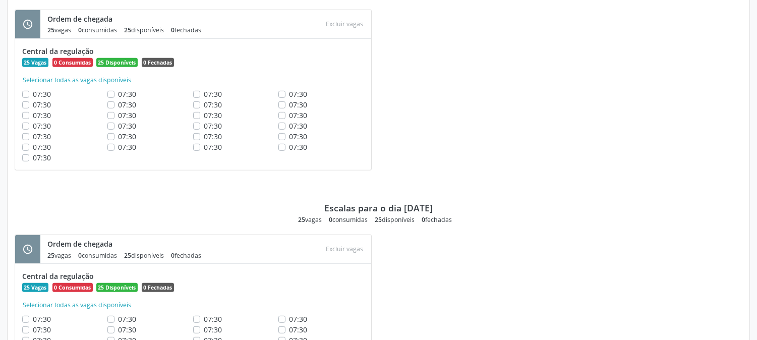
scroll to position [1105, 0]
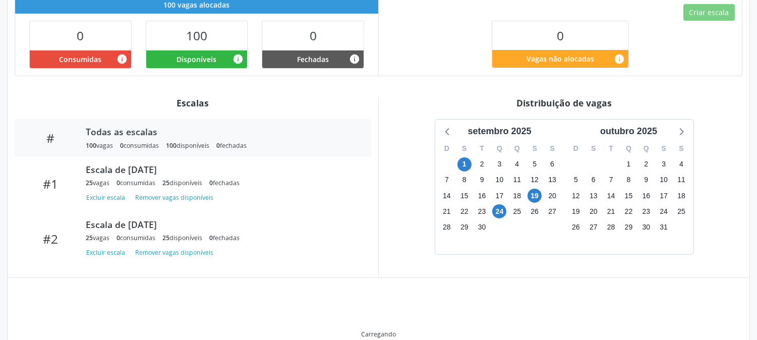
scroll to position [247, 0]
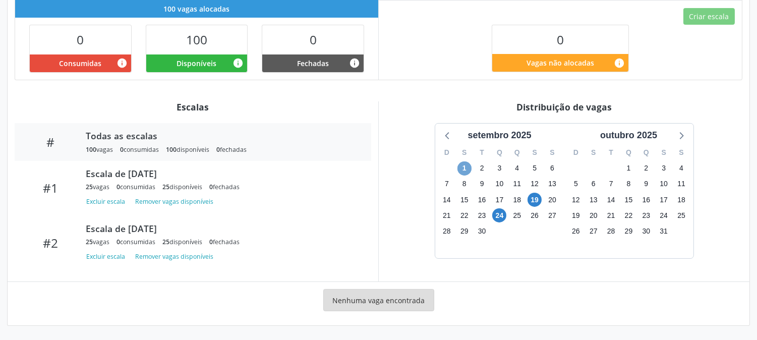
click at [466, 163] on span "1" at bounding box center [465, 168] width 14 height 14
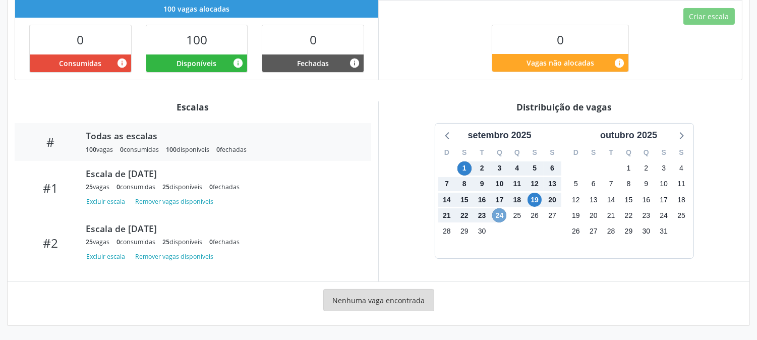
click at [498, 213] on span "24" at bounding box center [499, 215] width 14 height 14
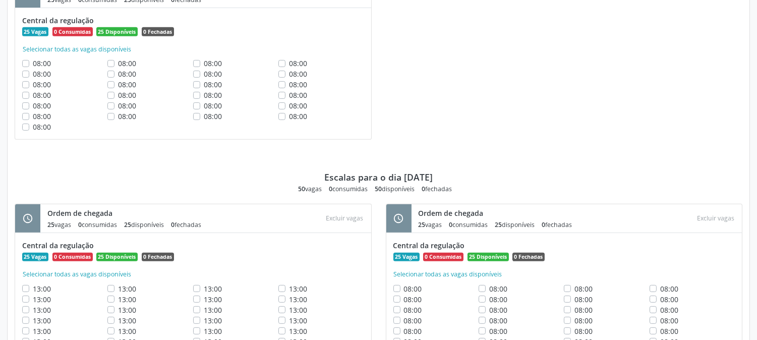
scroll to position [884, 0]
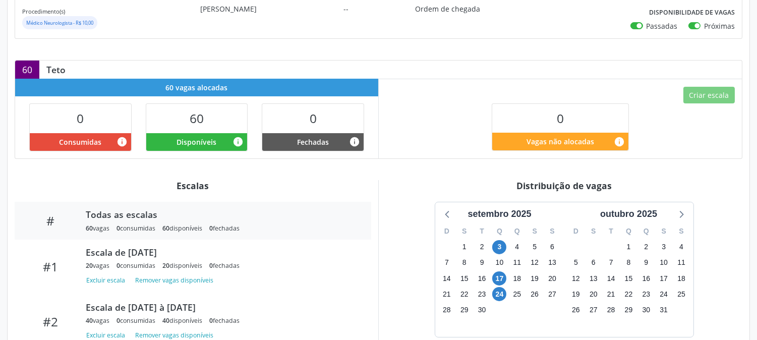
scroll to position [244, 0]
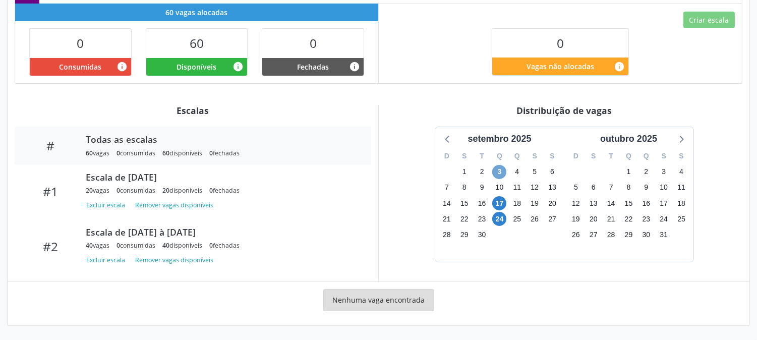
click at [498, 169] on span "3" at bounding box center [499, 172] width 14 height 14
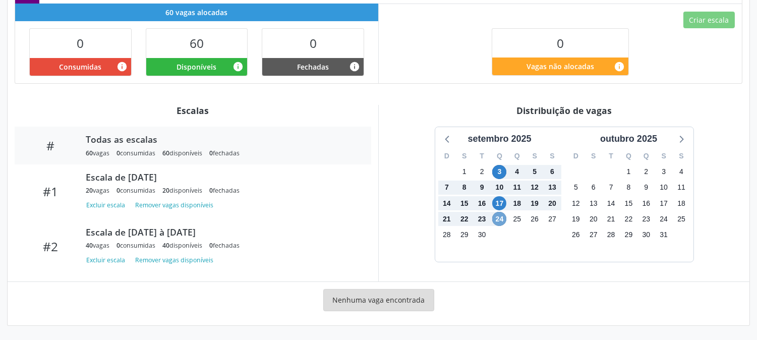
click at [501, 223] on span "24" at bounding box center [499, 219] width 14 height 14
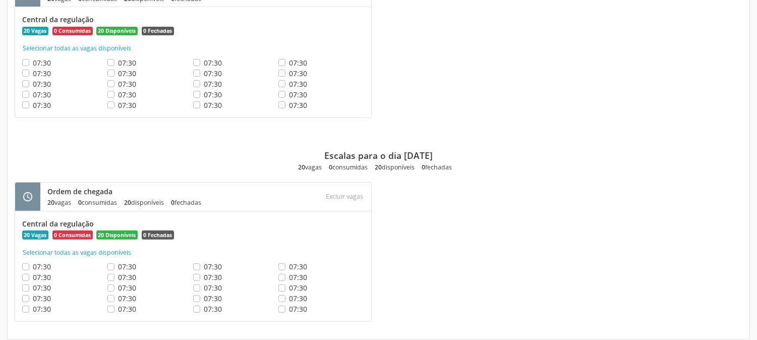
scroll to position [817, 0]
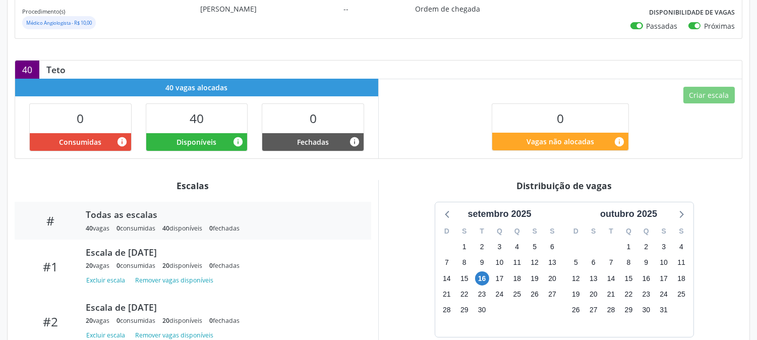
scroll to position [244, 0]
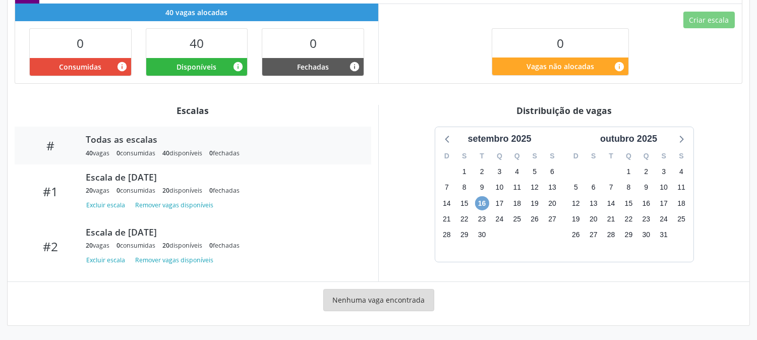
click at [485, 210] on span "16" at bounding box center [482, 203] width 14 height 14
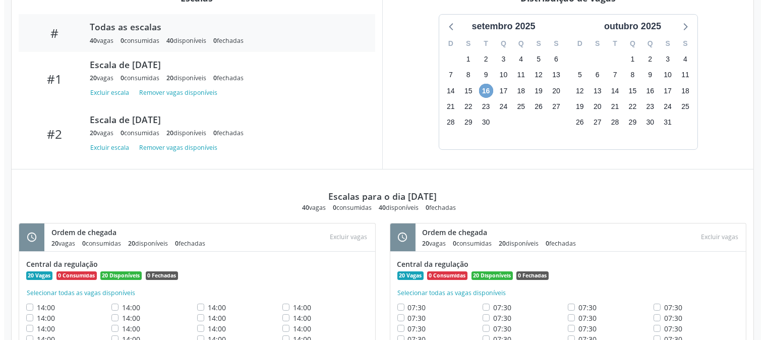
scroll to position [411, 0]
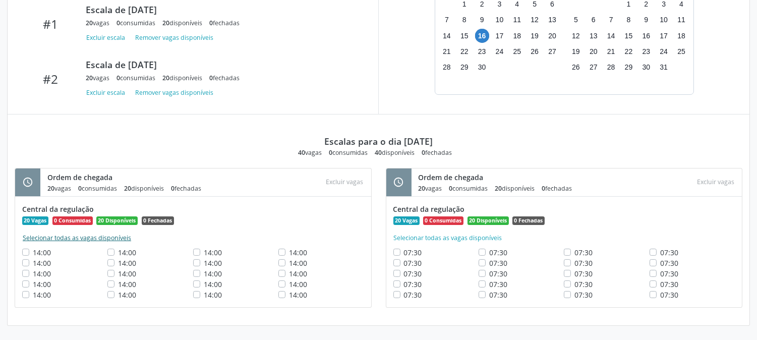
click at [61, 240] on button "Selecionar todas as vagas disponíveis" at bounding box center [76, 238] width 109 height 10
checkbox input "true"
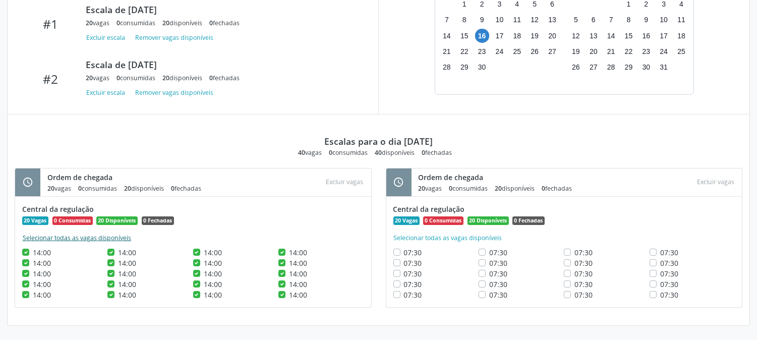
checkbox input "true"
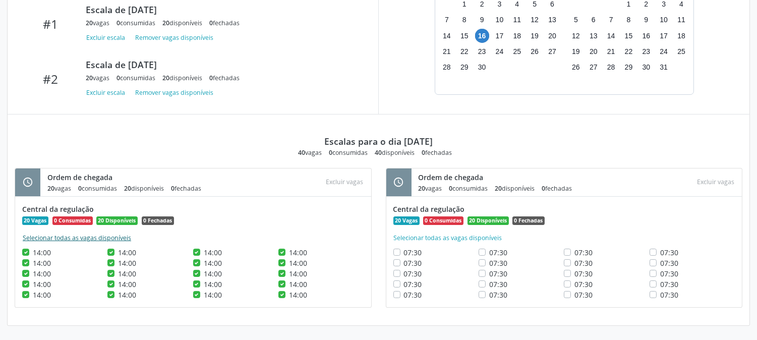
checkbox input "true"
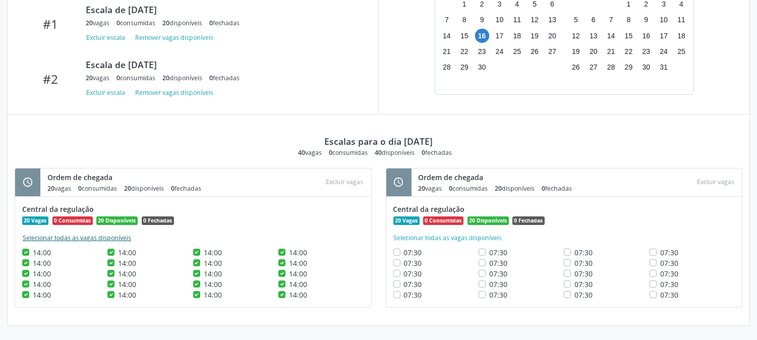
checkbox input "true"
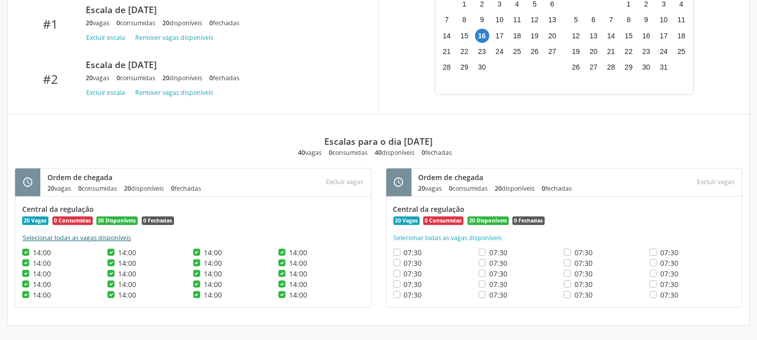
checkbox input "true"
click at [343, 187] on button "Excluir vagas" at bounding box center [344, 183] width 45 height 14
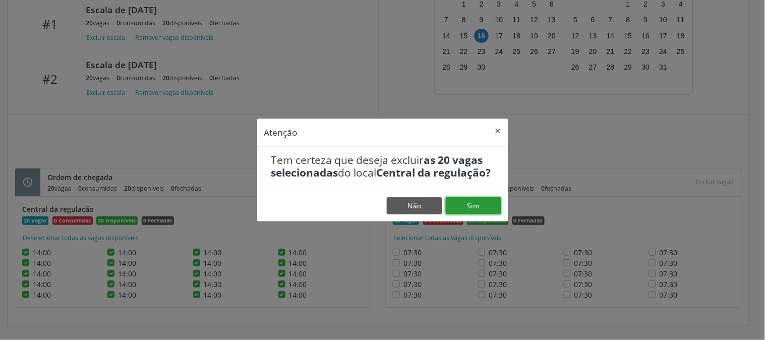
click at [456, 213] on button "Sim" at bounding box center [474, 205] width 56 height 17
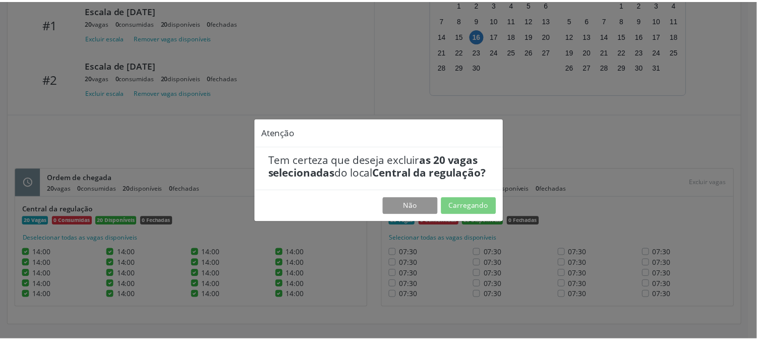
scroll to position [0, 0]
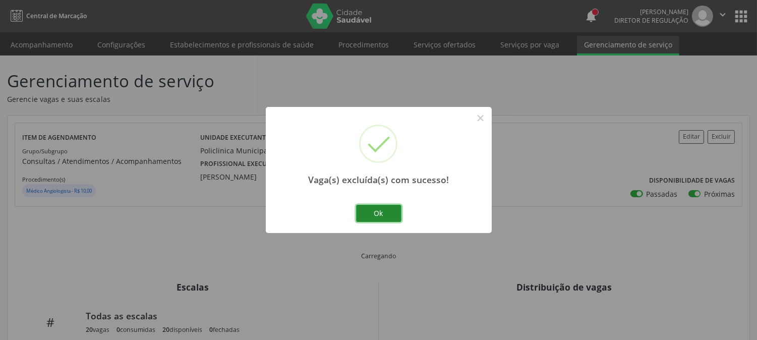
click at [386, 217] on button "Ok" at bounding box center [378, 213] width 45 height 17
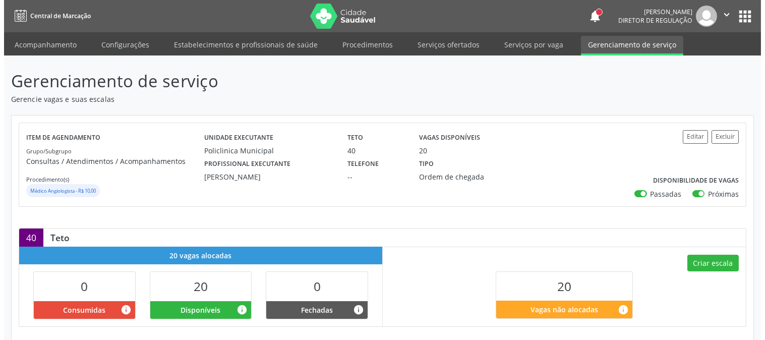
scroll to position [112, 0]
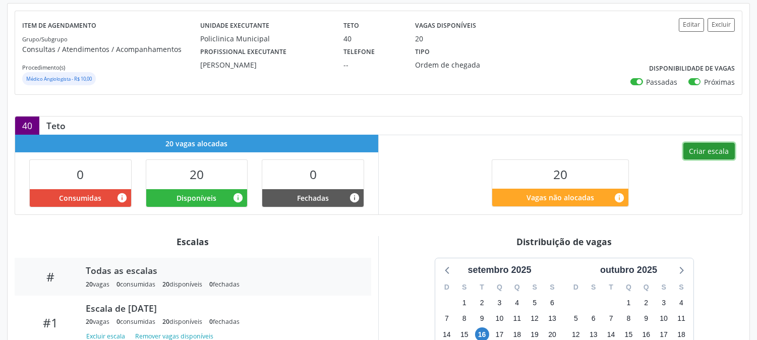
click at [709, 150] on button "Criar escala" at bounding box center [709, 151] width 51 height 17
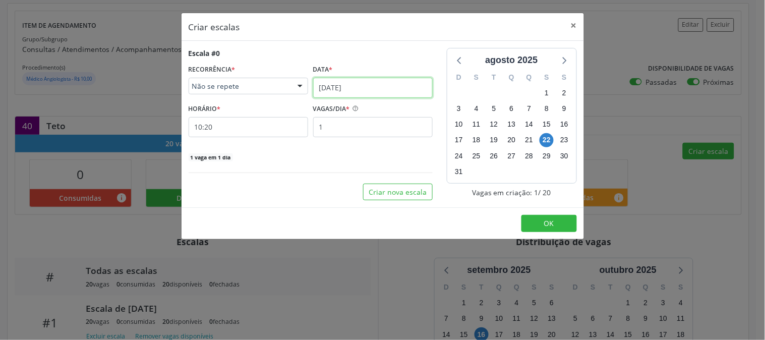
click at [346, 89] on input "22/08/2025" at bounding box center [373, 88] width 120 height 20
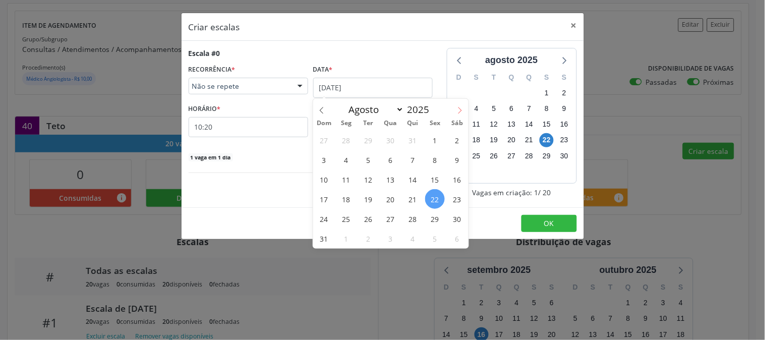
click at [461, 112] on icon at bounding box center [460, 110] width 7 height 7
select select "8"
click at [369, 179] on span "16" at bounding box center [369, 180] width 20 height 20
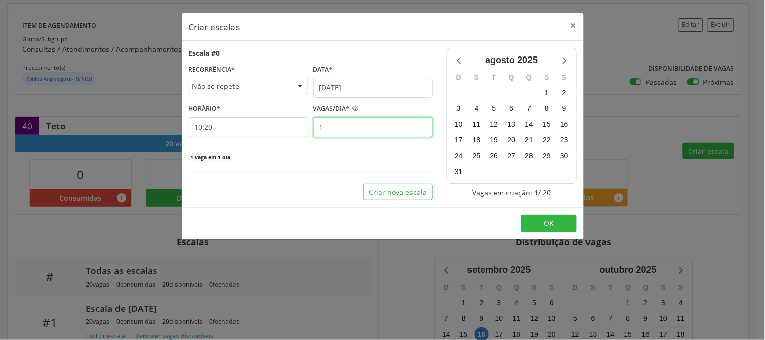
click at [357, 131] on input "1" at bounding box center [373, 127] width 120 height 20
type input "20"
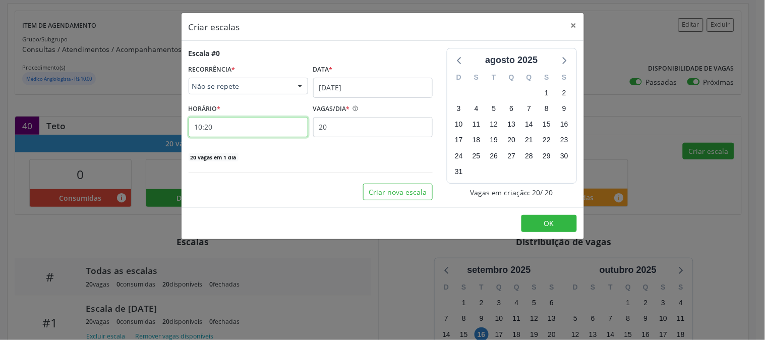
click at [264, 127] on input "10:20" at bounding box center [249, 127] width 120 height 20
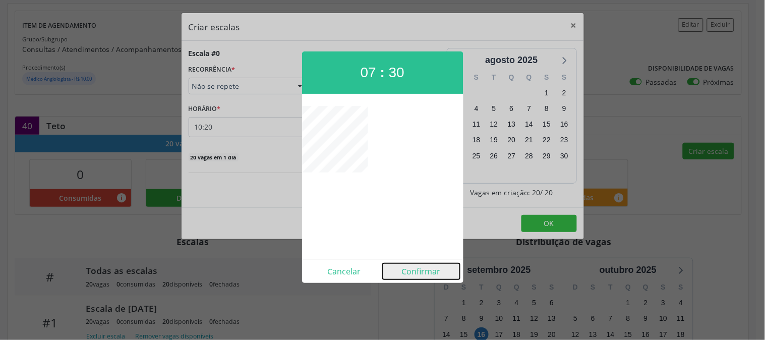
click at [426, 272] on button "Confirmar" at bounding box center [421, 271] width 77 height 16
type input "07:30"
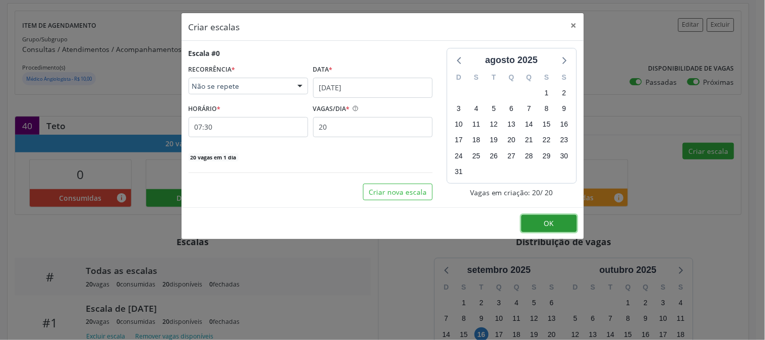
click at [533, 231] on button "OK" at bounding box center [550, 223] width 56 height 17
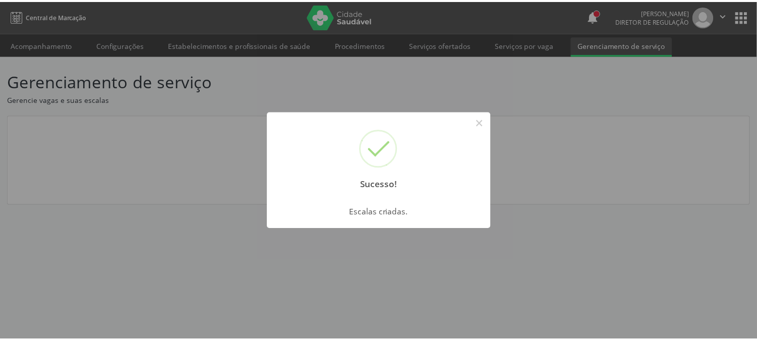
scroll to position [0, 0]
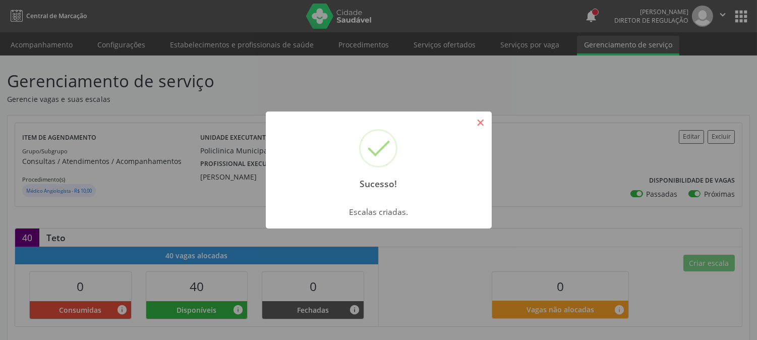
click at [481, 125] on button "×" at bounding box center [480, 122] width 17 height 17
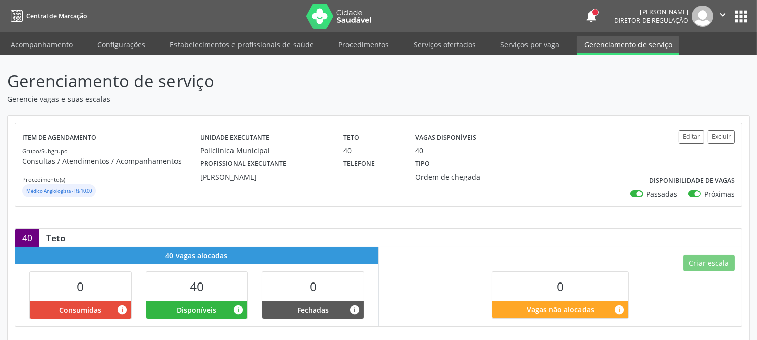
scroll to position [296, 0]
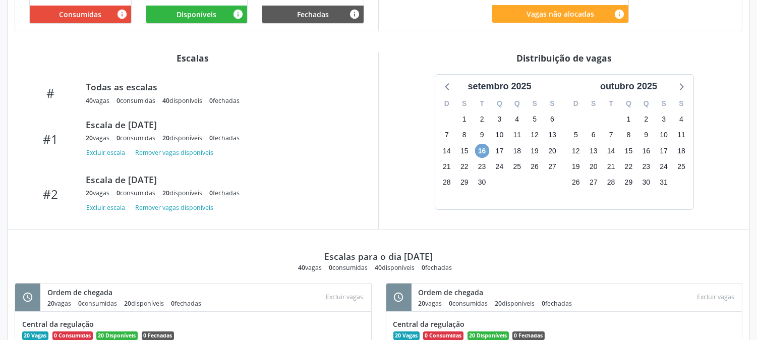
click at [487, 150] on span "16" at bounding box center [482, 151] width 14 height 14
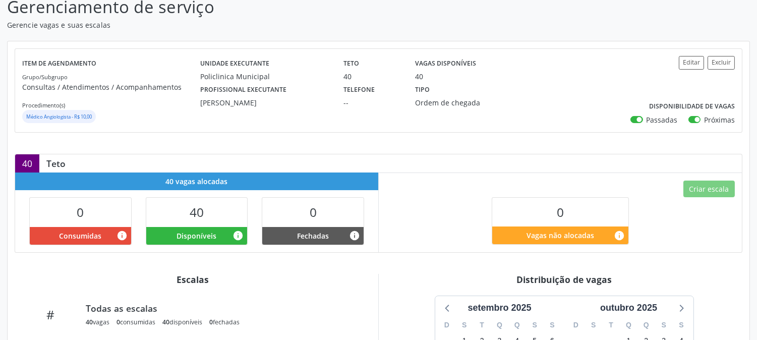
scroll to position [0, 0]
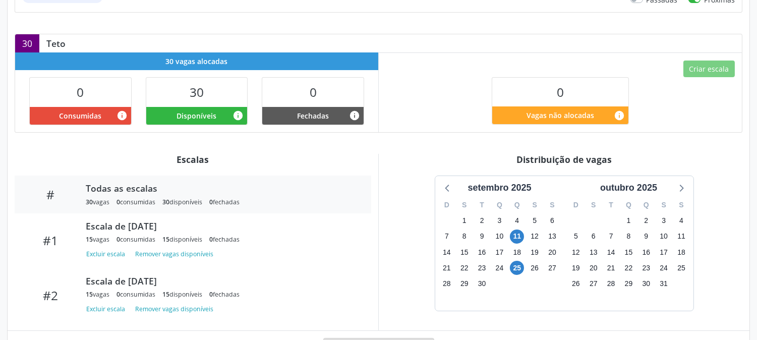
scroll to position [244, 0]
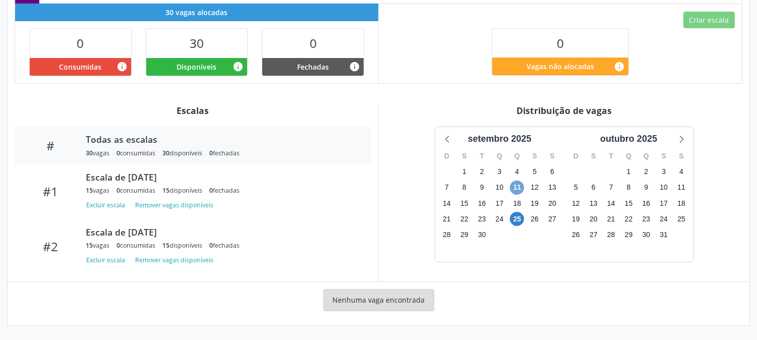
click at [519, 183] on span "11" at bounding box center [517, 188] width 14 height 14
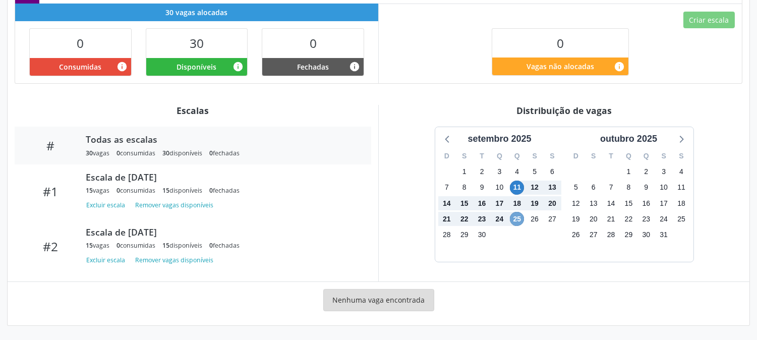
click at [517, 220] on span "25" at bounding box center [517, 219] width 14 height 14
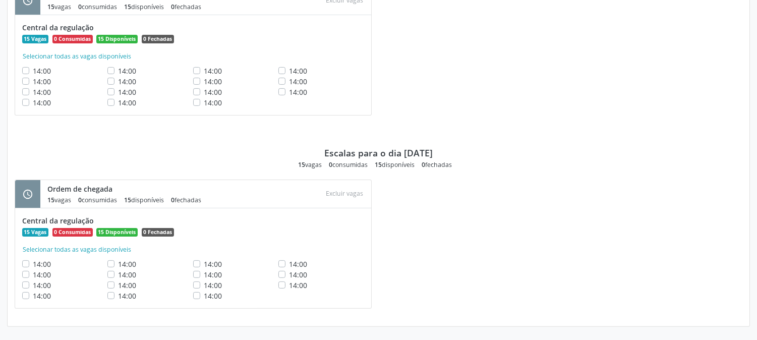
scroll to position [424, 0]
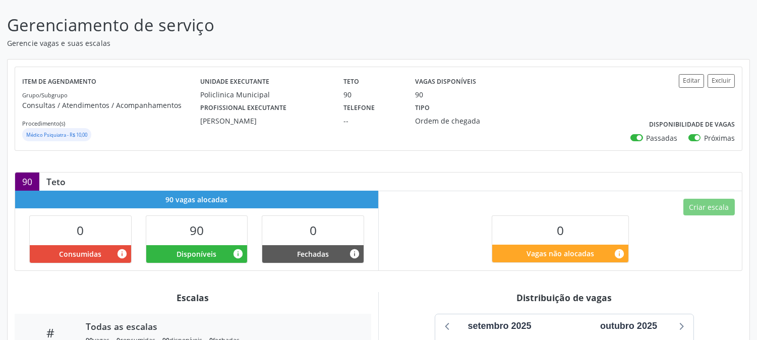
scroll to position [224, 0]
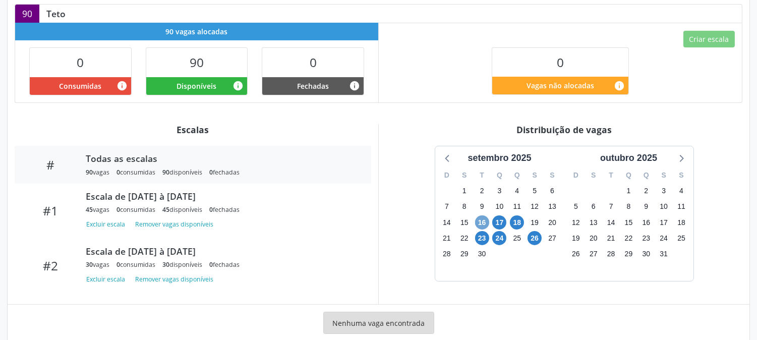
click at [478, 223] on span "16" at bounding box center [482, 222] width 14 height 14
click at [531, 239] on span "26" at bounding box center [535, 238] width 14 height 14
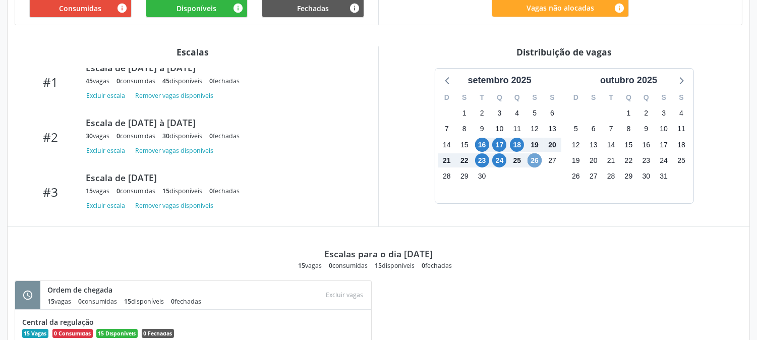
scroll to position [246, 0]
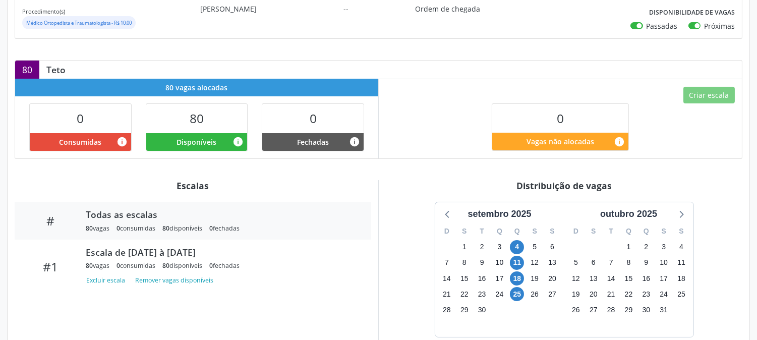
scroll to position [232, 0]
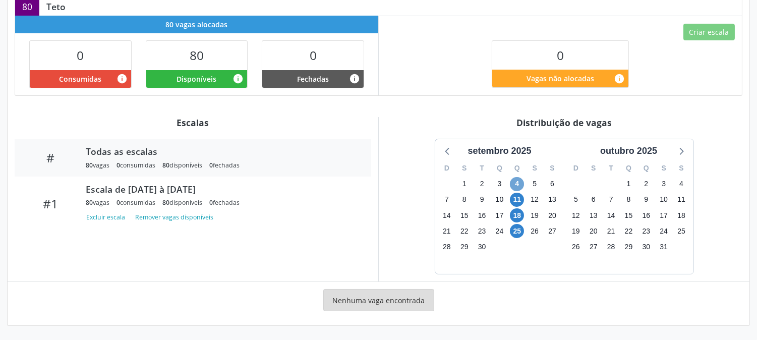
click at [518, 185] on span "4" at bounding box center [517, 184] width 14 height 14
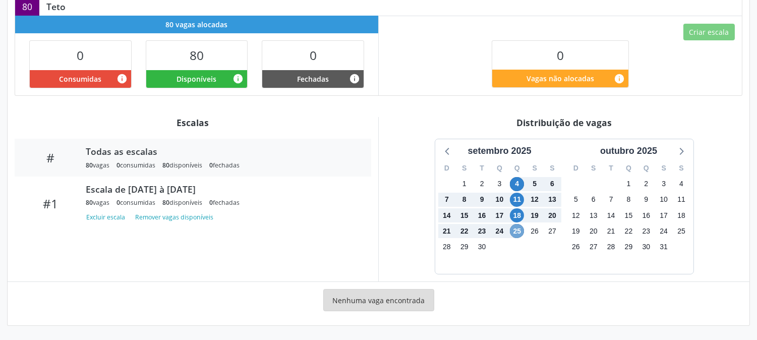
click at [518, 229] on span "25" at bounding box center [517, 231] width 14 height 14
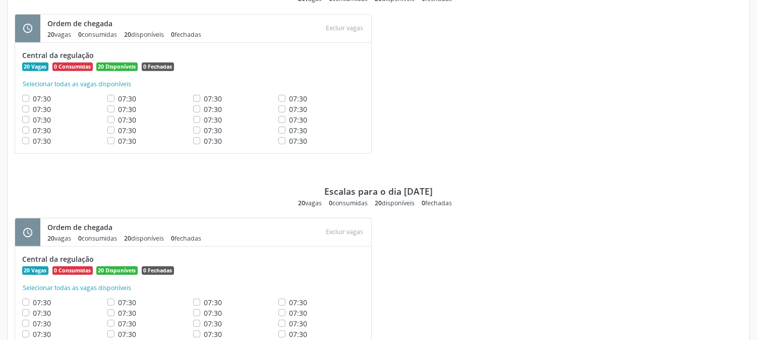
scroll to position [1008, 0]
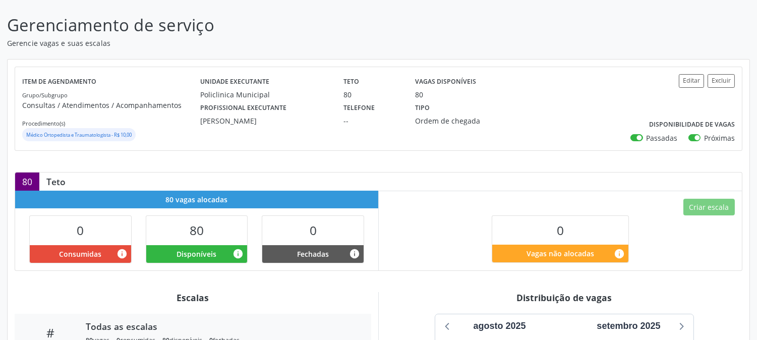
scroll to position [168, 0]
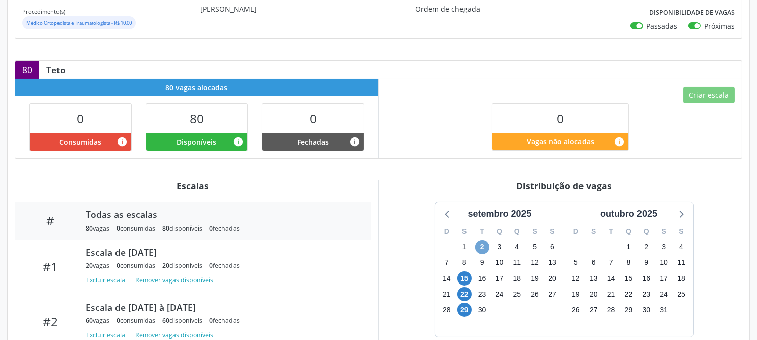
click at [485, 247] on span "2" at bounding box center [482, 247] width 14 height 14
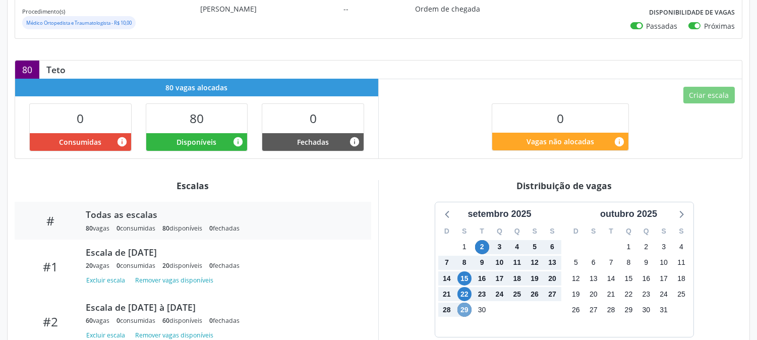
click at [469, 308] on span "29" at bounding box center [465, 310] width 14 height 14
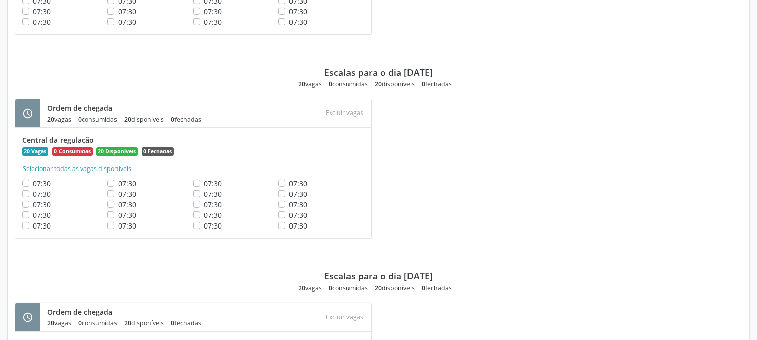
scroll to position [628, 0]
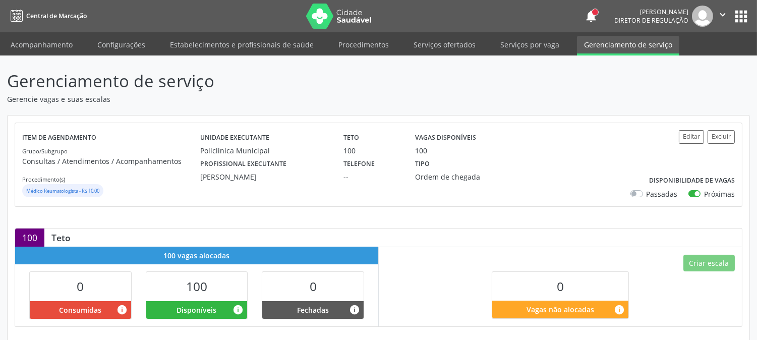
scroll to position [224, 0]
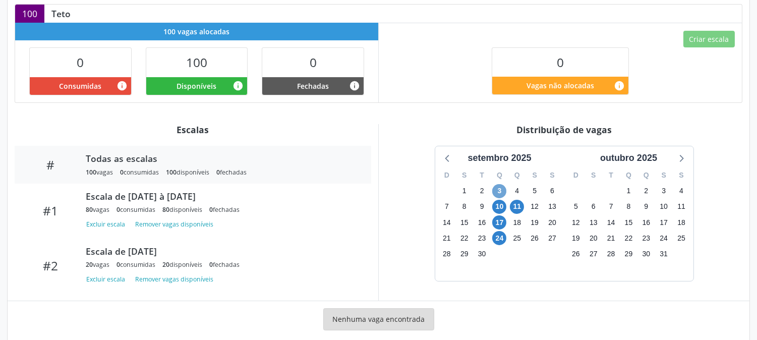
click at [501, 194] on span "3" at bounding box center [499, 191] width 14 height 14
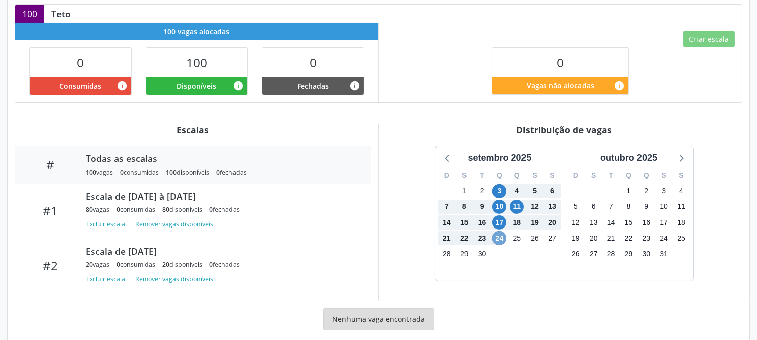
click at [501, 236] on span "24" at bounding box center [499, 238] width 14 height 14
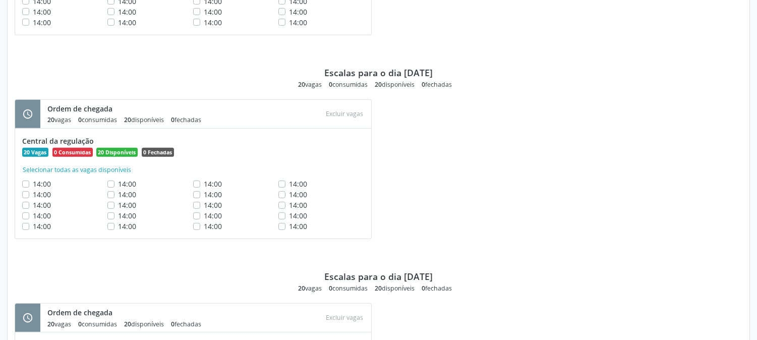
scroll to position [775, 0]
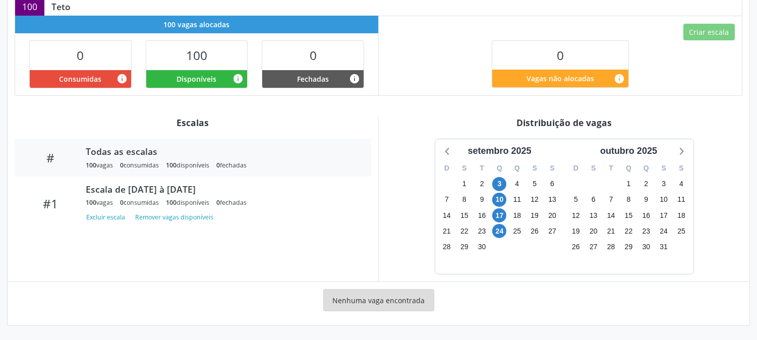
scroll to position [232, 0]
click at [500, 182] on span "3" at bounding box center [499, 184] width 14 height 14
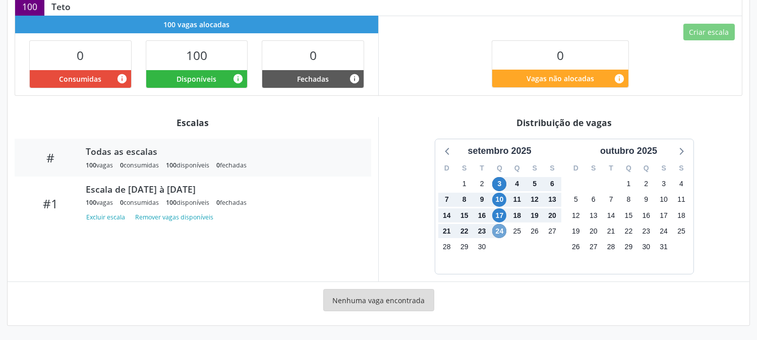
click at [501, 237] on span "24" at bounding box center [499, 231] width 14 height 14
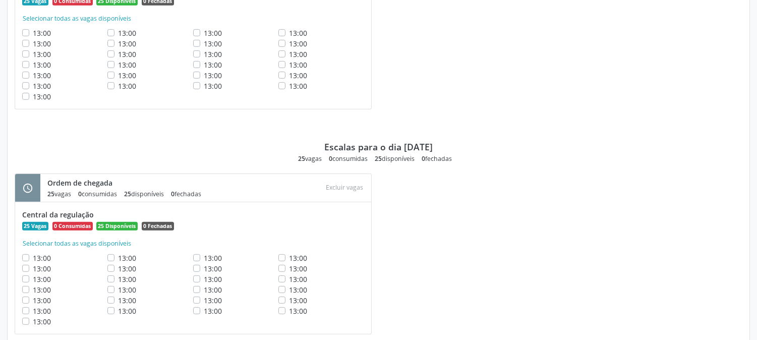
scroll to position [1093, 0]
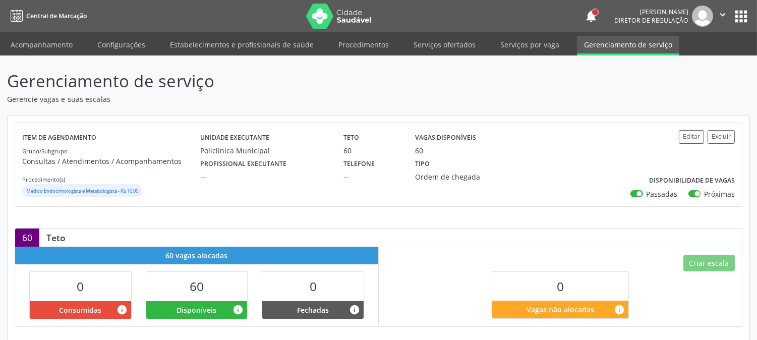
scroll to position [224, 0]
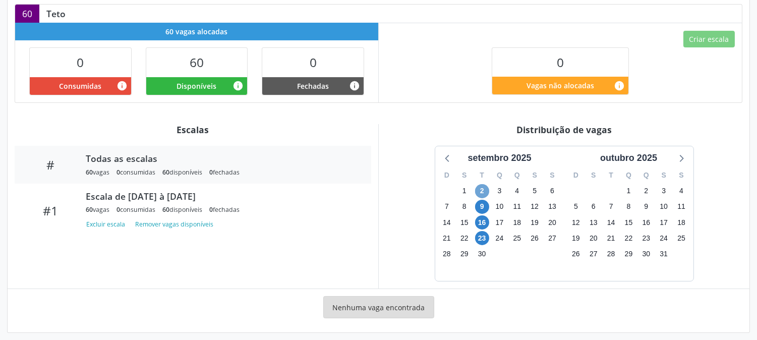
click at [481, 194] on span "2" at bounding box center [482, 191] width 14 height 14
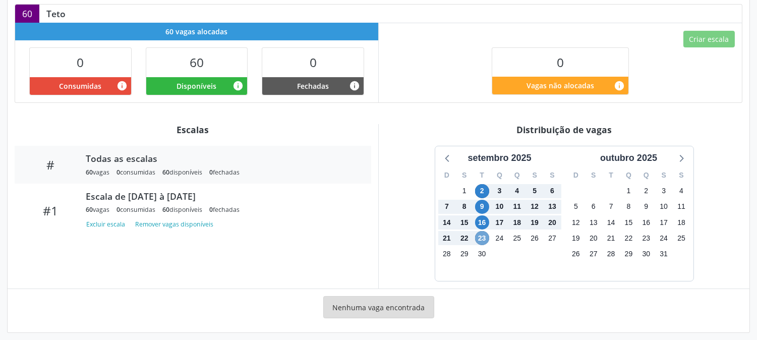
click at [481, 236] on span "23" at bounding box center [482, 238] width 14 height 14
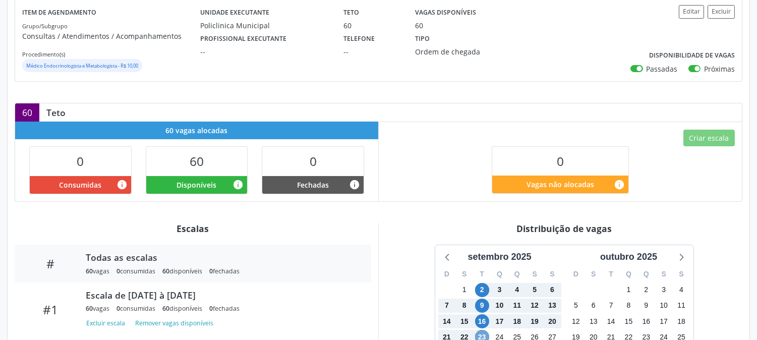
scroll to position [0, 0]
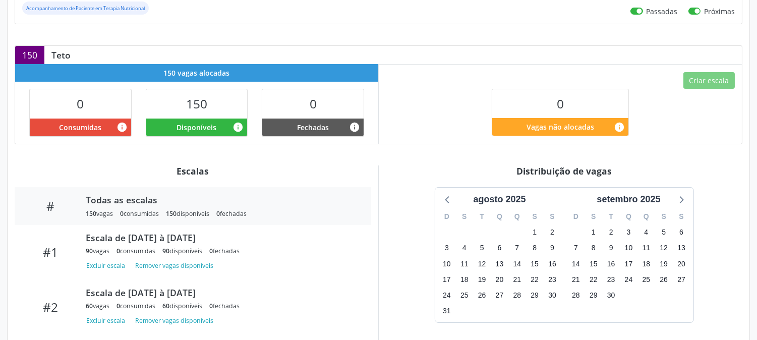
scroll to position [239, 0]
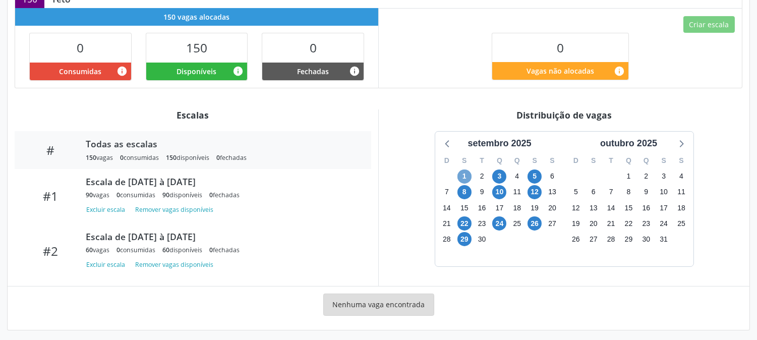
click at [460, 178] on span "1" at bounding box center [465, 177] width 14 height 14
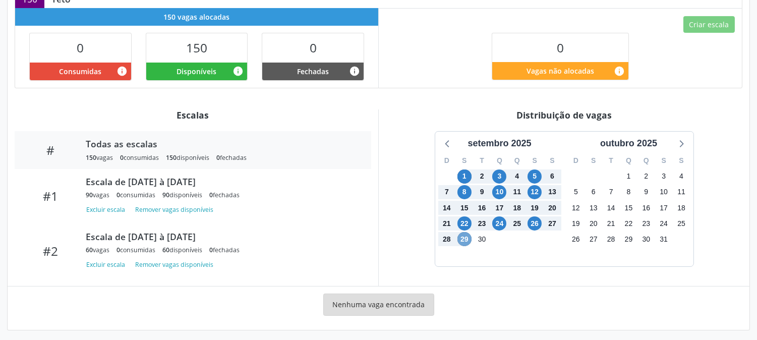
click at [461, 234] on span "29" at bounding box center [465, 239] width 14 height 14
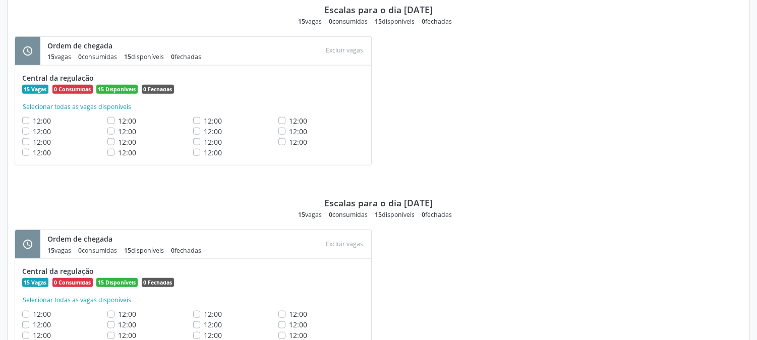
scroll to position [2134, 0]
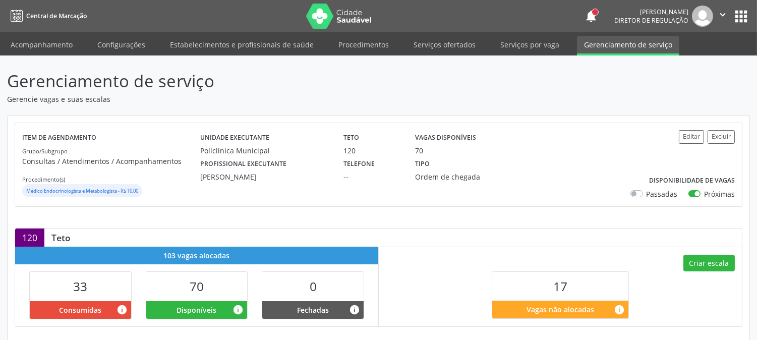
scroll to position [224, 0]
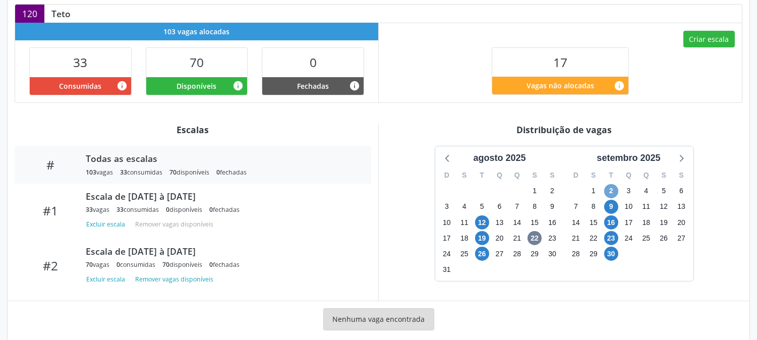
click at [606, 192] on span "2" at bounding box center [611, 191] width 14 height 14
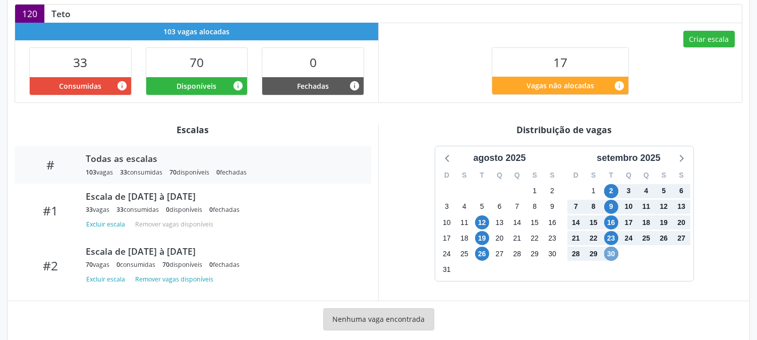
click at [609, 248] on span "30" at bounding box center [611, 254] width 14 height 14
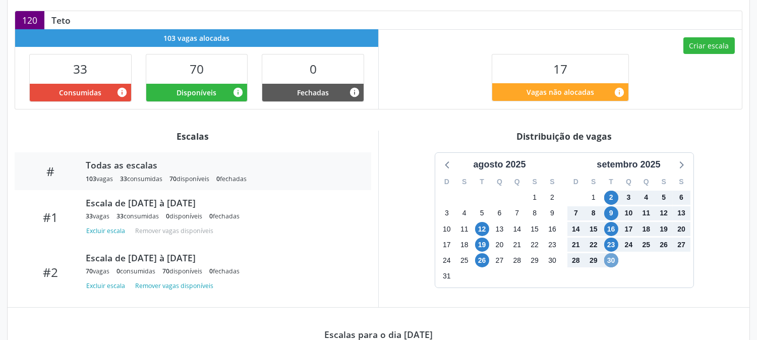
scroll to position [0, 0]
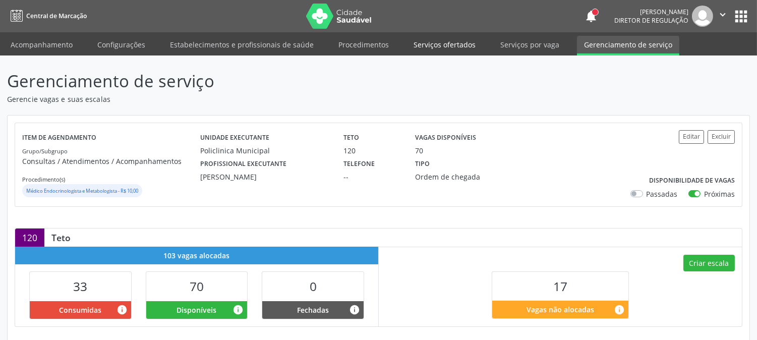
click at [449, 46] on link "Serviços ofertados" at bounding box center [445, 45] width 76 height 18
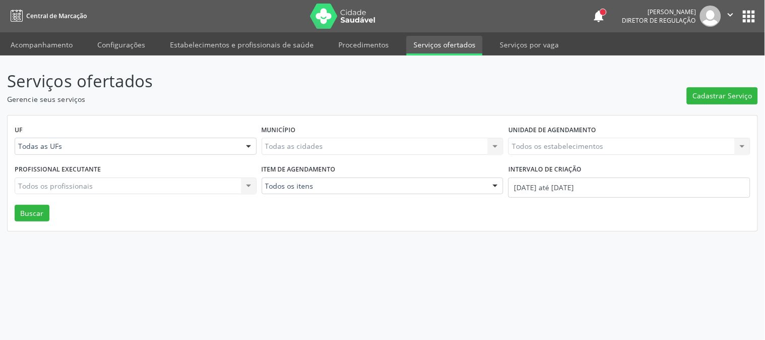
click at [573, 143] on div "Todos os estabelecimentos Todos os estabelecimentos Nenhum resultado encontrado…" at bounding box center [630, 146] width 242 height 17
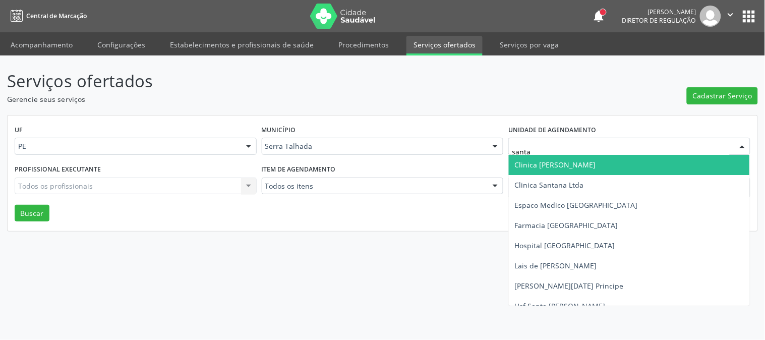
type input "santa m"
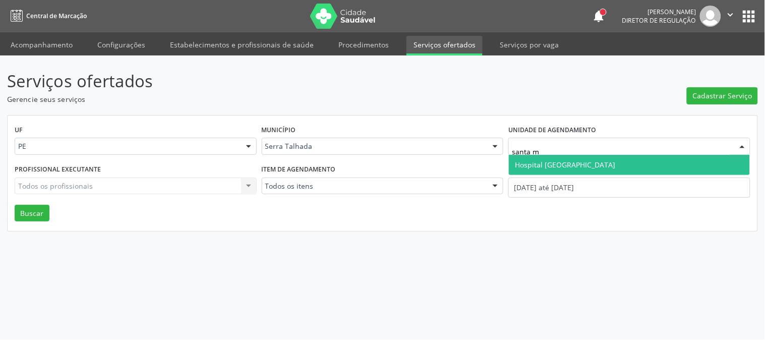
click at [577, 163] on span "Hospital Santa Marta" at bounding box center [565, 165] width 100 height 10
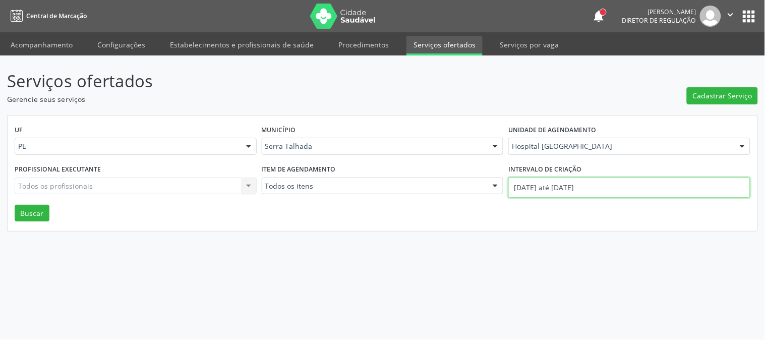
click at [570, 187] on input "01/08/2025 até 22/08/2025" at bounding box center [630, 188] width 242 height 20
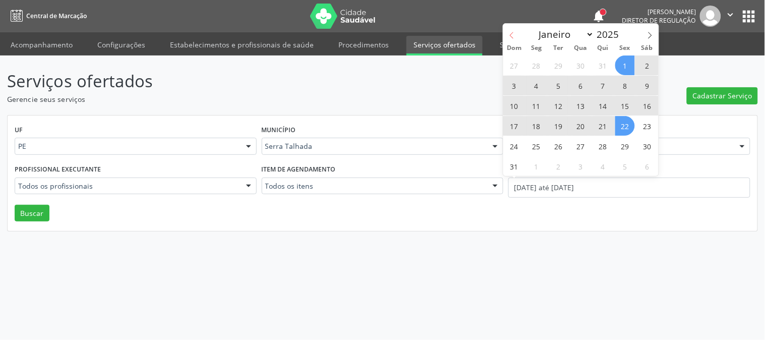
click at [511, 36] on icon at bounding box center [512, 35] width 4 height 7
select select "6"
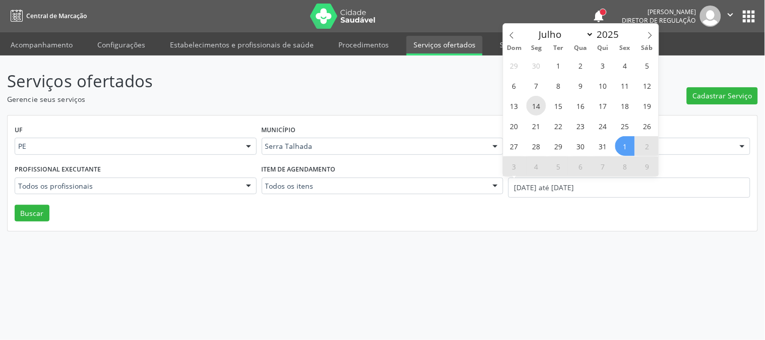
click at [531, 102] on span "14" at bounding box center [537, 106] width 20 height 20
type input "14/07/2025"
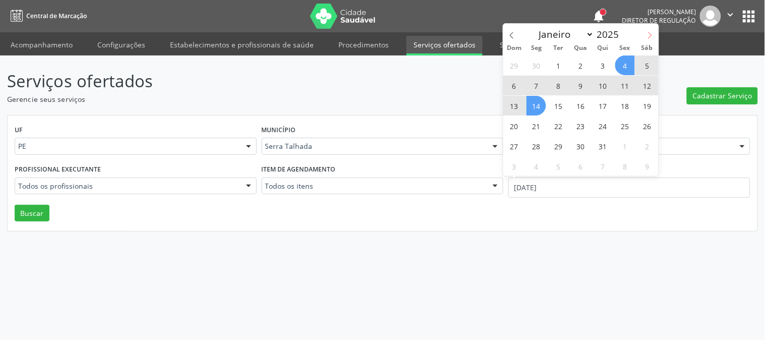
click at [649, 34] on icon at bounding box center [650, 35] width 7 height 7
select select "7"
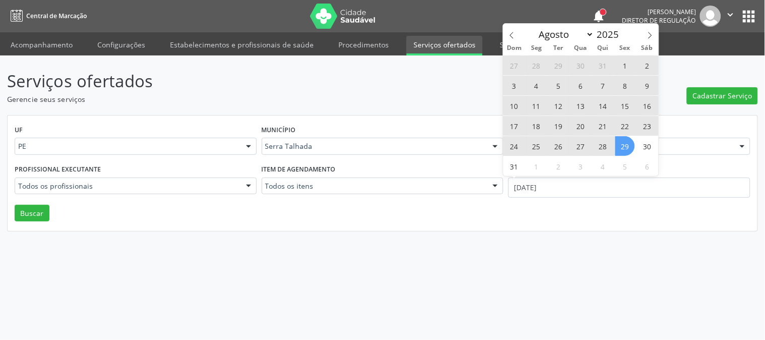
click at [628, 143] on span "29" at bounding box center [626, 146] width 20 height 20
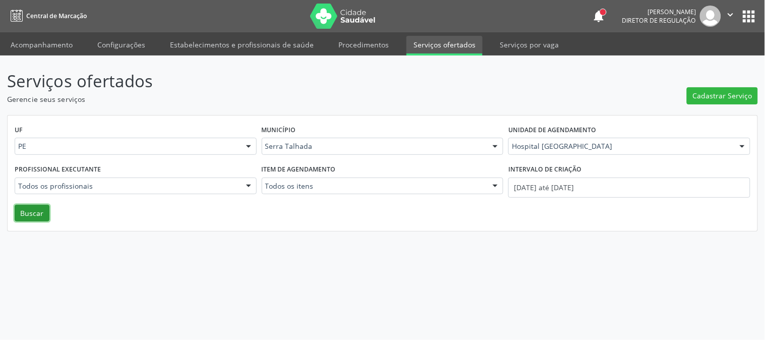
click at [36, 212] on button "Buscar" at bounding box center [32, 213] width 35 height 17
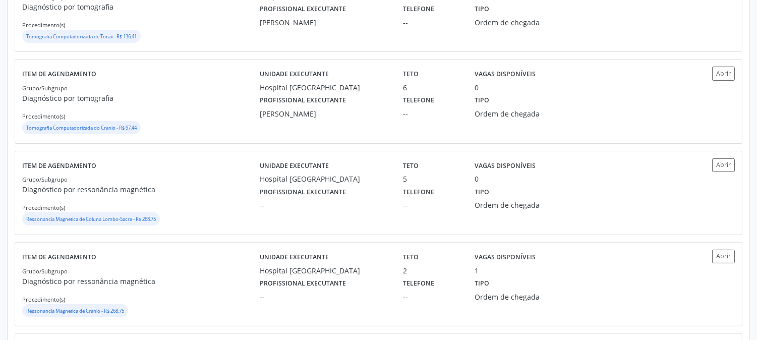
scroll to position [772, 0]
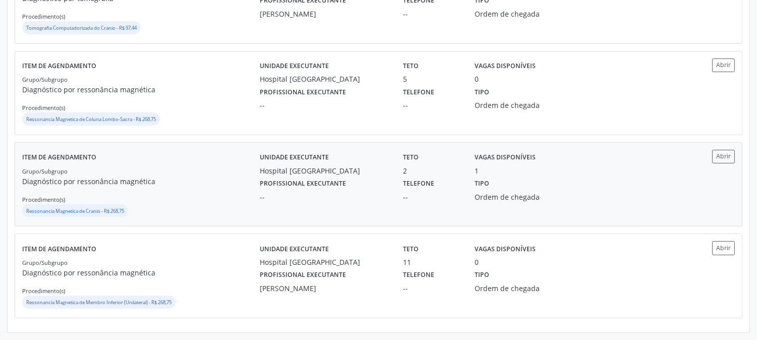
click at [306, 193] on div "--" at bounding box center [324, 197] width 129 height 11
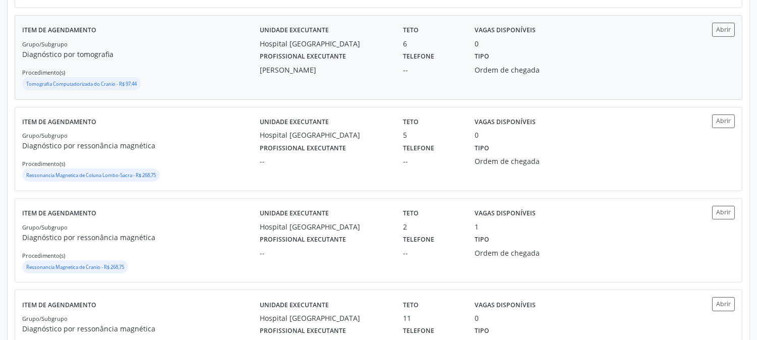
click at [238, 68] on div "Grupo/Subgrupo Diagnóstico por tomografia Procedimento(s) Tomografia Computador…" at bounding box center [141, 65] width 238 height 54
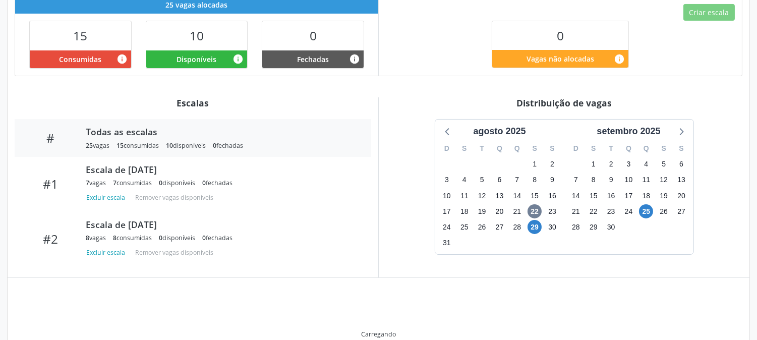
scroll to position [247, 0]
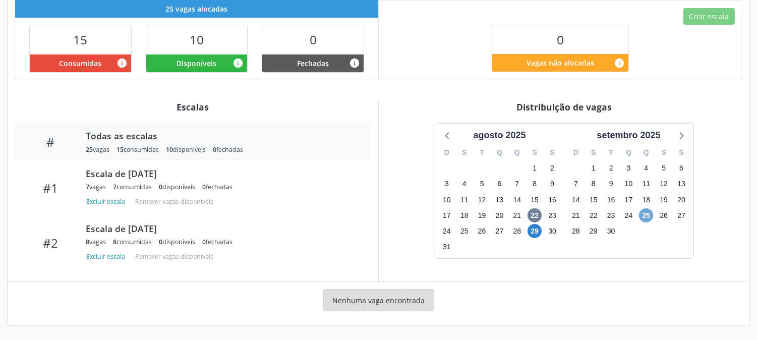
click at [646, 221] on span "25" at bounding box center [646, 215] width 14 height 14
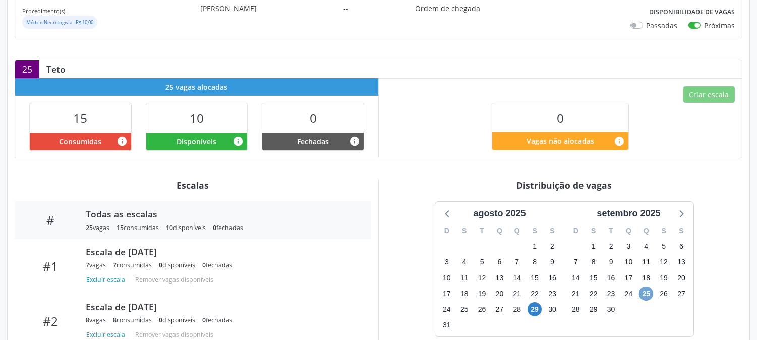
scroll to position [113, 0]
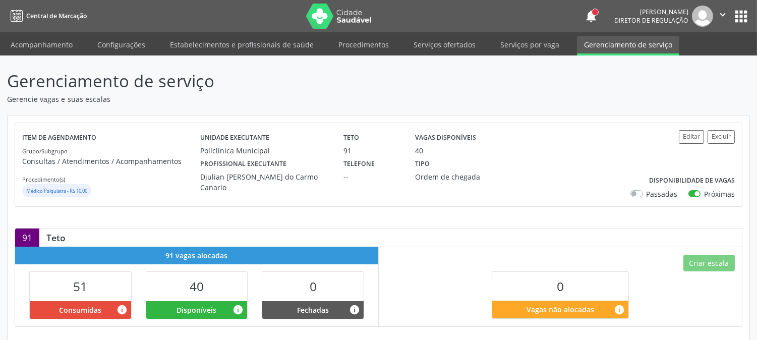
scroll to position [224, 0]
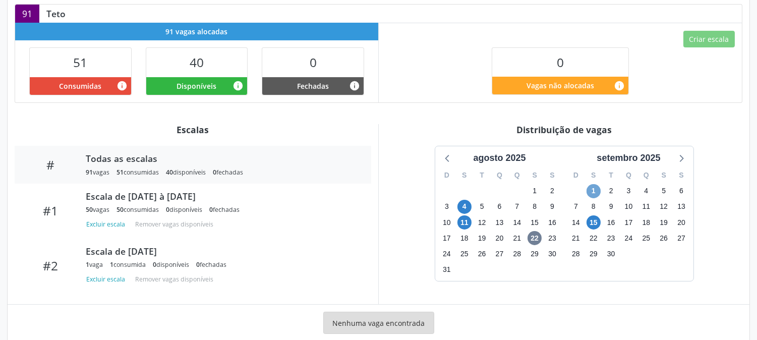
click at [592, 192] on span "1" at bounding box center [594, 191] width 14 height 14
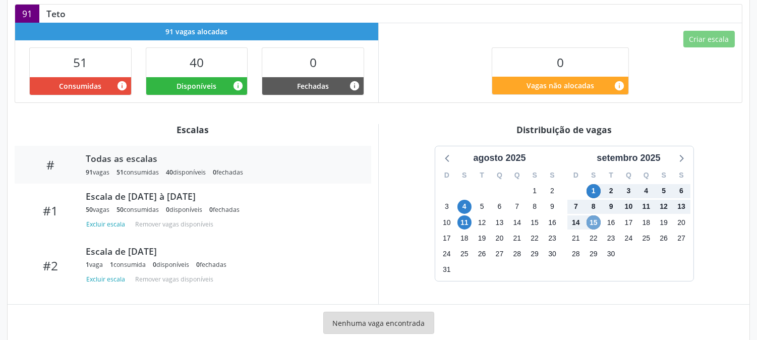
click at [594, 228] on span "15" at bounding box center [594, 222] width 14 height 14
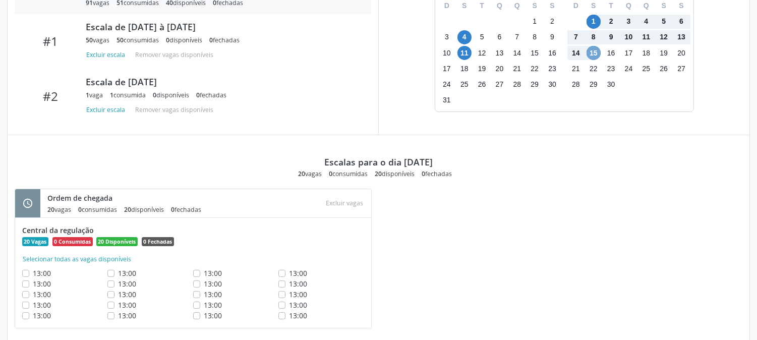
scroll to position [337, 0]
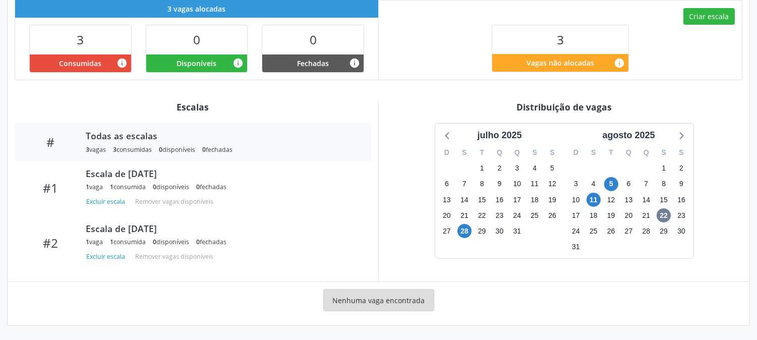
scroll to position [247, 0]
click at [609, 187] on span "5" at bounding box center [611, 184] width 14 height 14
click at [592, 201] on span "11" at bounding box center [594, 200] width 14 height 14
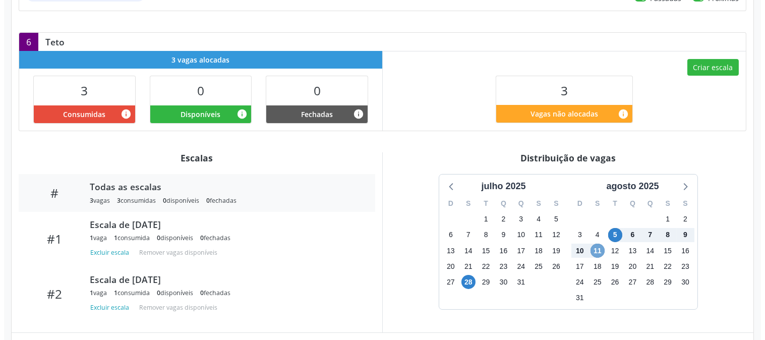
scroll to position [140, 0]
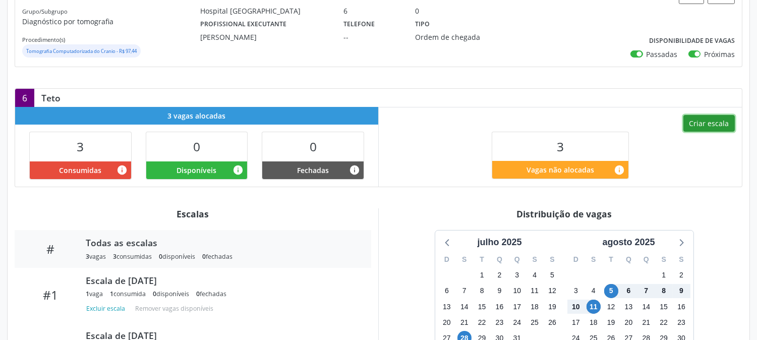
click at [689, 117] on button "Criar escala" at bounding box center [709, 123] width 51 height 17
select select "7"
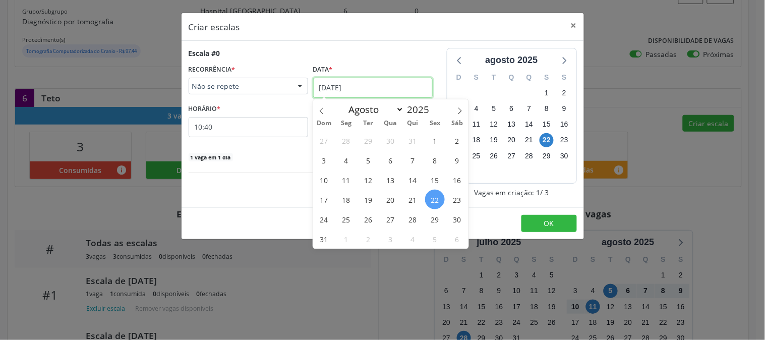
click at [364, 91] on input "22/08/2025" at bounding box center [373, 88] width 120 height 20
click at [350, 214] on span "25" at bounding box center [347, 219] width 20 height 20
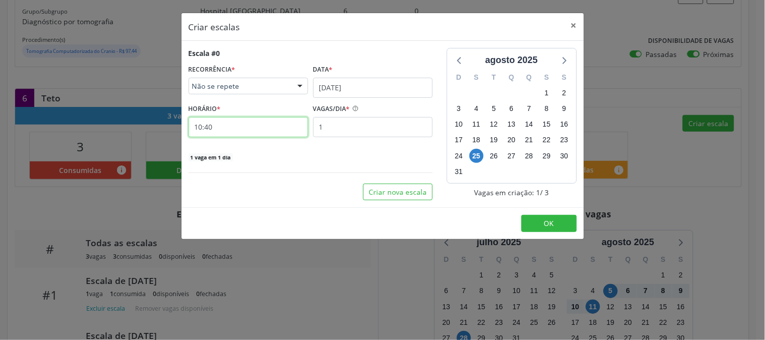
click at [256, 122] on input "10:40" at bounding box center [249, 127] width 120 height 20
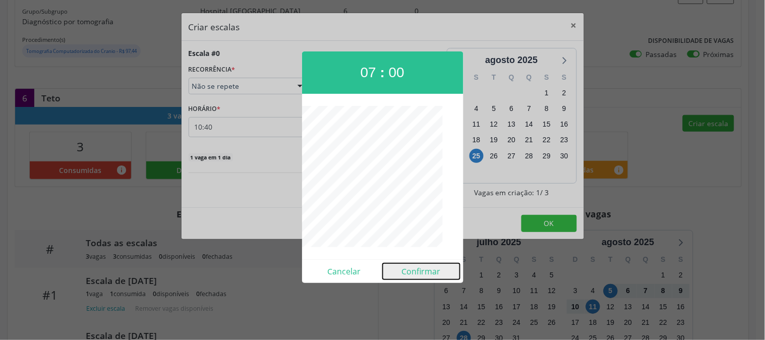
click at [431, 268] on button "Confirmar" at bounding box center [421, 271] width 77 height 16
type input "07:00"
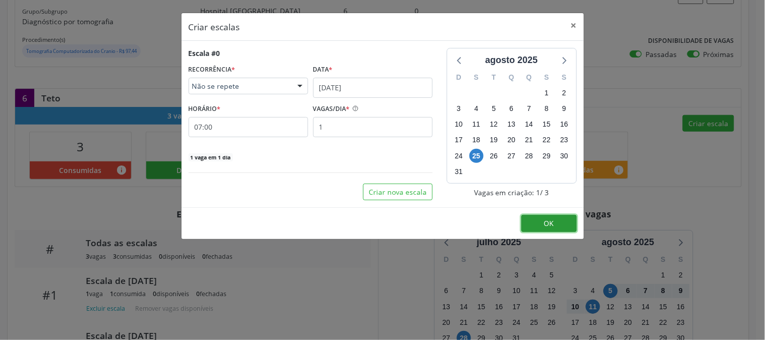
click at [531, 224] on button "OK" at bounding box center [550, 223] width 56 height 17
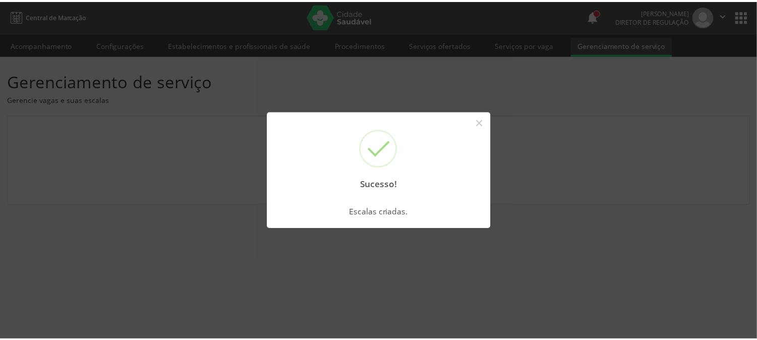
scroll to position [0, 0]
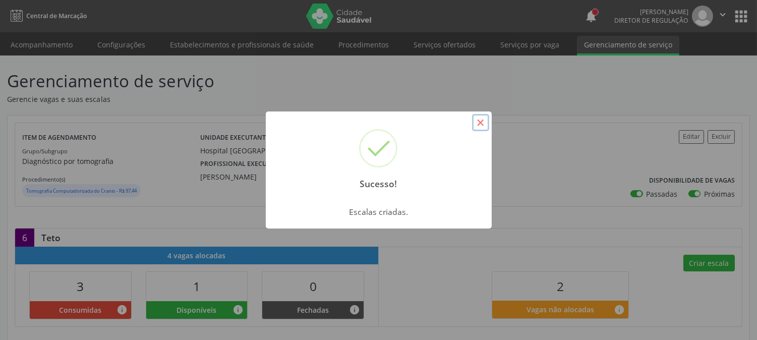
click at [477, 123] on button "×" at bounding box center [480, 122] width 17 height 17
